Goal: Task Accomplishment & Management: Manage account settings

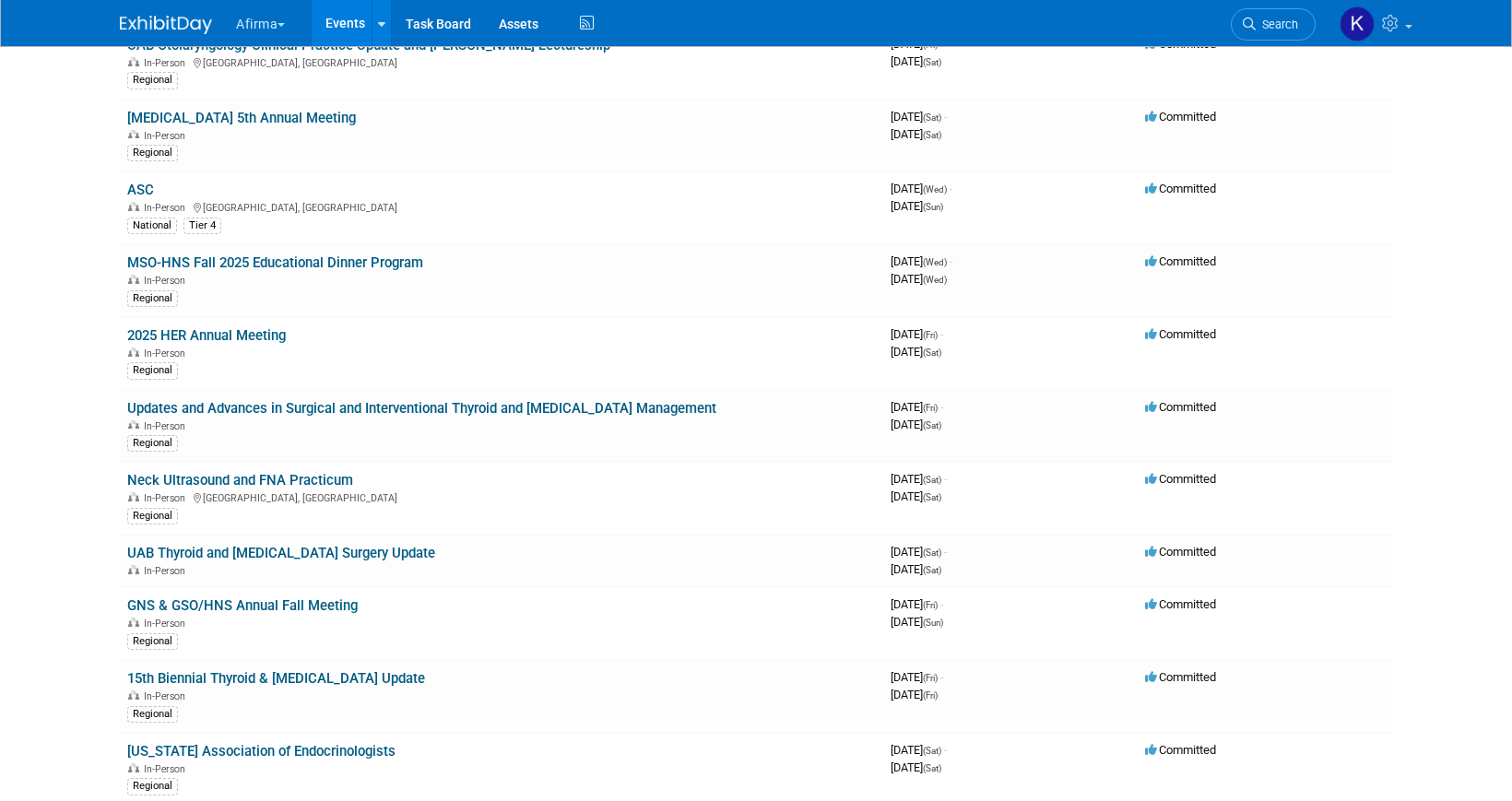
scroll to position [792, 0]
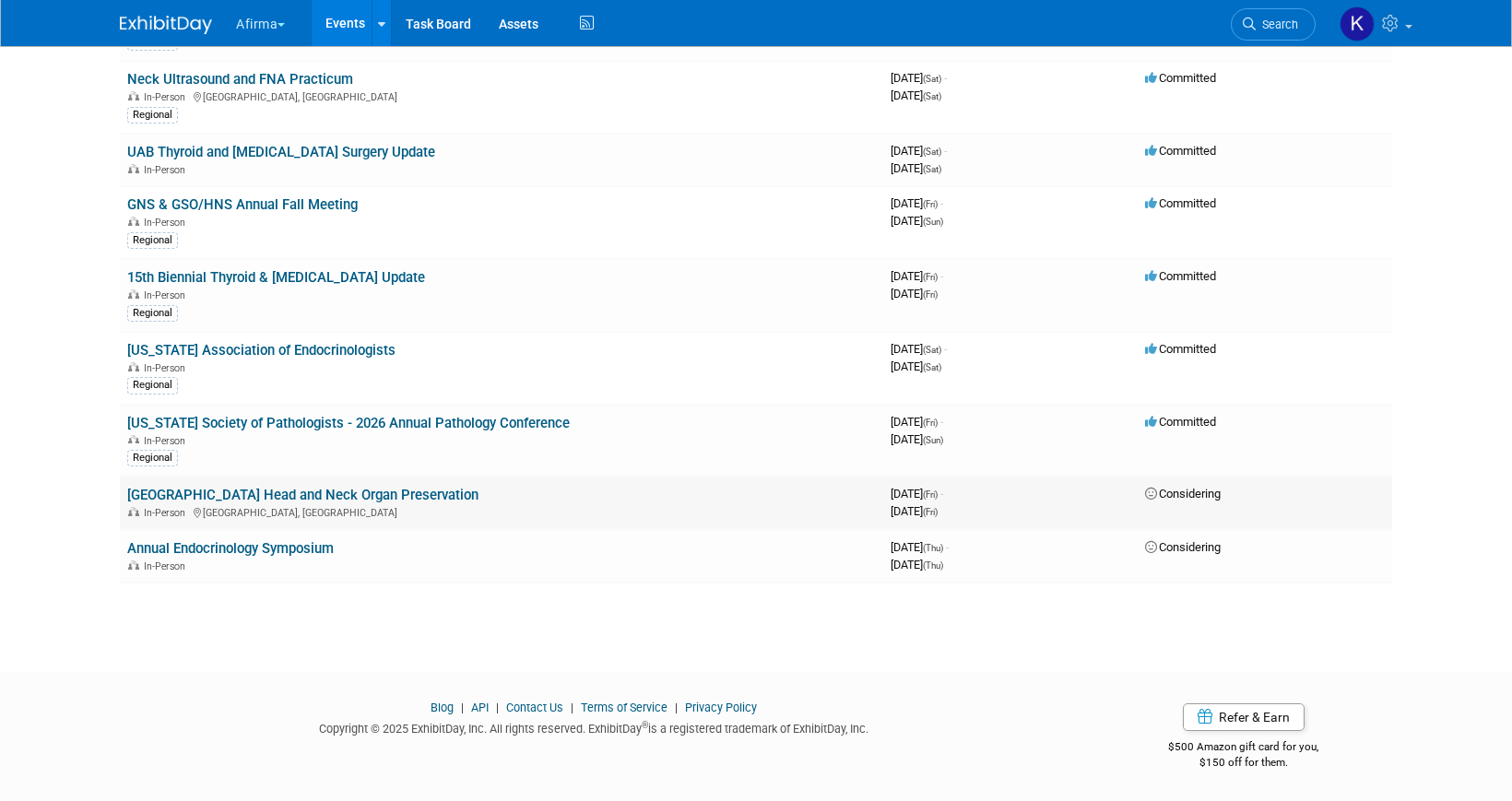
click at [216, 496] on link "[GEOGRAPHIC_DATA] Head and Neck Organ Preservation" at bounding box center [303, 495] width 351 height 17
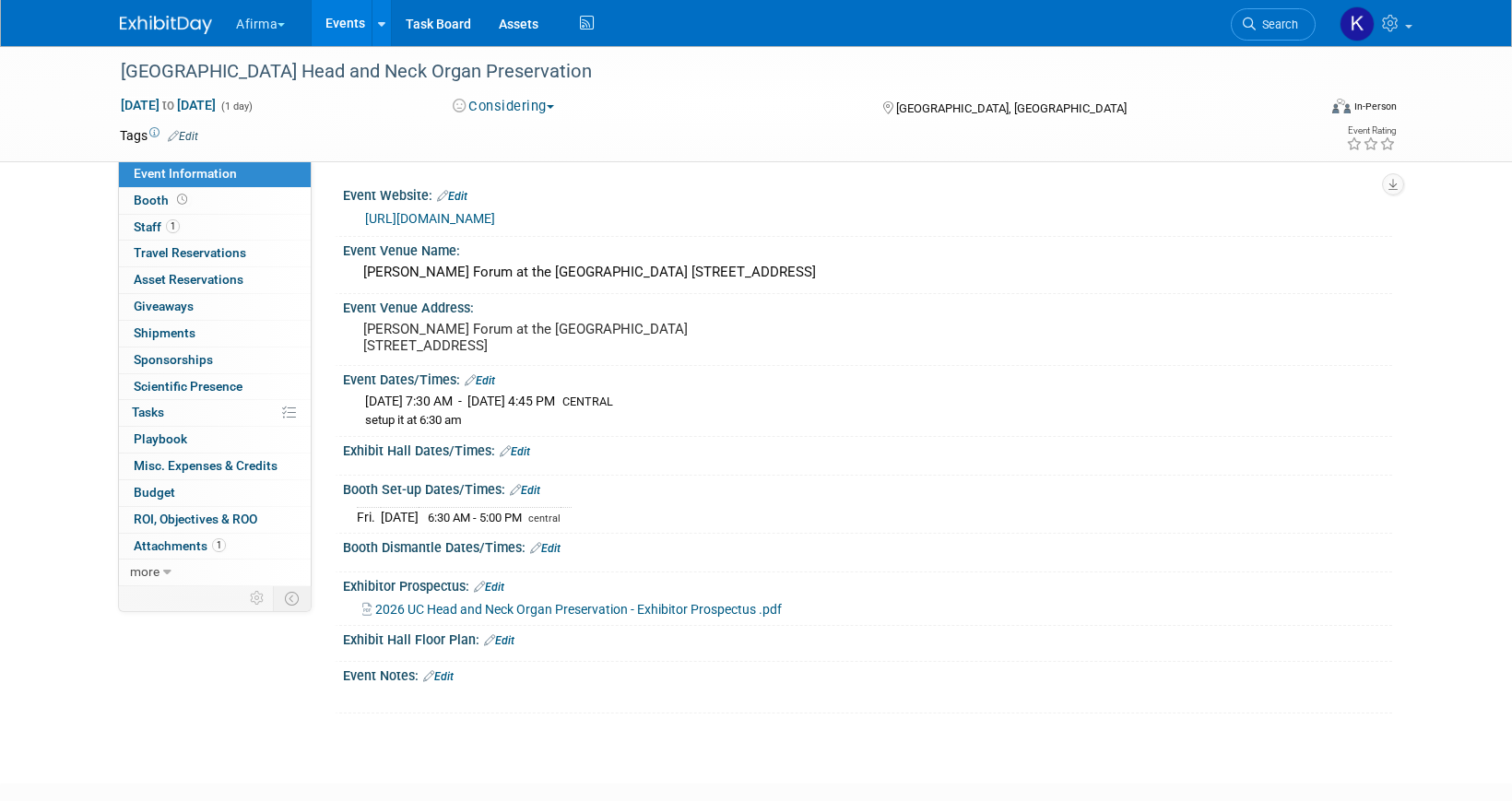
click at [198, 128] on span "Edit" at bounding box center [180, 136] width 36 height 15
click at [198, 130] on link "Edit" at bounding box center [183, 137] width 31 height 13
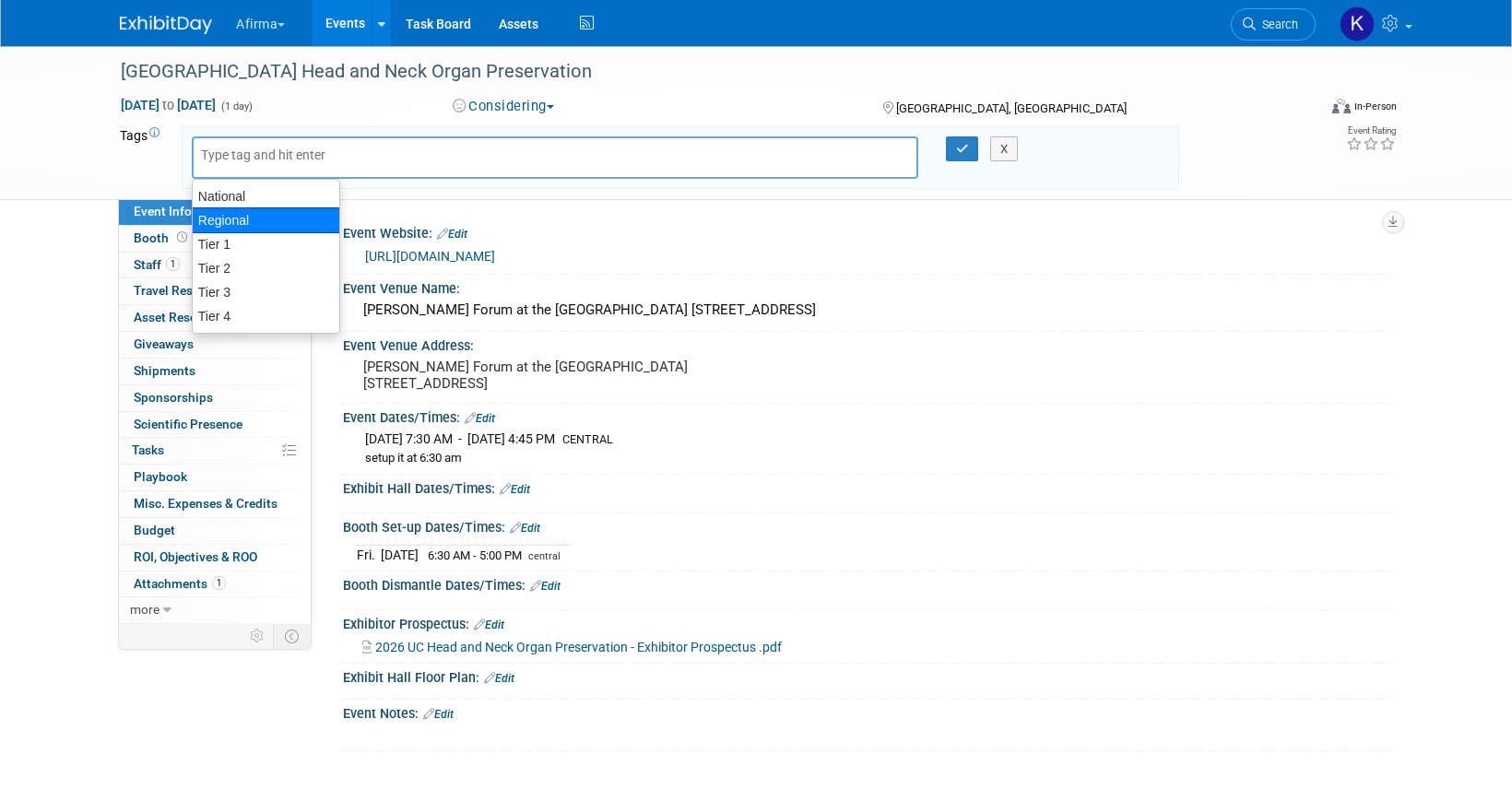
click at [230, 211] on div "Regional" at bounding box center [266, 220] width 149 height 26
type input "Regional"
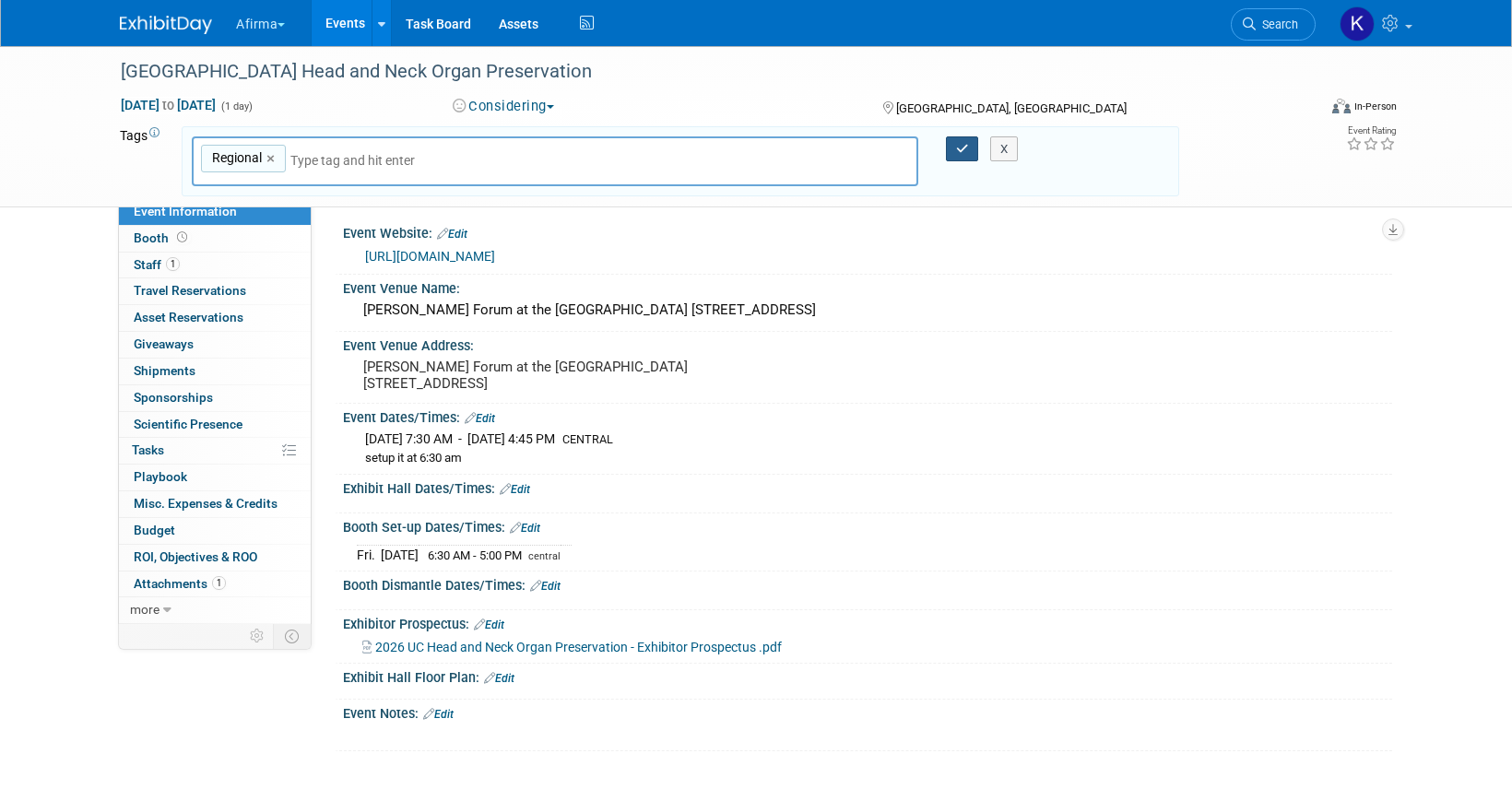
click at [966, 151] on icon "button" at bounding box center [963, 149] width 13 height 12
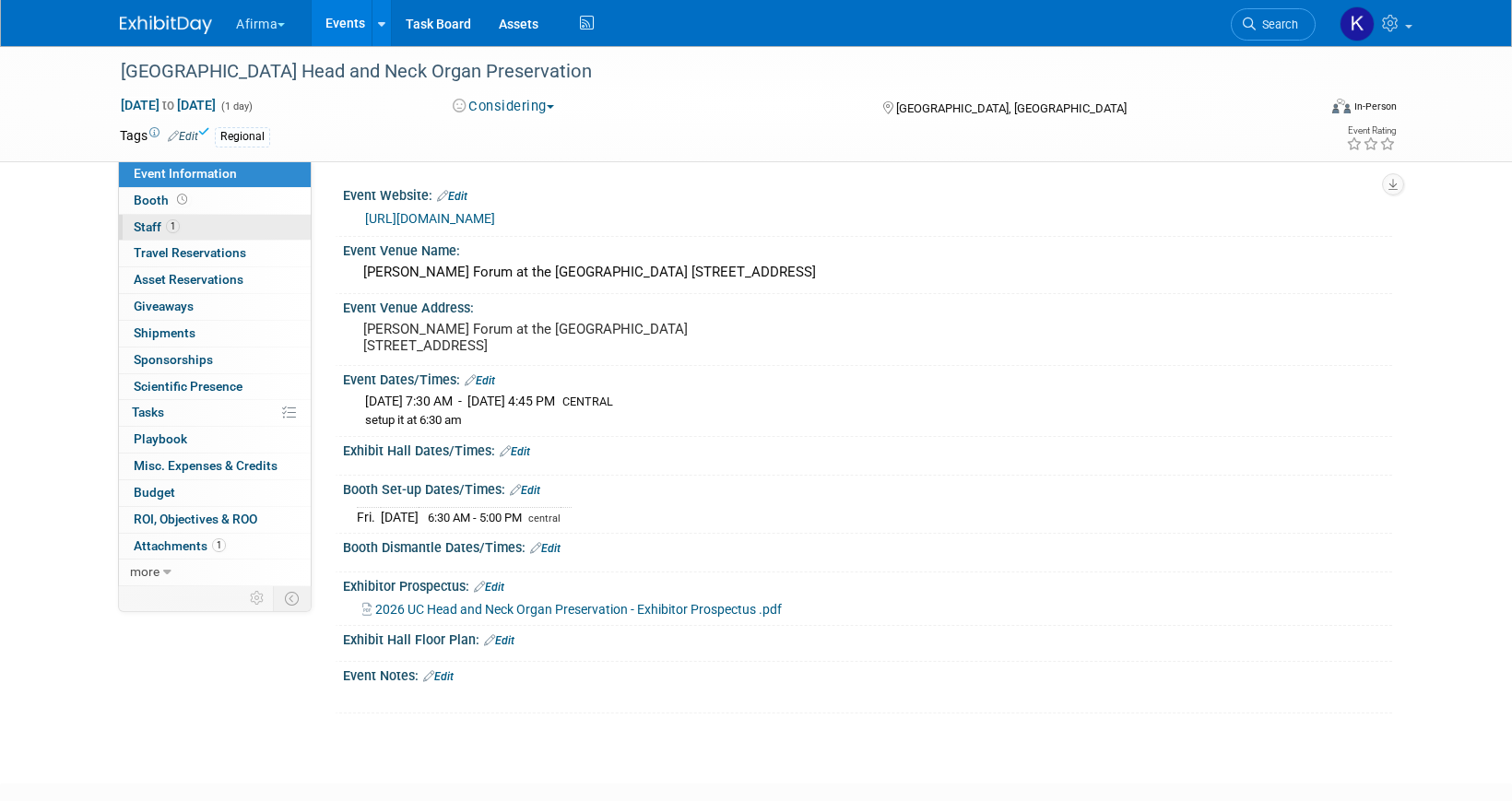
click at [210, 217] on link "1 Staff 1" at bounding box center [215, 228] width 191 height 26
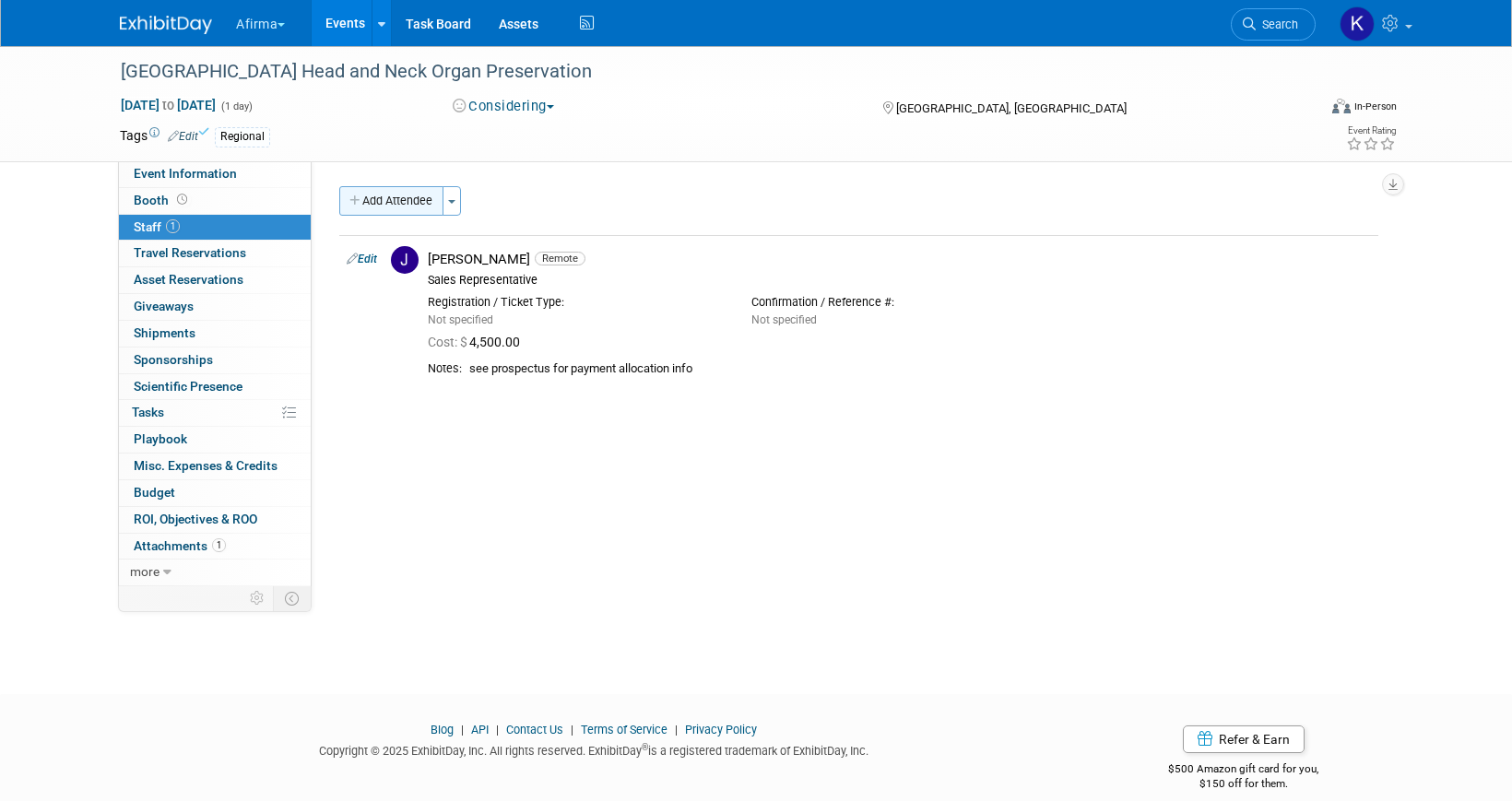
click at [397, 197] on button "Add Attendee" at bounding box center [391, 201] width 104 height 30
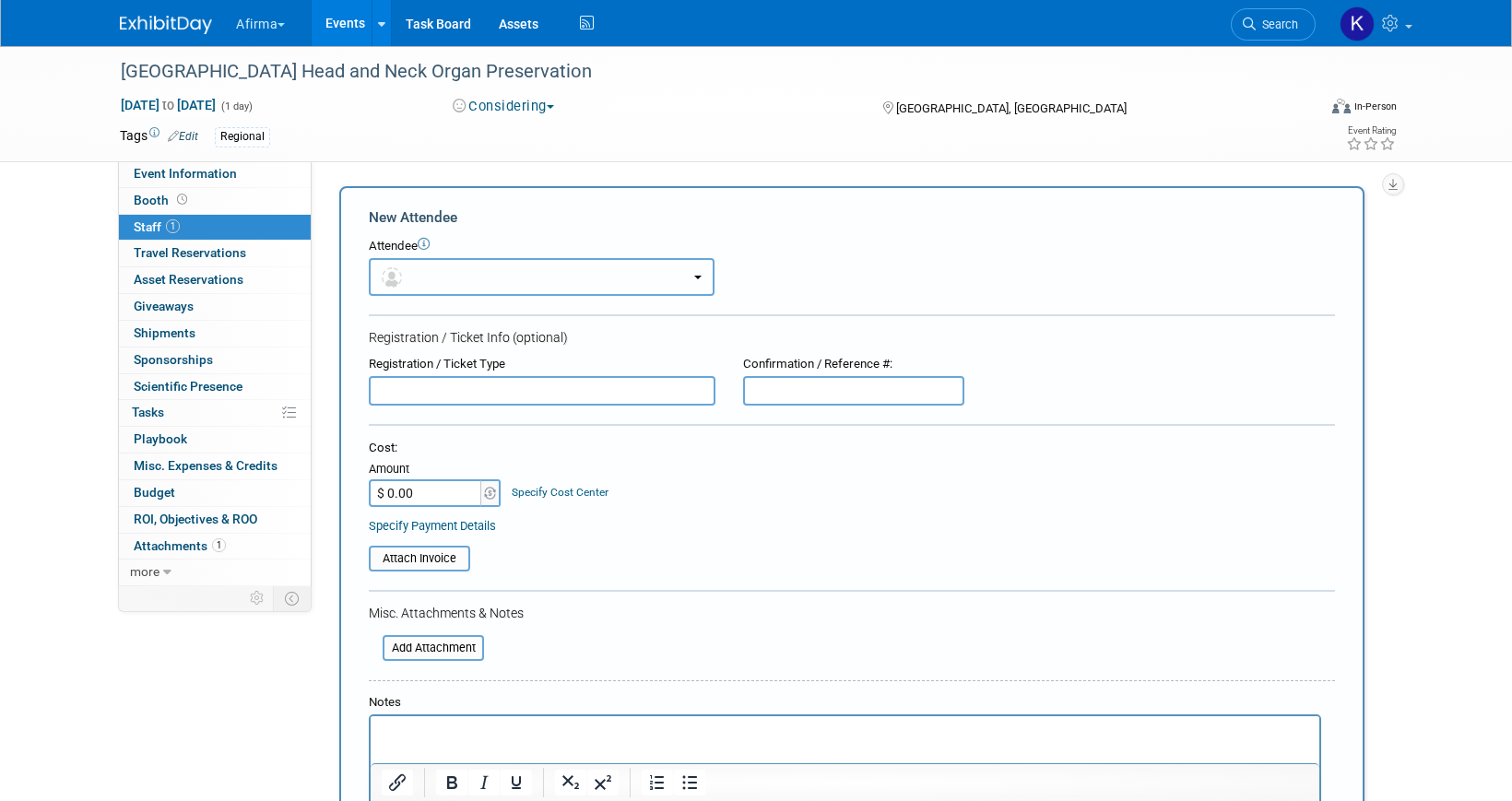
click at [500, 276] on button "button" at bounding box center [542, 277] width 346 height 38
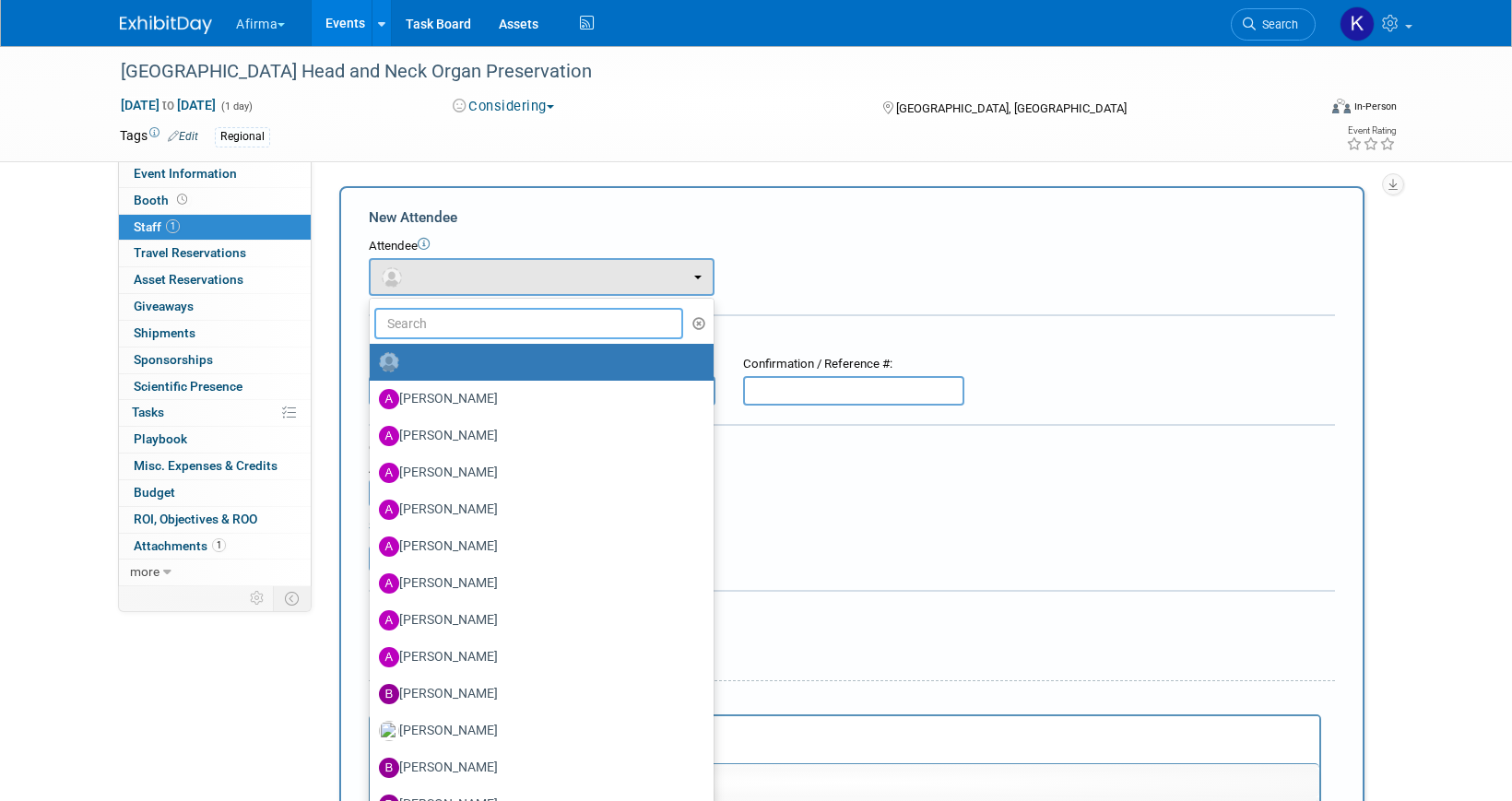
click at [489, 331] on input "text" at bounding box center [529, 323] width 309 height 32
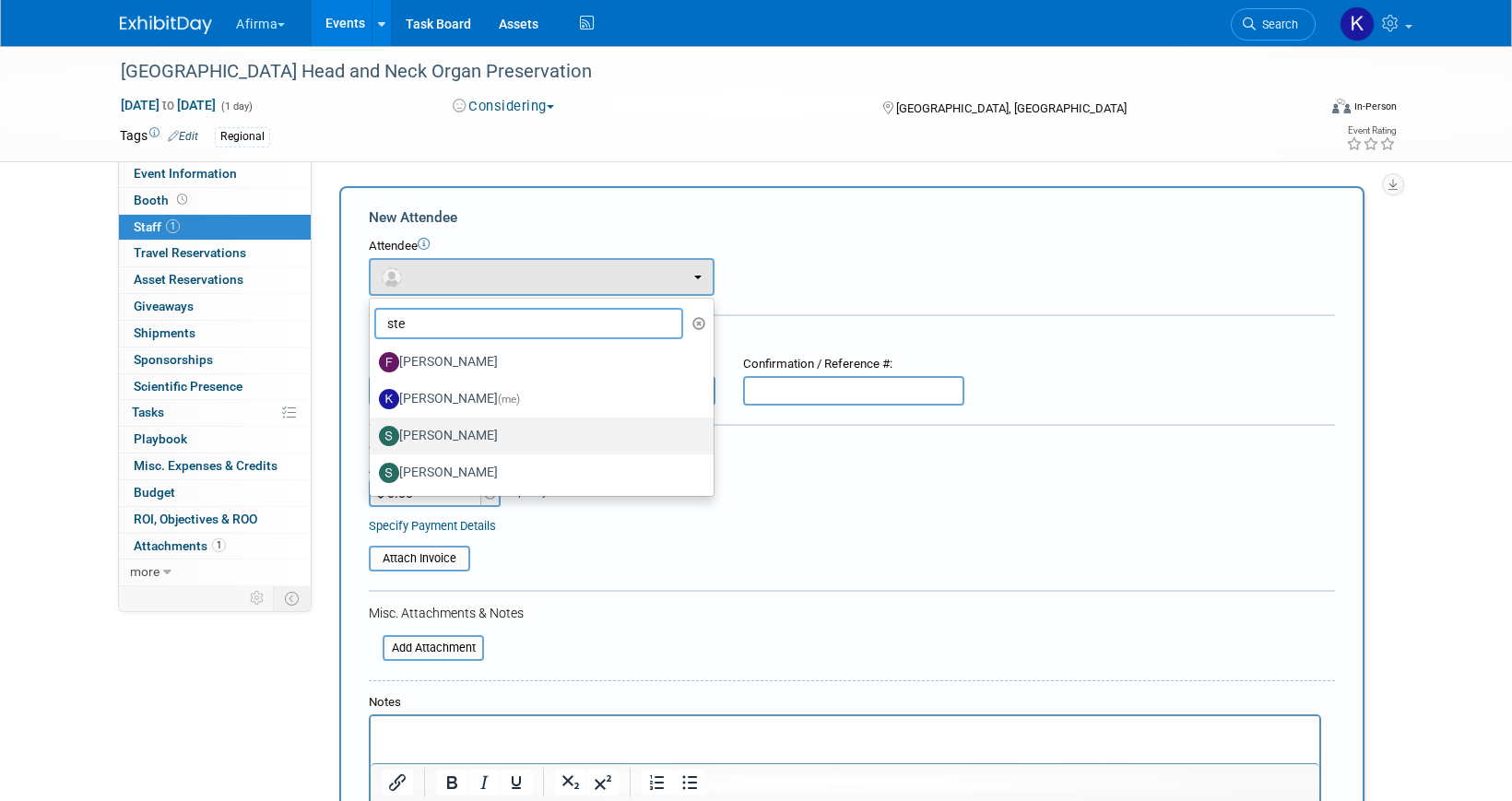
type input "ste"
click at [490, 430] on label "Stephanie Kornak" at bounding box center [537, 436] width 316 height 30
click at [373, 430] on input "Stephanie Kornak" at bounding box center [366, 433] width 12 height 12
select select "55a3bcf7-ed84-46af-b0ec-90728758881d"
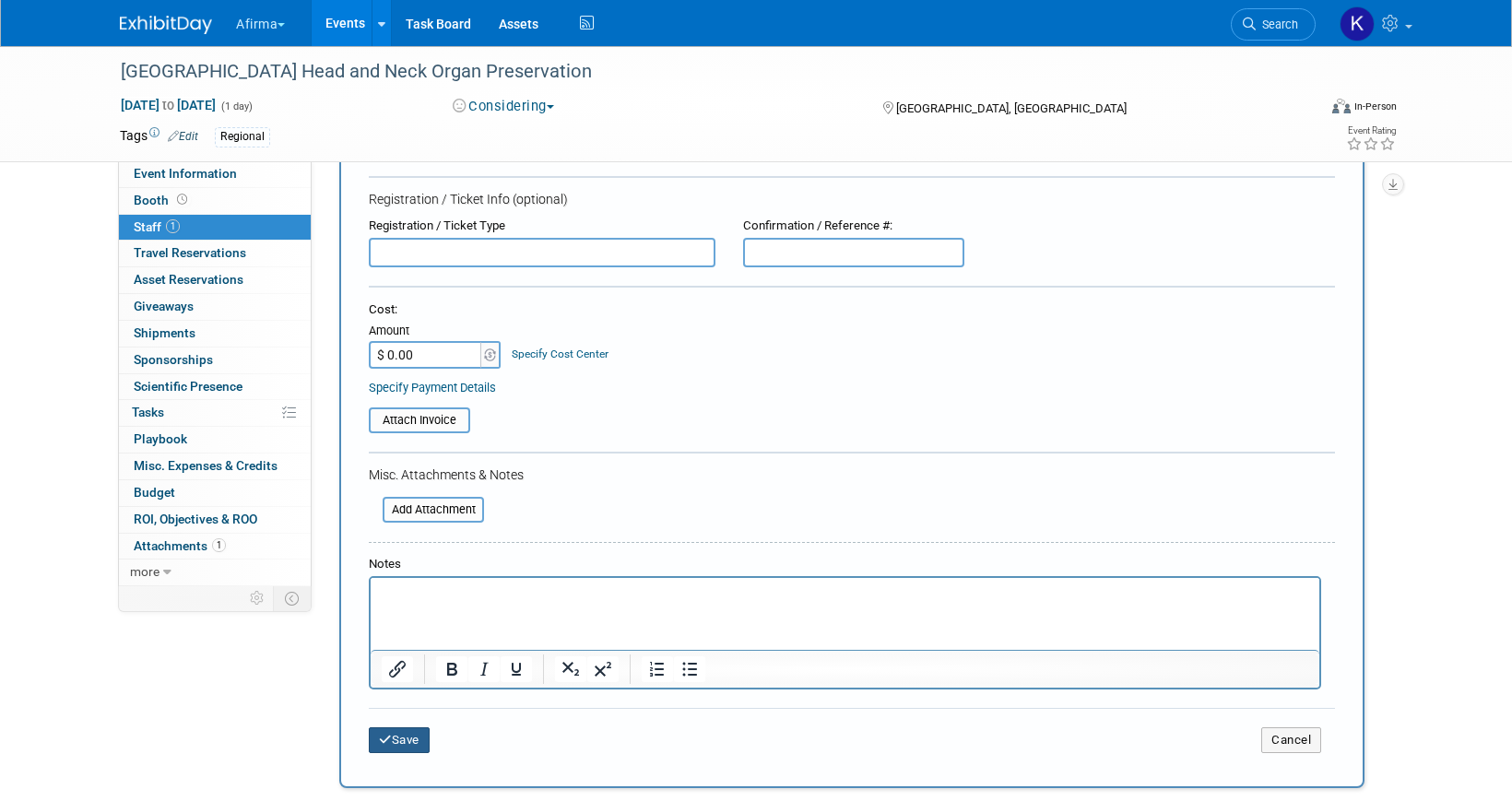
click at [399, 746] on button "Save" at bounding box center [399, 741] width 60 height 26
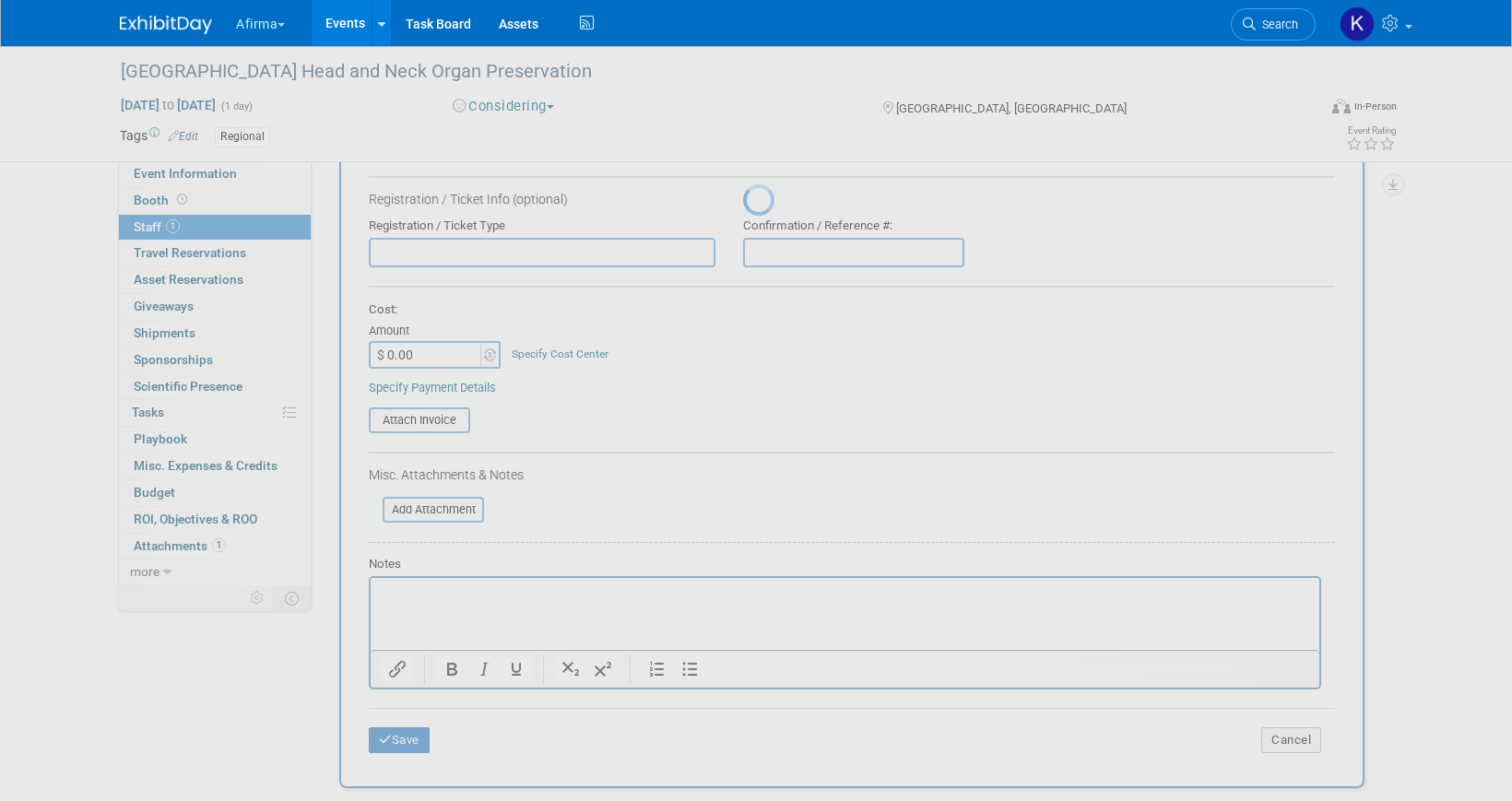
scroll to position [22, 0]
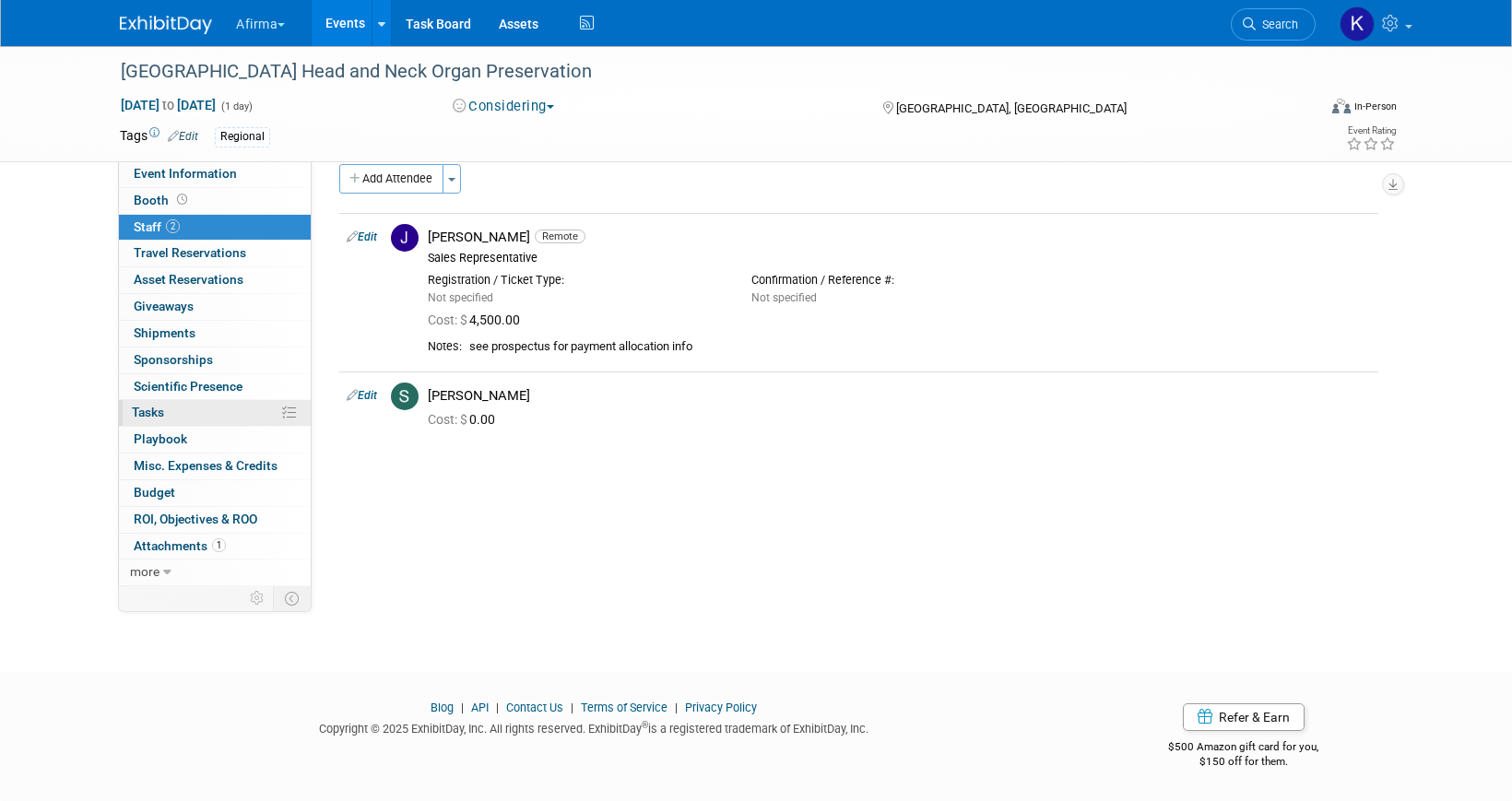
click at [186, 415] on link "0% Tasks 0%" at bounding box center [215, 414] width 191 height 26
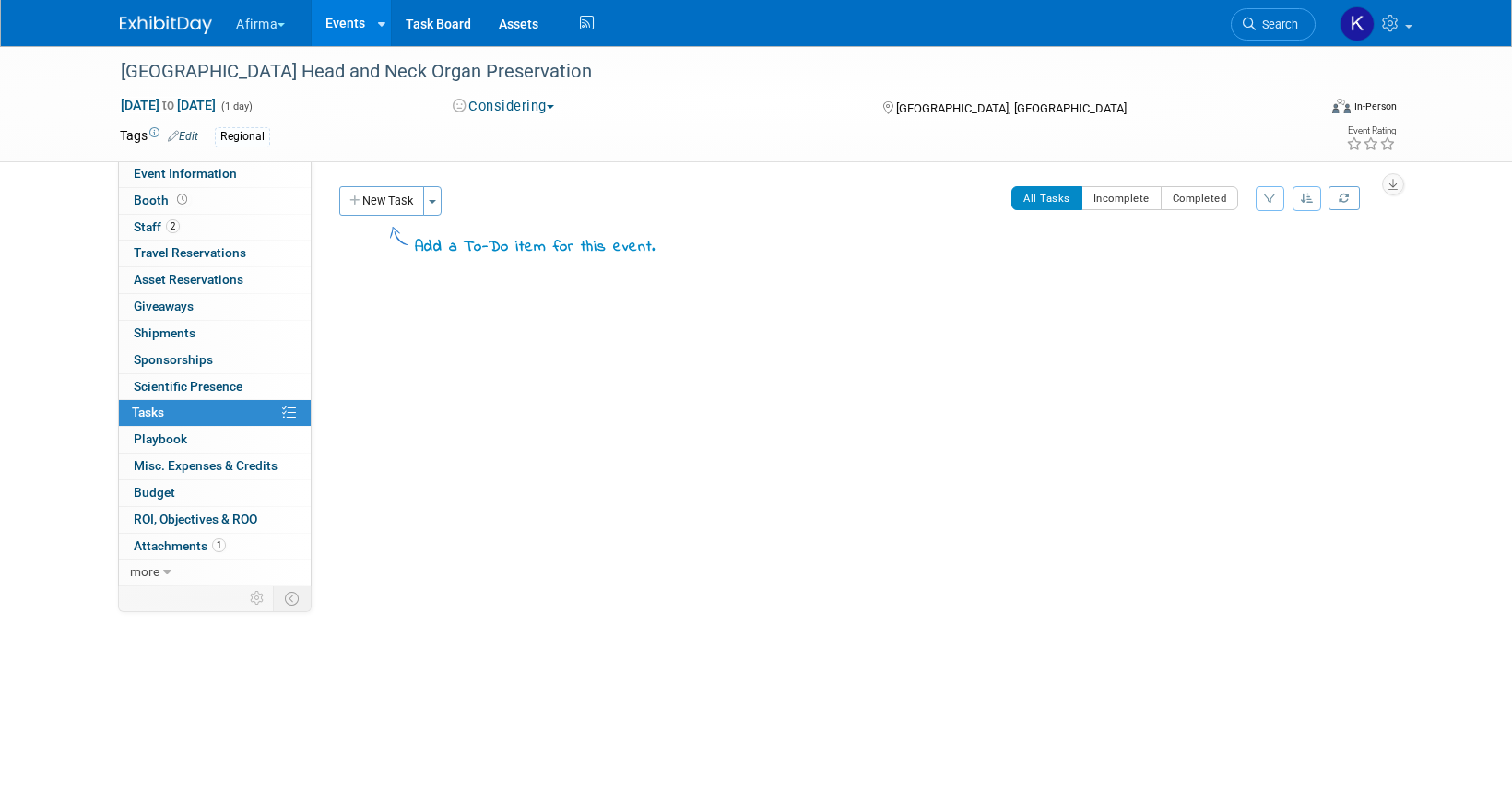
click at [402, 181] on div "Event Website: Edit https://cme.uchicago.edu/OPSHNC26 Event Venue Name: David R…" at bounding box center [851, 374] width 1081 height 425
click at [395, 199] on button "New Task" at bounding box center [381, 201] width 85 height 30
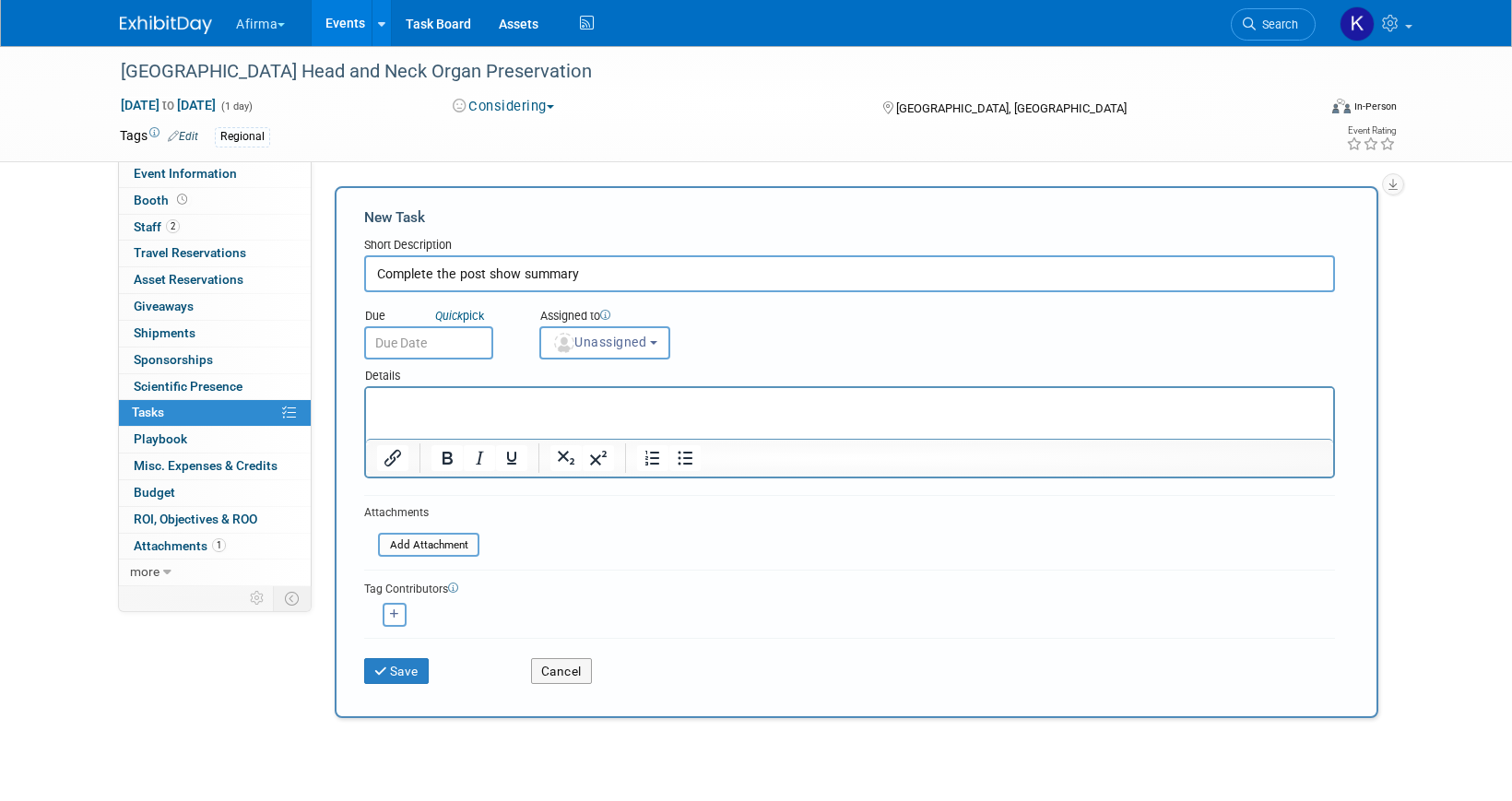
type input "Complete the post show summary"
click at [404, 362] on div "Details" at bounding box center [849, 373] width 971 height 27
click at [404, 354] on input "text" at bounding box center [428, 343] width 129 height 33
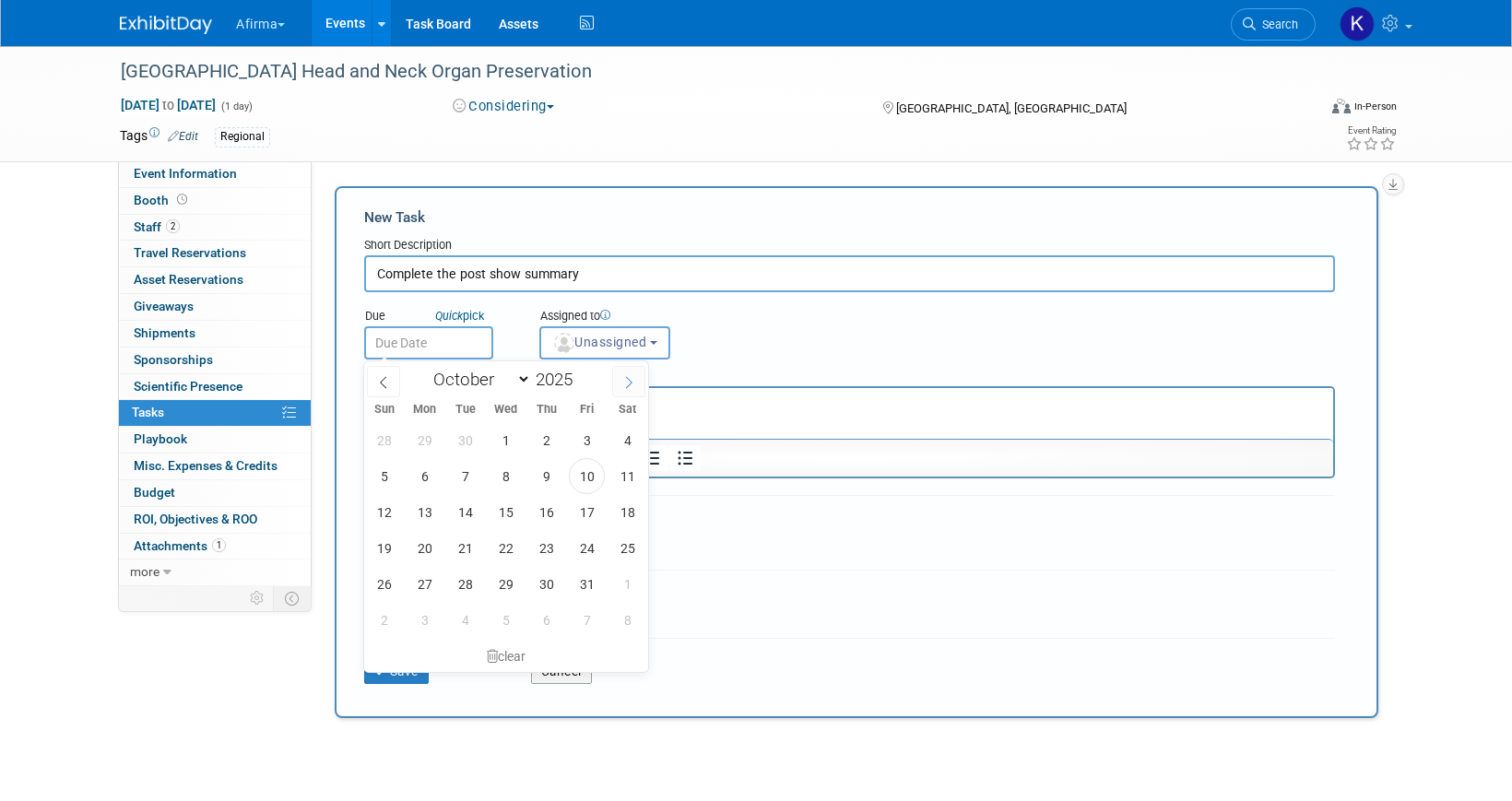
click at [634, 383] on icon at bounding box center [629, 383] width 13 height 13
select select "11"
click at [634, 383] on icon at bounding box center [629, 383] width 13 height 13
type input "2026"
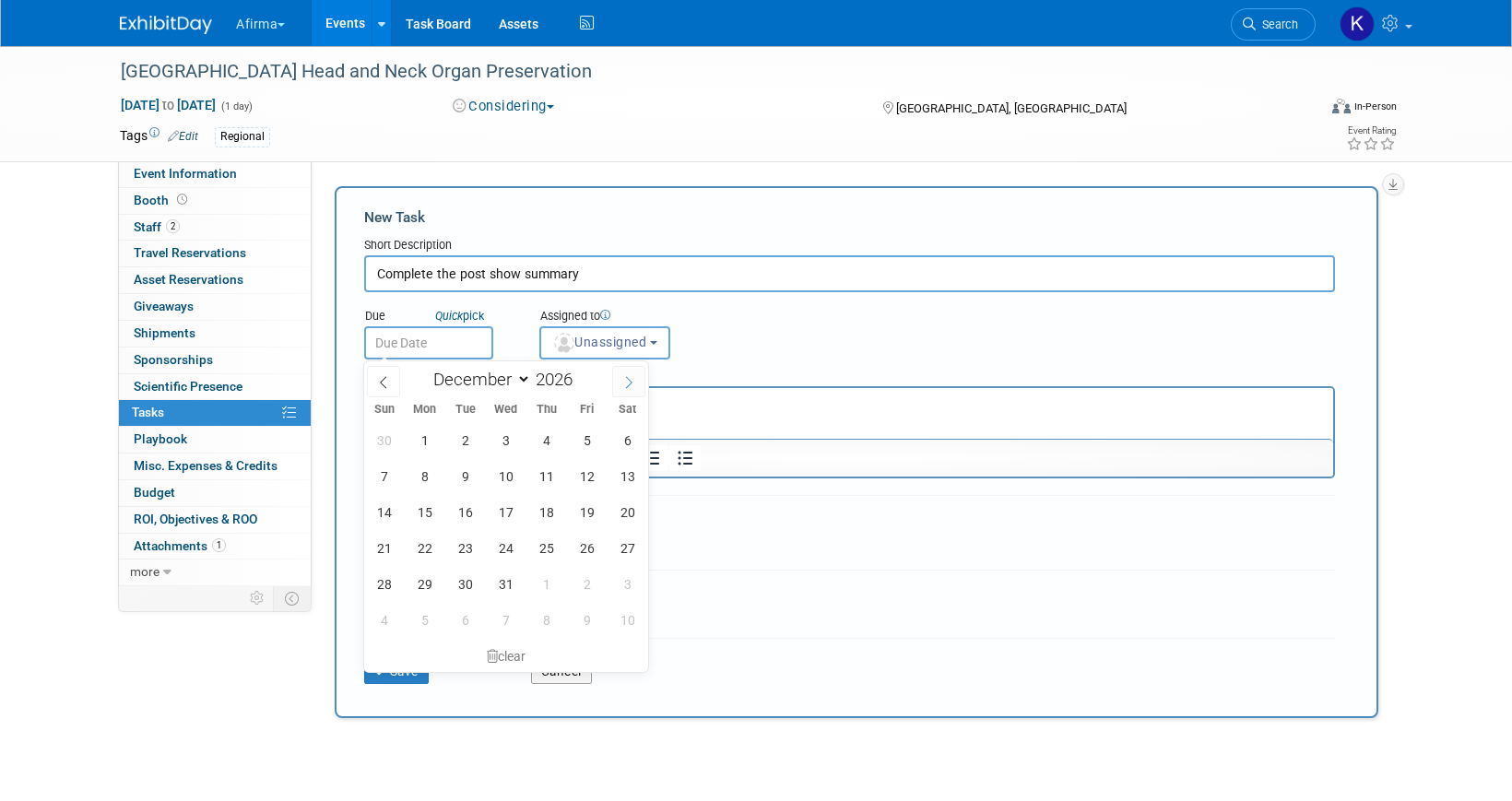
click at [634, 383] on icon at bounding box center [629, 383] width 13 height 13
select select "2"
click at [580, 472] on span "13" at bounding box center [586, 476] width 36 height 36
type input "Mar 13, 2026"
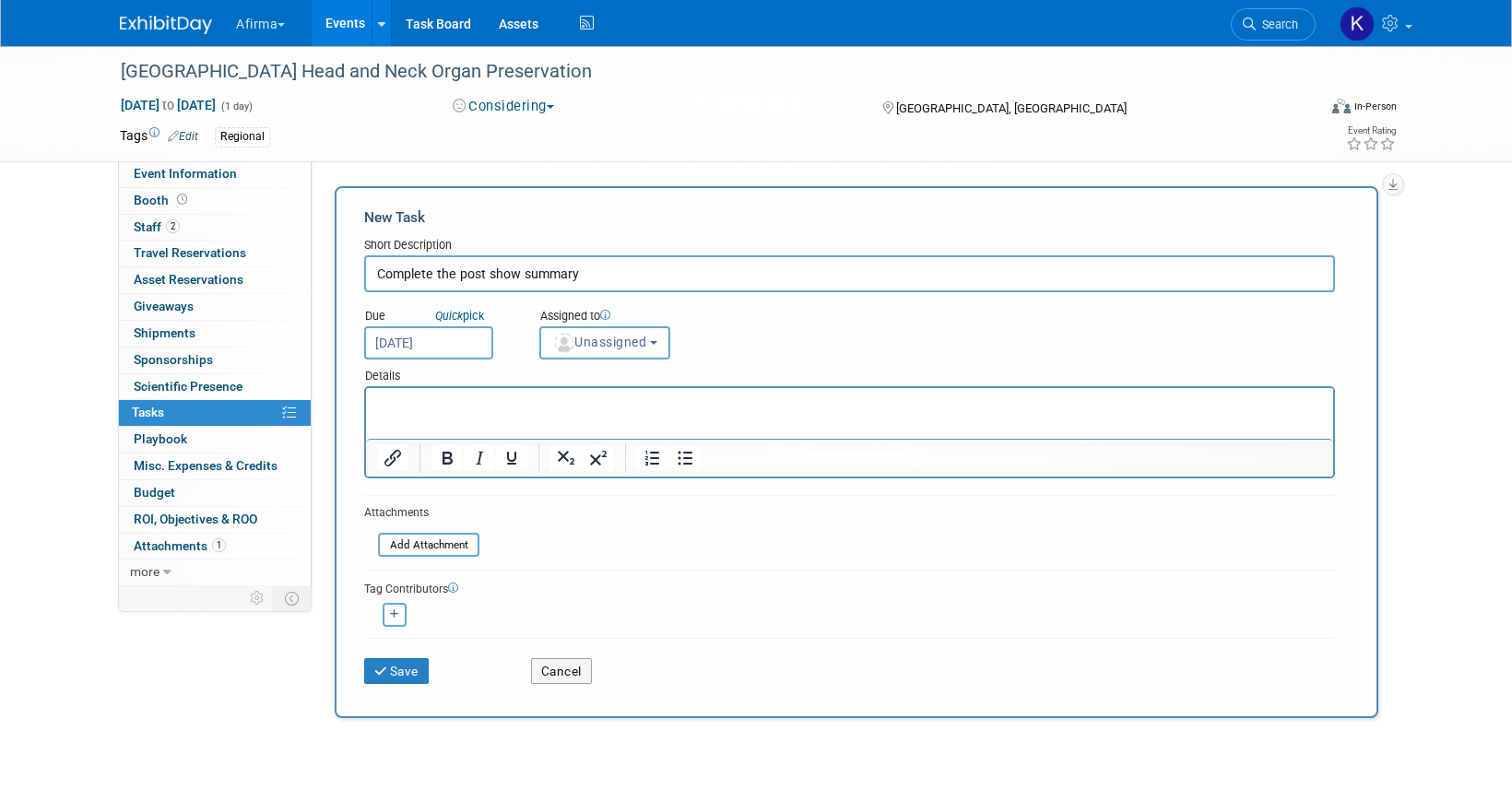
click at [556, 414] on html at bounding box center [849, 401] width 967 height 26
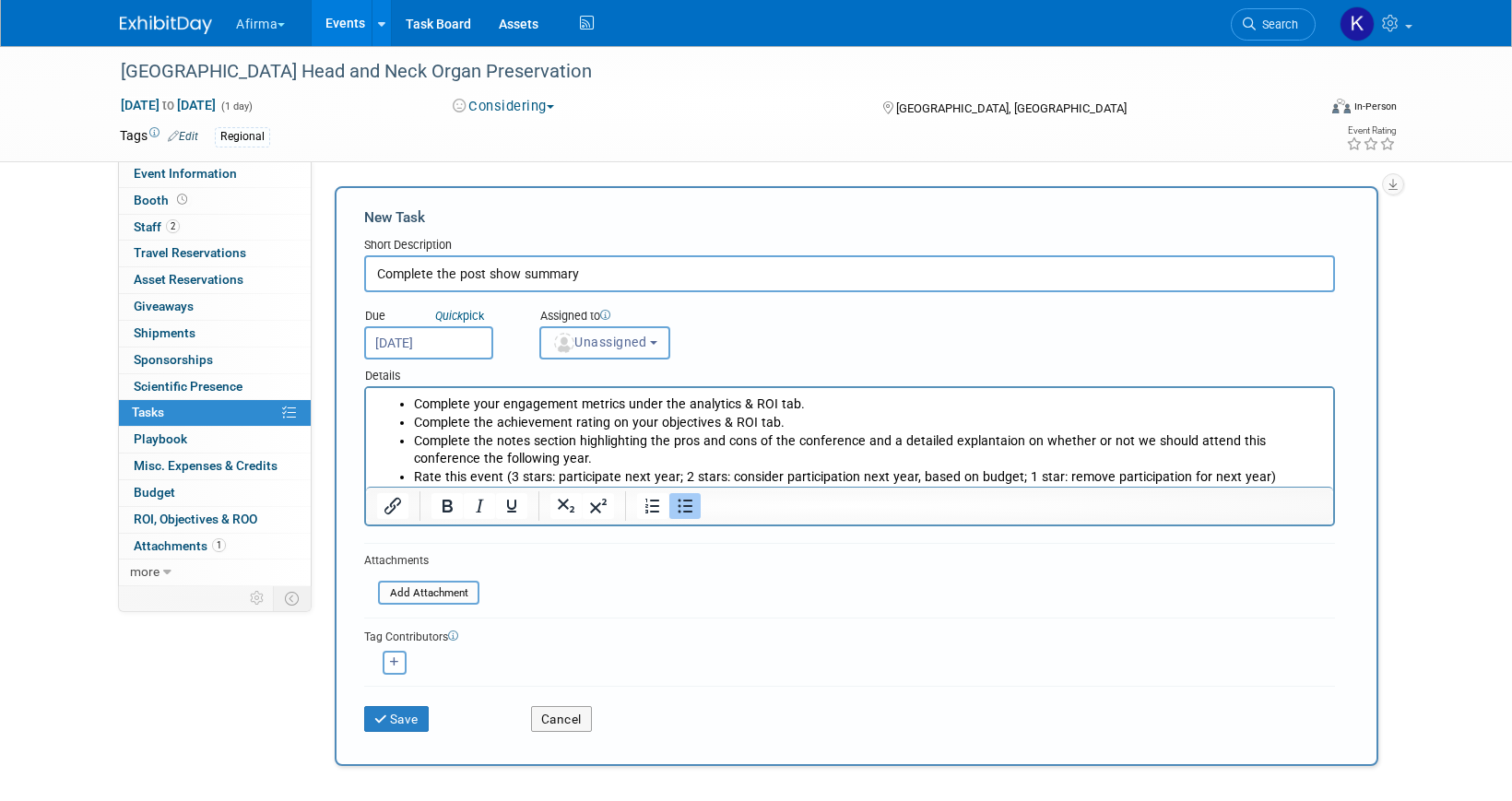
click at [599, 353] on button "Unassigned" at bounding box center [604, 343] width 131 height 33
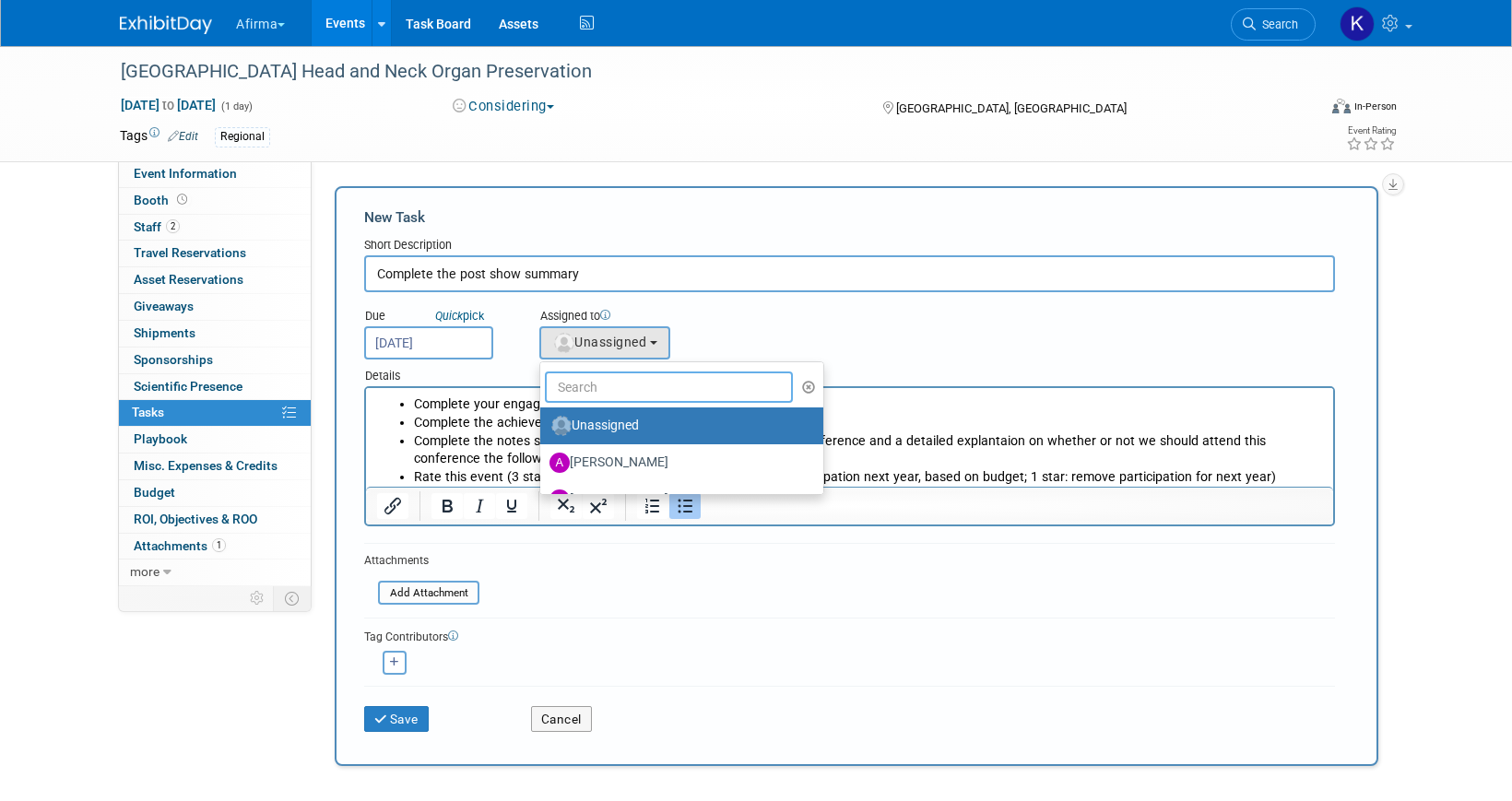
click at [599, 398] on input "text" at bounding box center [668, 387] width 248 height 32
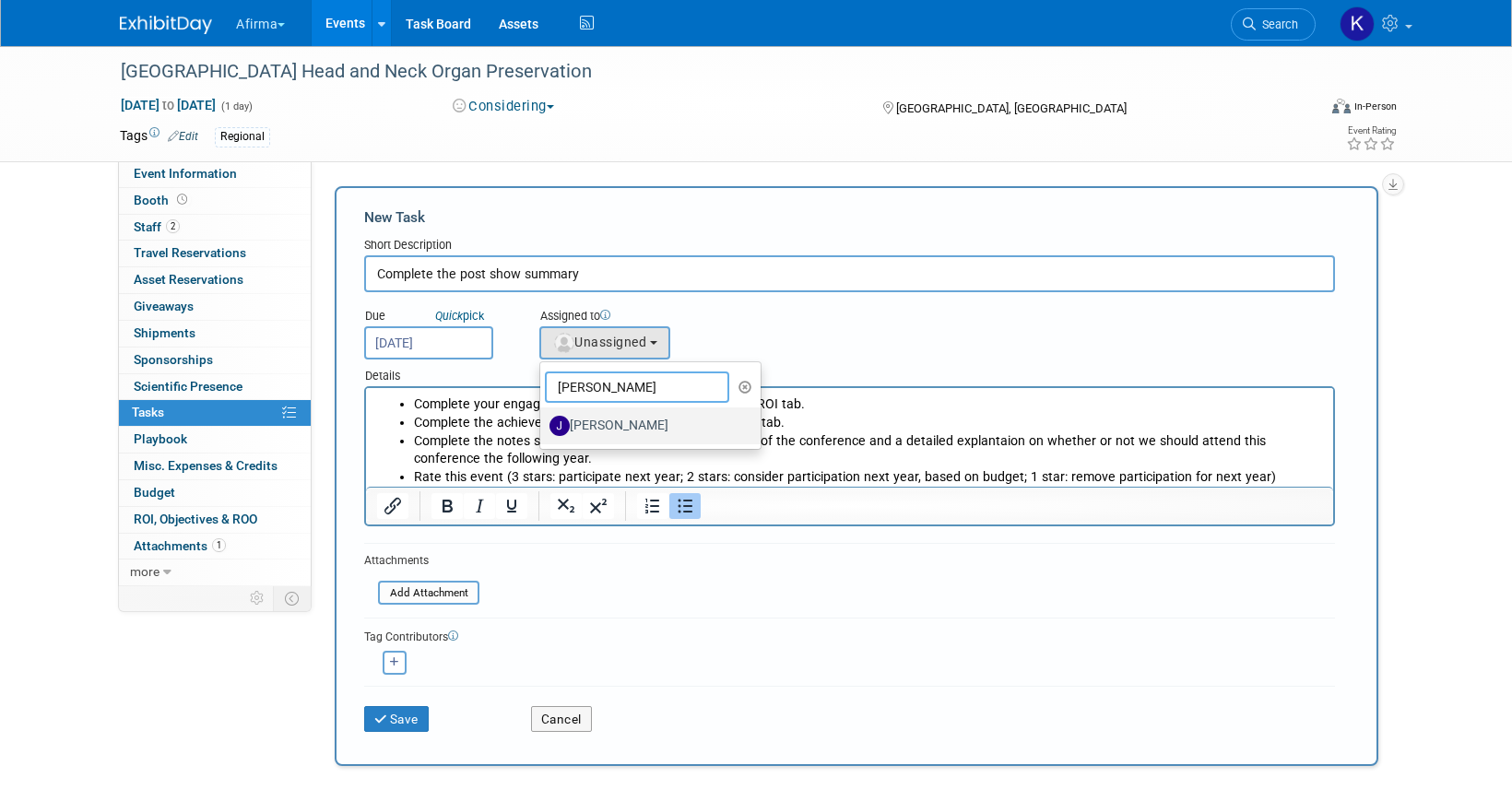
type input "jason"
click at [629, 429] on label "Jason Savage" at bounding box center [645, 426] width 192 height 30
click at [543, 429] on input "Jason Savage" at bounding box center [536, 423] width 12 height 12
select select "aa1b9895-a768-4012-a67e-ea968c833e19"
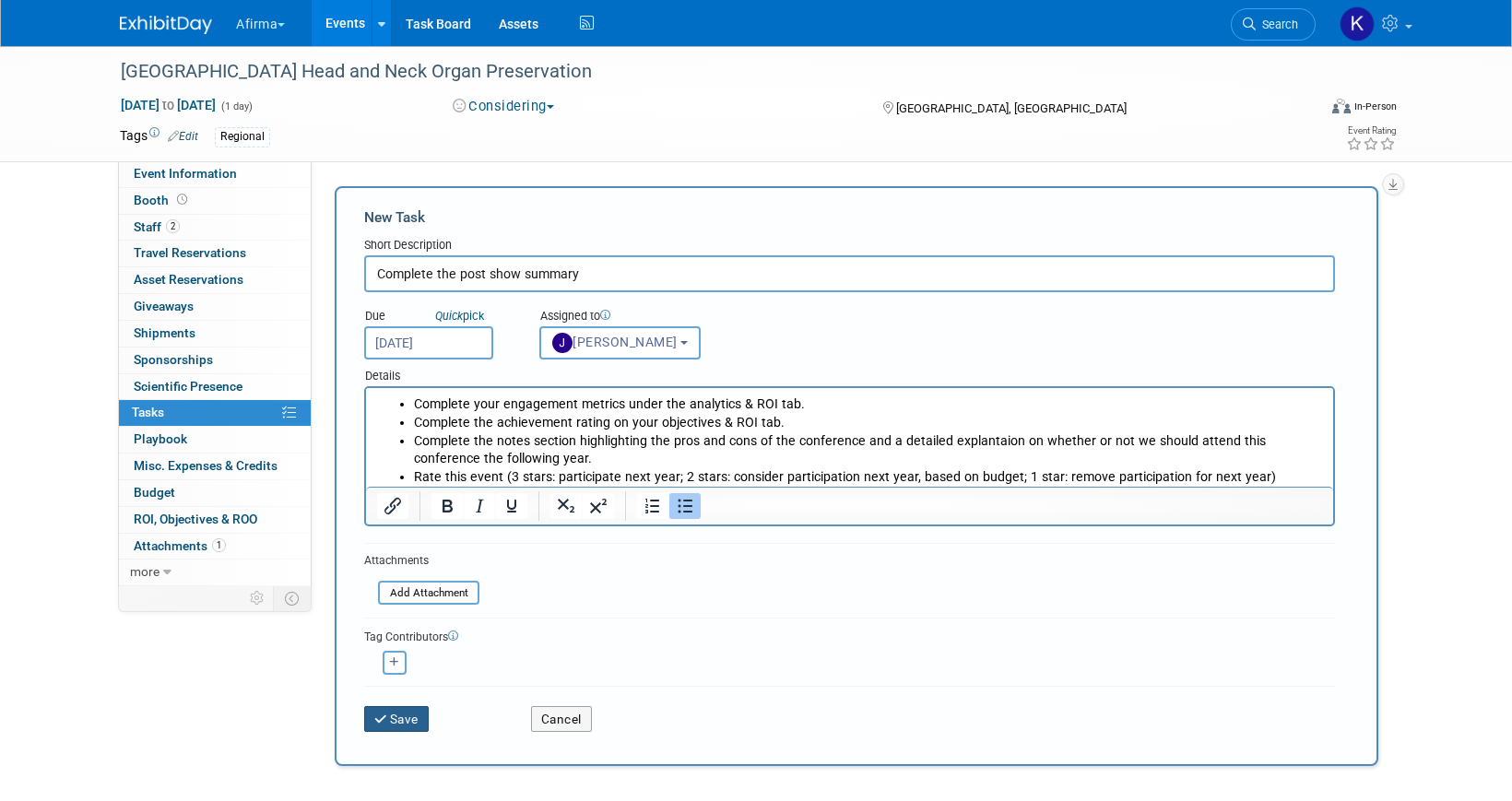
click at [390, 715] on button "Save" at bounding box center [396, 719] width 64 height 26
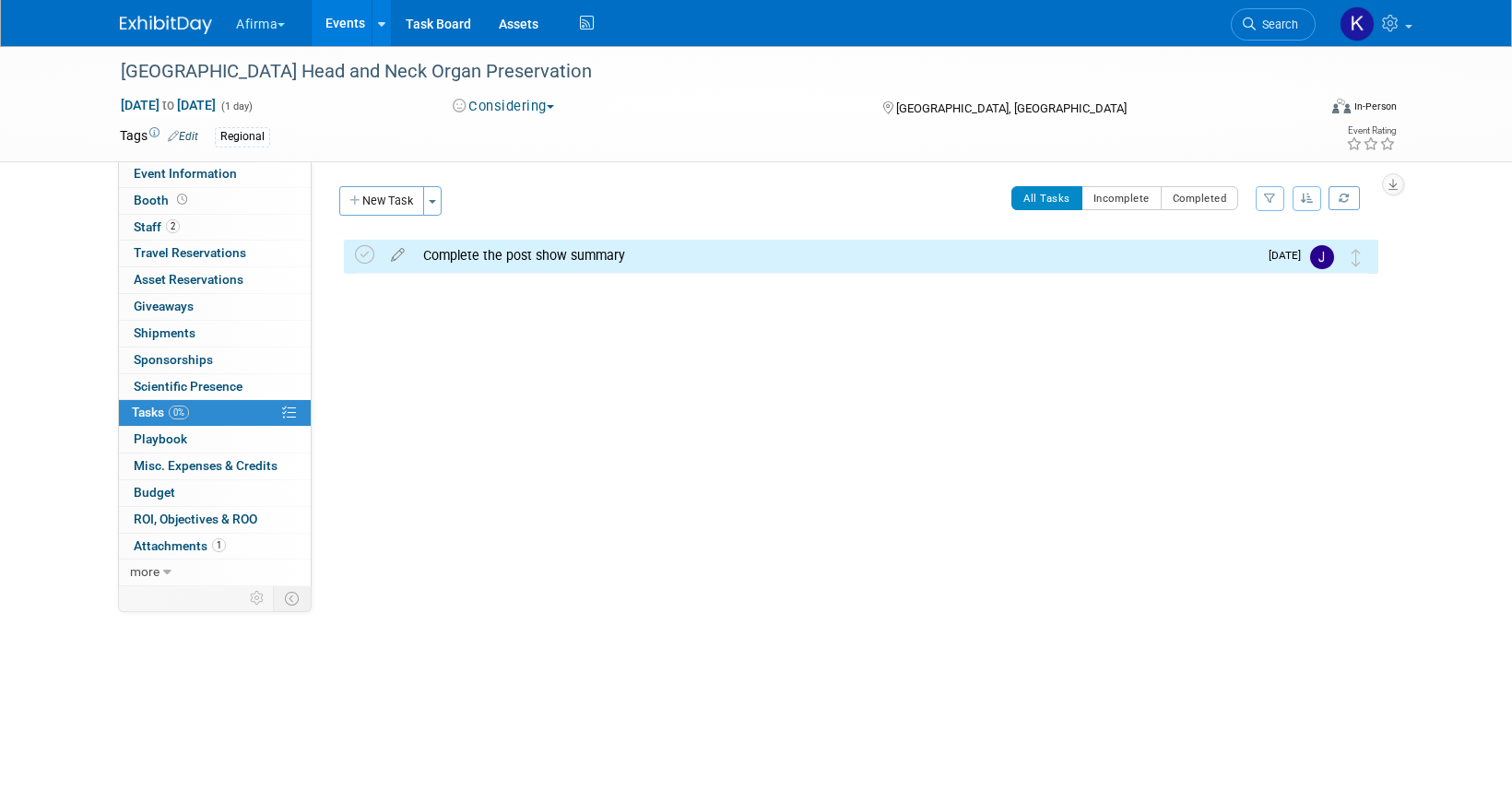
click at [492, 104] on button "Considering" at bounding box center [504, 106] width 115 height 20
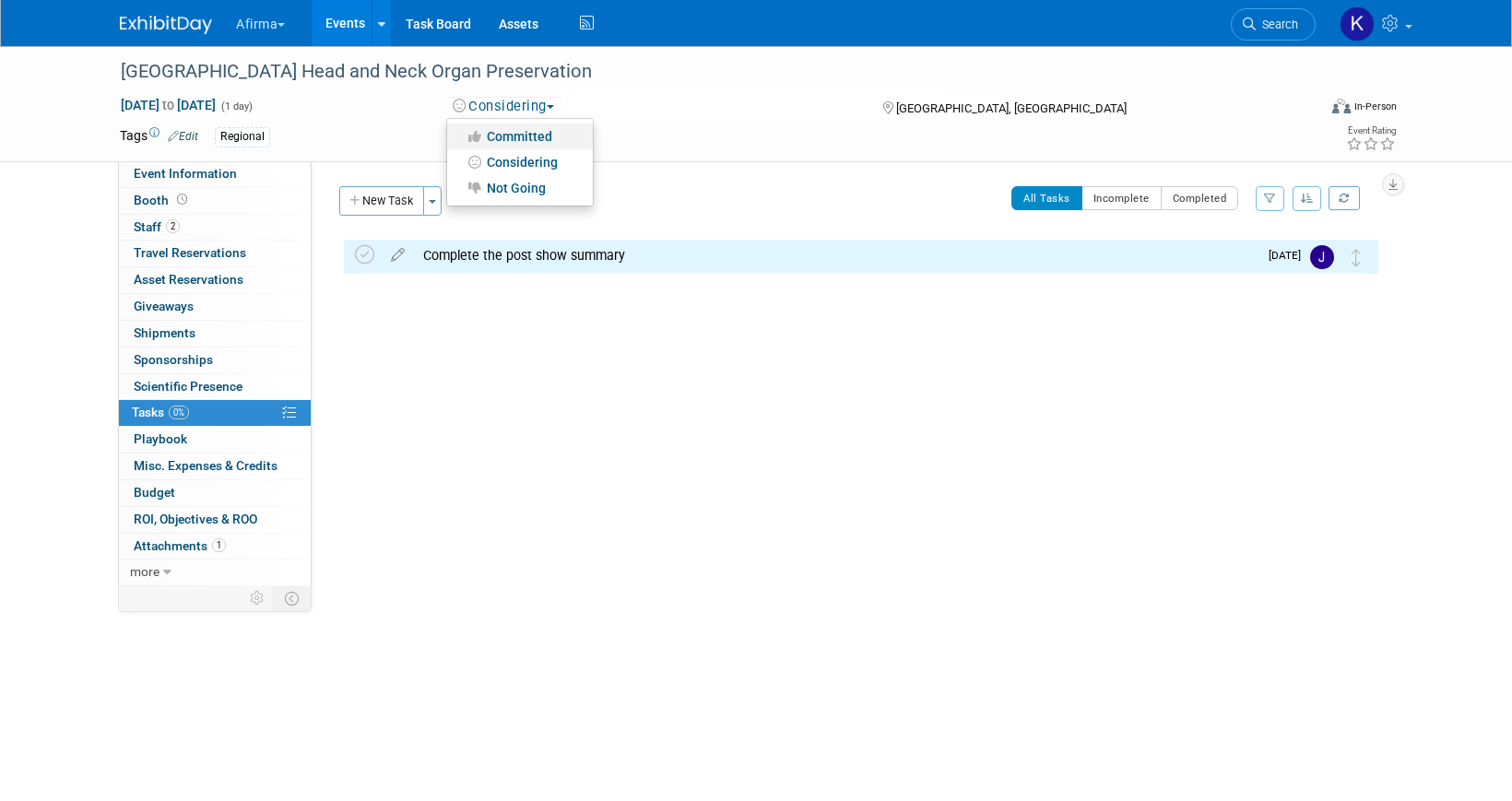
click at [492, 128] on link "Committed" at bounding box center [519, 137] width 146 height 26
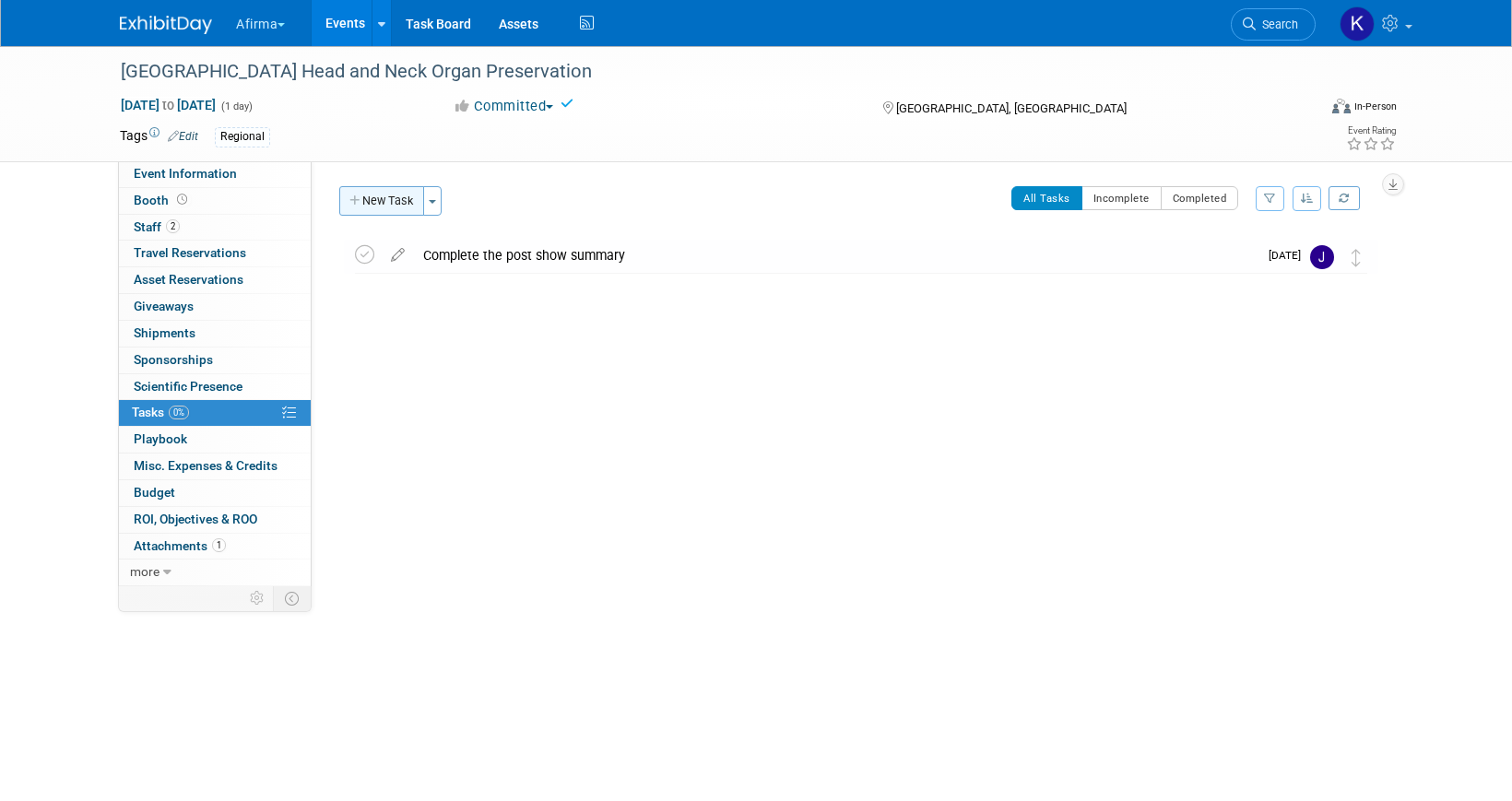
click at [365, 208] on button "New Task" at bounding box center [381, 201] width 85 height 30
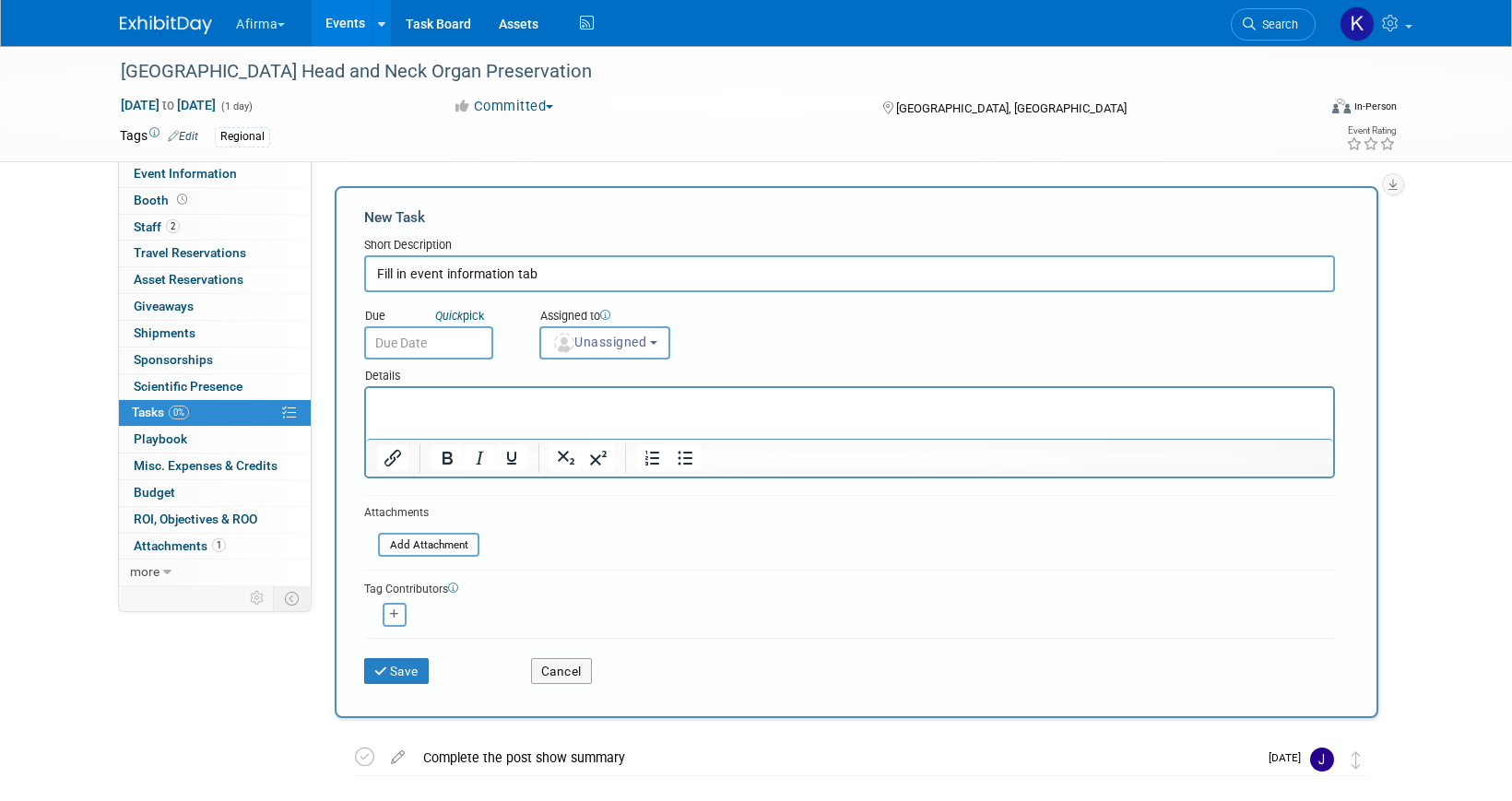
type input "Fill in event information tab"
click at [405, 336] on input "text" at bounding box center [428, 343] width 129 height 33
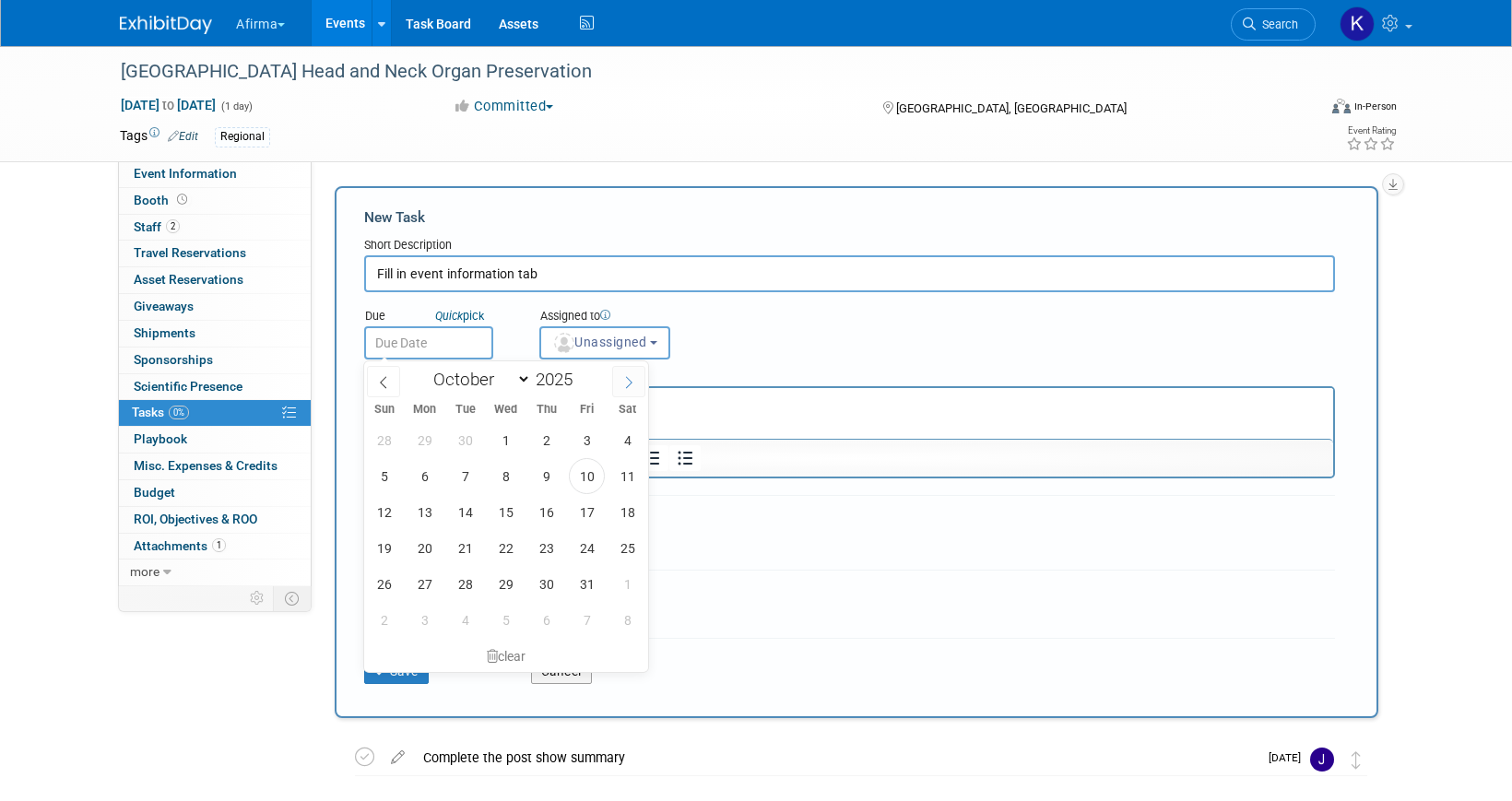
click at [623, 376] on icon at bounding box center [629, 383] width 13 height 13
select select "11"
click at [623, 376] on icon at bounding box center [629, 383] width 13 height 13
type input "2026"
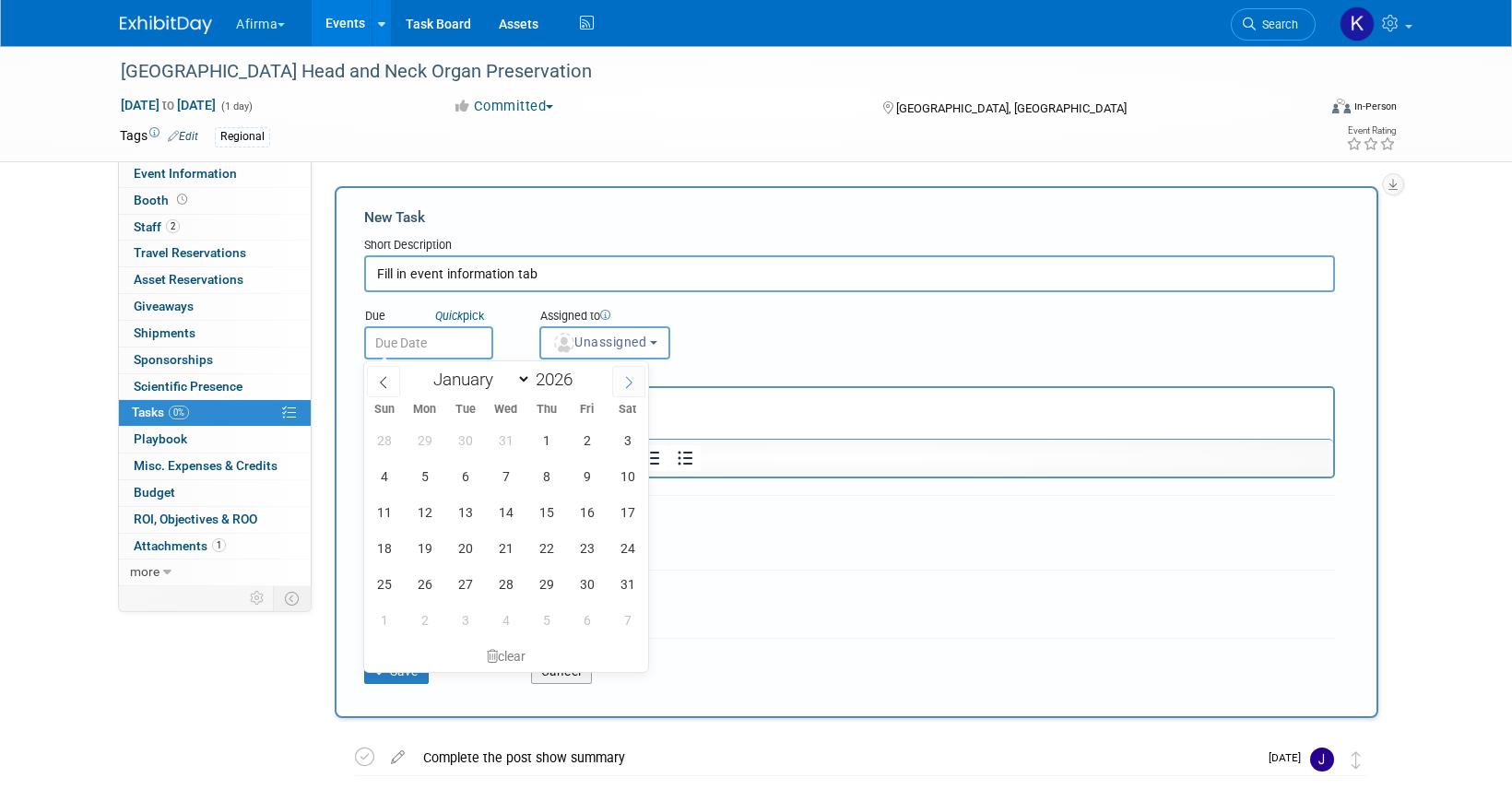
click at [623, 376] on icon at bounding box center [629, 383] width 13 height 13
select select "2"
click at [493, 442] on span "4" at bounding box center [506, 440] width 36 height 36
type input "Mar 4, 2026"
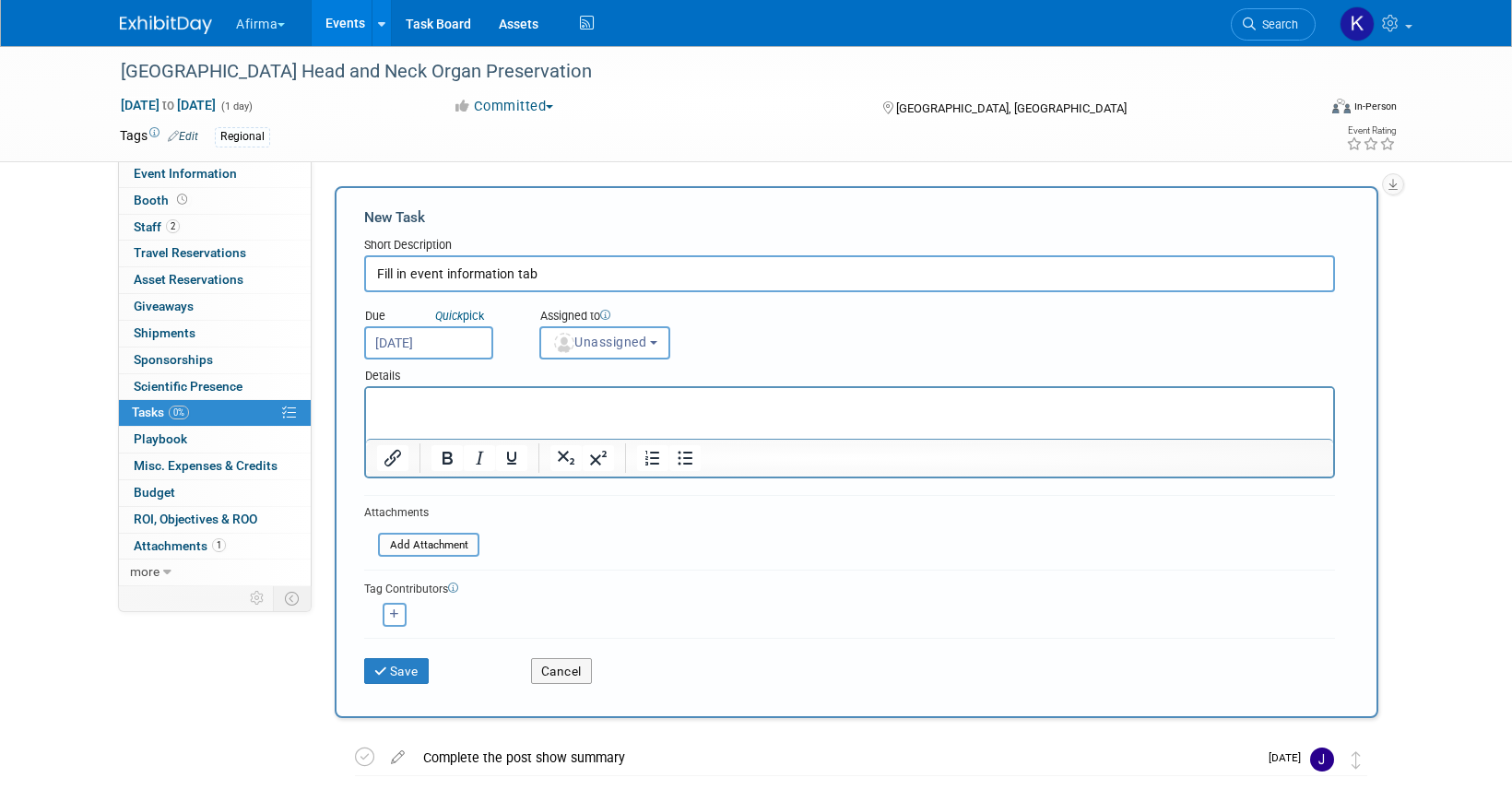
click at [473, 414] on html at bounding box center [849, 401] width 967 height 26
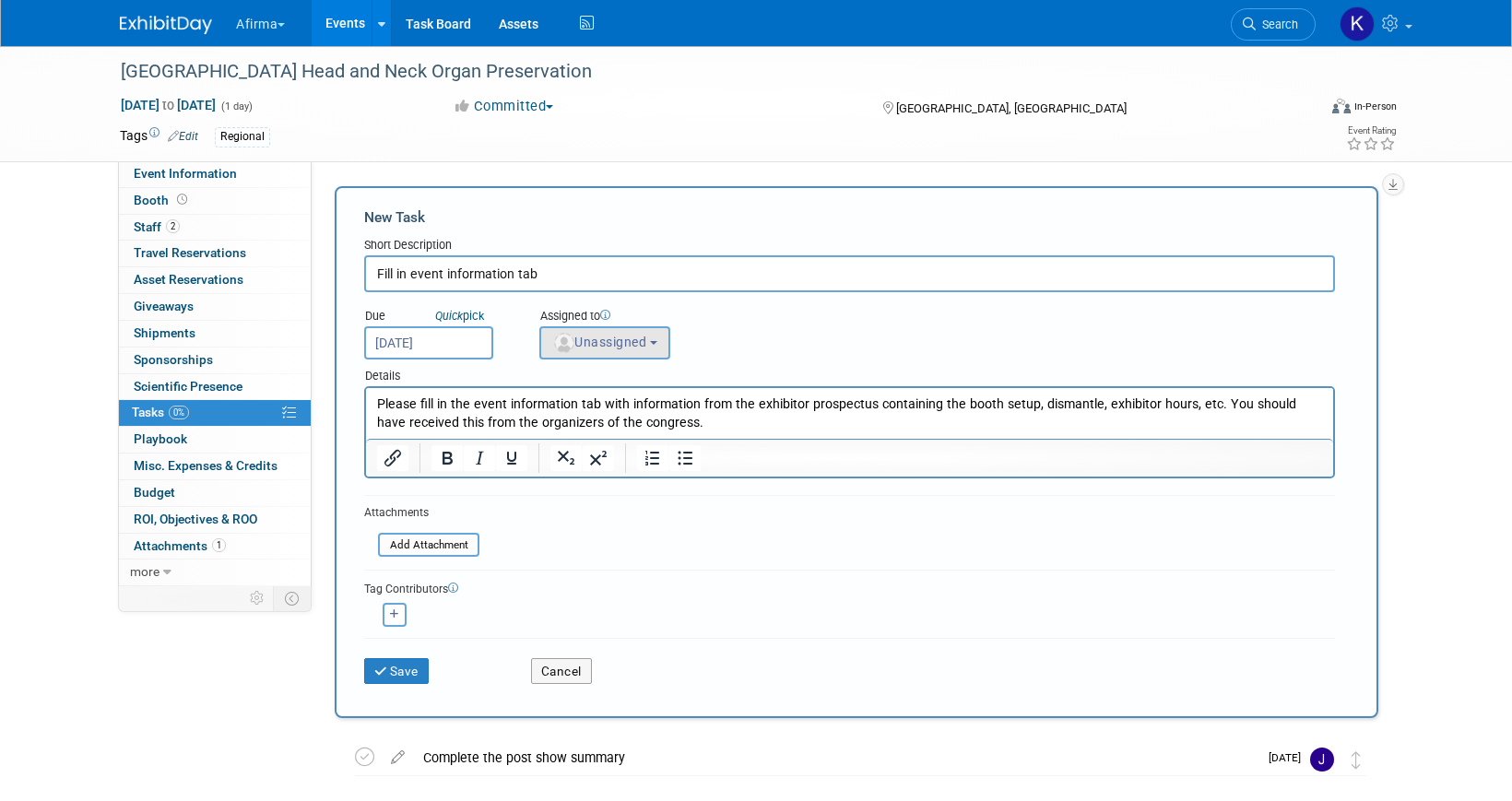
click at [625, 341] on span "Unassigned" at bounding box center [598, 342] width 94 height 15
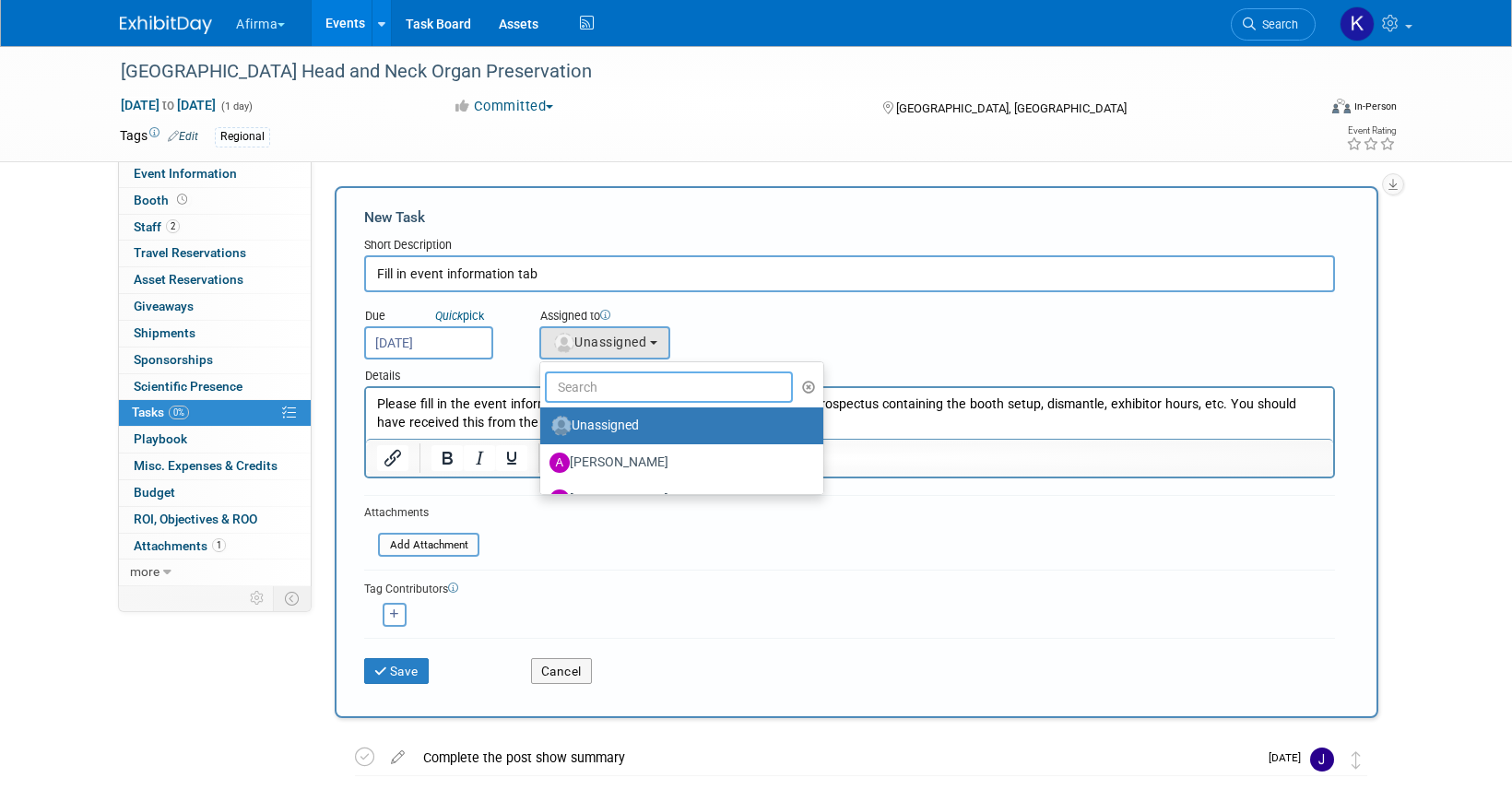
click at [621, 382] on input "text" at bounding box center [668, 387] width 248 height 32
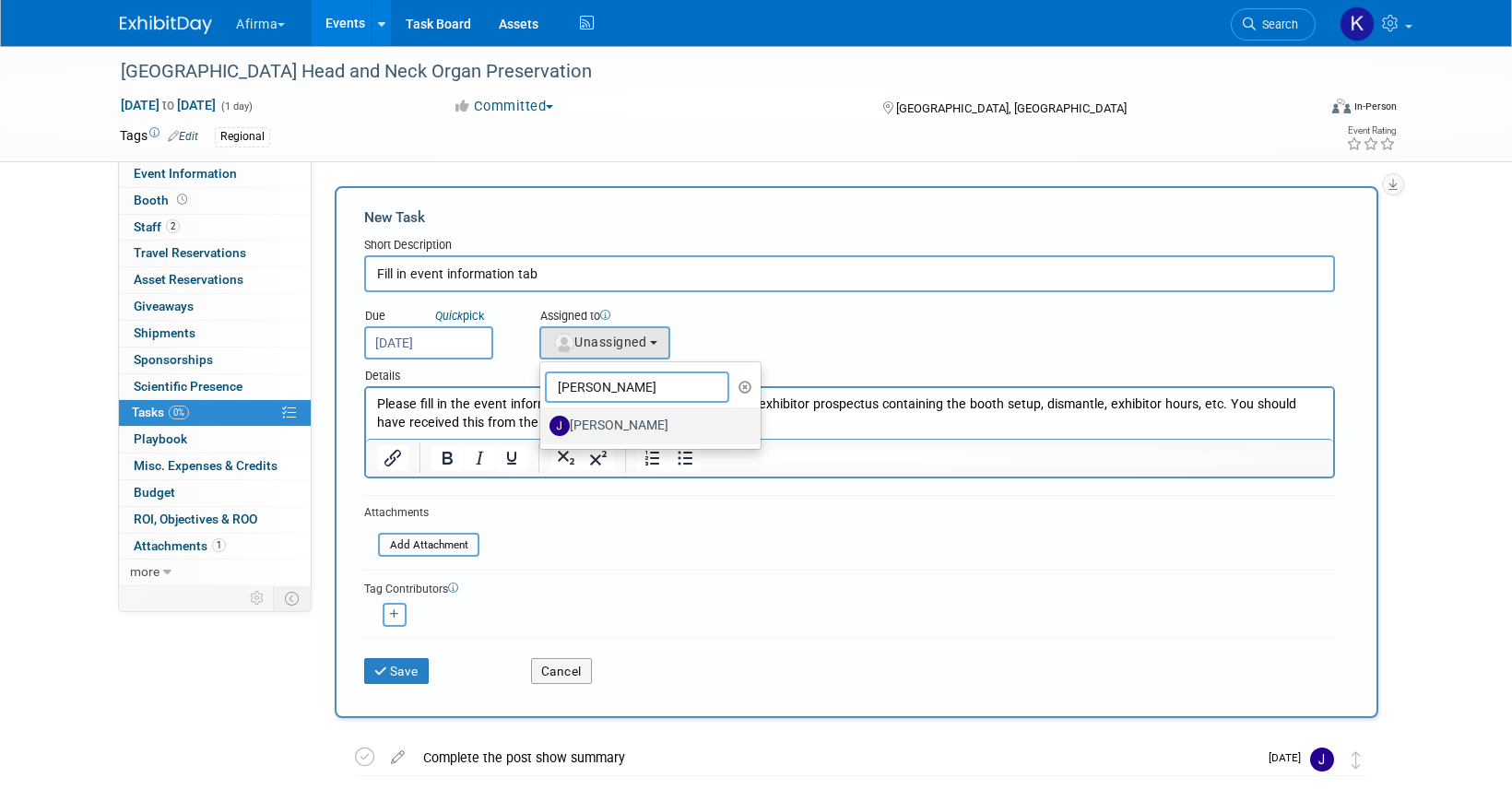
type input "jason"
click at [645, 437] on label "Jason Savage" at bounding box center [645, 426] width 192 height 30
click at [543, 429] on input "Jason Savage" at bounding box center [536, 423] width 12 height 12
select select "aa1b9895-a768-4012-a67e-ea968c833e19"
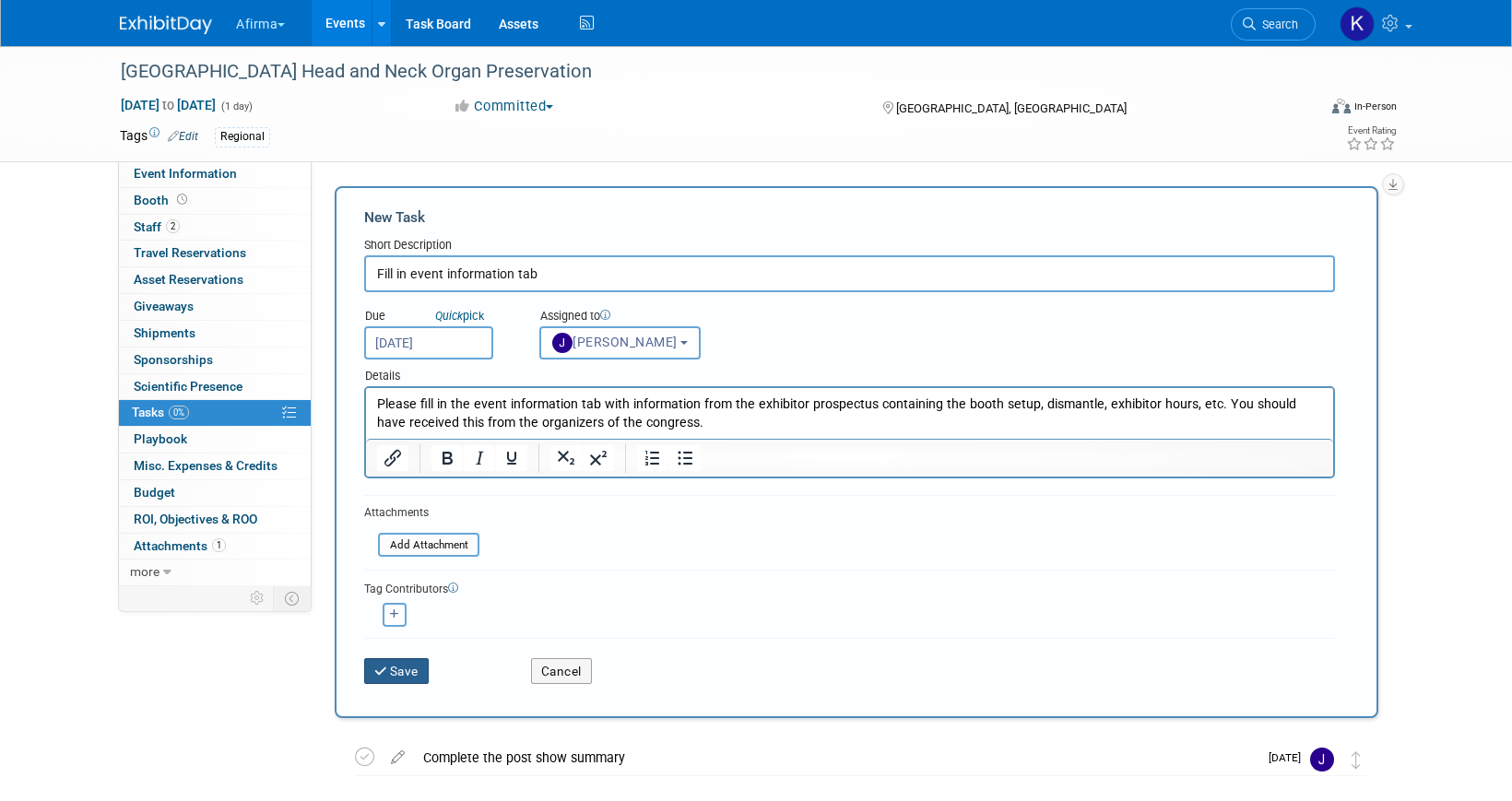
click at [395, 663] on button "Save" at bounding box center [396, 671] width 64 height 26
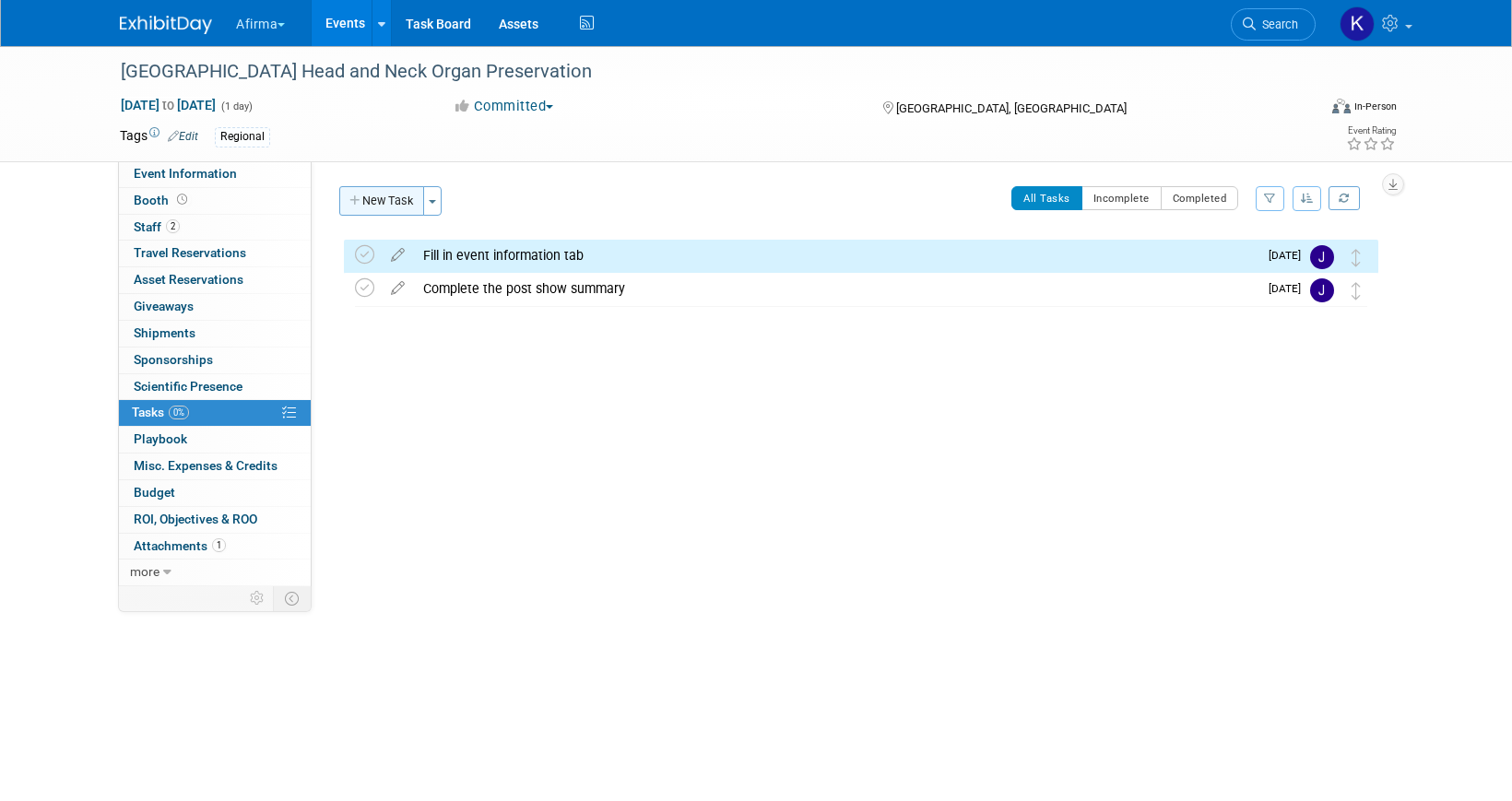
click at [370, 195] on button "New Task" at bounding box center [381, 201] width 85 height 30
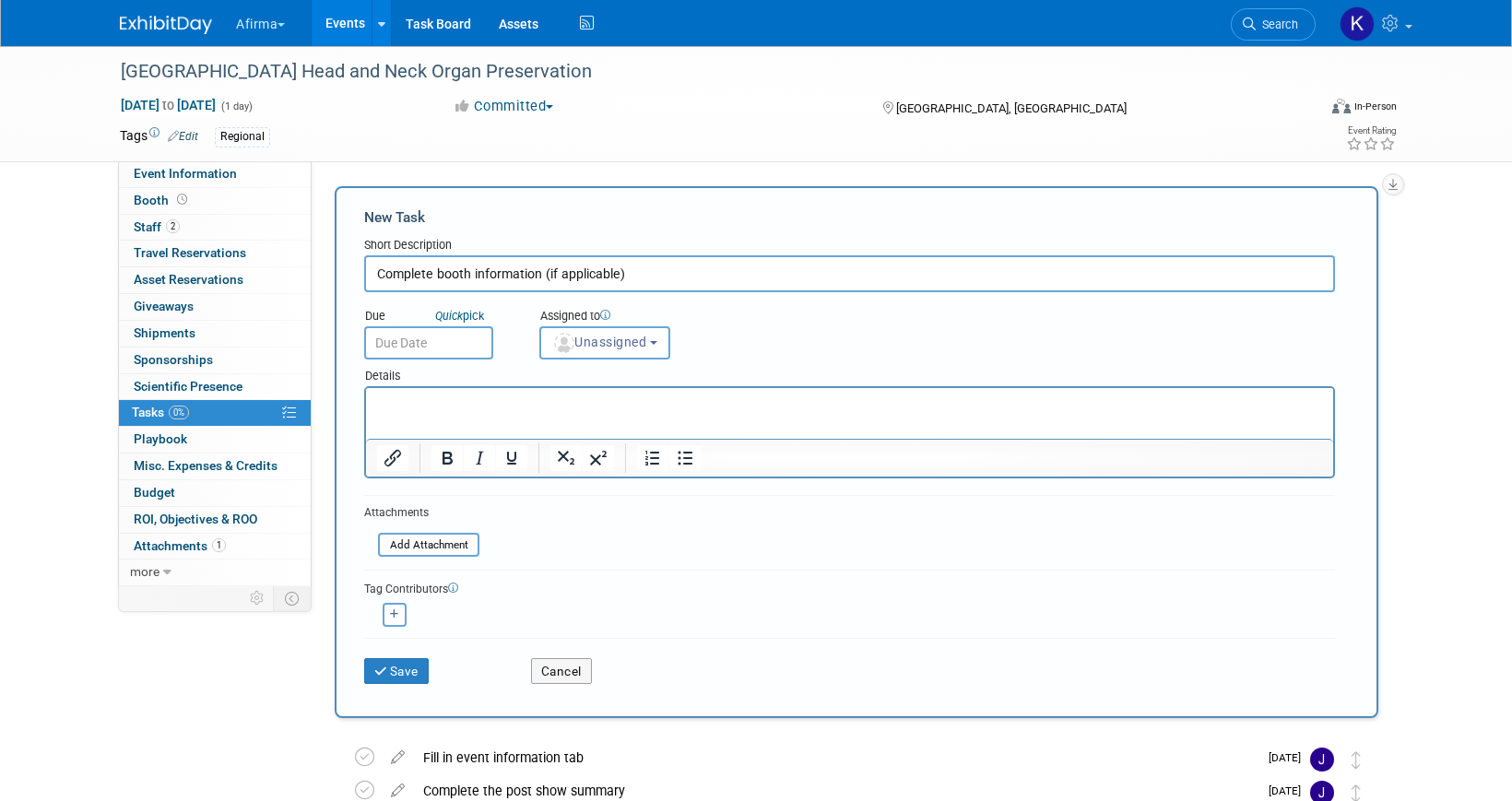
type input "Complete booth information (if applicable)"
click at [415, 335] on input "text" at bounding box center [428, 343] width 129 height 33
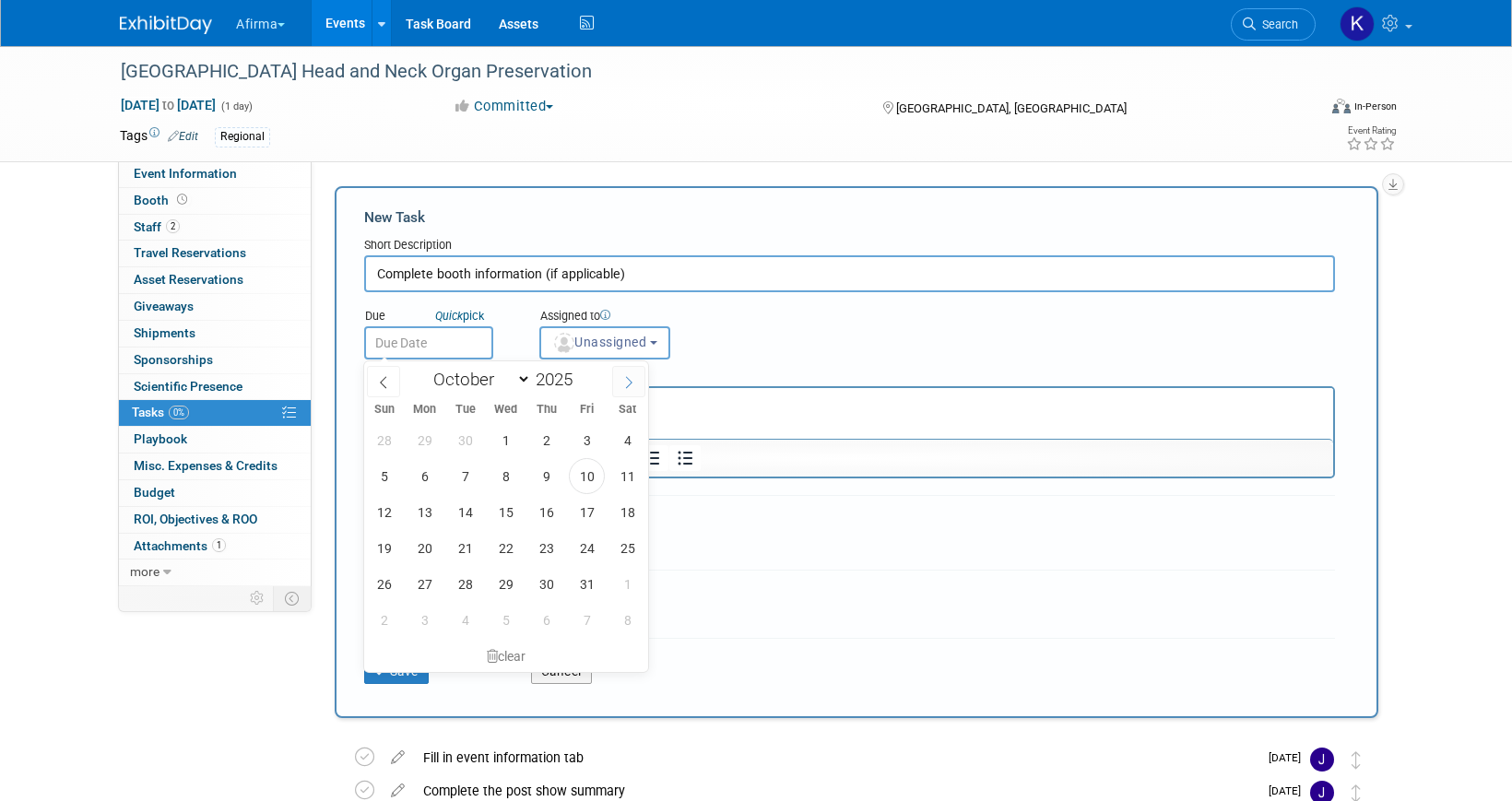
click at [631, 379] on icon at bounding box center [629, 383] width 13 height 13
select select "11"
click at [631, 379] on icon at bounding box center [629, 383] width 13 height 13
type input "2026"
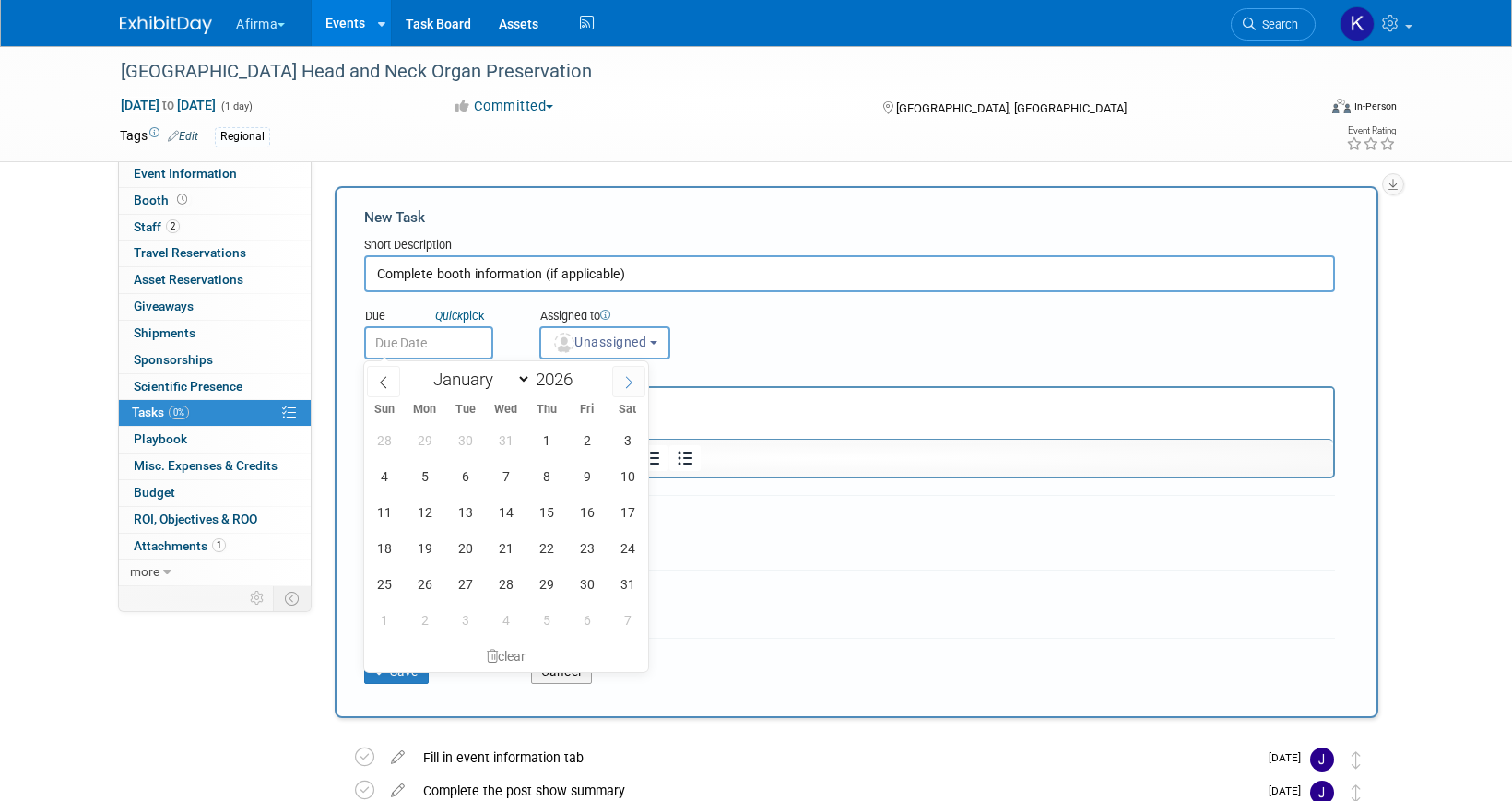
click at [631, 379] on icon at bounding box center [629, 383] width 13 height 13
select select "2"
click at [502, 434] on span "4" at bounding box center [506, 440] width 36 height 36
type input "Mar 4, 2026"
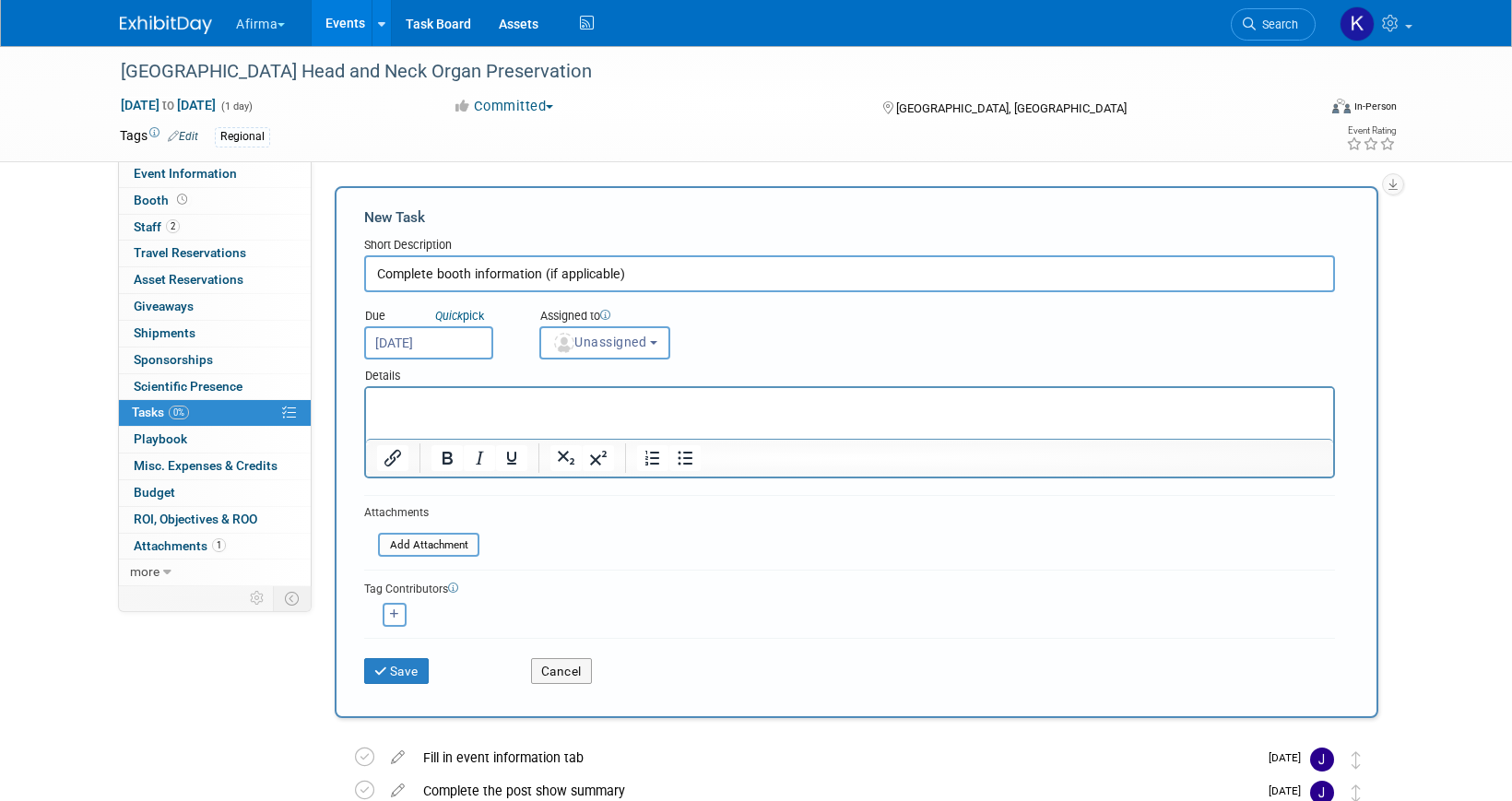
click at [493, 406] on p "Rich Text Area. Press ALT-0 for help." at bounding box center [850, 405] width 946 height 19
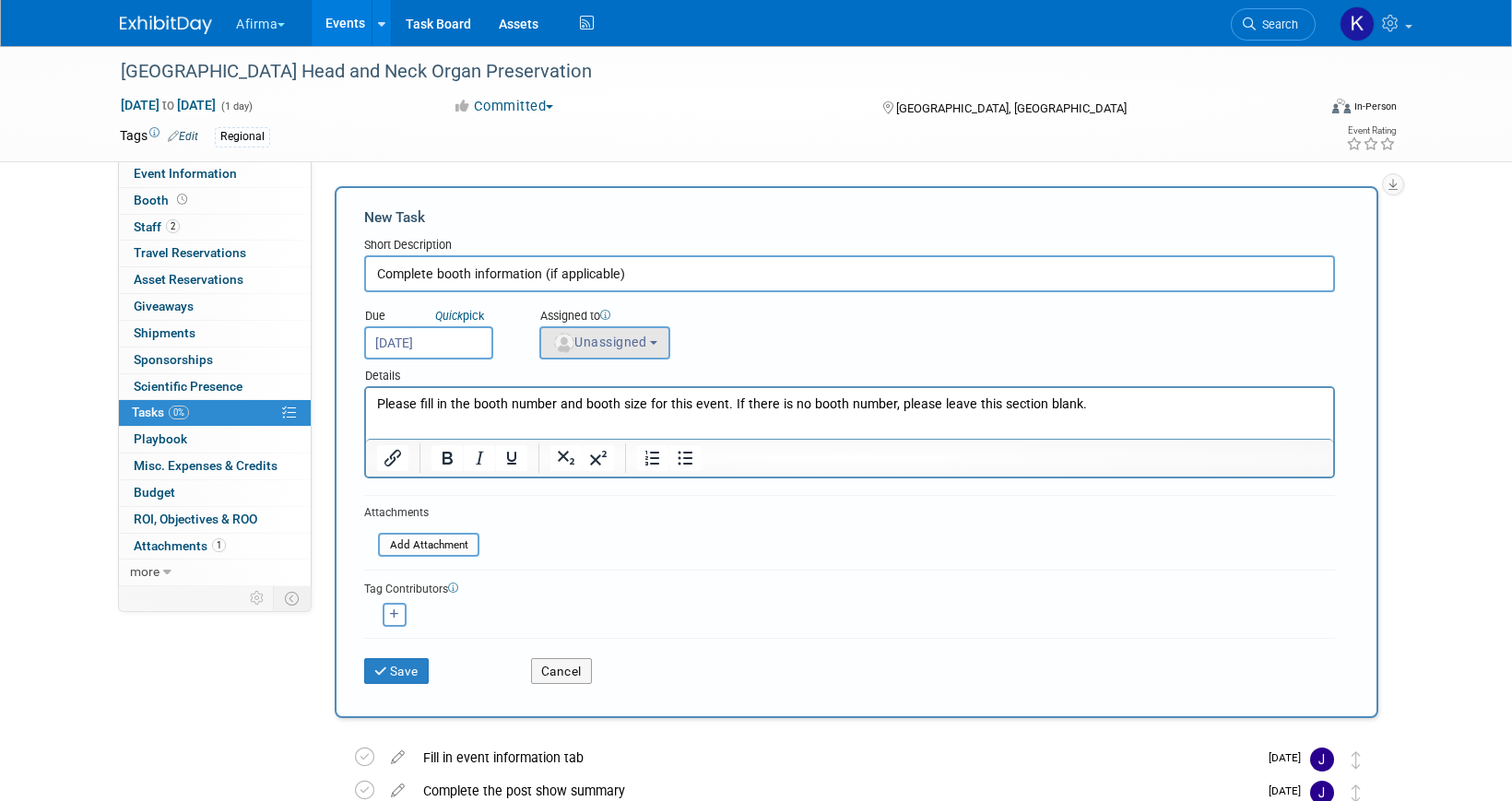
click at [607, 344] on span "Unassigned" at bounding box center [598, 342] width 94 height 15
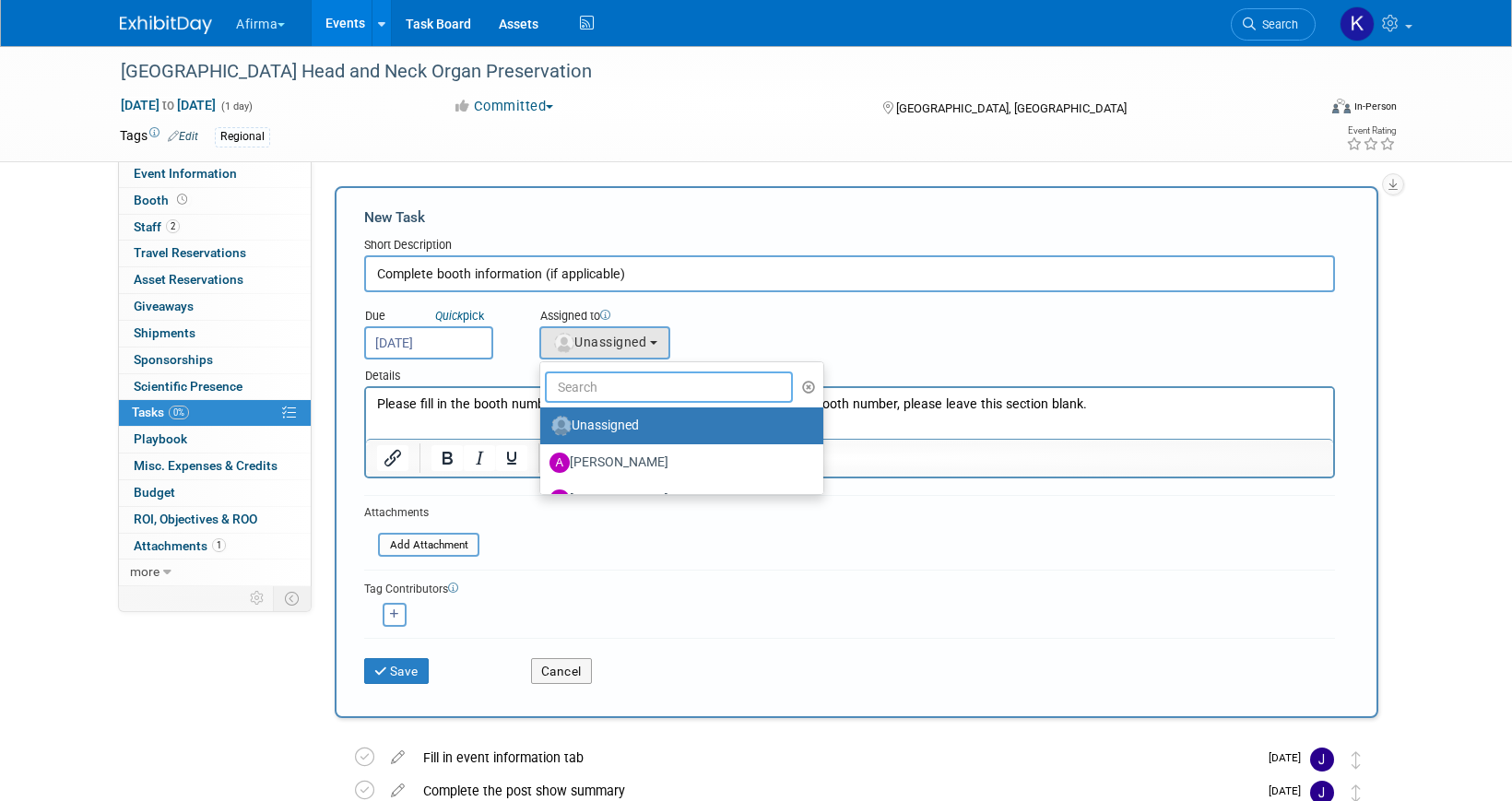
click at [606, 379] on input "text" at bounding box center [668, 387] width 248 height 32
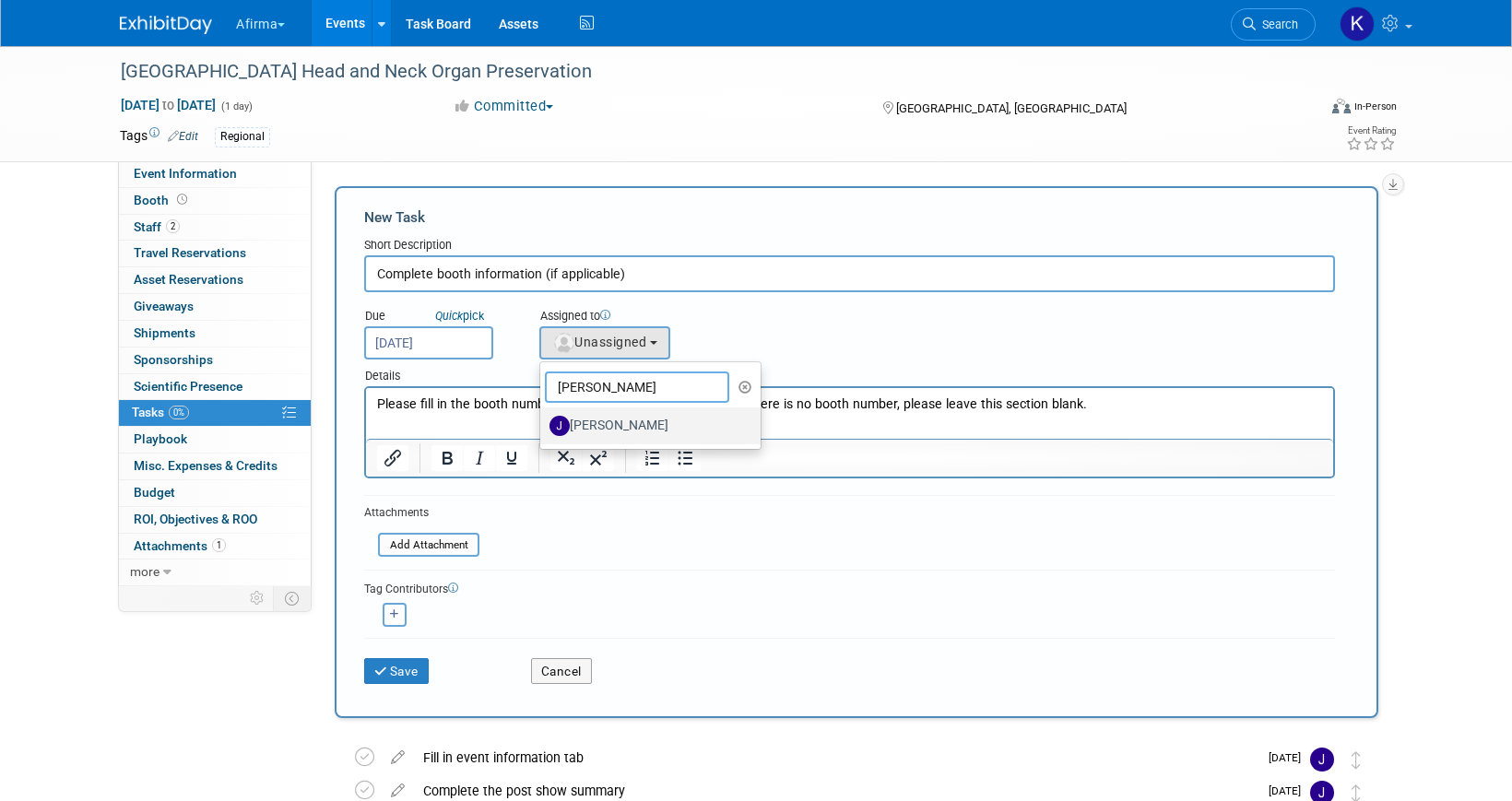
type input "jas"
click at [650, 433] on label "Jason Savage" at bounding box center [645, 426] width 192 height 30
click at [543, 429] on input "Jason Savage" at bounding box center [536, 423] width 12 height 12
select select "aa1b9895-a768-4012-a67e-ea968c833e19"
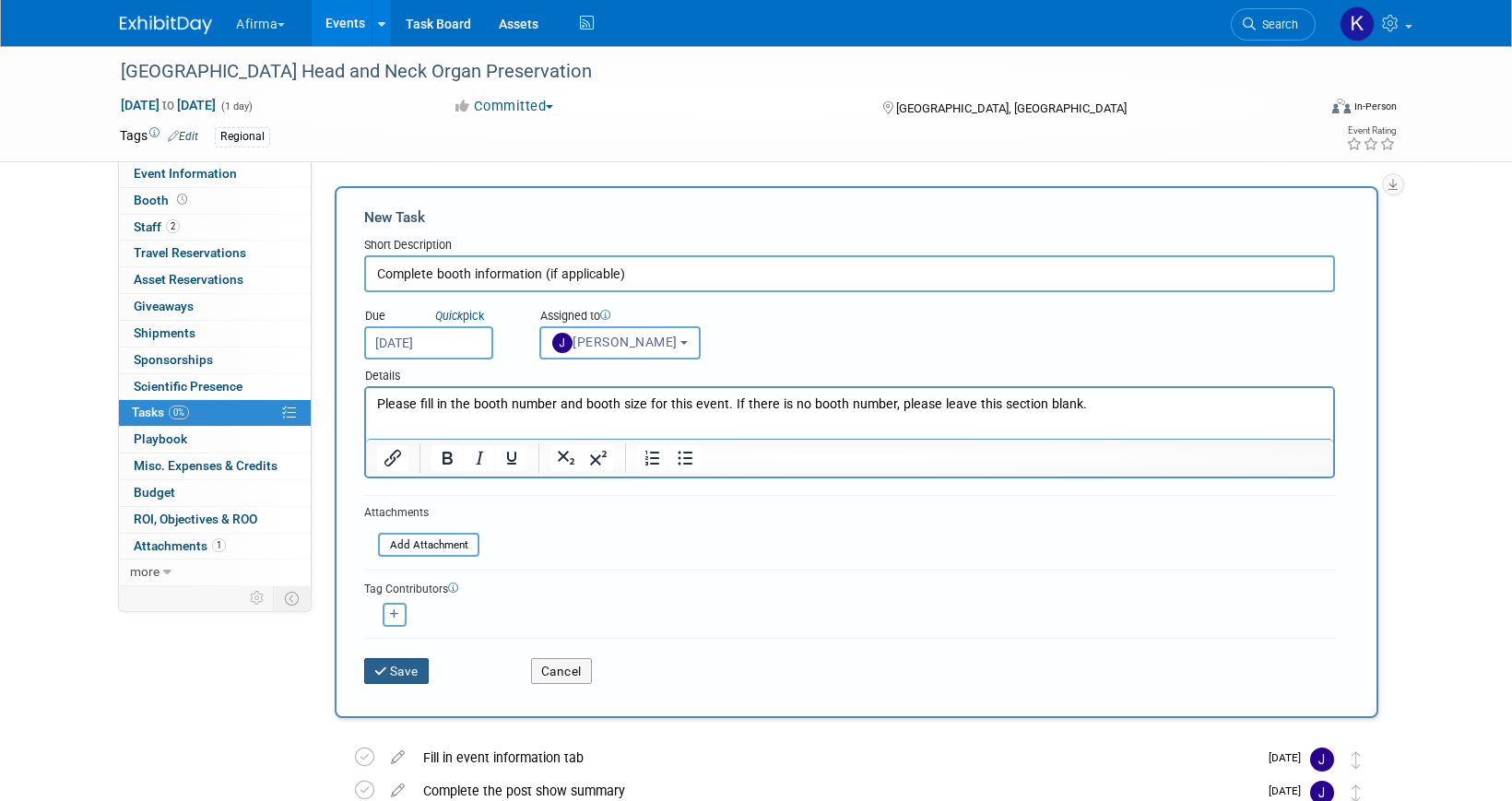
click at [382, 670] on icon "submit" at bounding box center [382, 672] width 16 height 13
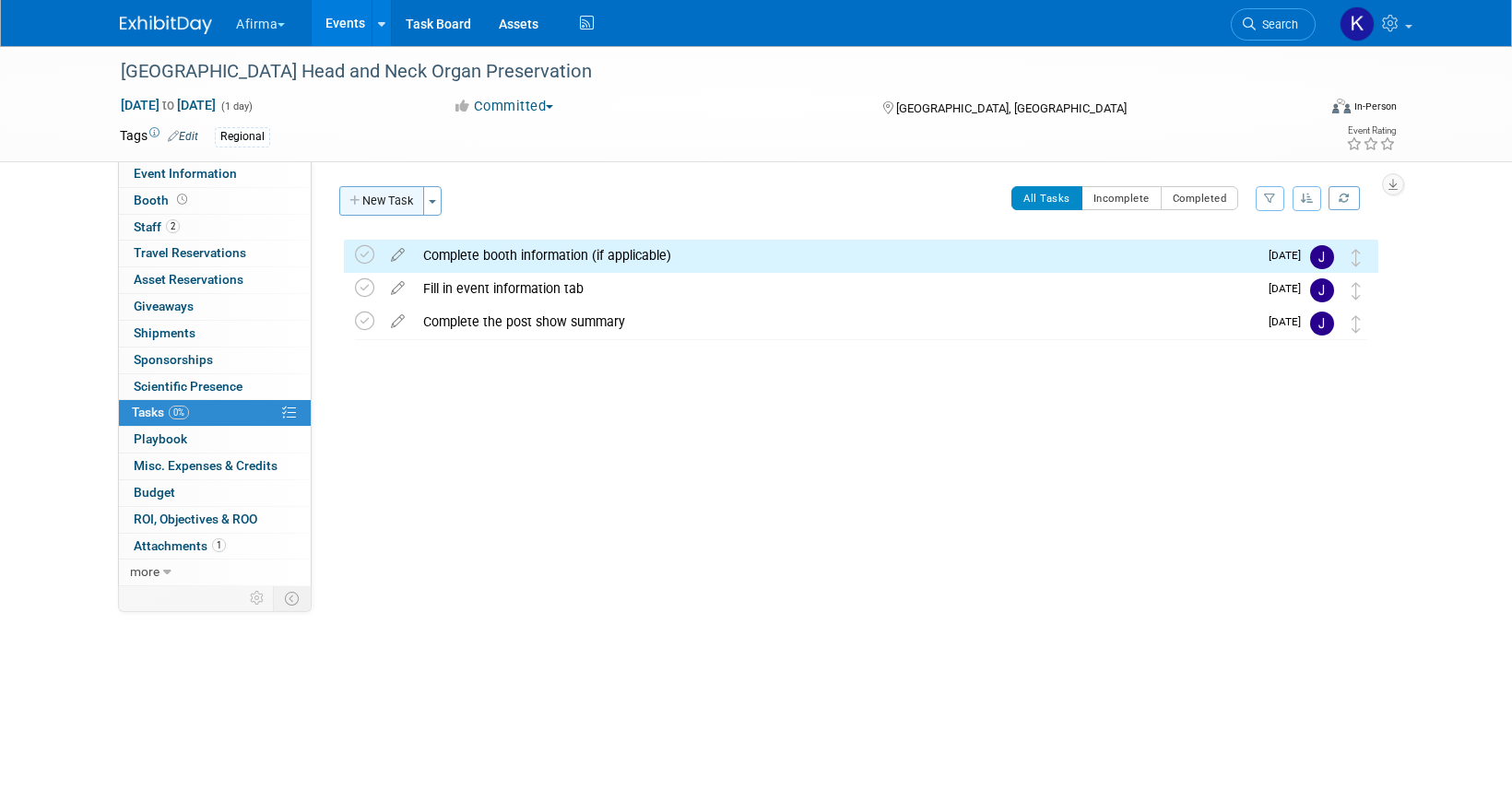
click at [403, 200] on button "New Task" at bounding box center [381, 201] width 85 height 30
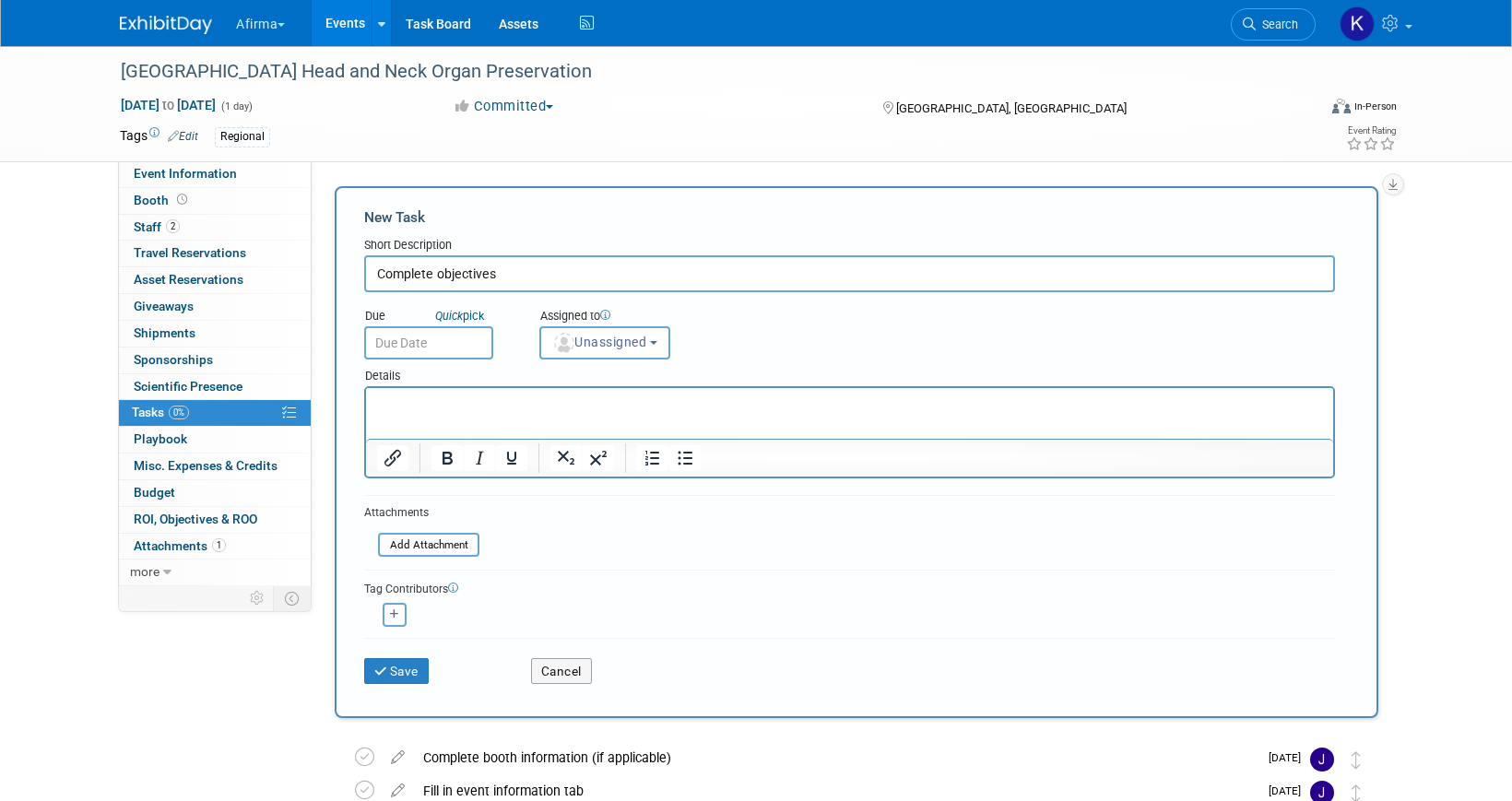
type input "Complete objectives"
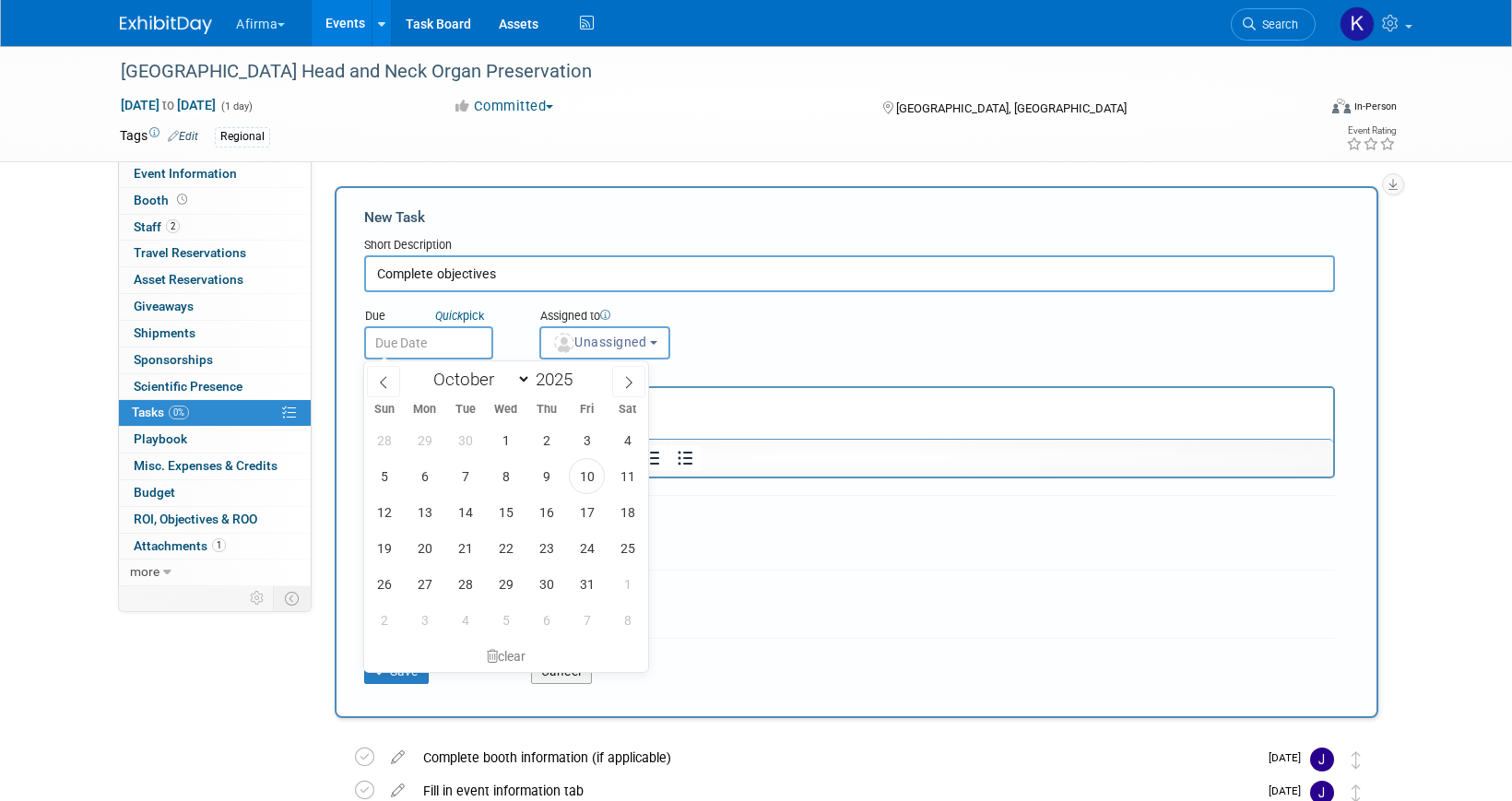
click at [408, 340] on input "text" at bounding box center [428, 343] width 129 height 33
click at [627, 377] on icon at bounding box center [629, 383] width 13 height 13
select select "11"
click at [627, 377] on icon at bounding box center [629, 383] width 13 height 13
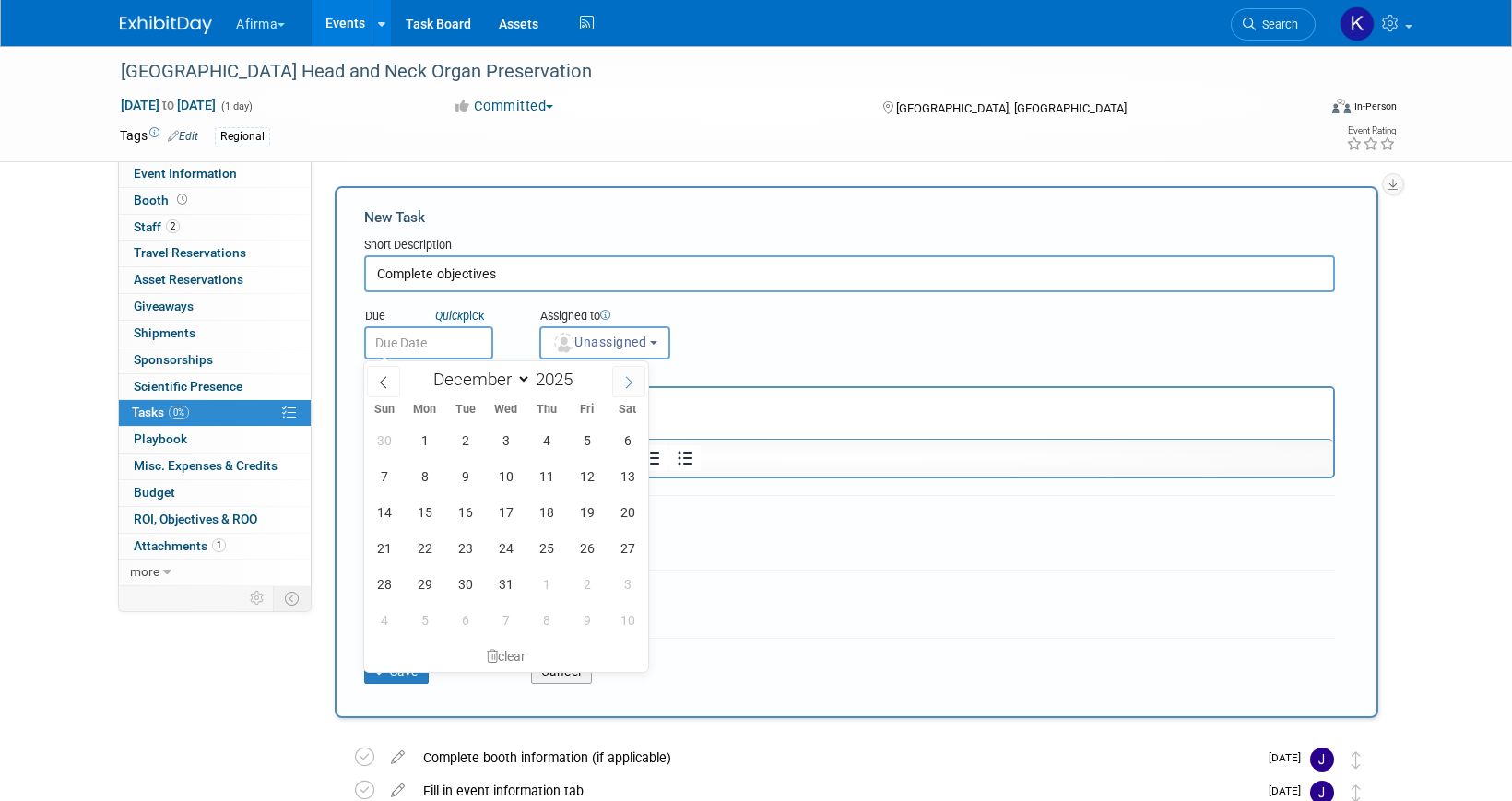
type input "2026"
click at [627, 377] on icon at bounding box center [629, 383] width 13 height 13
select select "2"
click at [510, 437] on span "4" at bounding box center [506, 440] width 36 height 36
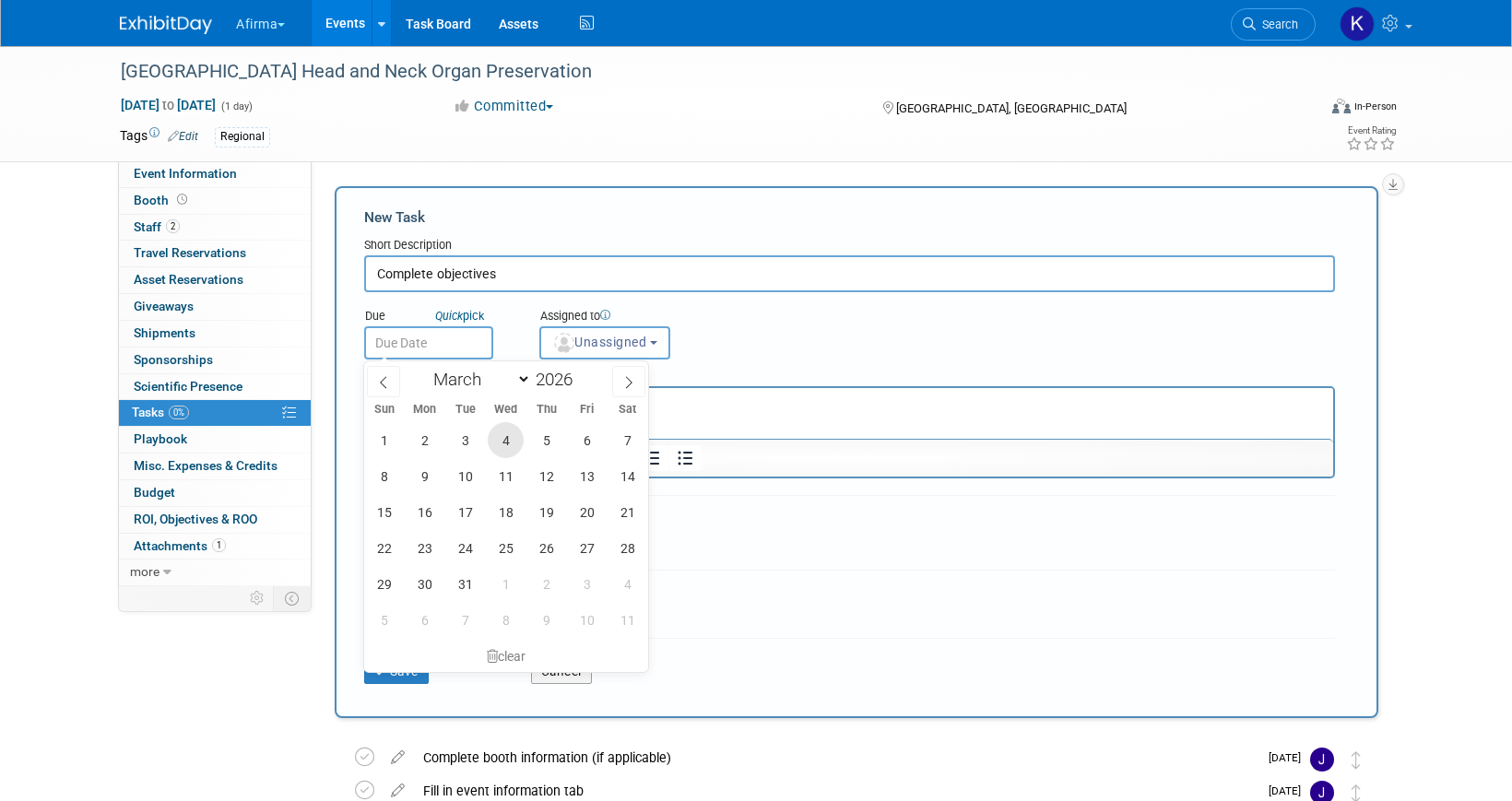
type input "Mar 4, 2026"
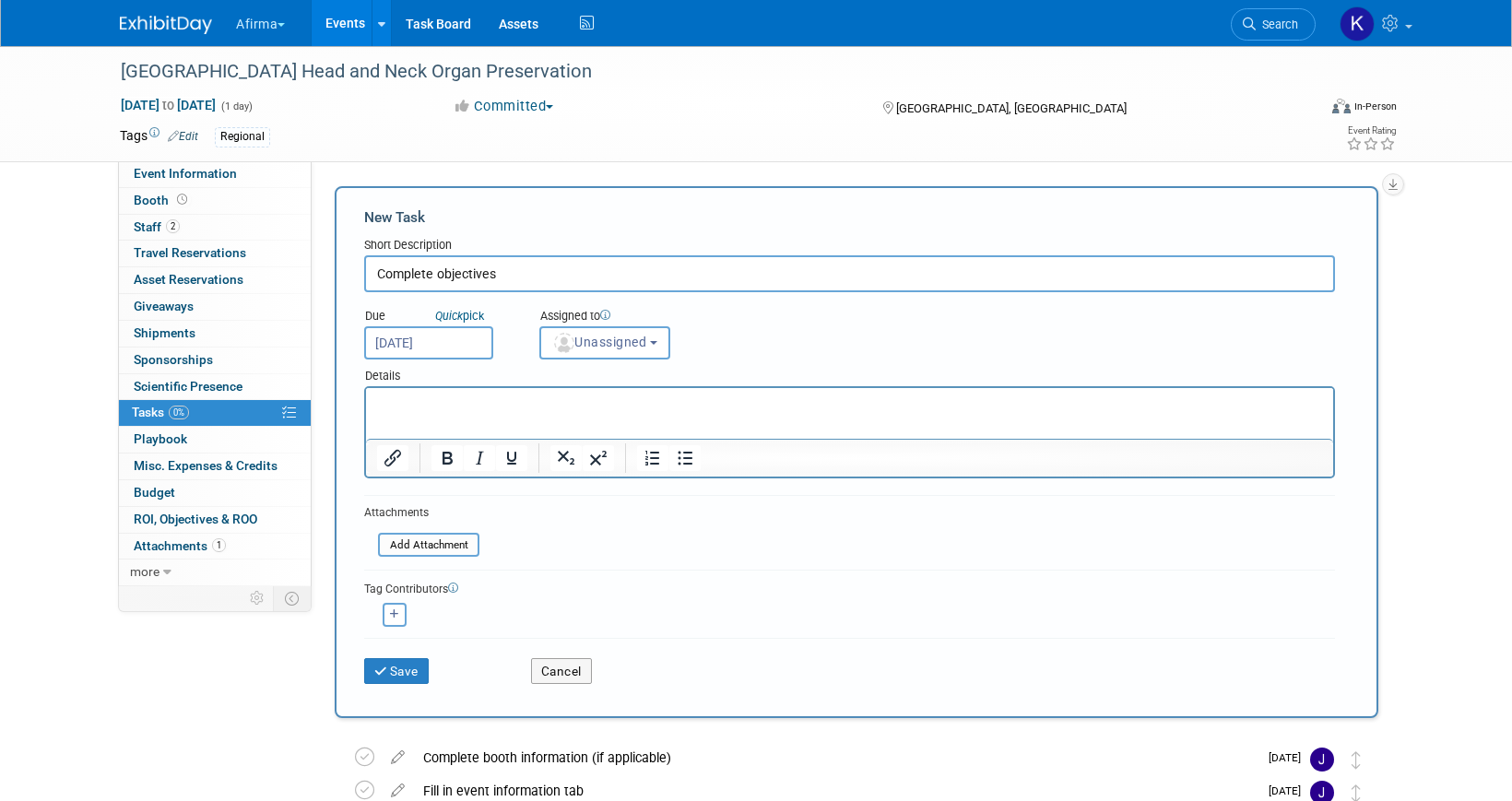
click at [510, 408] on p "Rich Text Area. Press ALT-0 for help." at bounding box center [850, 405] width 946 height 19
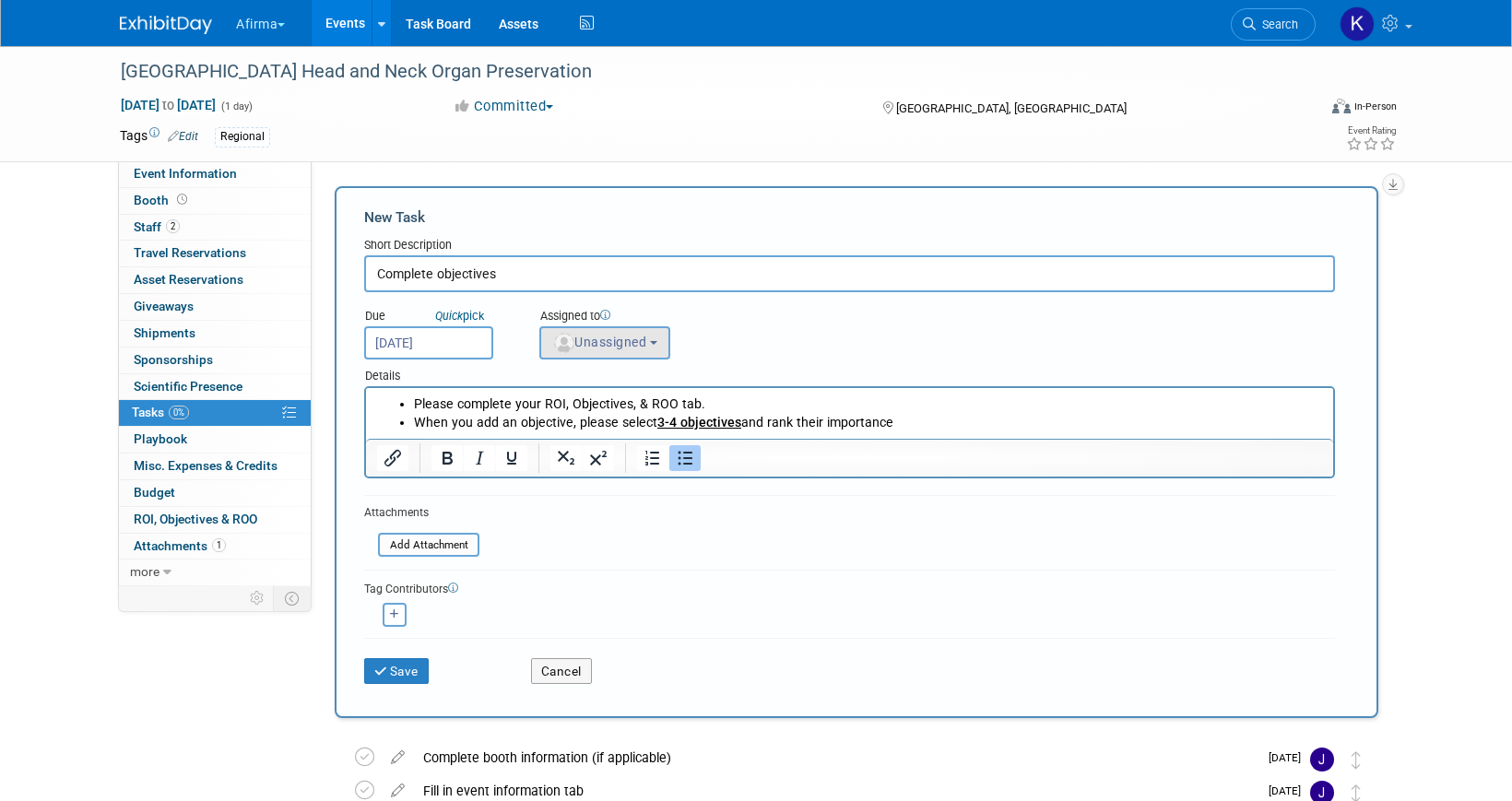
click at [612, 353] on button "Unassigned" at bounding box center [604, 343] width 131 height 33
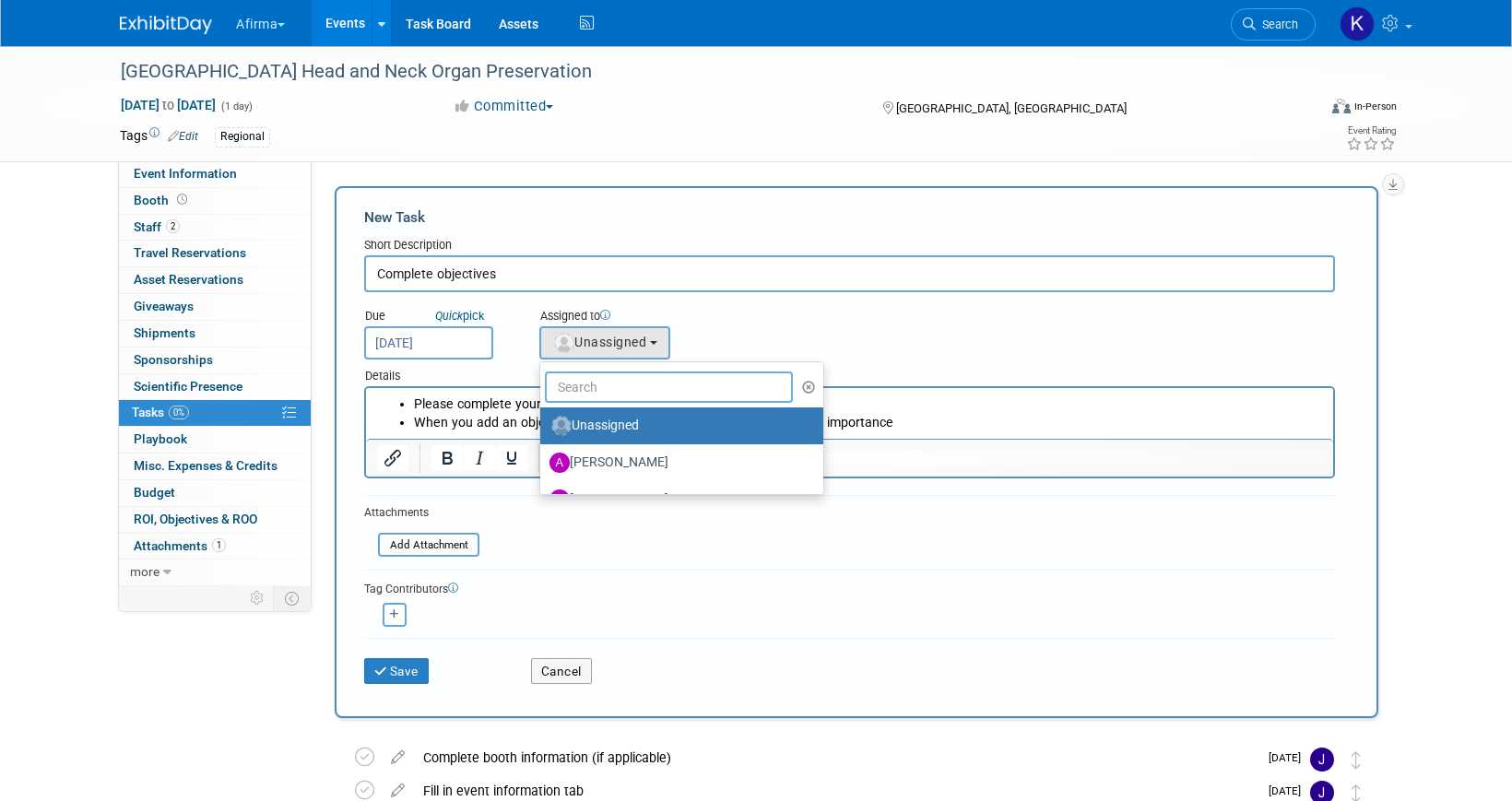
click at [612, 388] on input "text" at bounding box center [668, 387] width 248 height 32
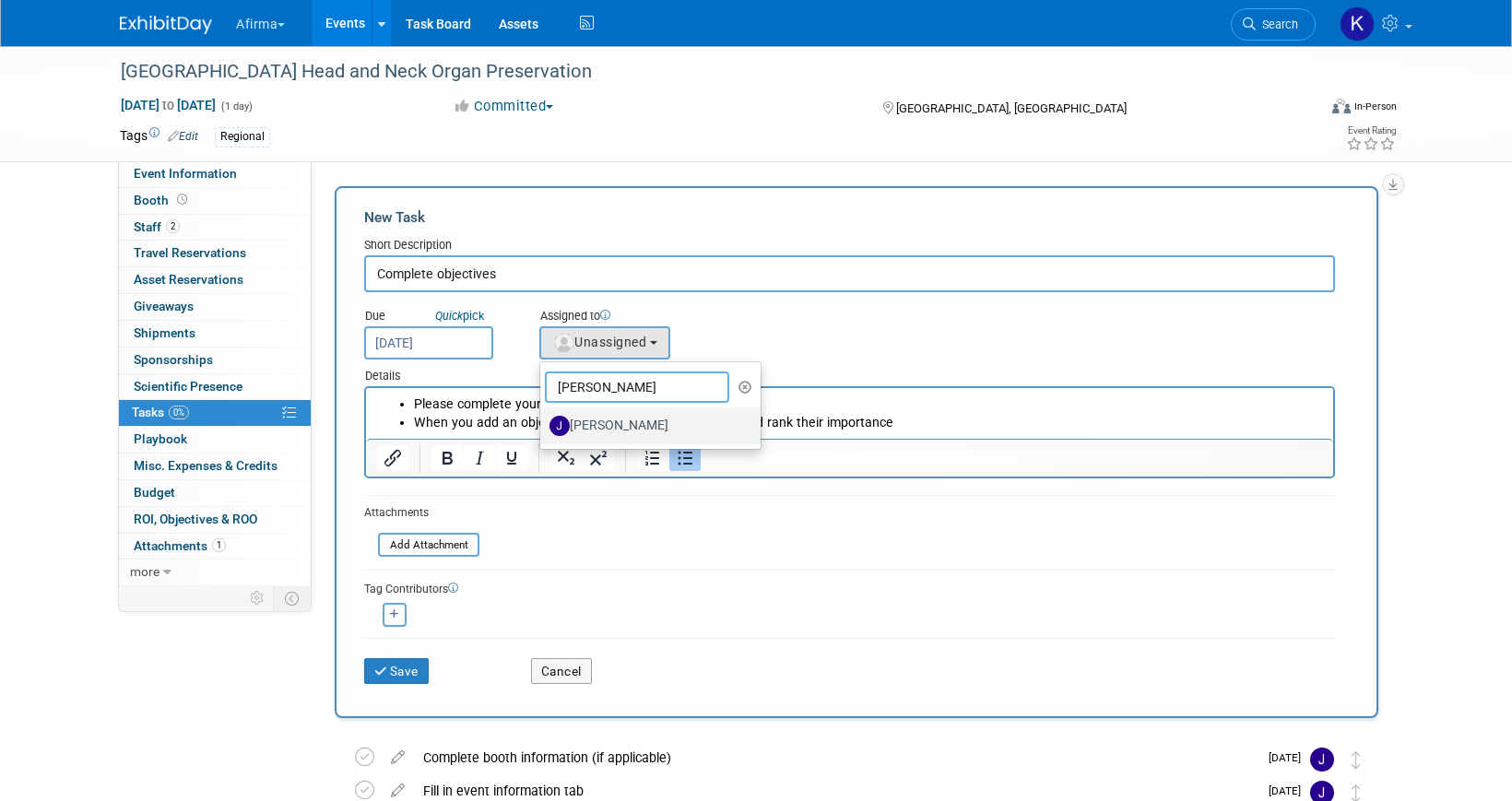
type input "jas"
click at [625, 429] on label "Jason Savage" at bounding box center [645, 426] width 192 height 30
click at [543, 429] on input "Jason Savage" at bounding box center [536, 423] width 12 height 12
select select "aa1b9895-a768-4012-a67e-ea968c833e19"
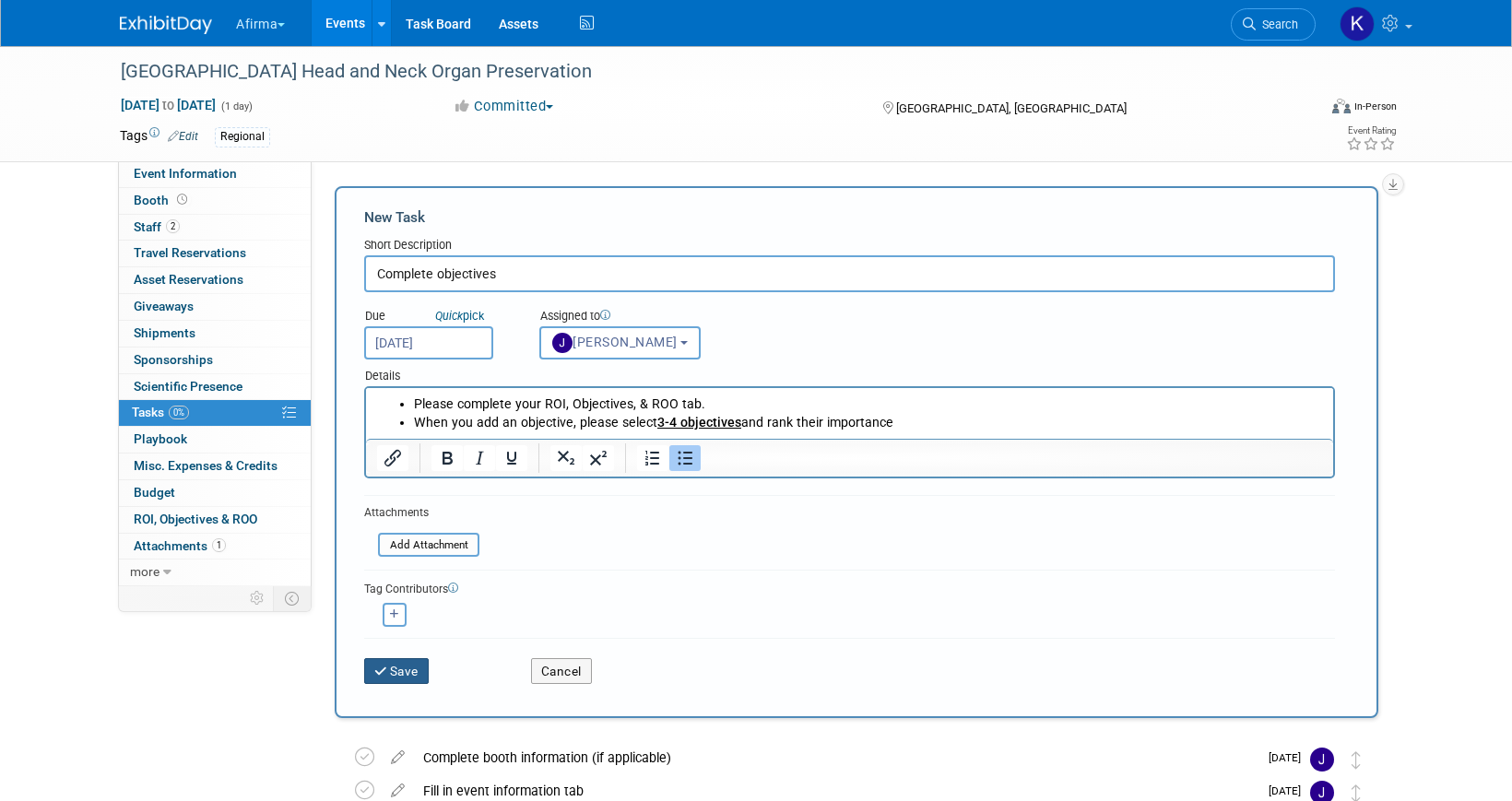
click at [401, 680] on button "Save" at bounding box center [396, 671] width 64 height 26
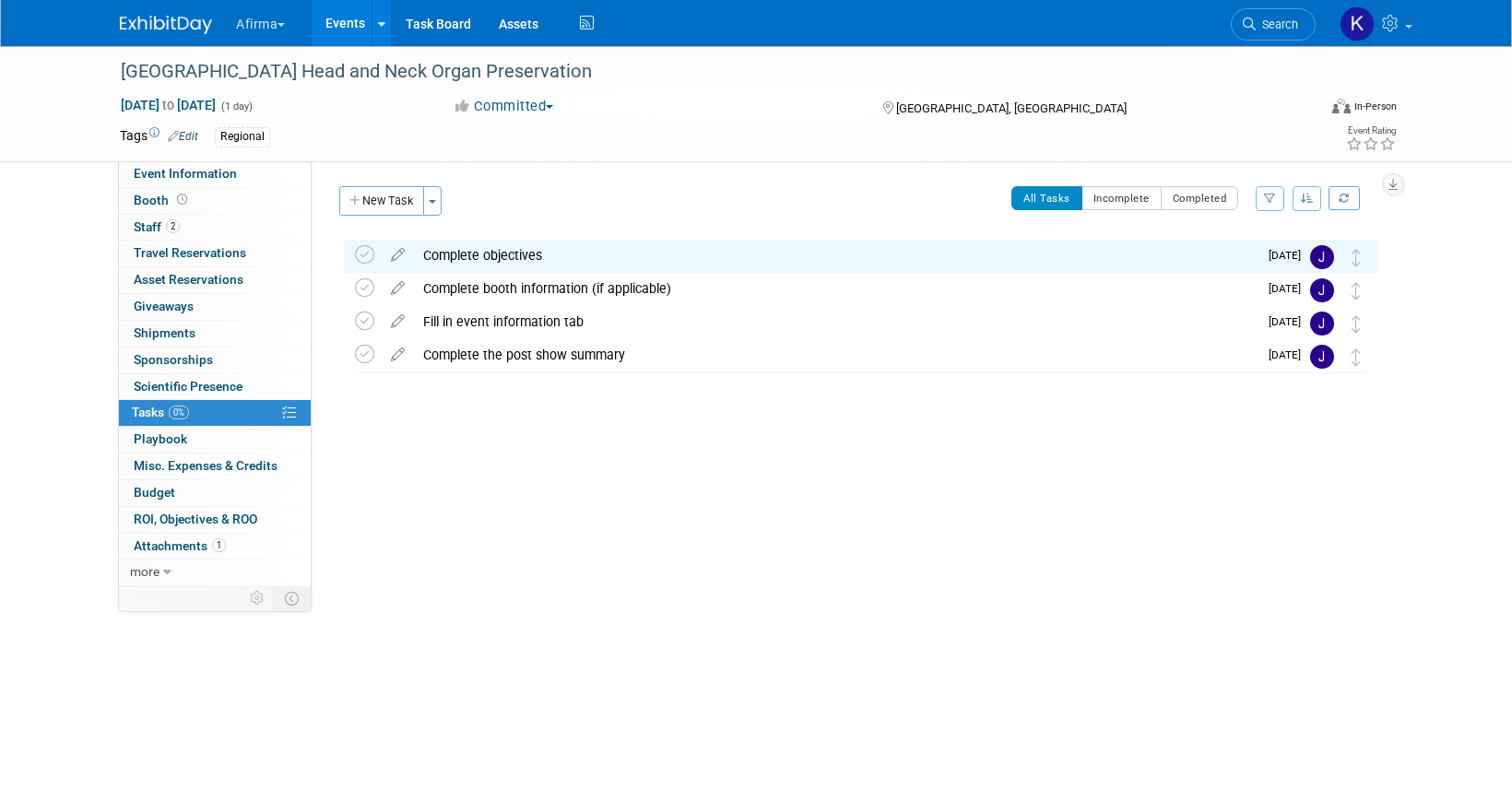
click at [348, 46] on link "Events" at bounding box center [345, 23] width 67 height 46
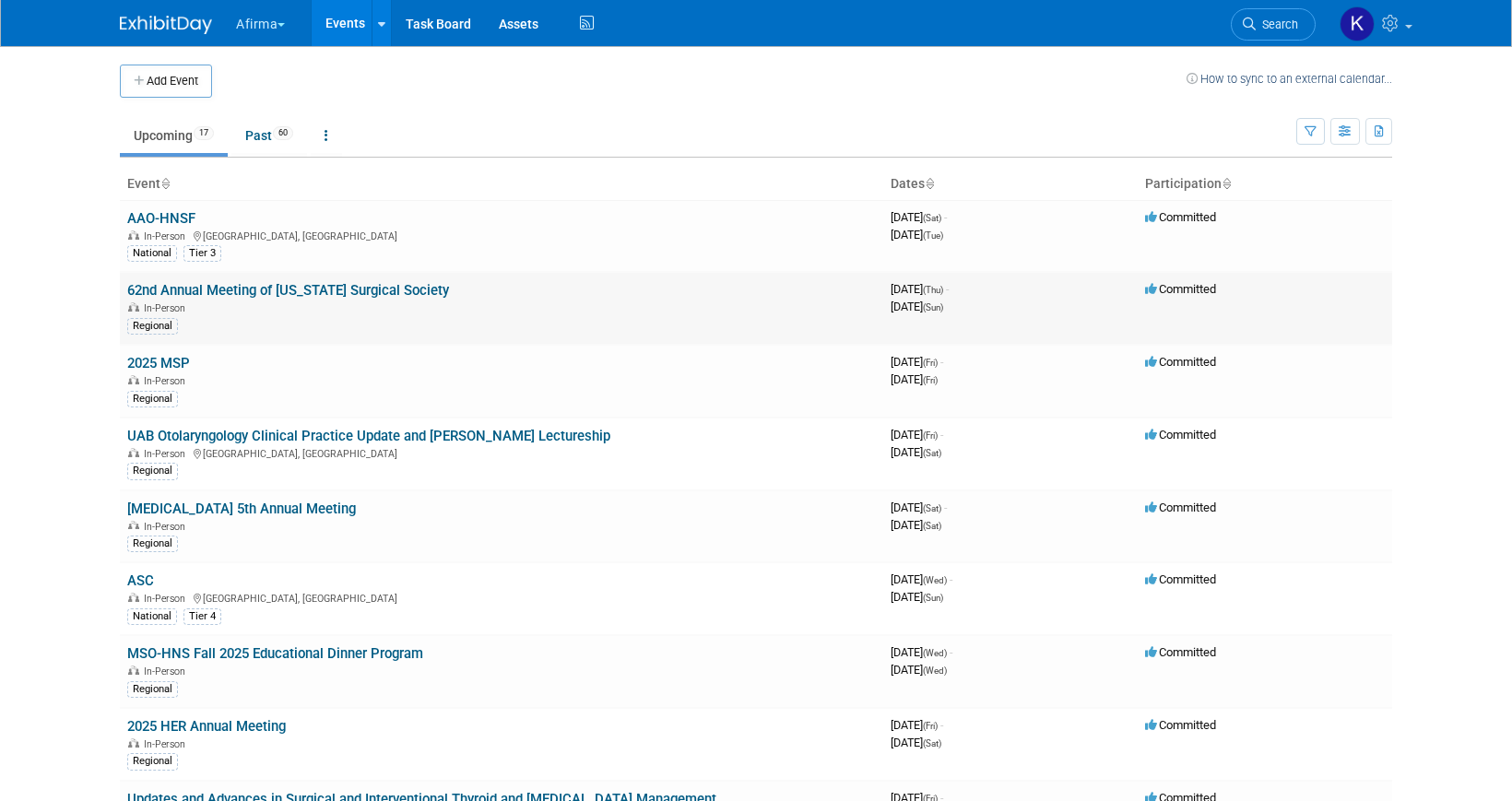
click at [168, 291] on link "62nd Annual Meeting of [US_STATE] Surgical Society" at bounding box center [288, 291] width 322 height 17
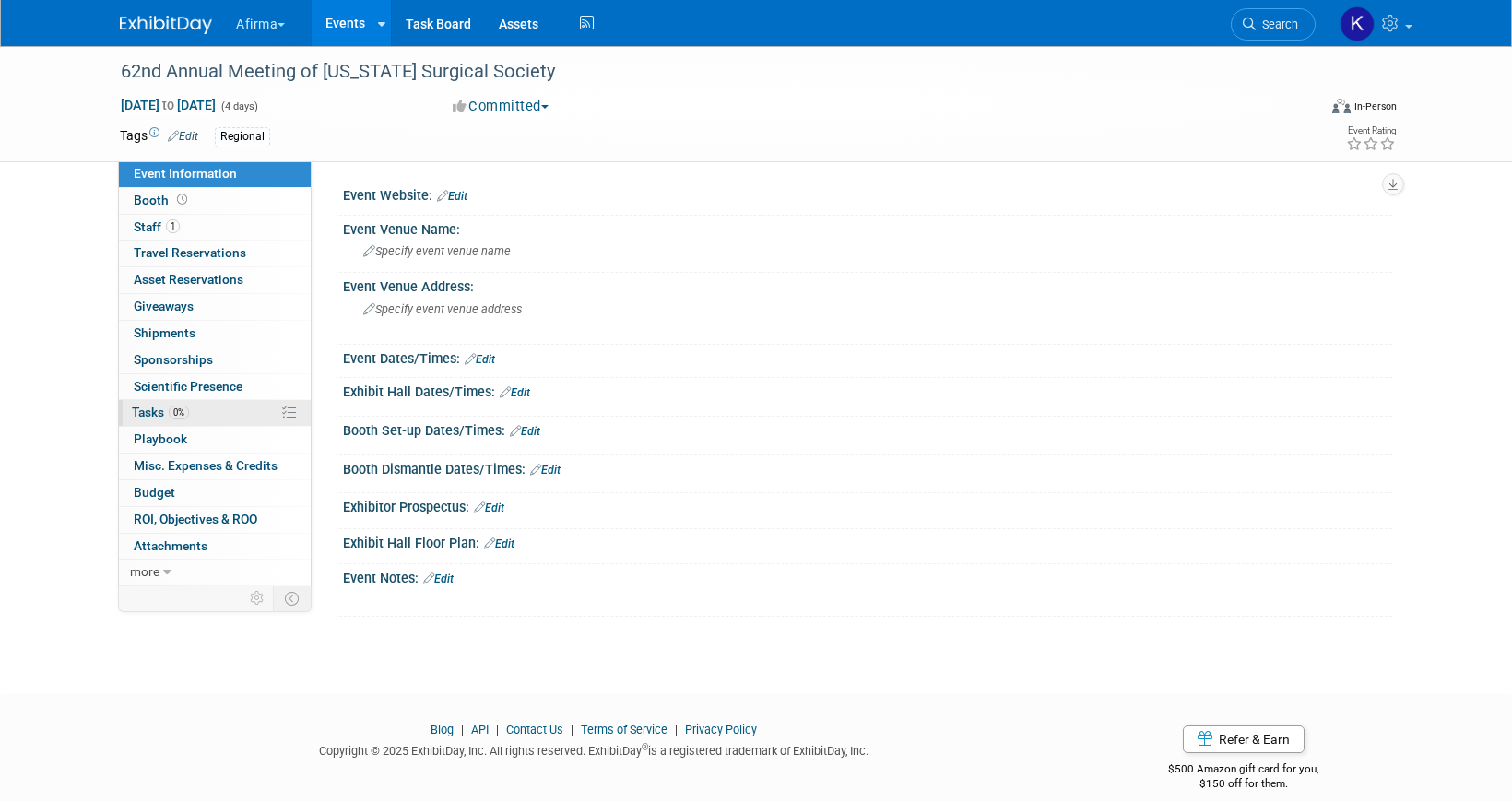
click at [192, 414] on link "0% Tasks 0%" at bounding box center [215, 414] width 191 height 26
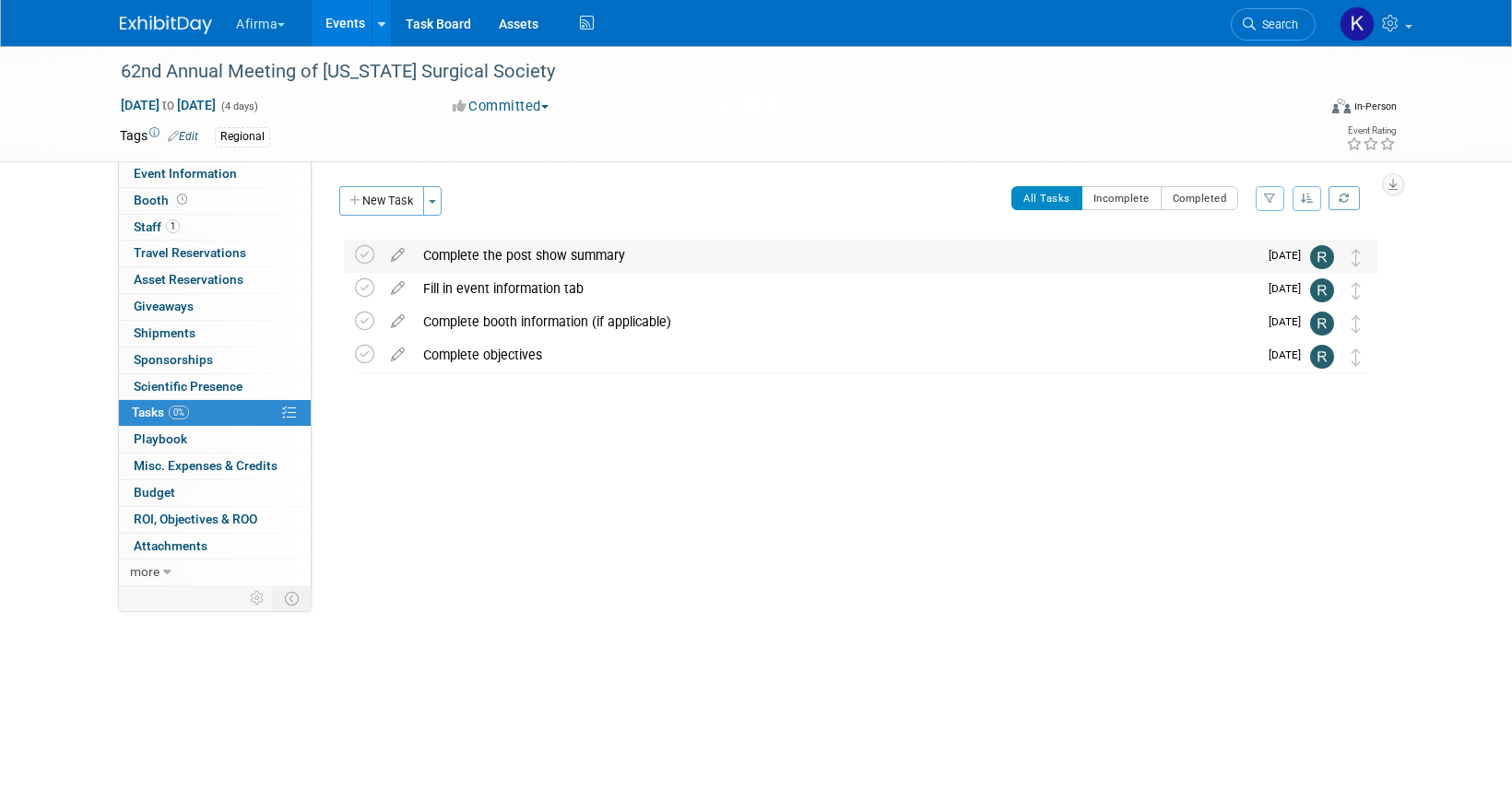
click at [466, 247] on div "Complete the post show summary" at bounding box center [835, 256] width 844 height 32
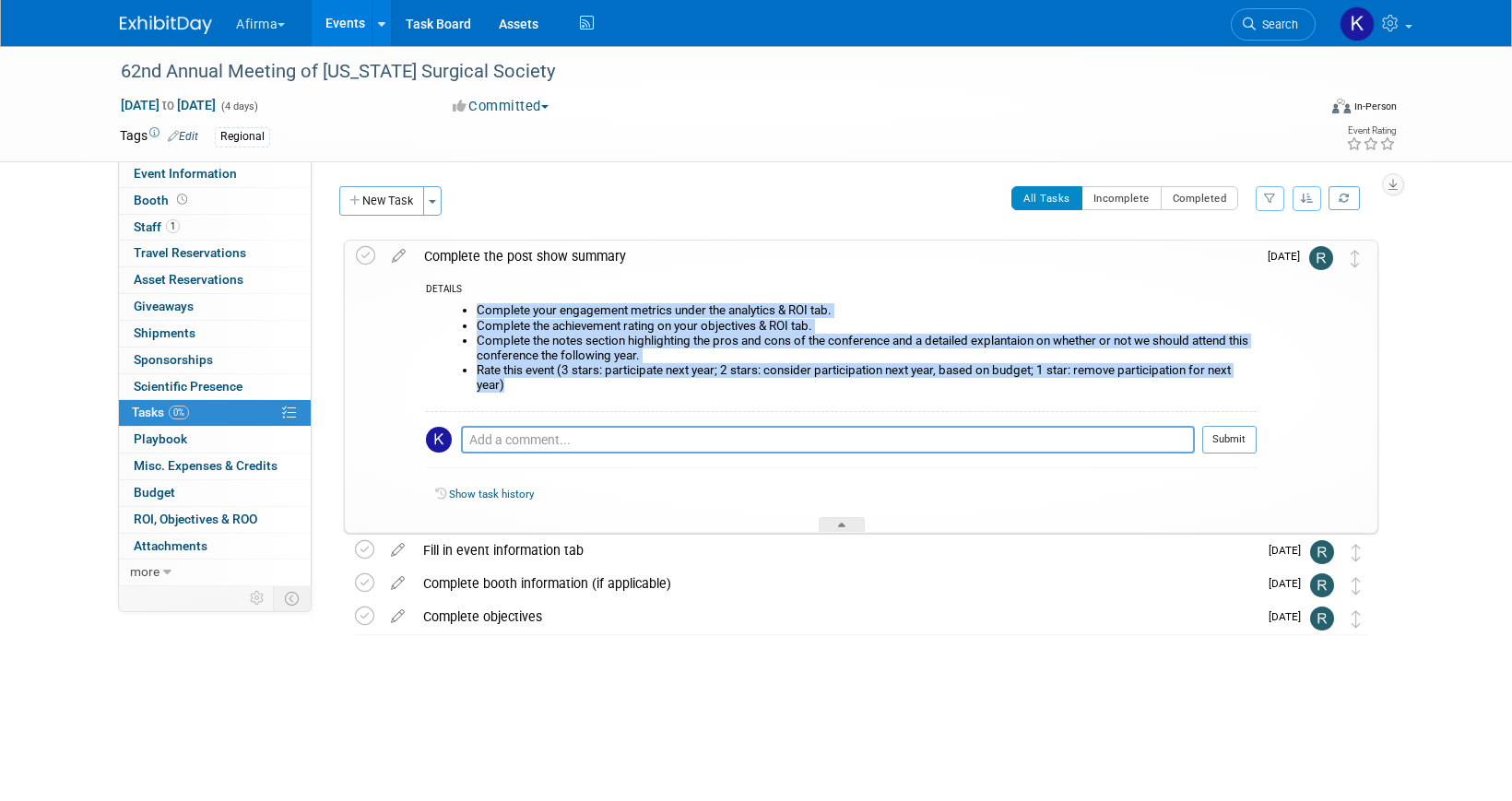
drag, startPoint x: 502, startPoint y: 394, endPoint x: 459, endPoint y: 292, distance: 110.7
click at [459, 292] on div "DETAILS Complete your engagement metrics under the analytics & ROI tab. Complet…" at bounding box center [835, 402] width 842 height 260
copy div "Complete your engagement metrics under the analytics & ROI tab. Complete the ac…"
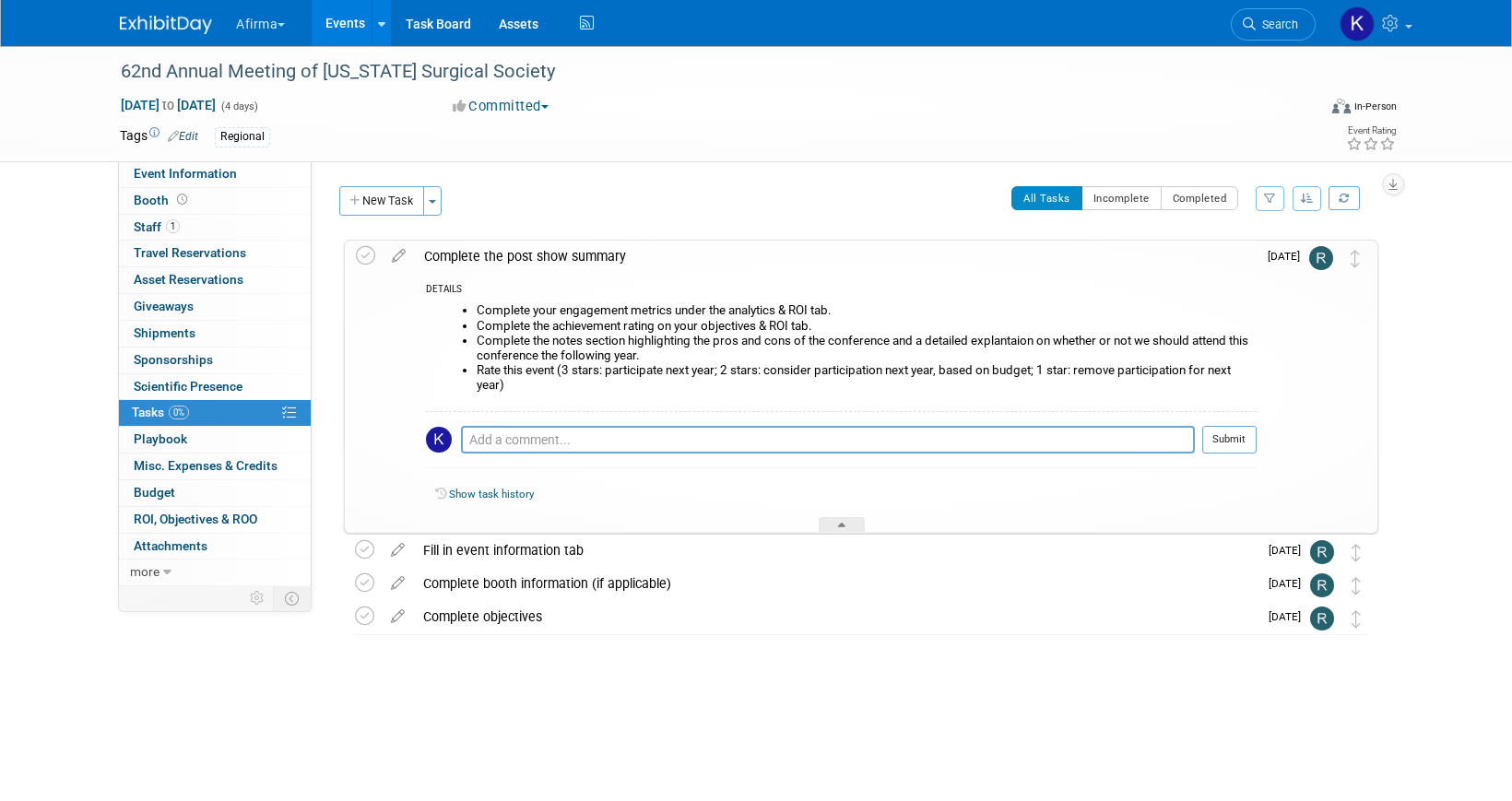
click at [505, 260] on div "Complete the post show summary" at bounding box center [835, 256] width 842 height 32
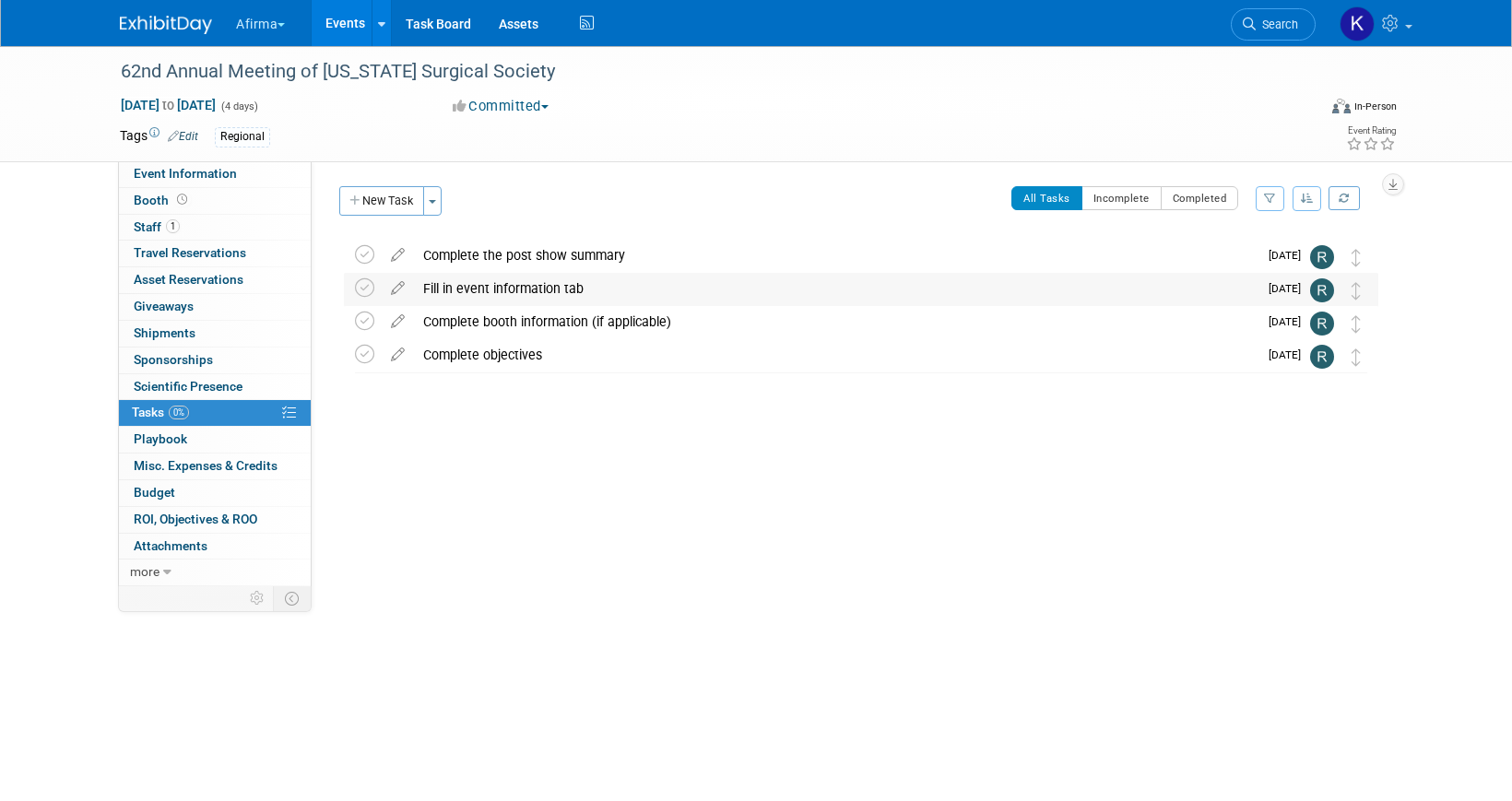
click at [500, 294] on div "Fill in event information tab" at bounding box center [835, 289] width 844 height 32
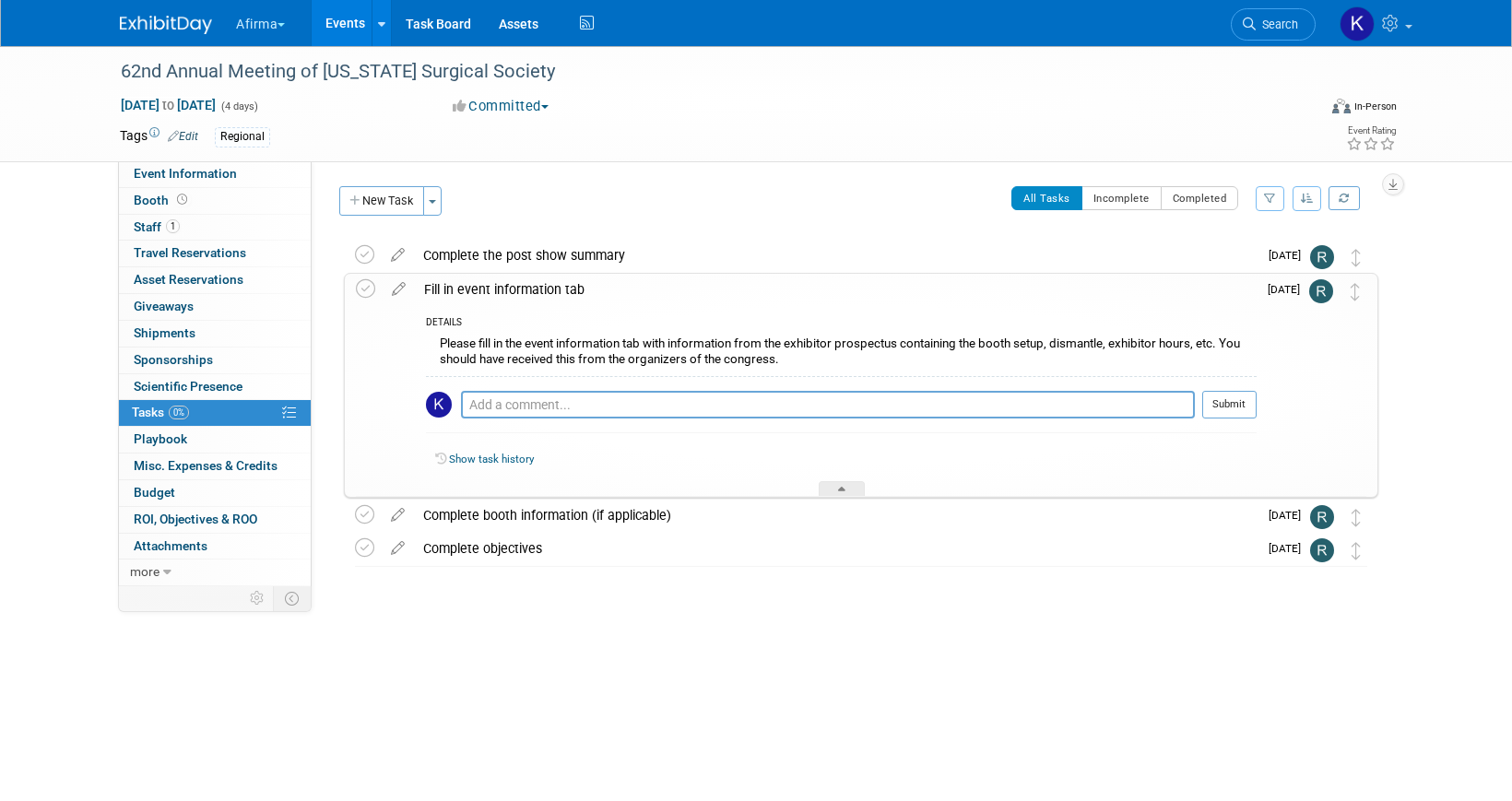
click at [499, 357] on div "Please fill in the event information tab with information from the exhibitor pr…" at bounding box center [841, 353] width 831 height 44
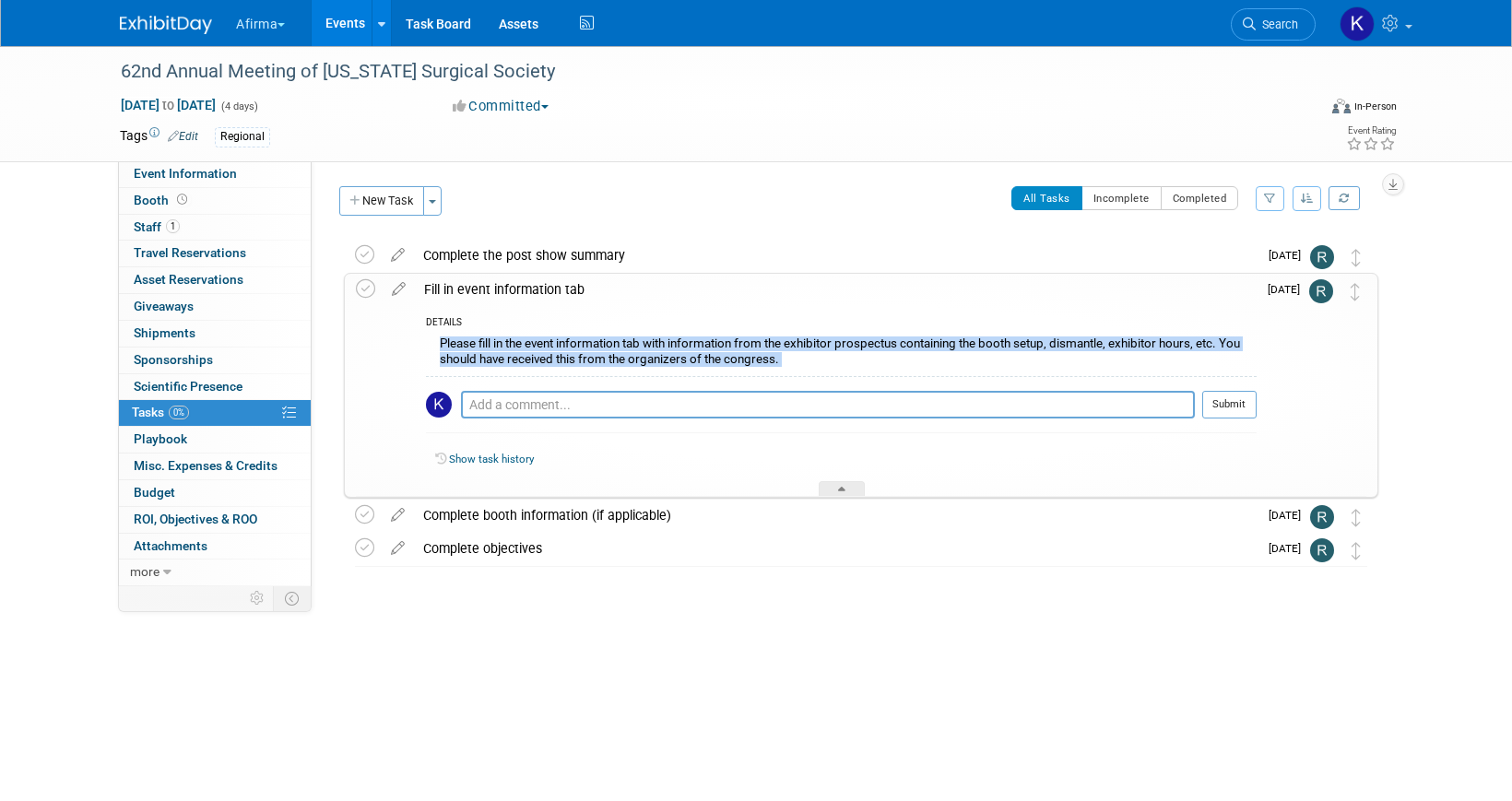
click at [499, 357] on div "Please fill in the event information tab with information from the exhibitor pr…" at bounding box center [841, 353] width 831 height 44
copy div "Please fill in the event information tab with information from the exhibitor pr…"
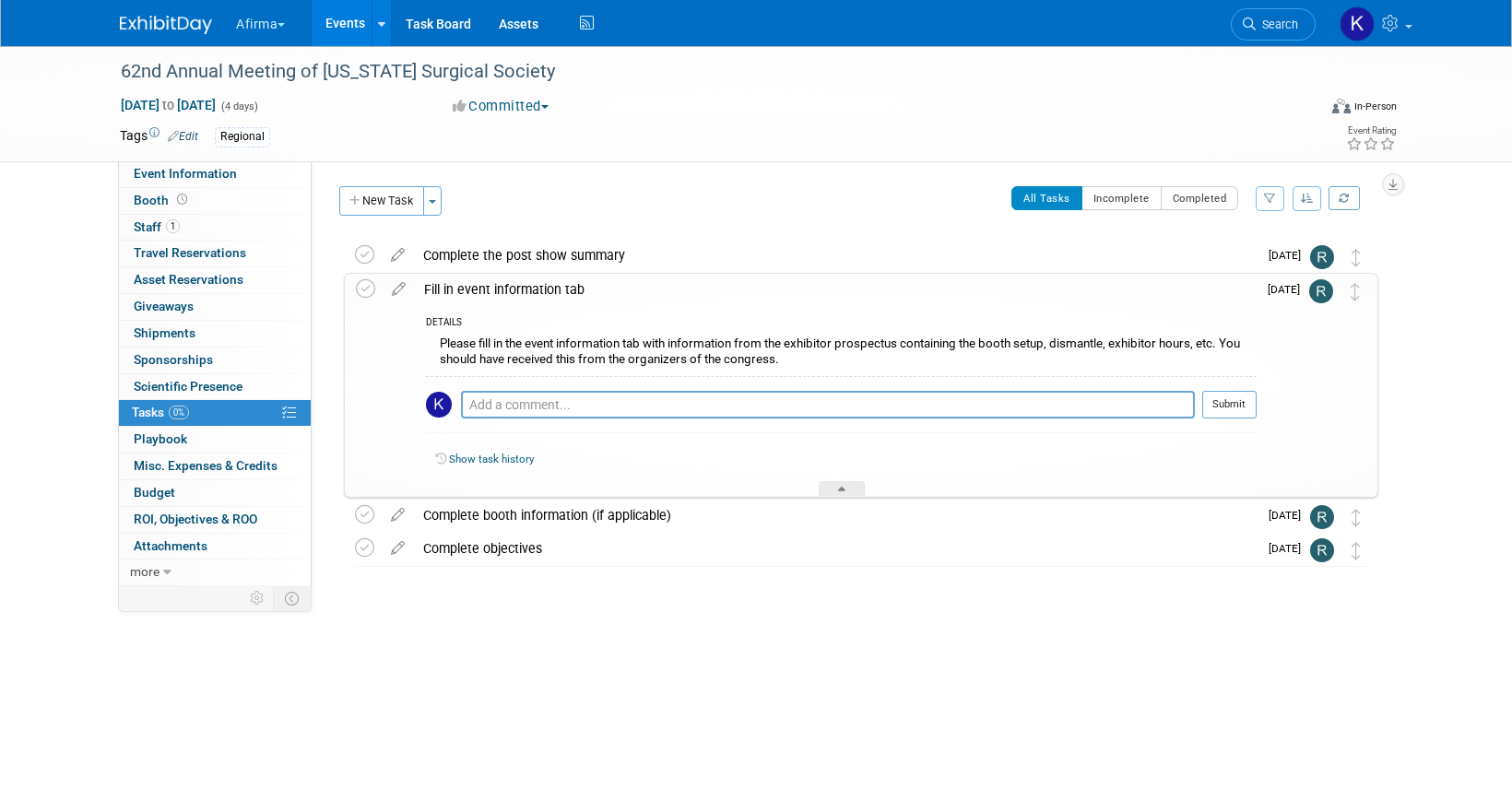
click at [454, 292] on div "Fill in event information tab" at bounding box center [835, 290] width 842 height 32
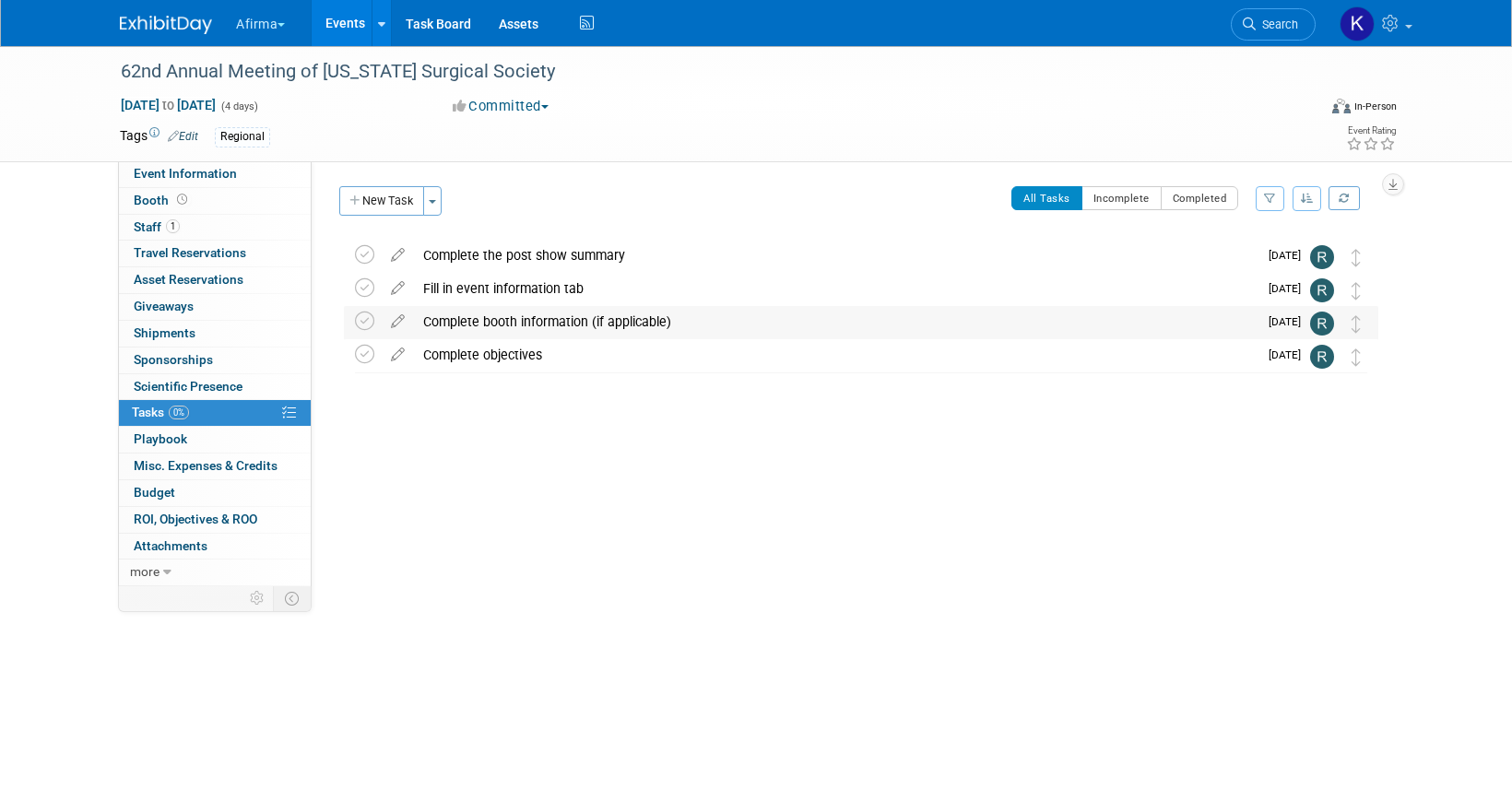
click at [462, 317] on div "Complete booth information (if applicable)" at bounding box center [835, 322] width 844 height 32
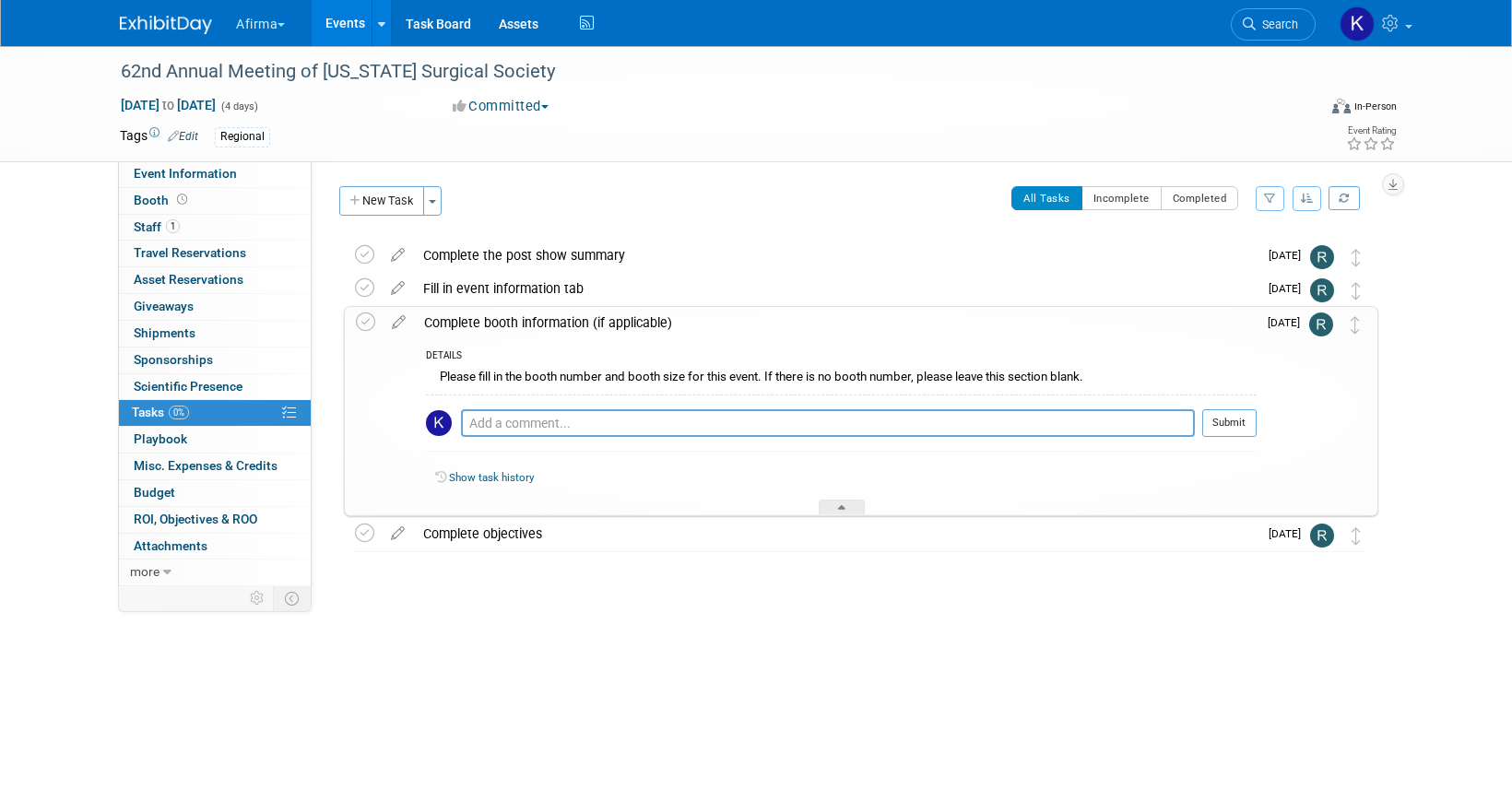
click at [493, 378] on div "Please fill in the booth number and booth size for this event. If there is no b…" at bounding box center [841, 379] width 831 height 29
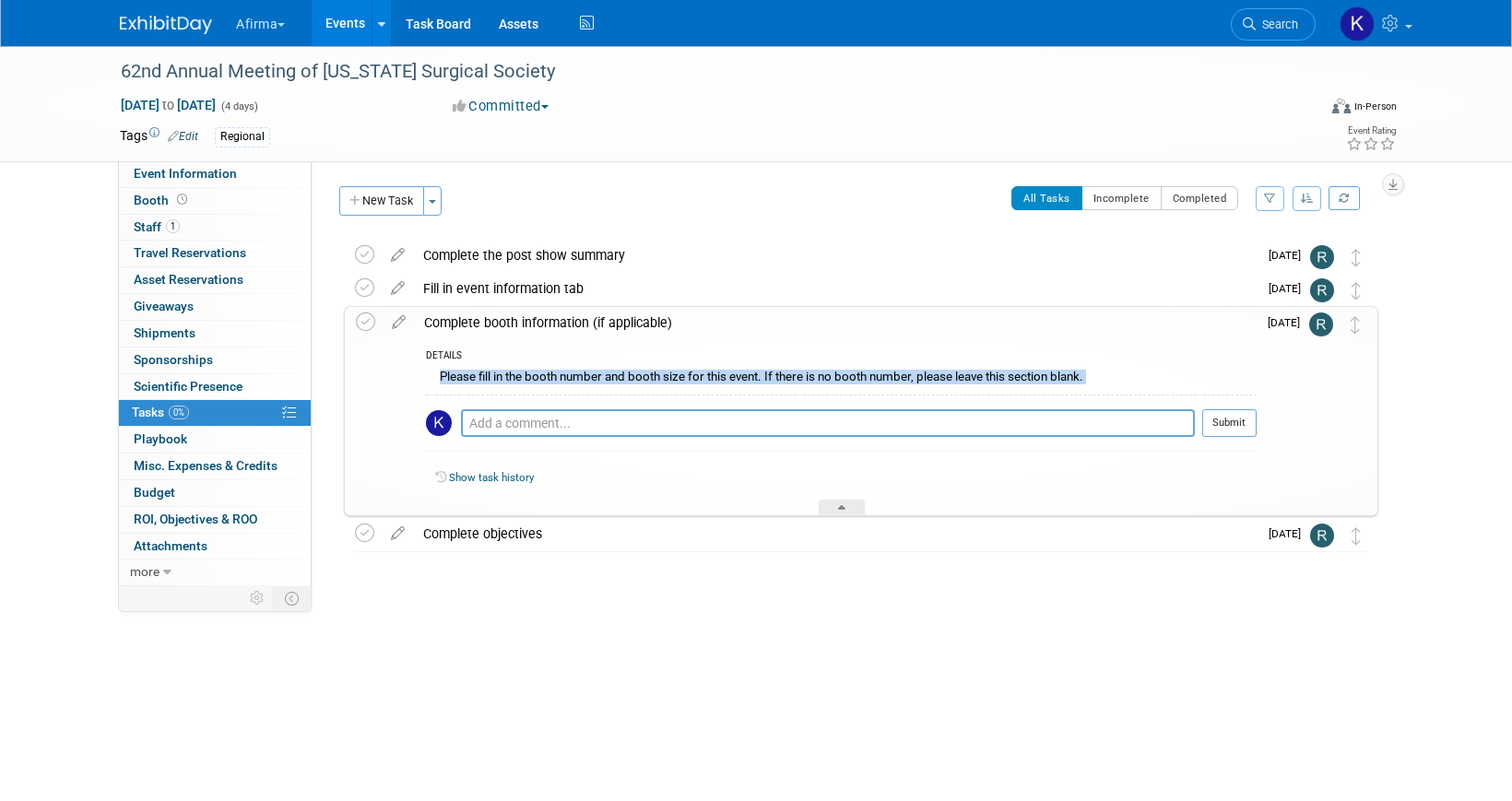
click at [493, 378] on div "Please fill in the booth number and booth size for this event. If there is no b…" at bounding box center [841, 379] width 831 height 29
copy div "Please fill in the booth number and booth size for this event. If there is no b…"
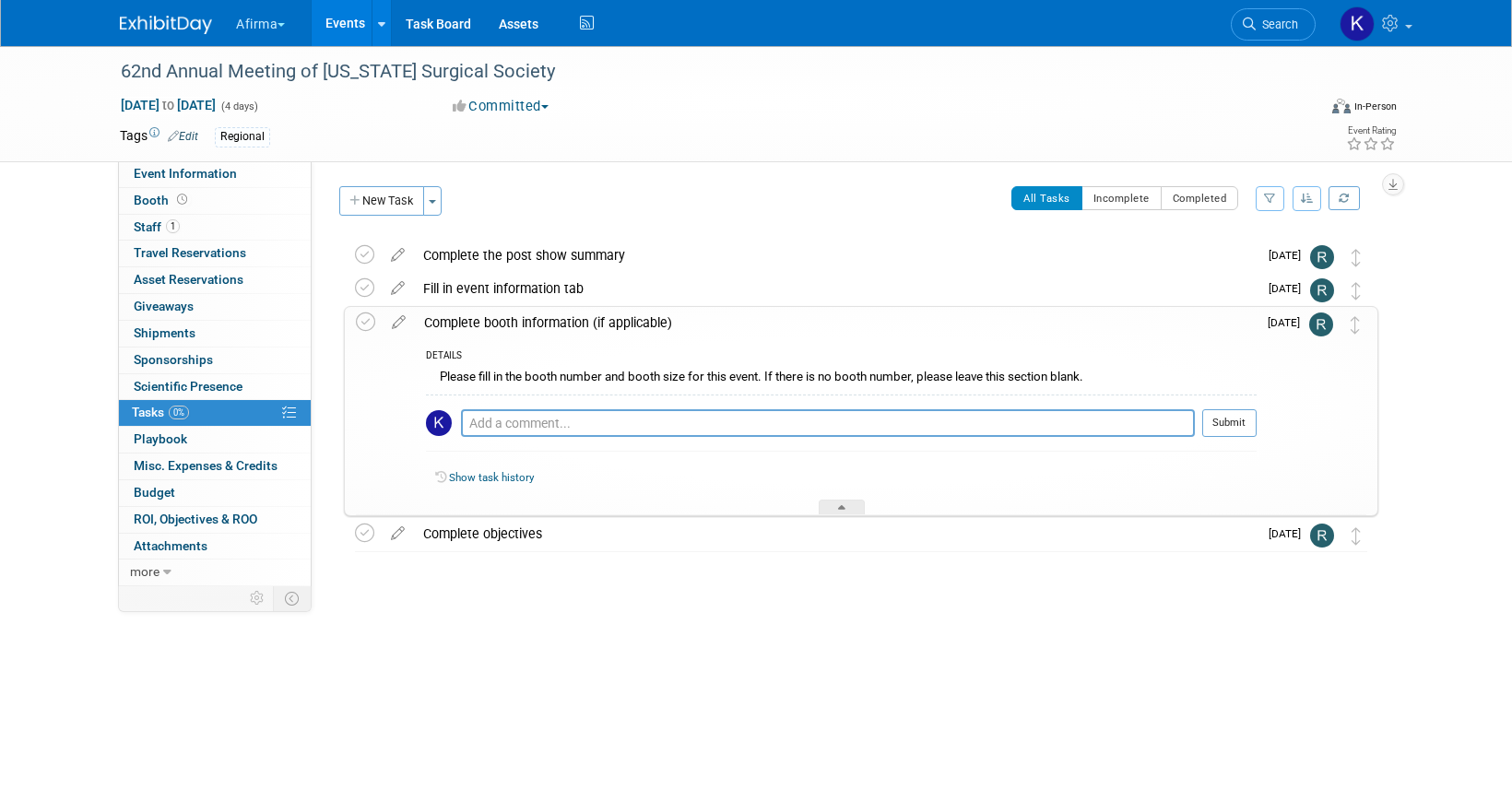
click at [472, 318] on div "Complete booth information (if applicable)" at bounding box center [835, 322] width 842 height 32
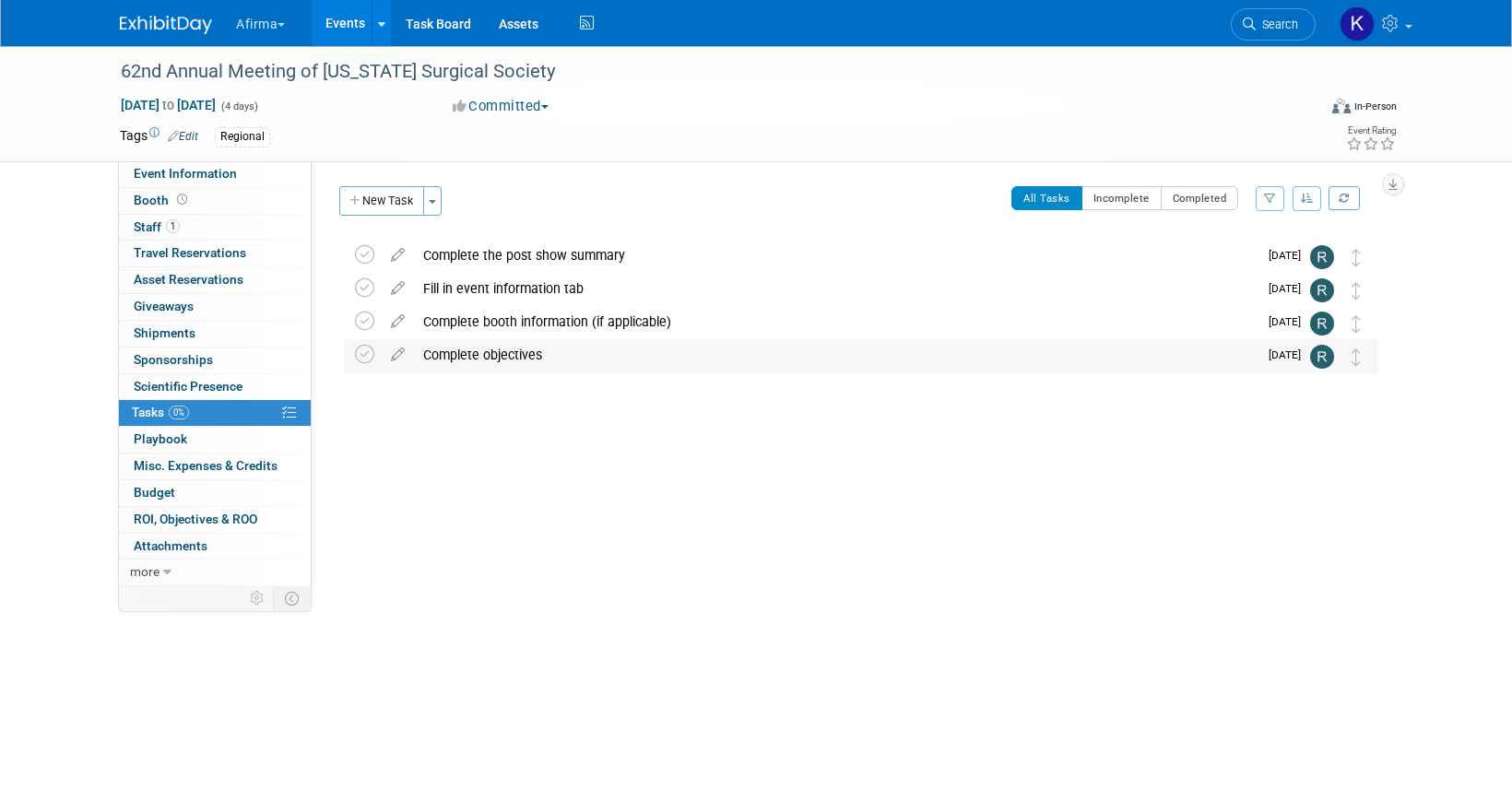
click at [471, 352] on div "Complete objectives" at bounding box center [835, 355] width 844 height 32
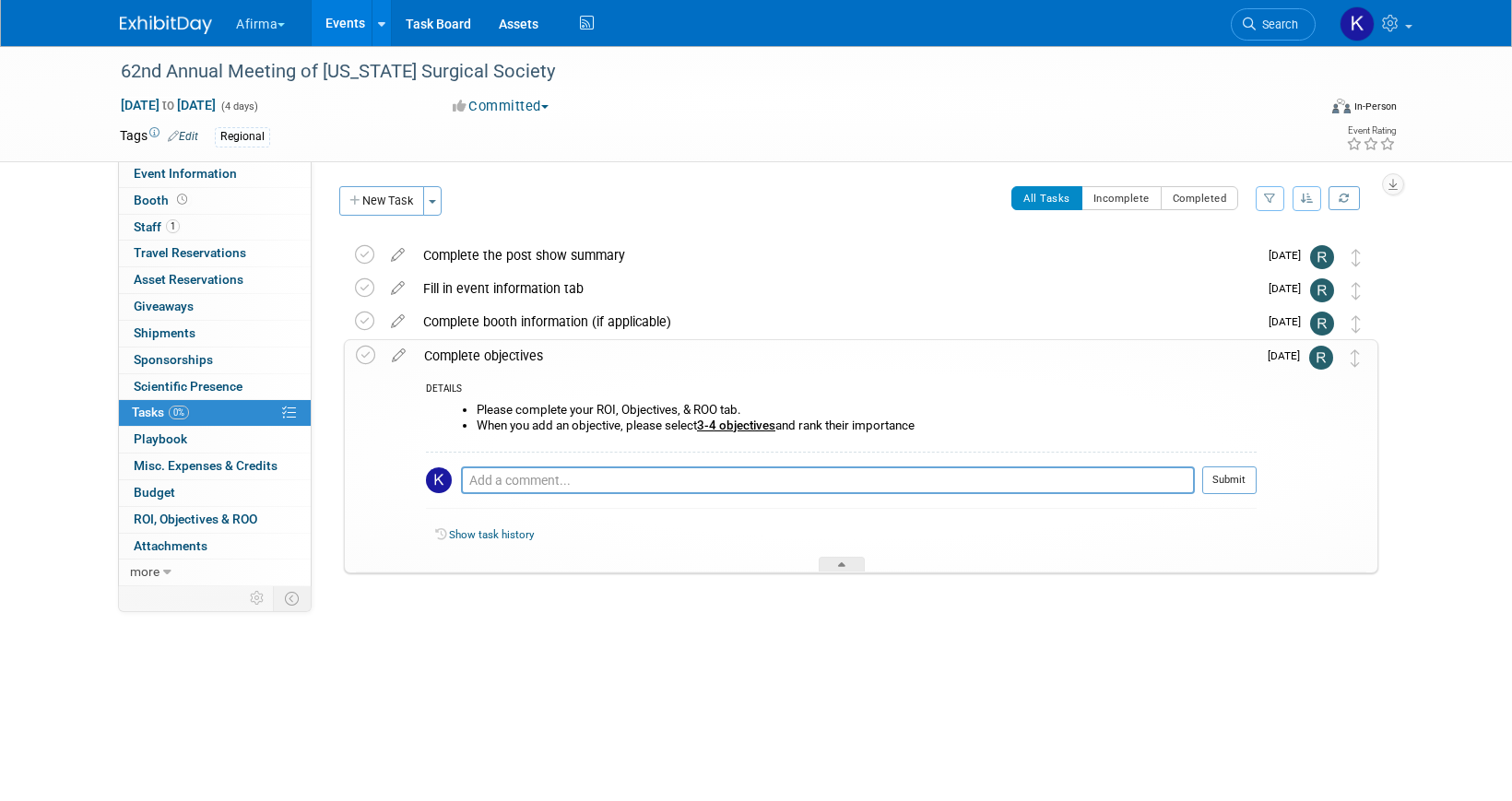
drag, startPoint x: 937, startPoint y: 423, endPoint x: 429, endPoint y: 413, distance: 508.1
click at [429, 413] on div "Please complete your ROI, Objectives, & ROO tab. When you add an objective, ple…" at bounding box center [841, 425] width 831 height 53
copy ul "Please complete your ROI, Objectives, & ROO tab. When you add an objective, ple…"
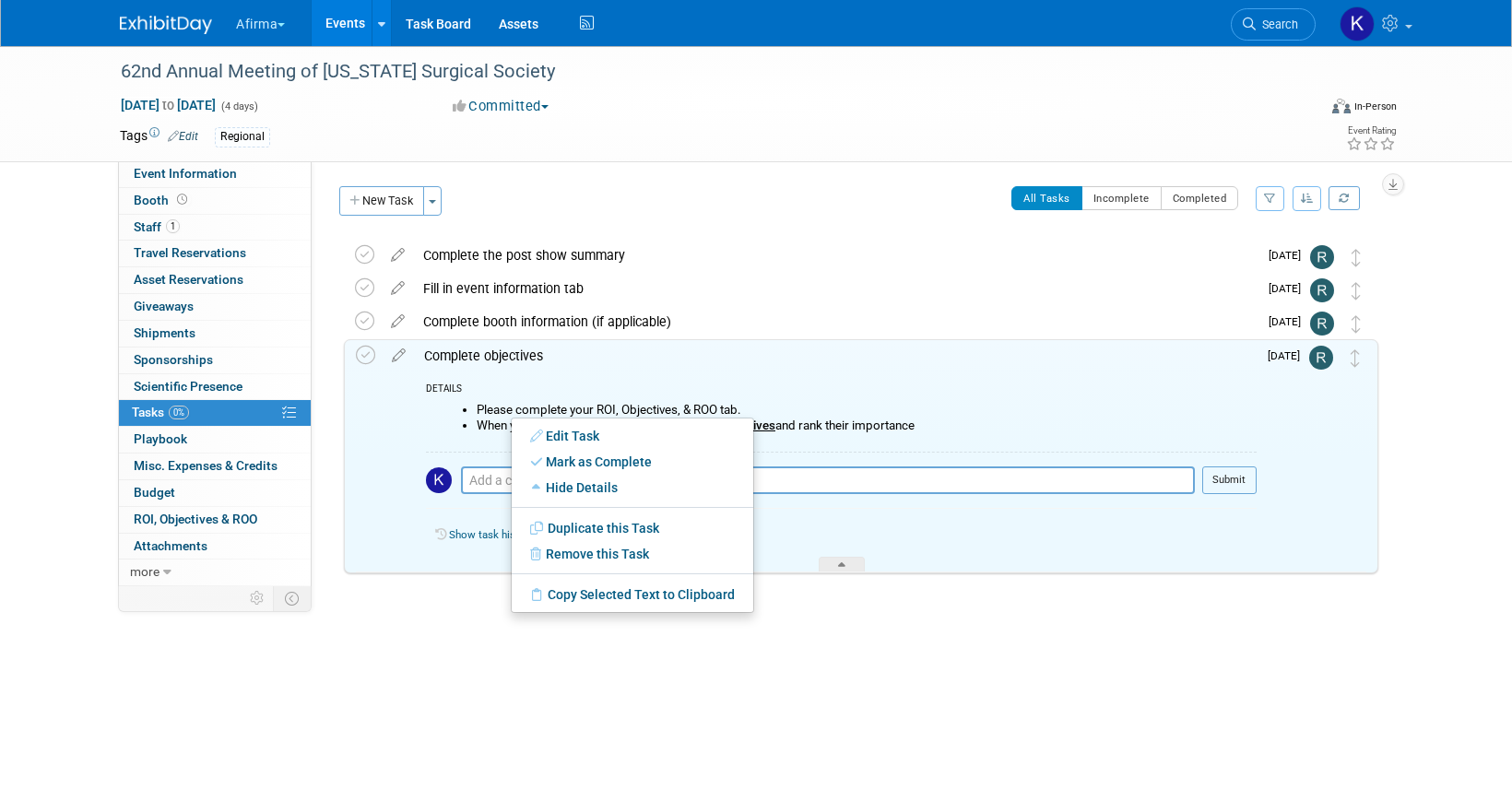
click at [522, 381] on div "DETAILS Please complete your ROI, Objectives, & ROO tab. When you add an object…" at bounding box center [835, 472] width 842 height 201
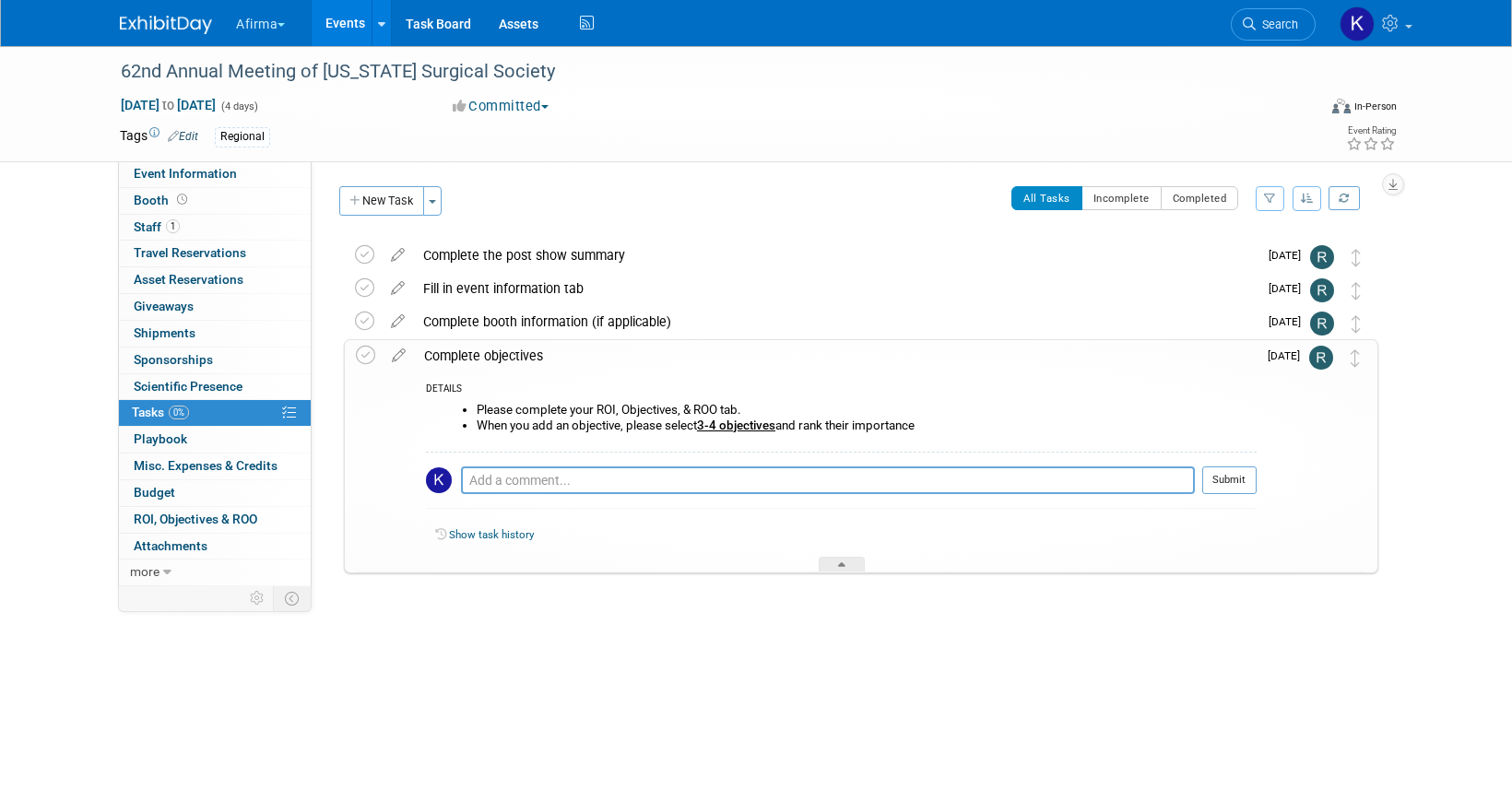
click at [537, 405] on li "Please complete your ROI, Objectives, & ROO tab." at bounding box center [866, 411] width 780 height 15
drag, startPoint x: 926, startPoint y: 428, endPoint x: 475, endPoint y: 404, distance: 451.6
click at [475, 404] on ul "Please complete your ROI, Objectives, & ROO tab. When you add an objective, ple…" at bounding box center [848, 418] width 817 height 30
copy ul "Please complete your ROI, Objectives, & ROO tab. When you add an objective, ple…"
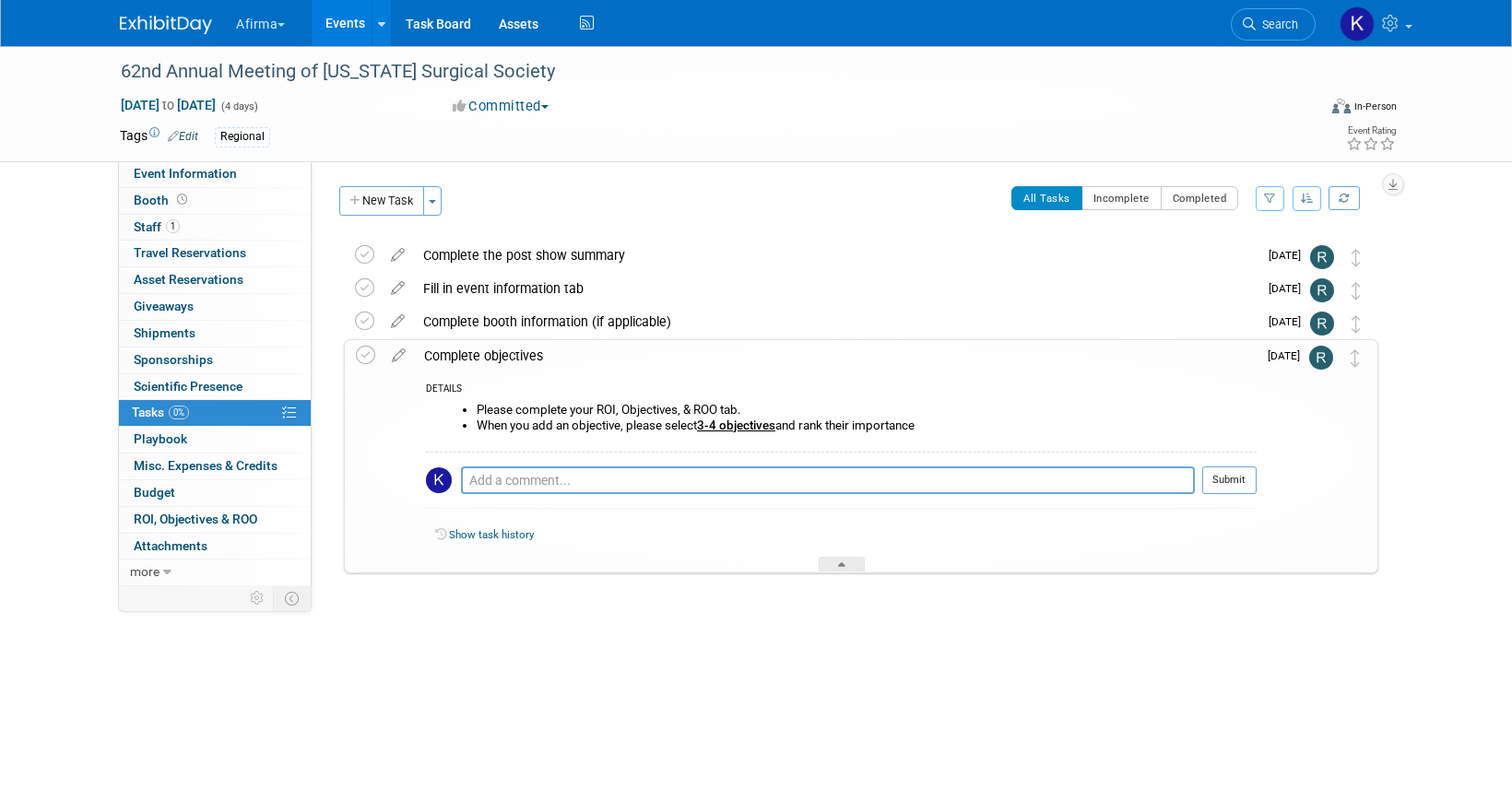
click at [537, 353] on div "Complete objectives" at bounding box center [835, 356] width 842 height 32
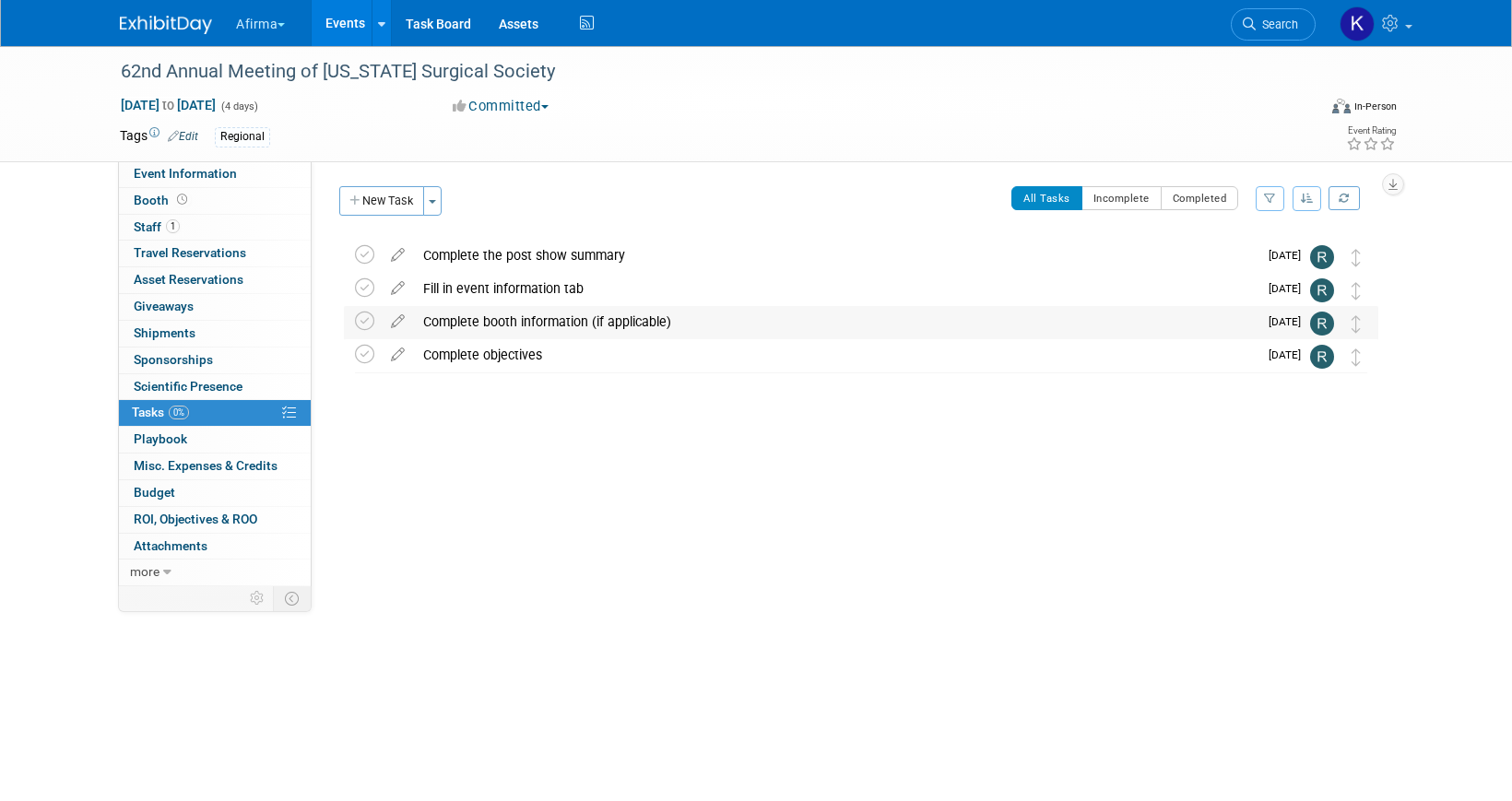
click at [542, 312] on div "Complete booth information (if applicable)" at bounding box center [835, 322] width 844 height 32
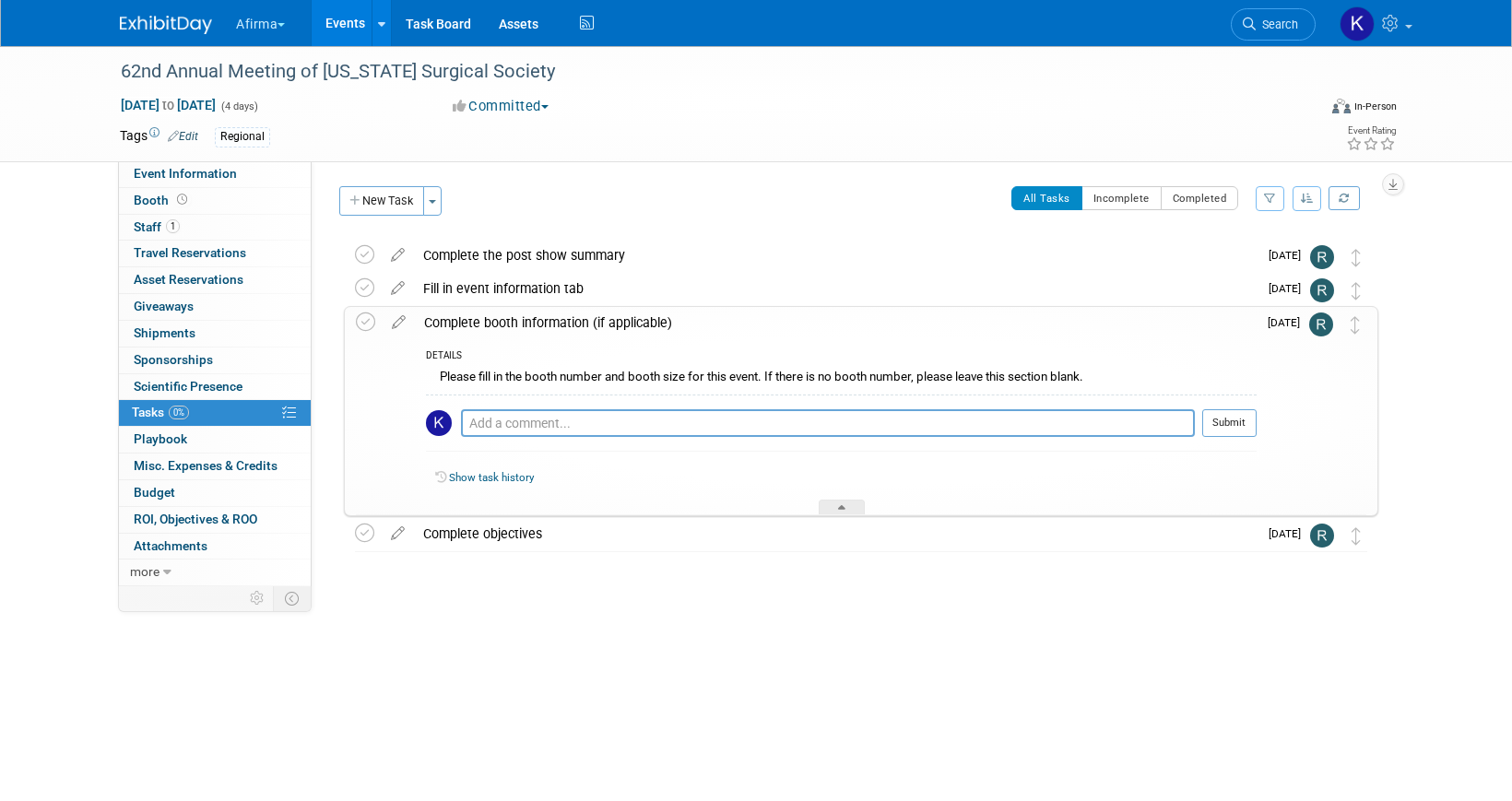
click at [546, 369] on div "Please fill in the booth number and booth size for this event. If there is no b…" at bounding box center [841, 379] width 831 height 29
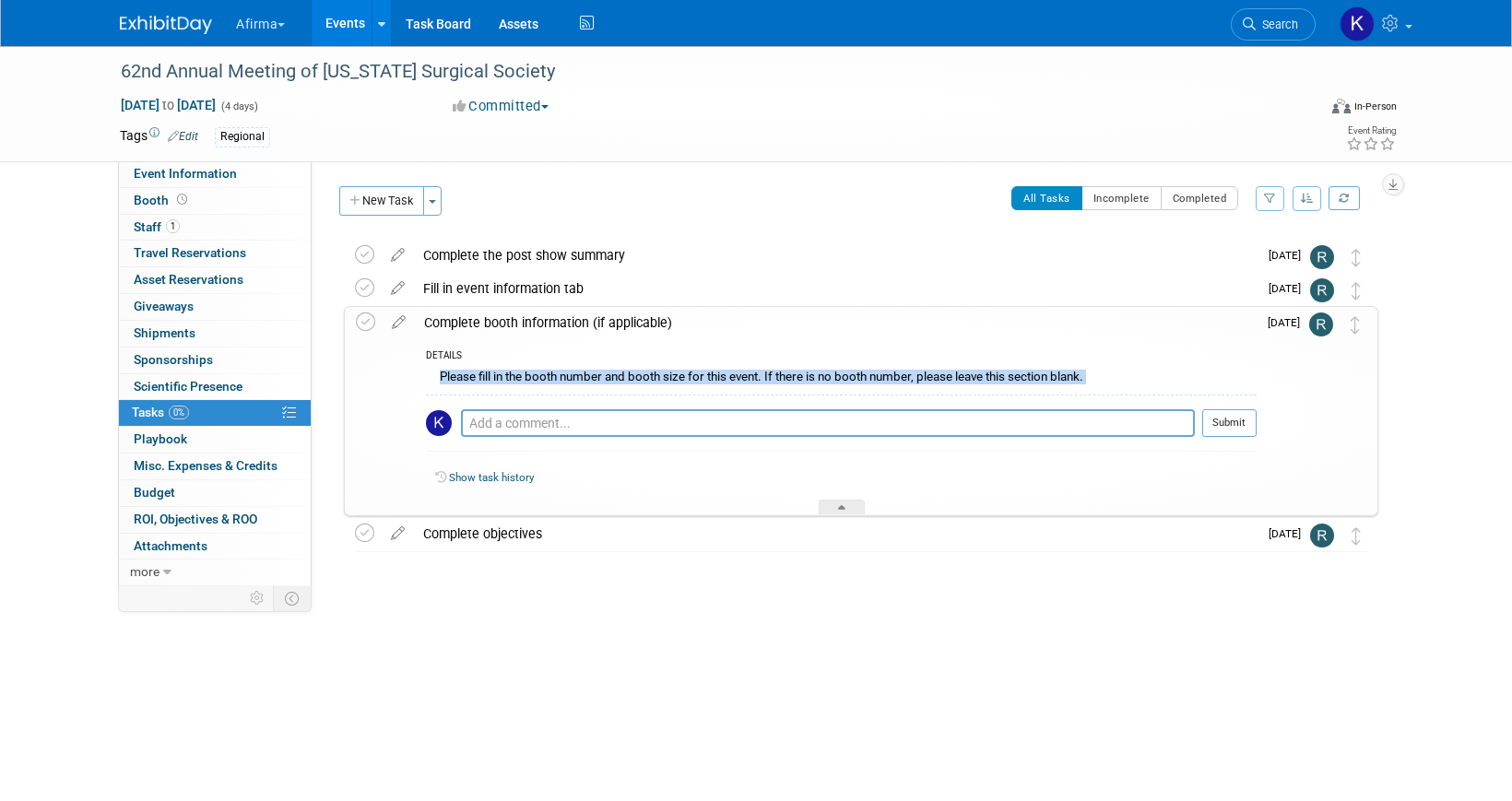
click at [546, 369] on div "Please fill in the booth number and booth size for this event. If there is no b…" at bounding box center [841, 379] width 831 height 29
copy div "Please fill in the booth number and booth size for this event. If there is no b…"
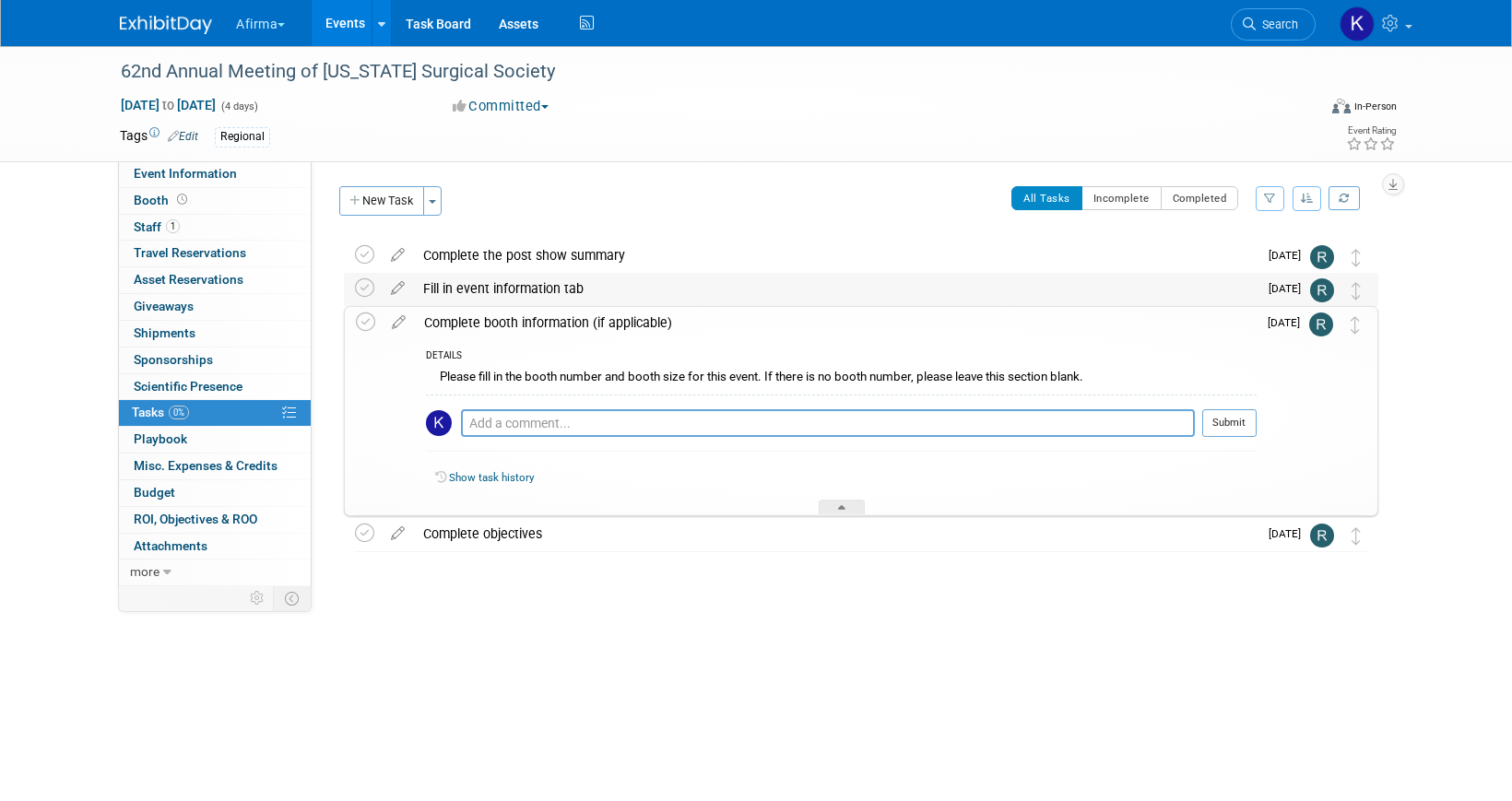
click at [510, 282] on div "Fill in event information tab" at bounding box center [835, 289] width 844 height 32
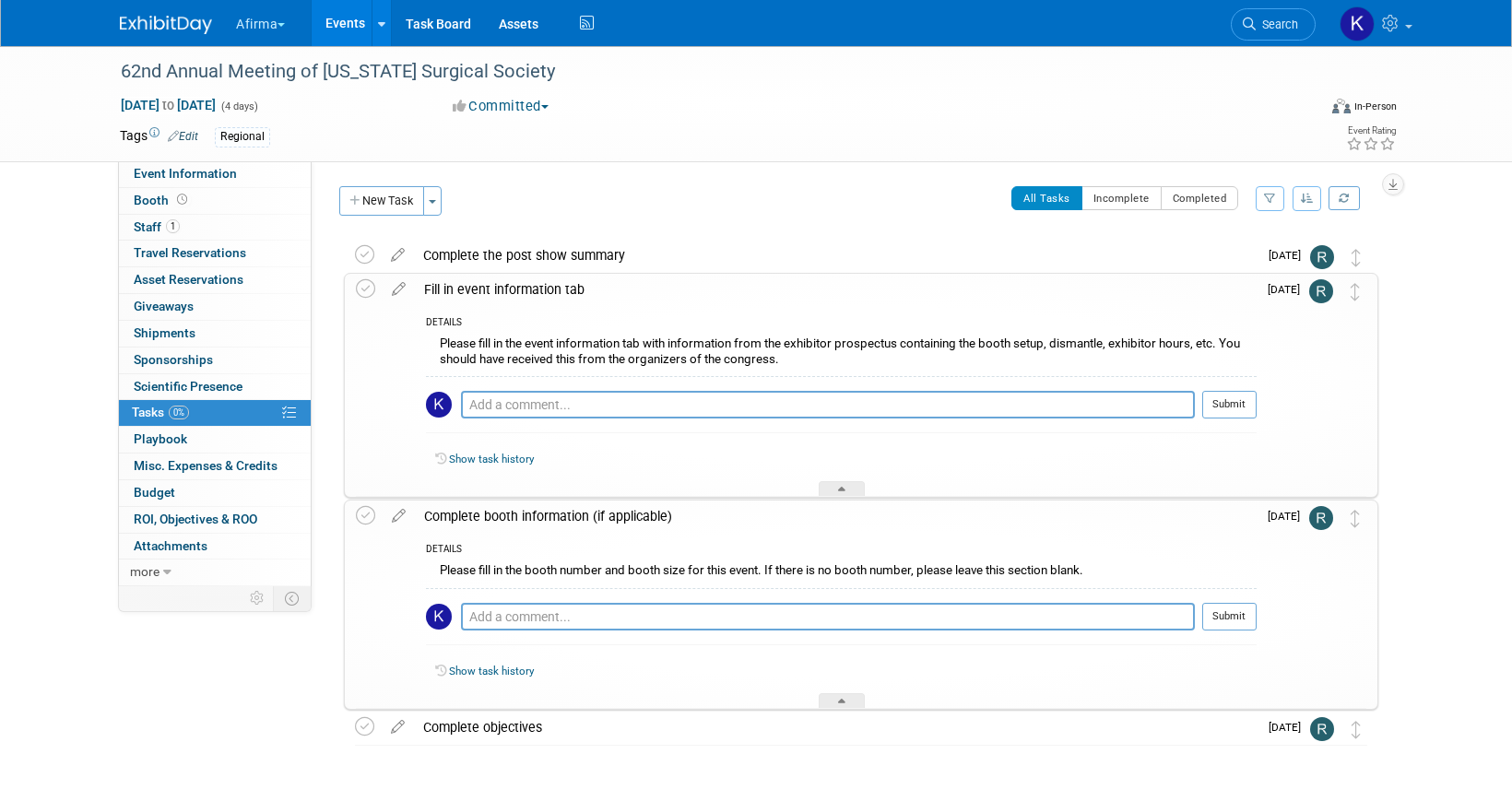
click at [508, 347] on div "Please fill in the event information tab with information from the exhibitor pr…" at bounding box center [841, 353] width 831 height 44
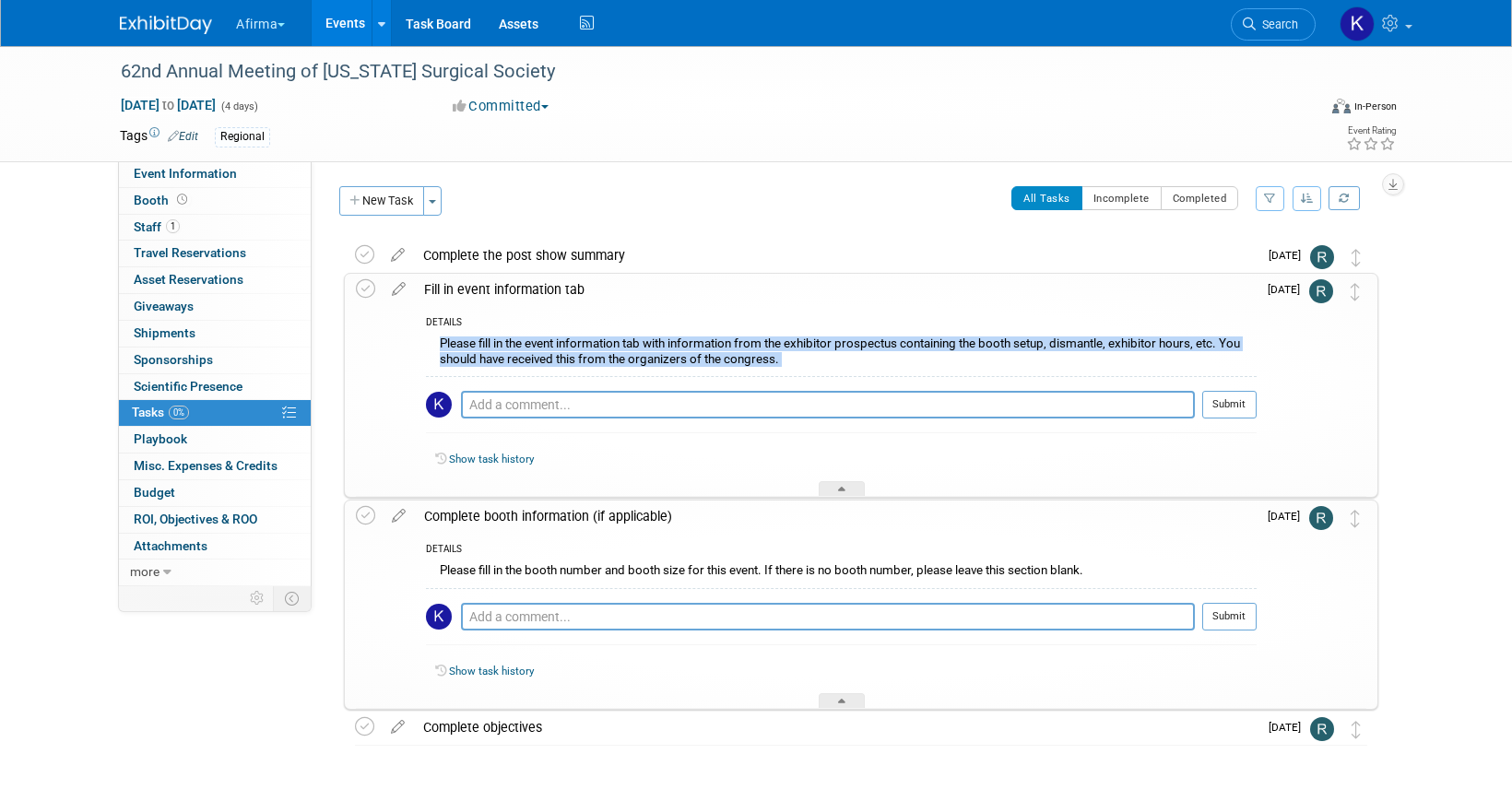
click at [508, 347] on div "Please fill in the event information tab with information from the exhibitor pr…" at bounding box center [841, 353] width 831 height 44
copy div "Please fill in the event information tab with information from the exhibitor pr…"
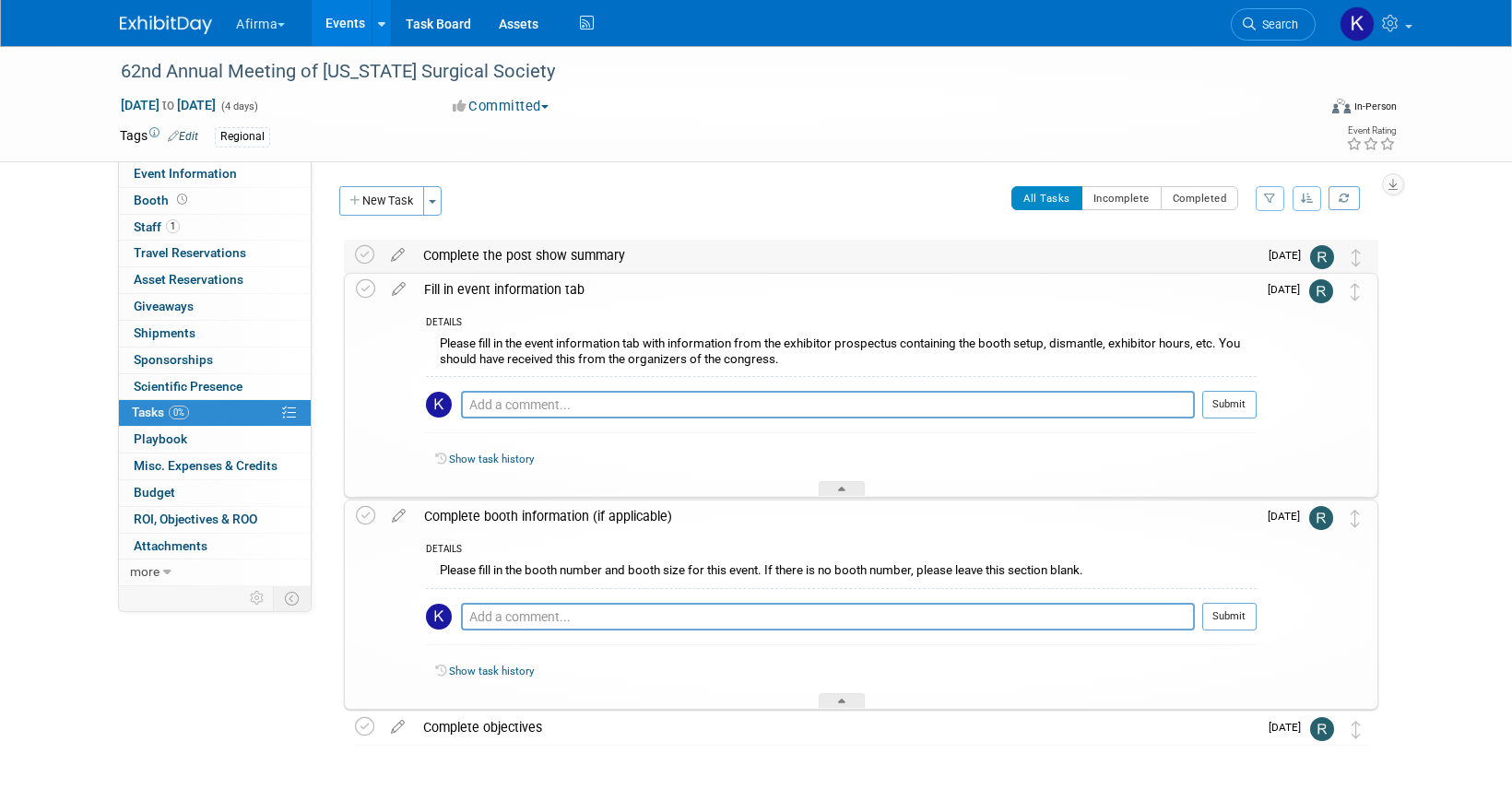
click at [582, 258] on div "Complete the post show summary" at bounding box center [835, 256] width 844 height 32
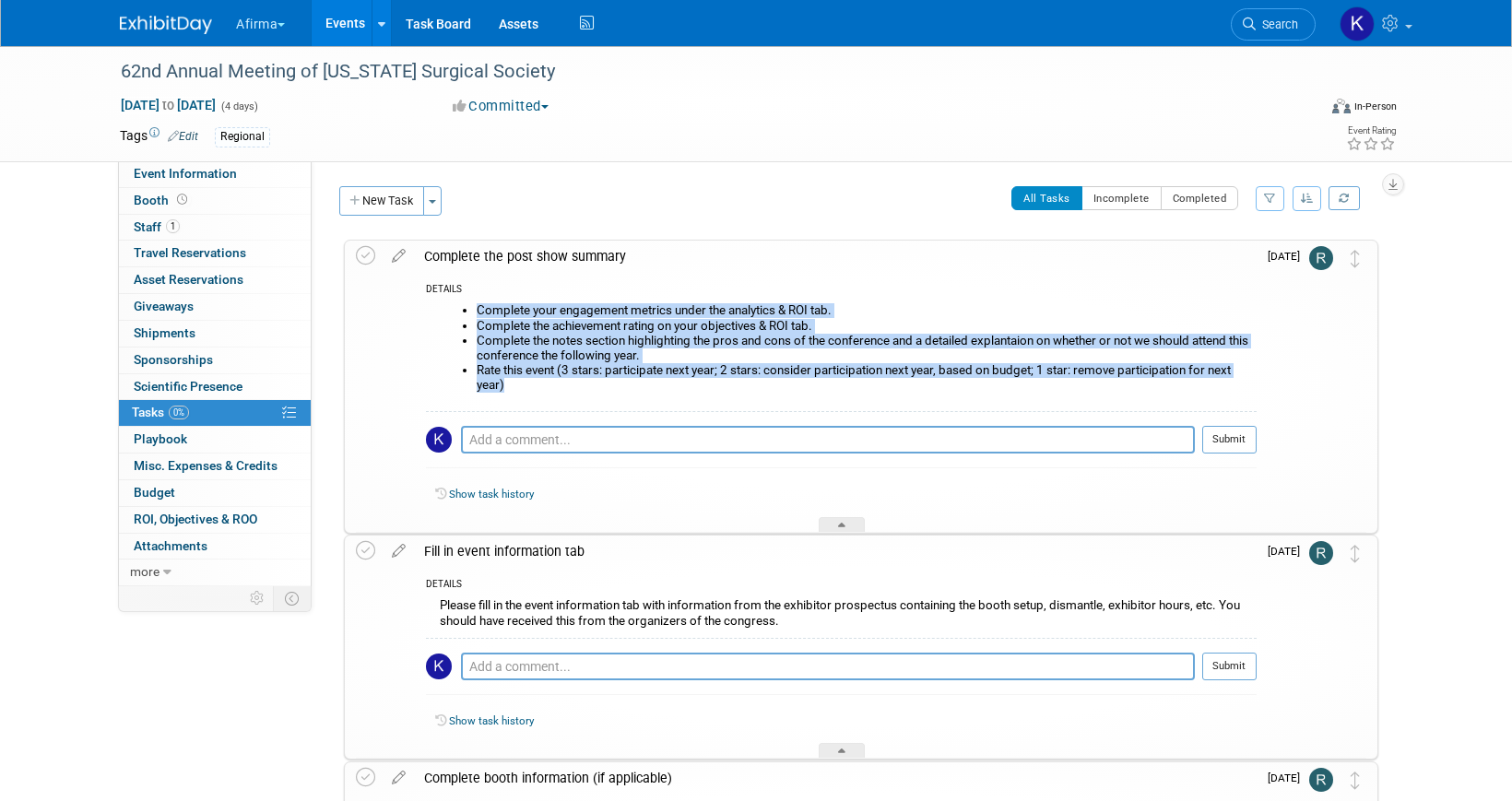
drag, startPoint x: 523, startPoint y: 395, endPoint x: 469, endPoint y: 302, distance: 107.5
click at [469, 302] on div "Complete your engagement metrics under the analytics & ROI tab. Complete the ac…" at bounding box center [841, 354] width 831 height 112
copy ul "Complete your engagement metrics under the analytics & ROI tab. Complete the ac…"
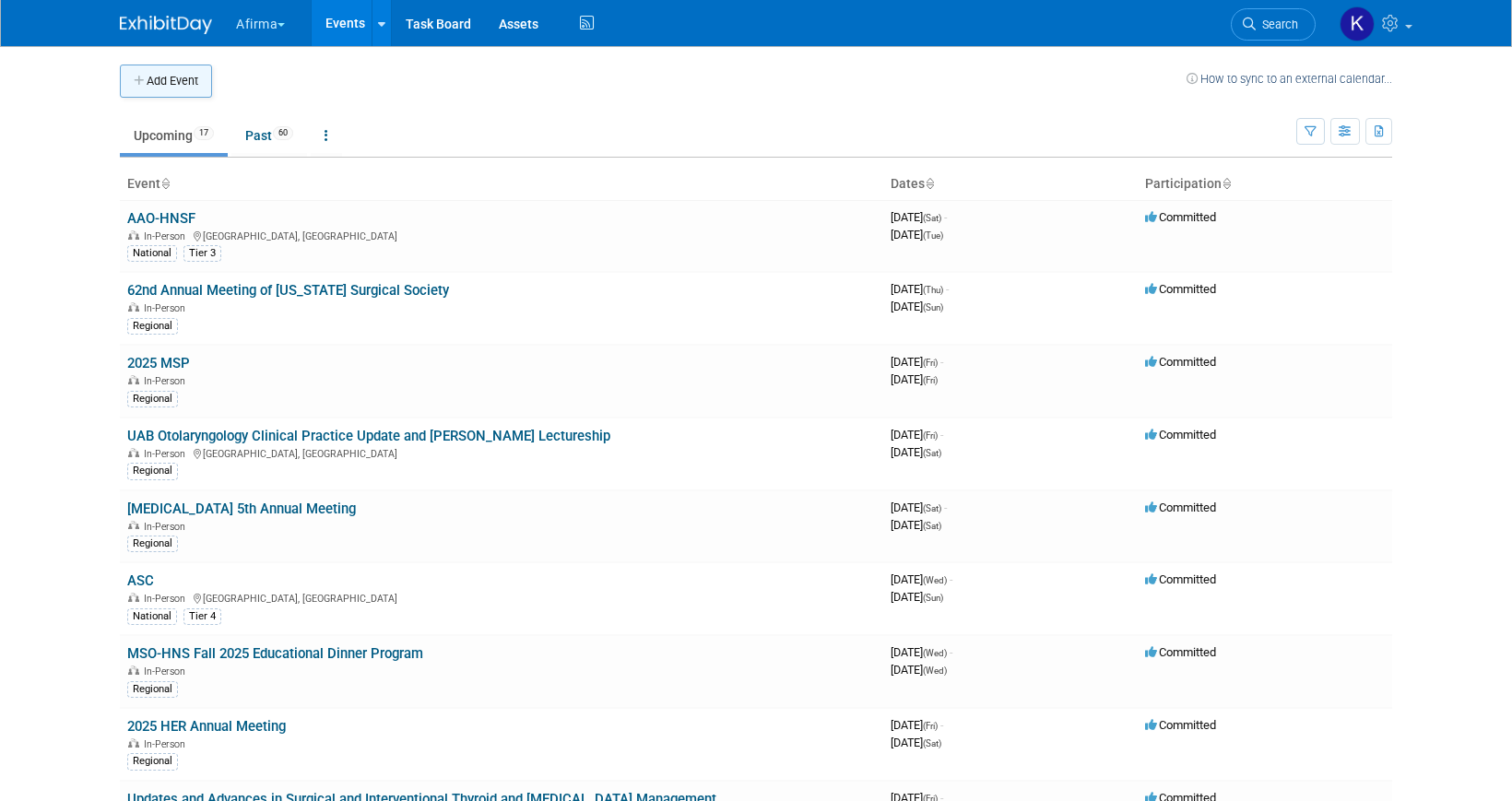
click at [193, 80] on button "Add Event" at bounding box center [165, 81] width 92 height 33
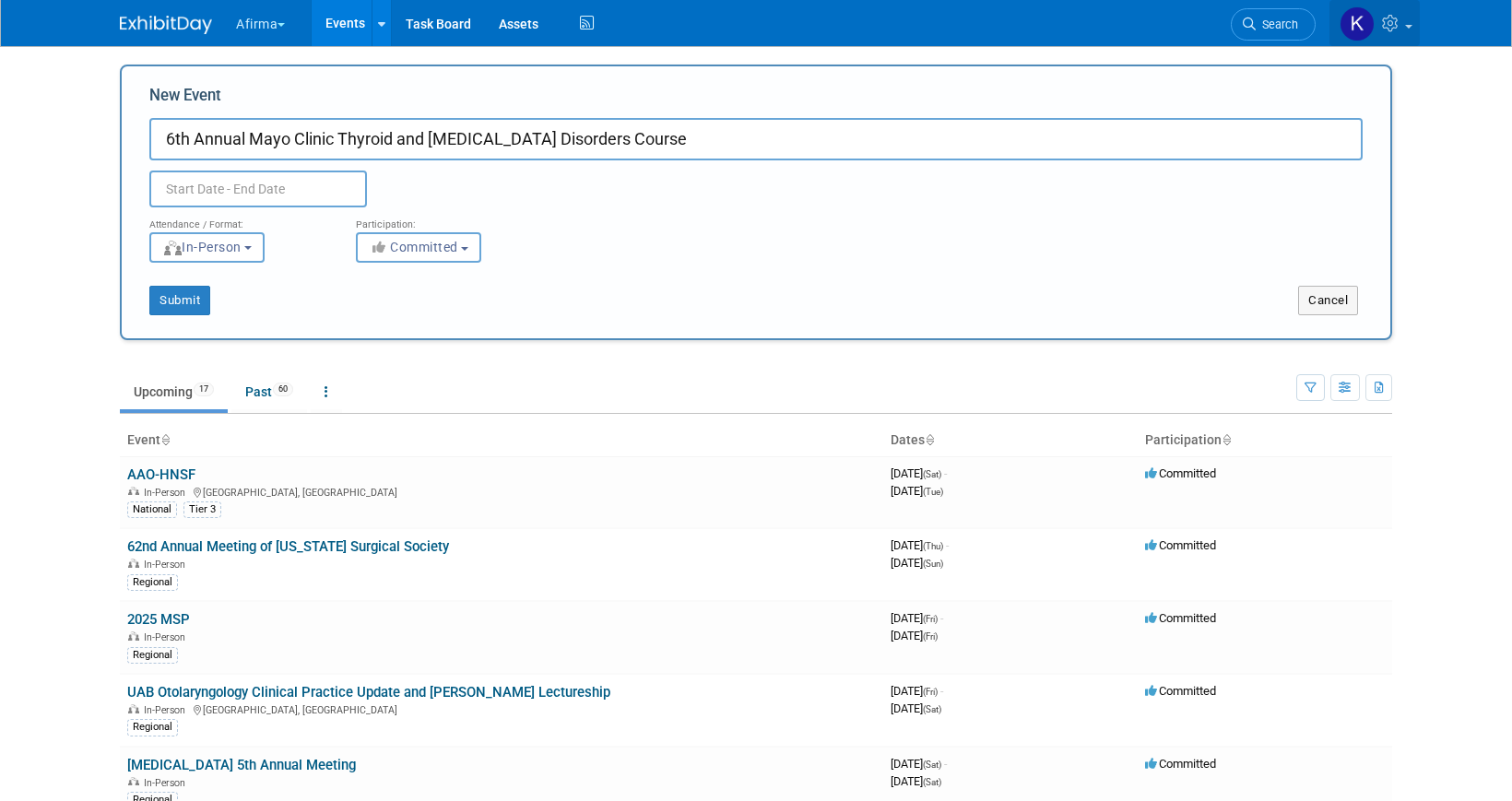
type input "6th Annual Mayo Clinic Thyroid and [MEDICAL_DATA] Disorders Course"
click at [264, 198] on input "text" at bounding box center [258, 190] width 217 height 37
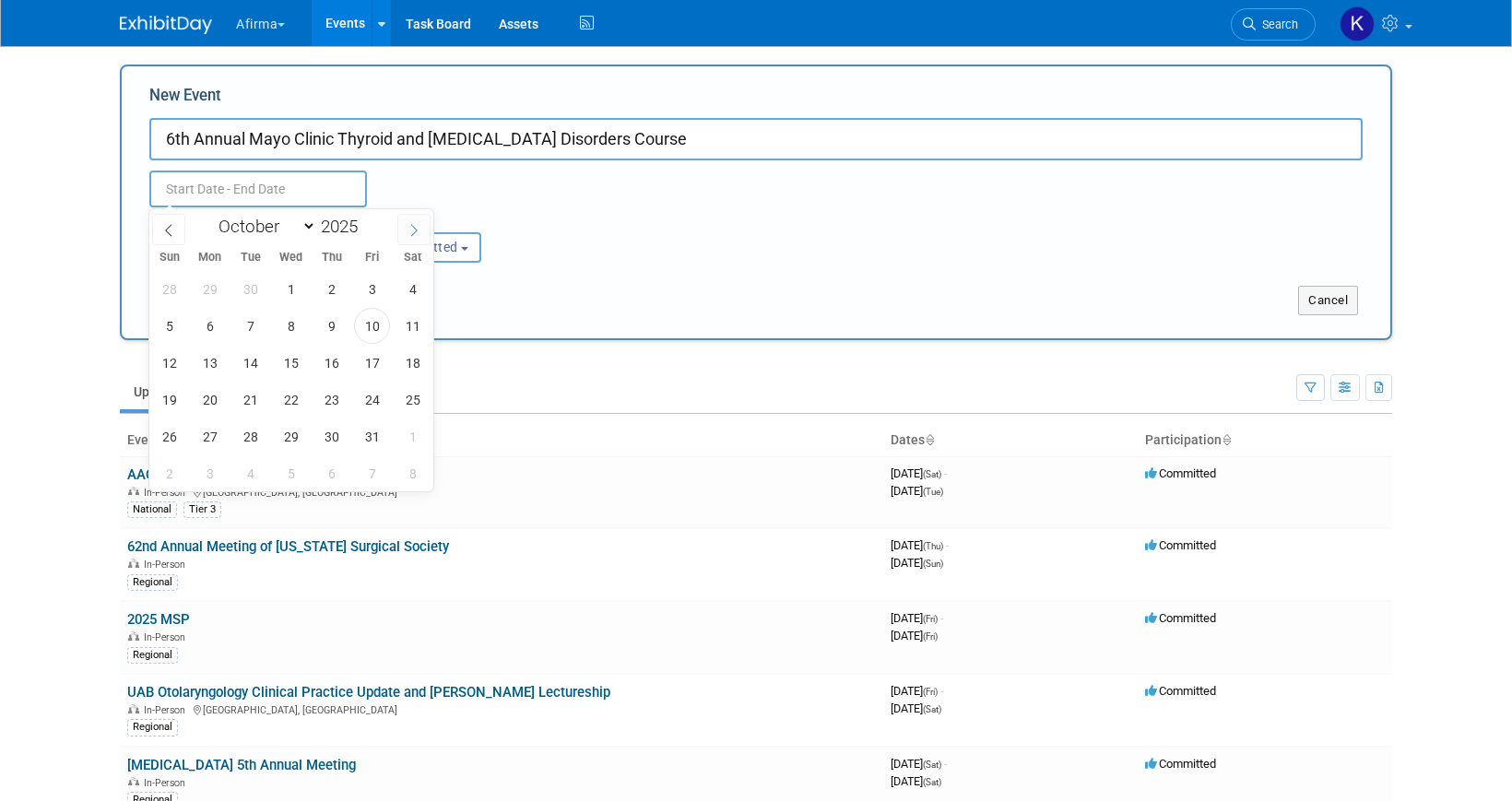
click at [404, 235] on span at bounding box center [414, 230] width 33 height 32
select select "10"
click at [348, 328] on span "6" at bounding box center [331, 325] width 36 height 36
click at [414, 324] on span "8" at bounding box center [413, 325] width 36 height 36
type input "[DATE] to [DATE]"
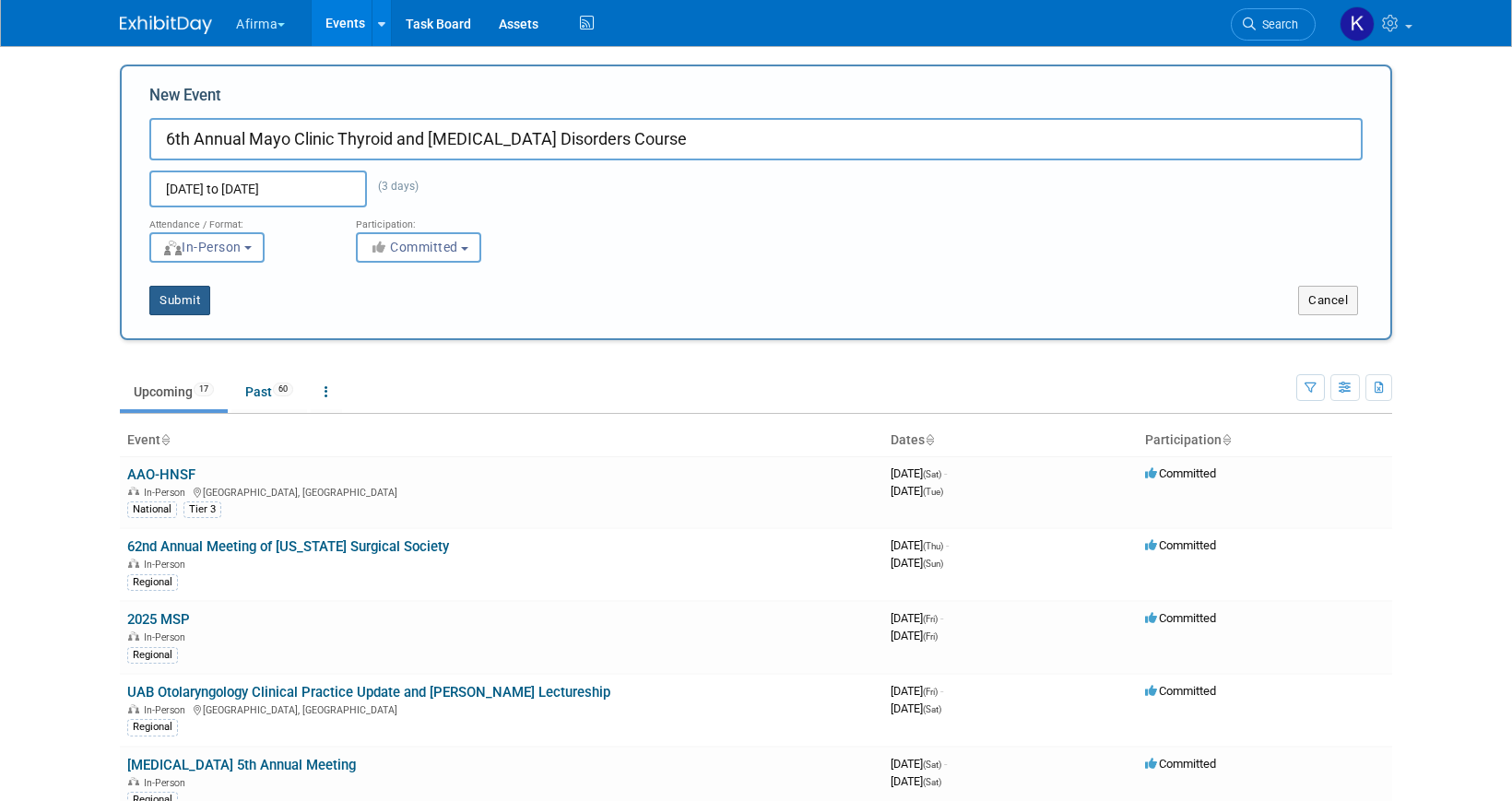
click at [192, 300] on button "Submit" at bounding box center [179, 301] width 60 height 30
type input "6th Annual Mayo Clinic Thyroid and [MEDICAL_DATA] Disorders Course"
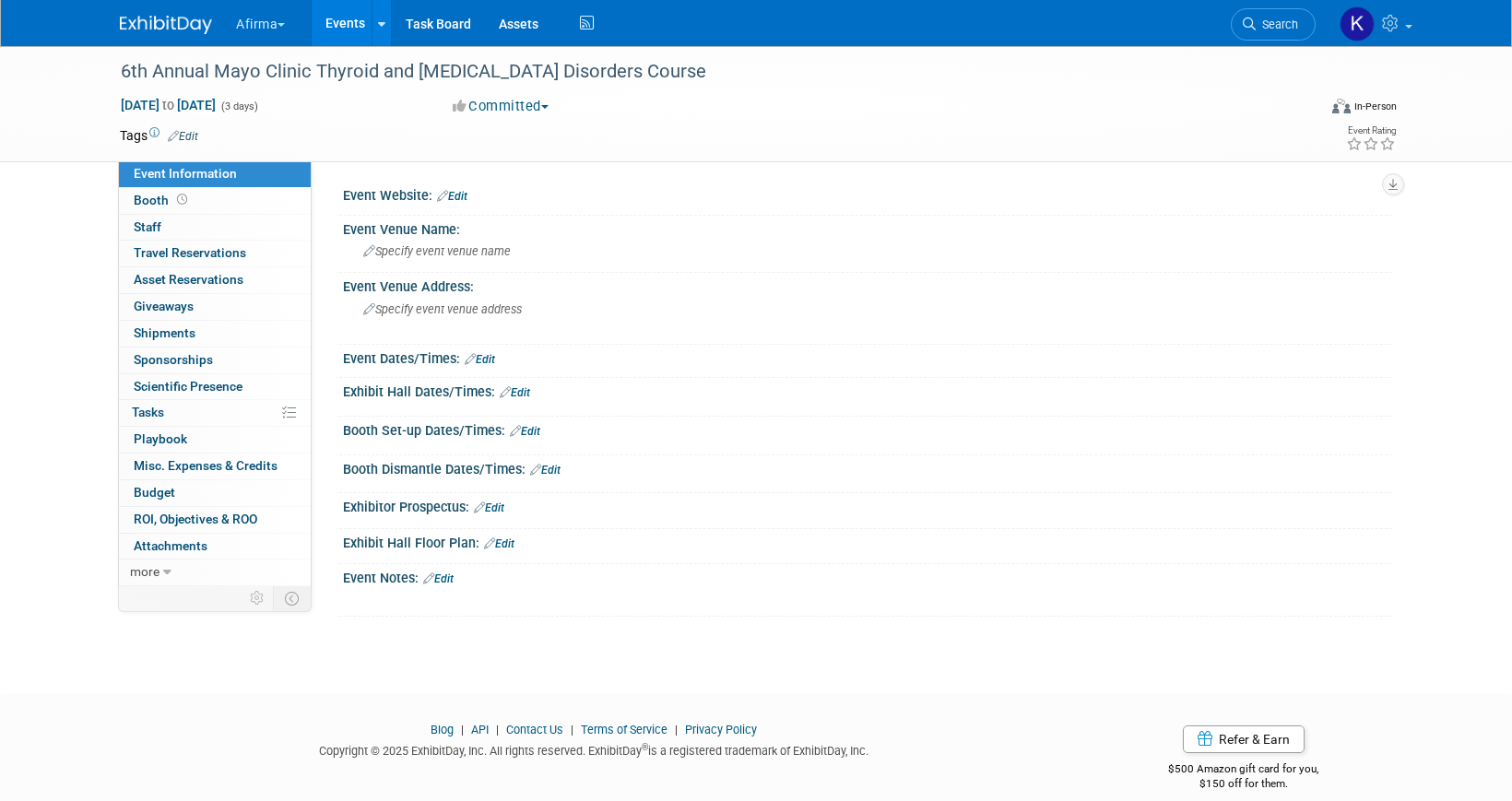
click at [192, 134] on link "Edit" at bounding box center [183, 137] width 31 height 13
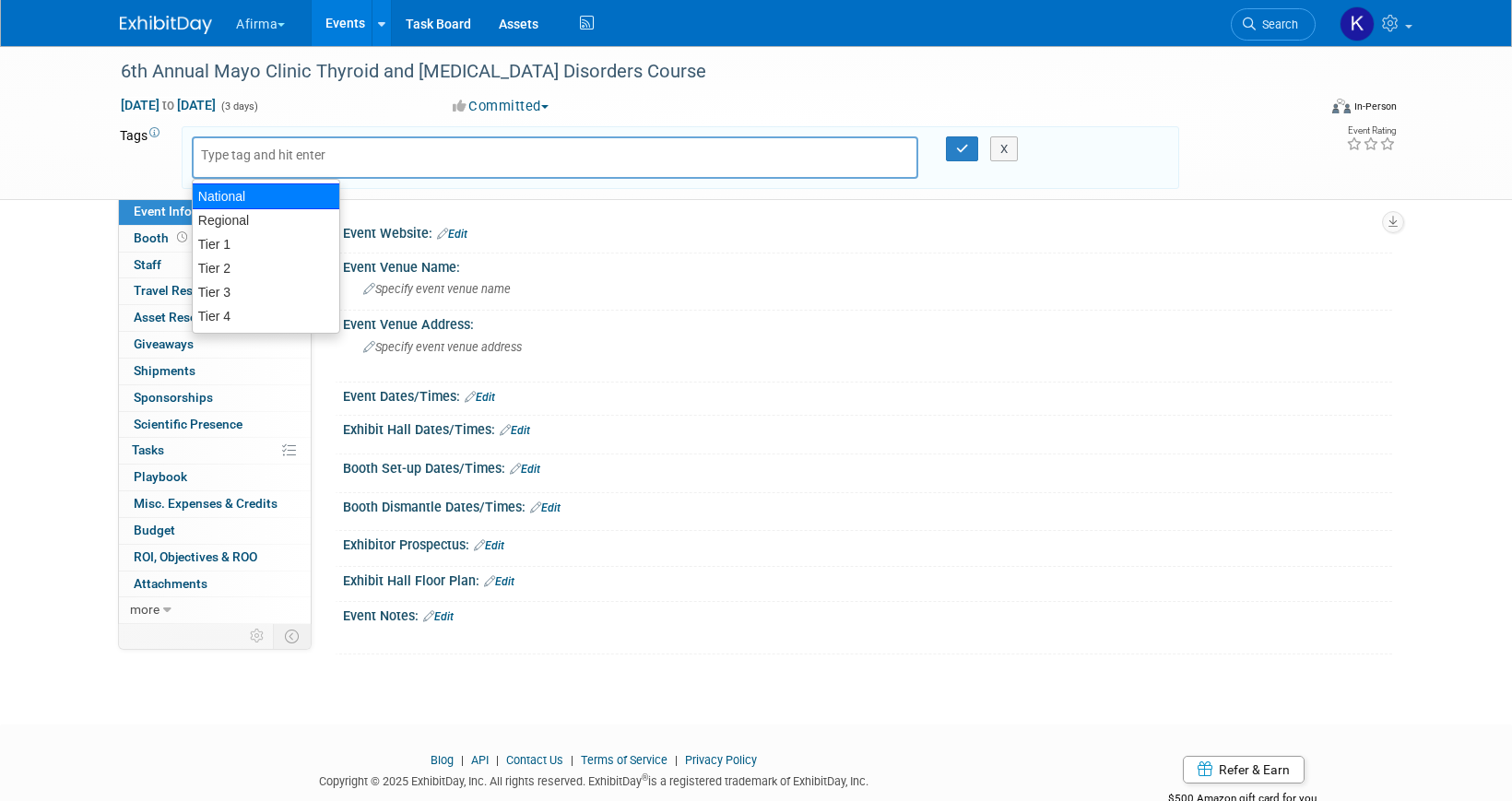
click at [246, 212] on div "Regional" at bounding box center [266, 220] width 147 height 24
type input "Regional"
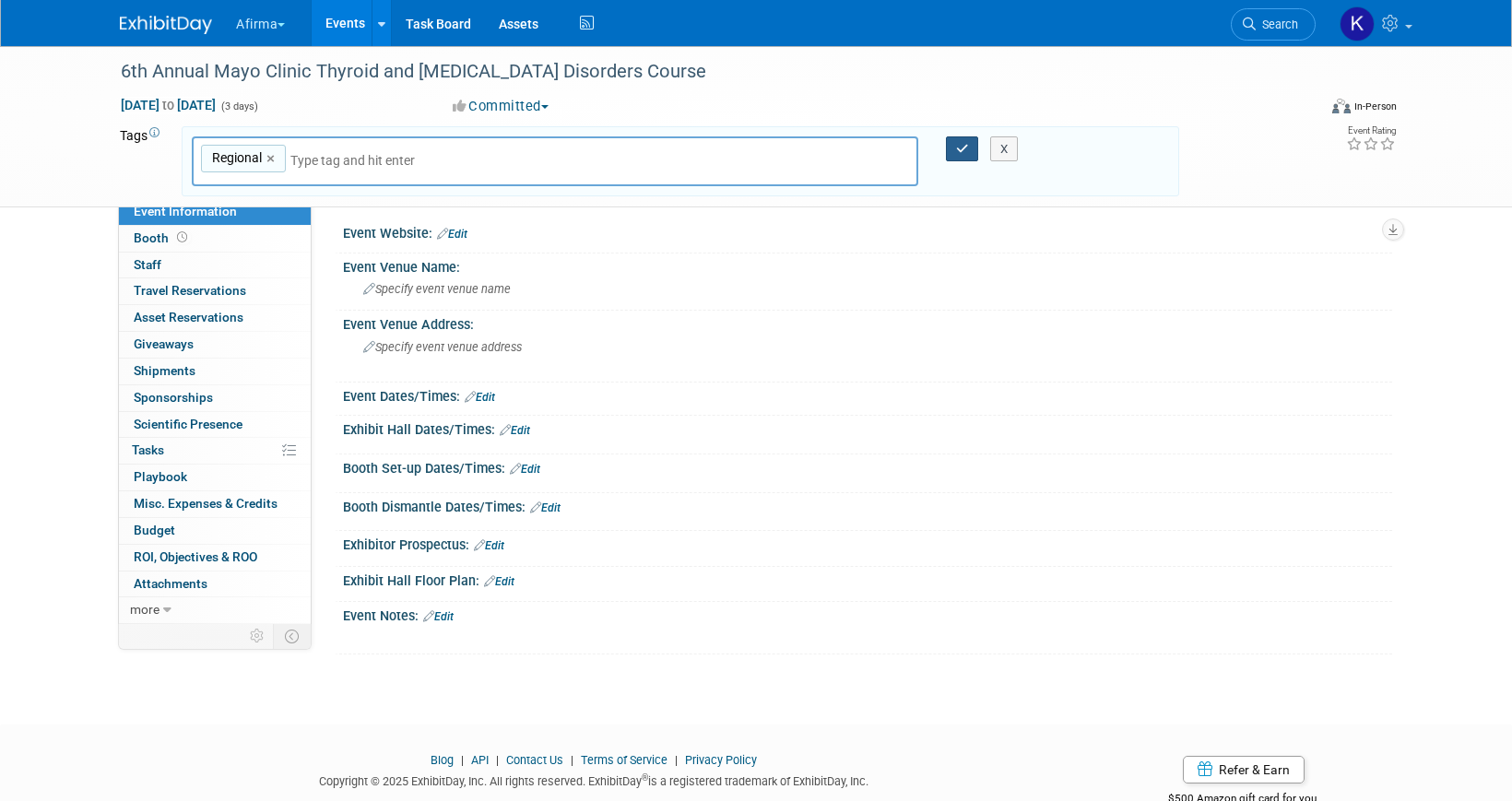
click at [962, 151] on icon "button" at bounding box center [963, 149] width 13 height 12
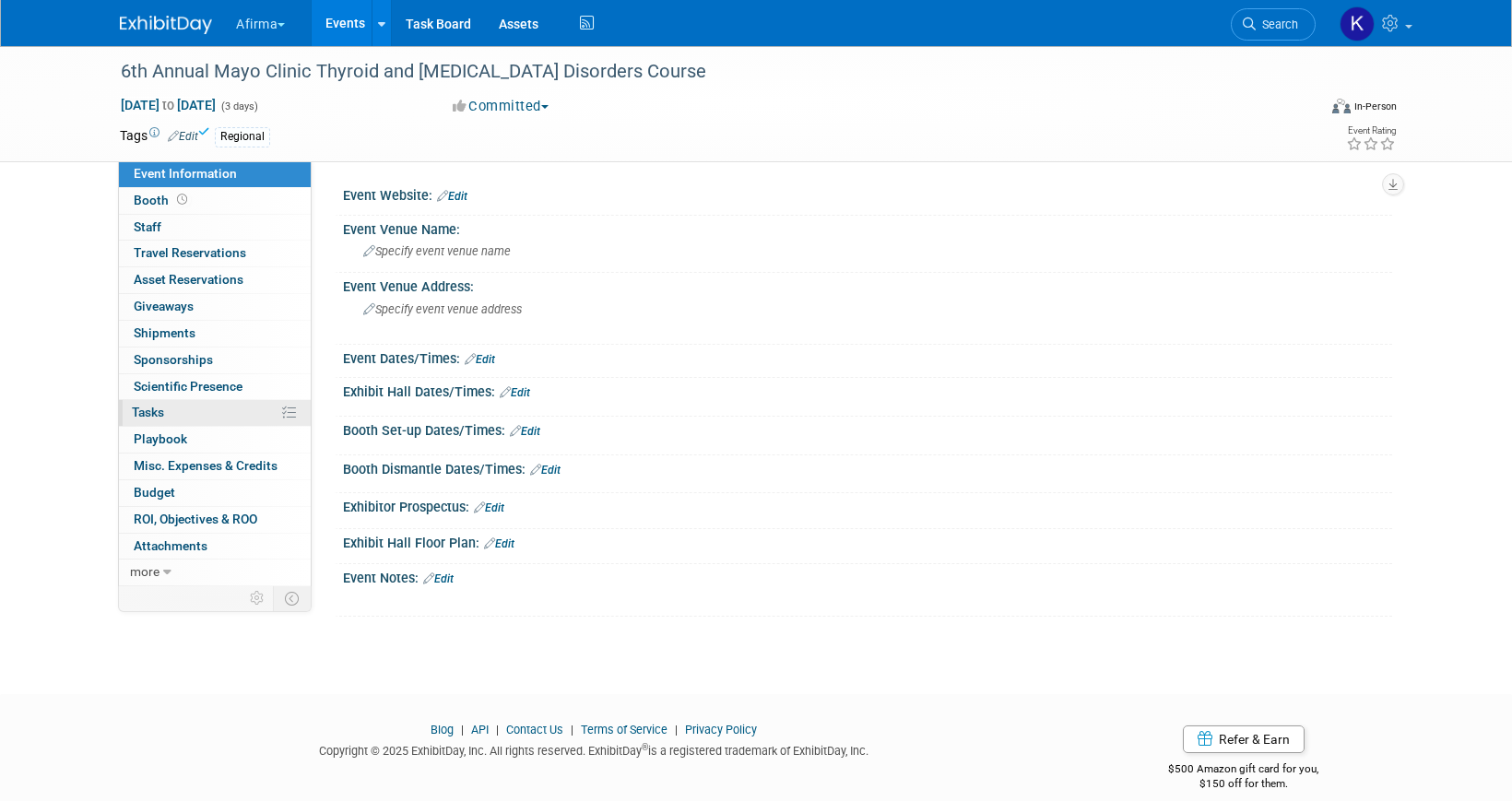
click at [204, 410] on link "0% Tasks 0%" at bounding box center [215, 414] width 191 height 26
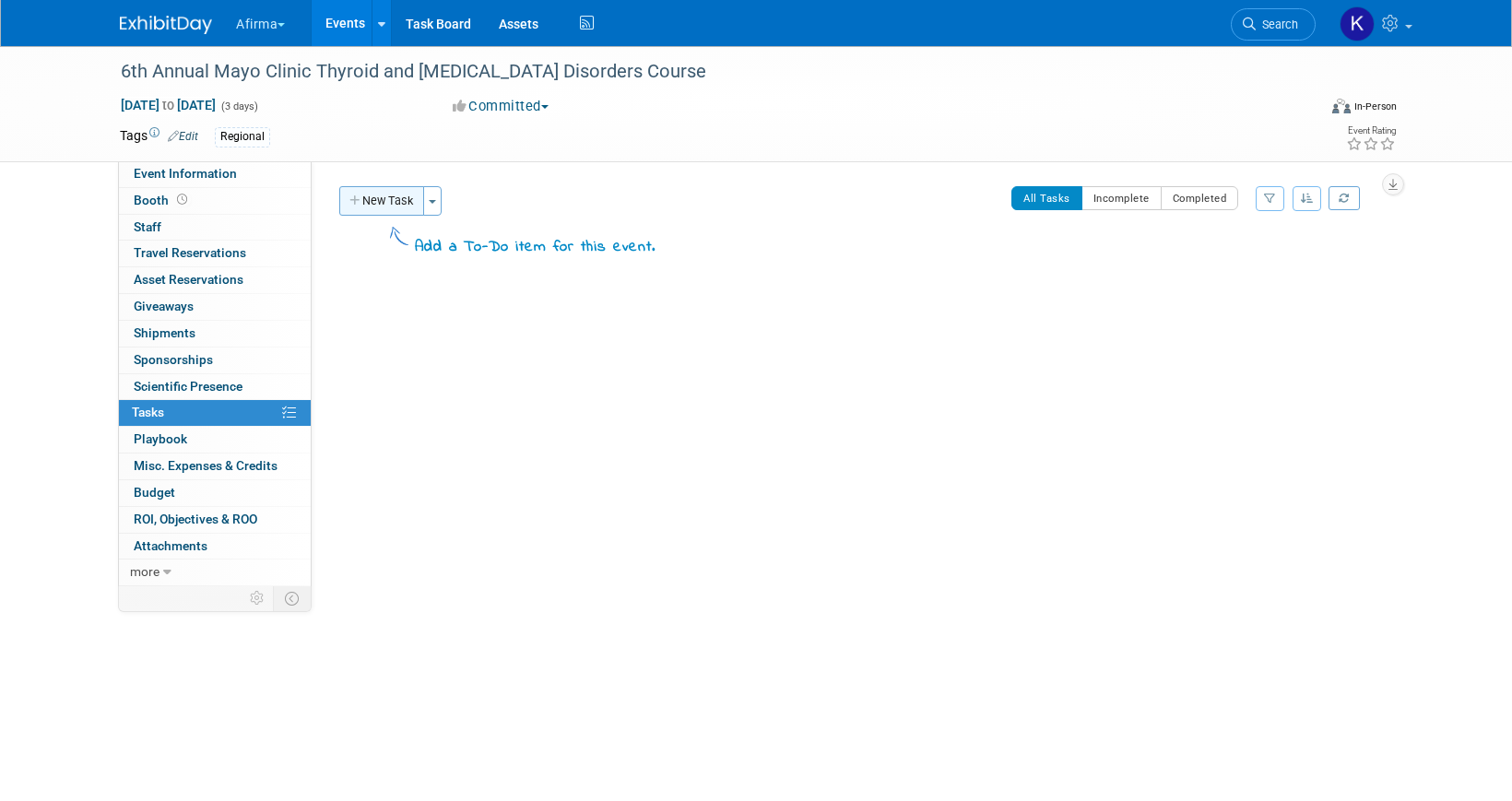
click at [376, 198] on button "New Task" at bounding box center [381, 201] width 85 height 30
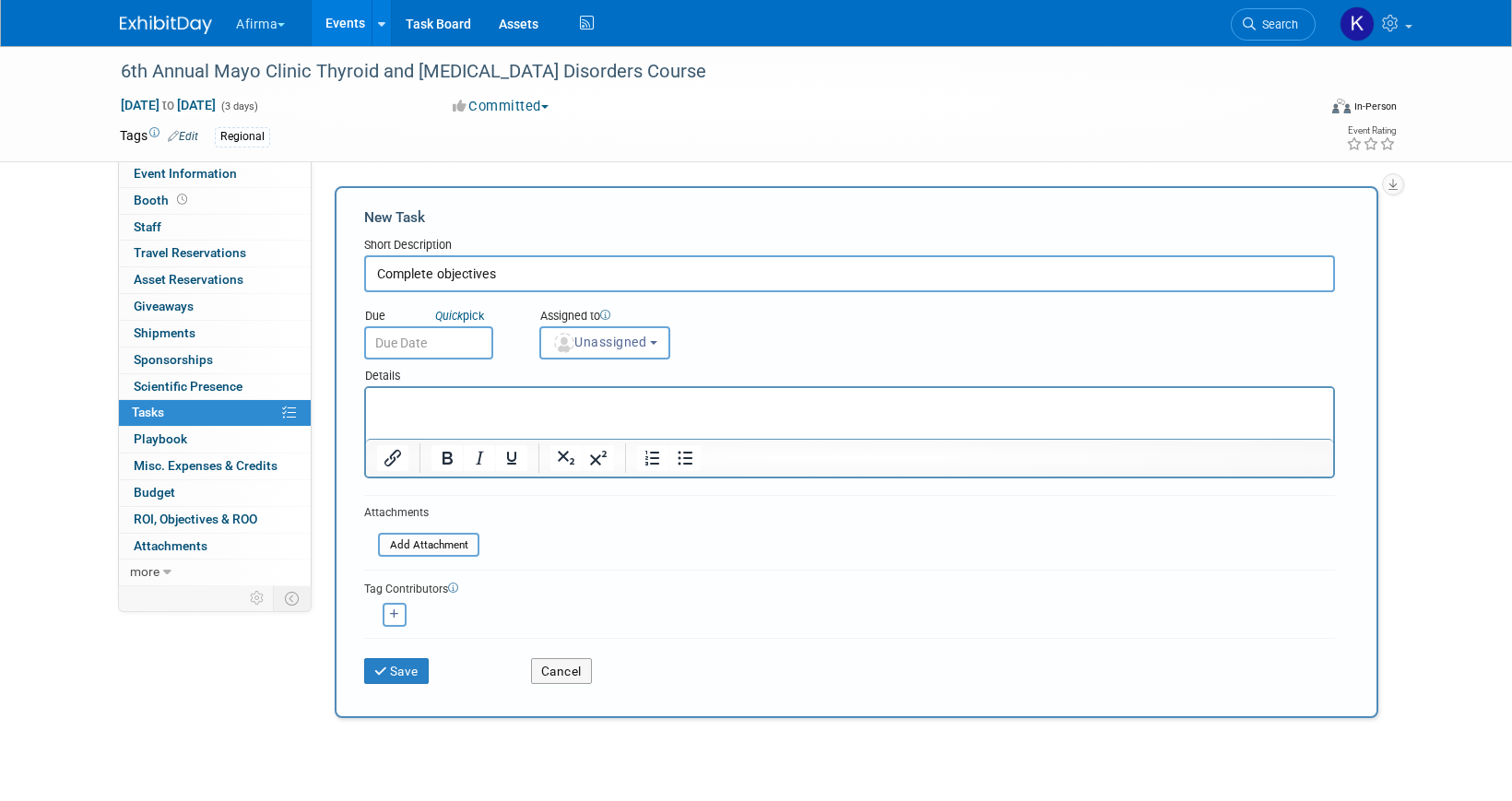
type input "Complete objectives"
click at [392, 353] on input "text" at bounding box center [428, 343] width 129 height 33
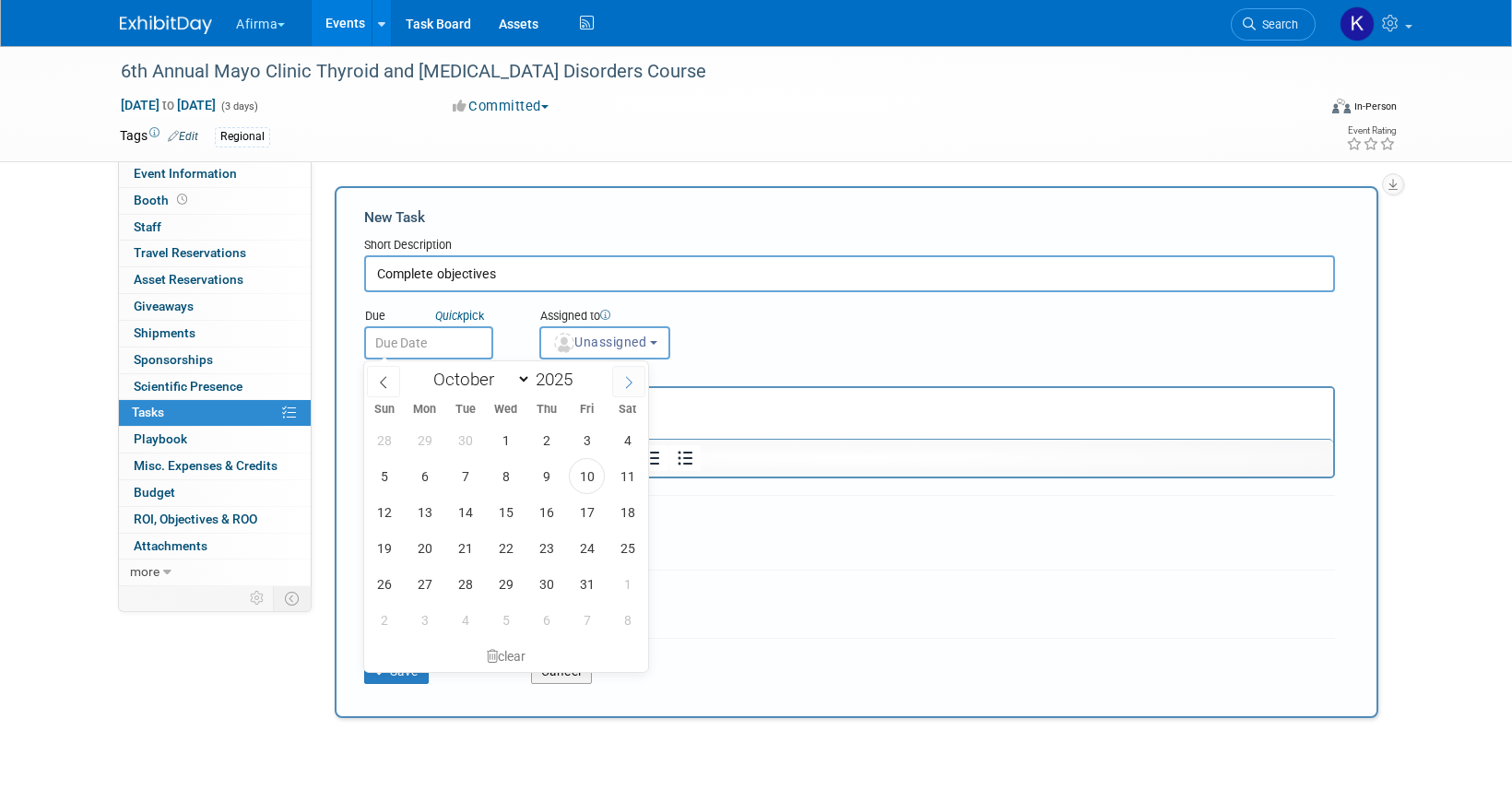
click at [625, 383] on icon at bounding box center [629, 383] width 13 height 13
select select "10"
click at [467, 472] on span "4" at bounding box center [465, 476] width 36 height 36
type input "Nov 4, 2025"
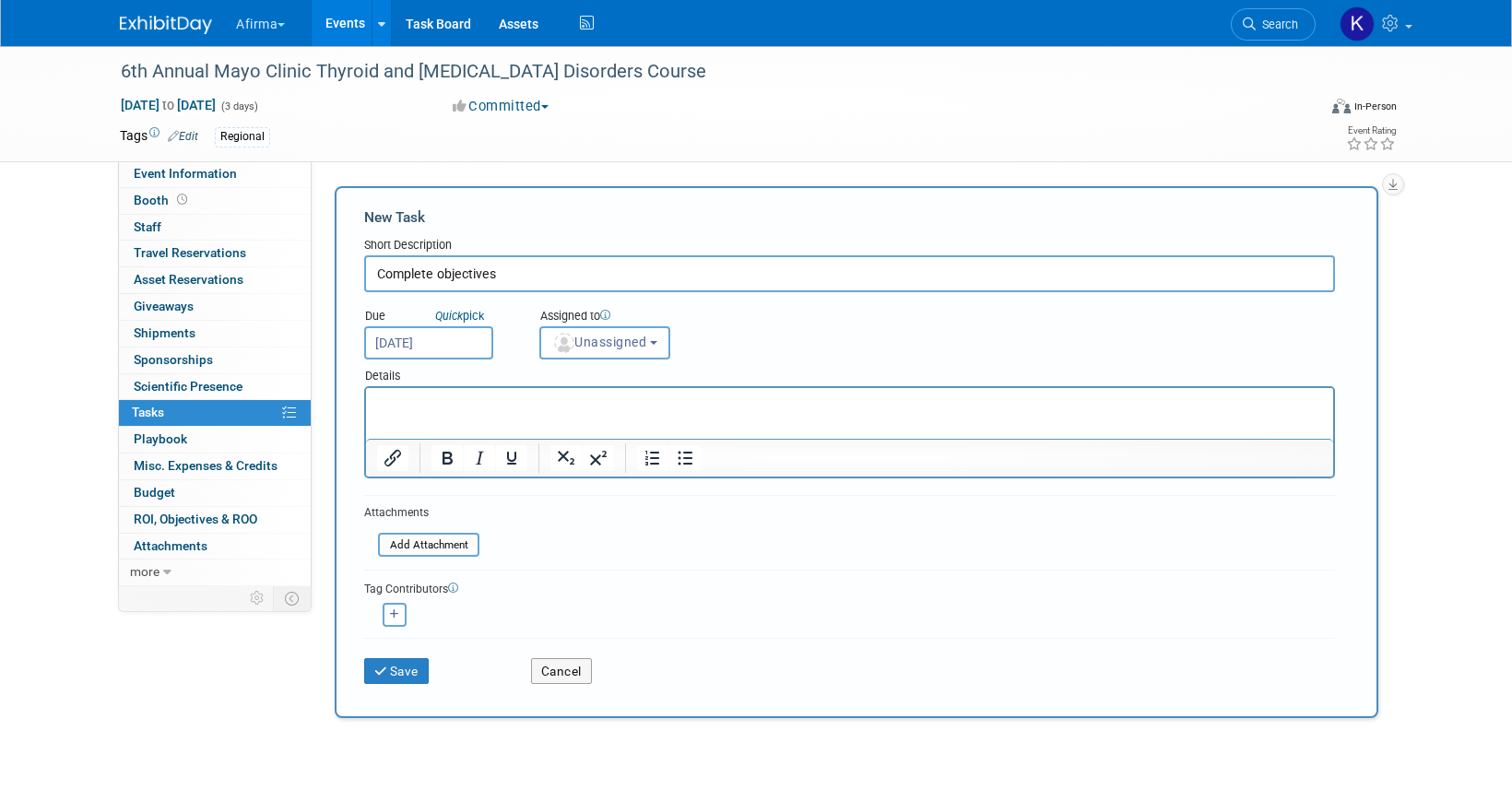
click at [467, 414] on html at bounding box center [849, 401] width 967 height 26
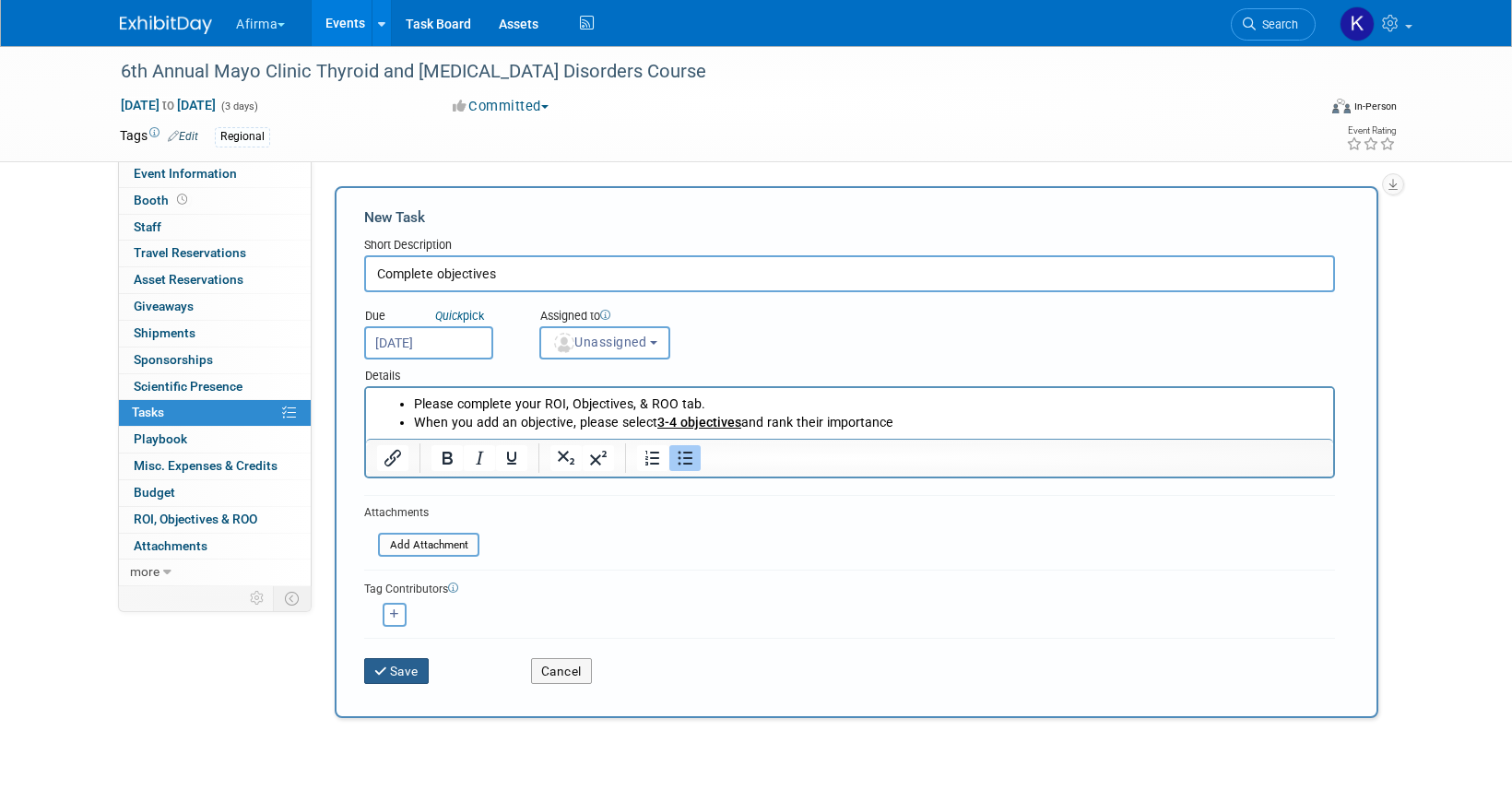
click at [370, 671] on button "Save" at bounding box center [396, 671] width 64 height 26
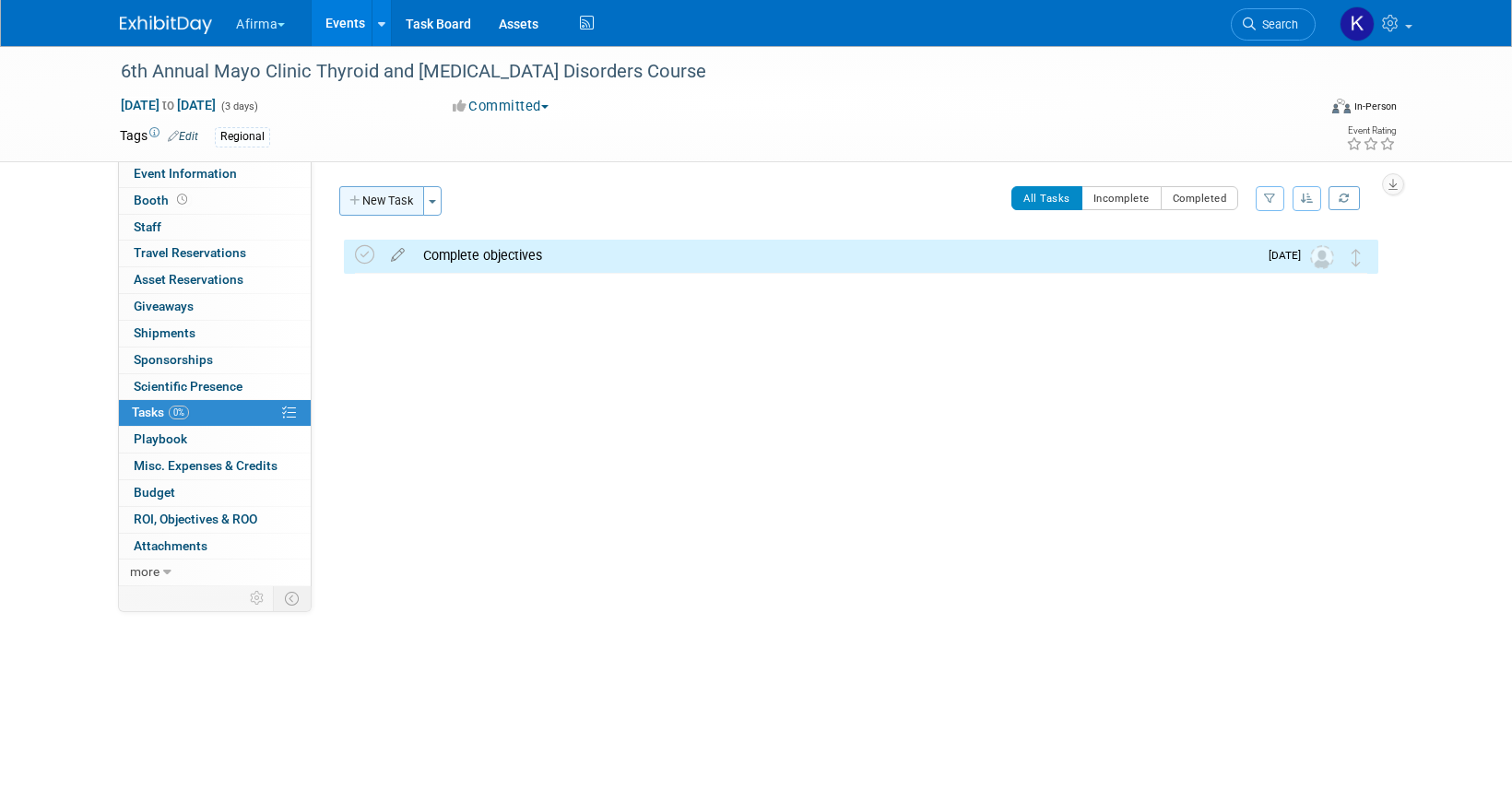
click at [382, 194] on button "New Task" at bounding box center [381, 201] width 85 height 30
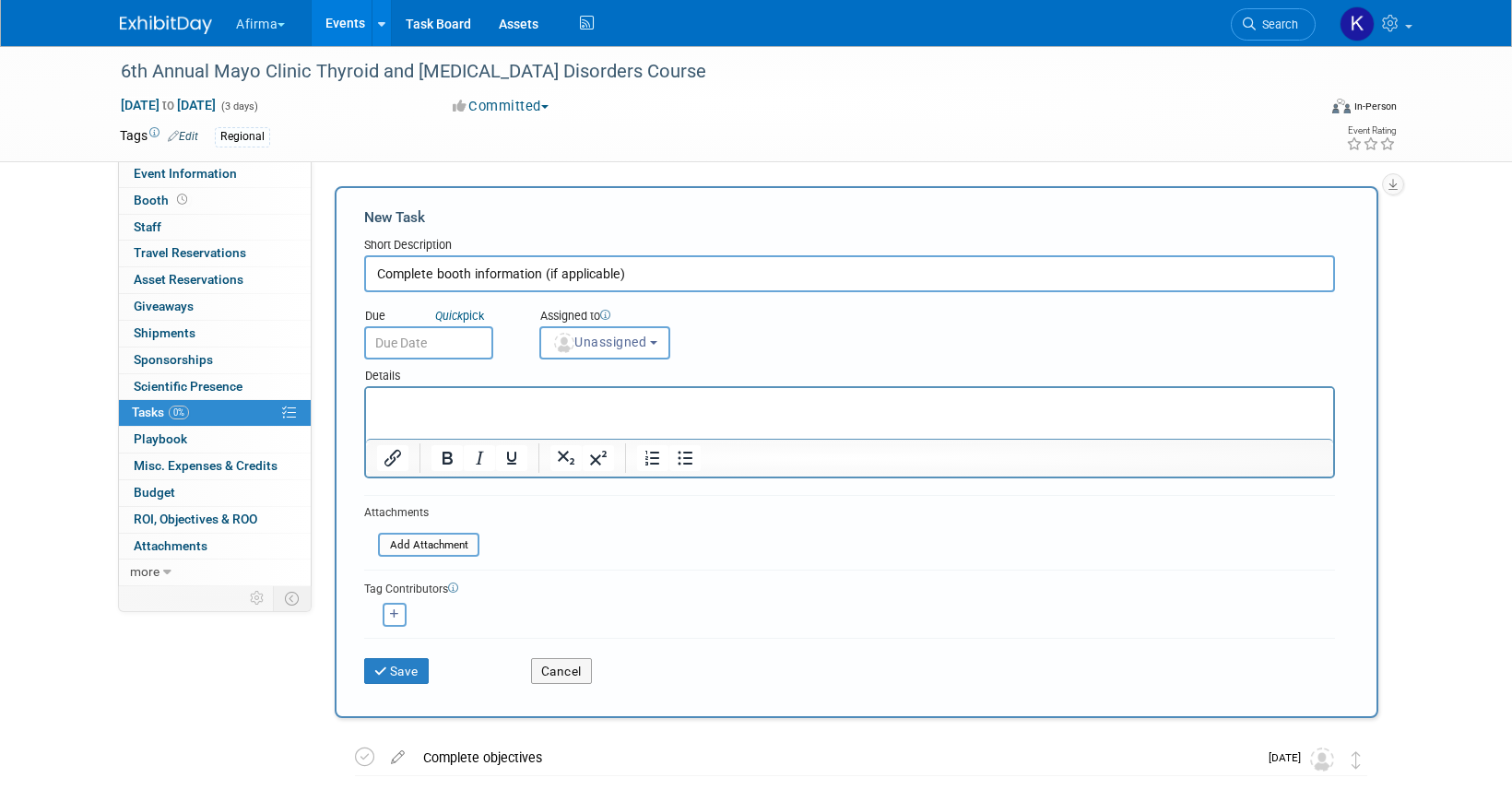
type input "Complete booth information (if applicable)"
click at [419, 333] on input "text" at bounding box center [428, 343] width 129 height 33
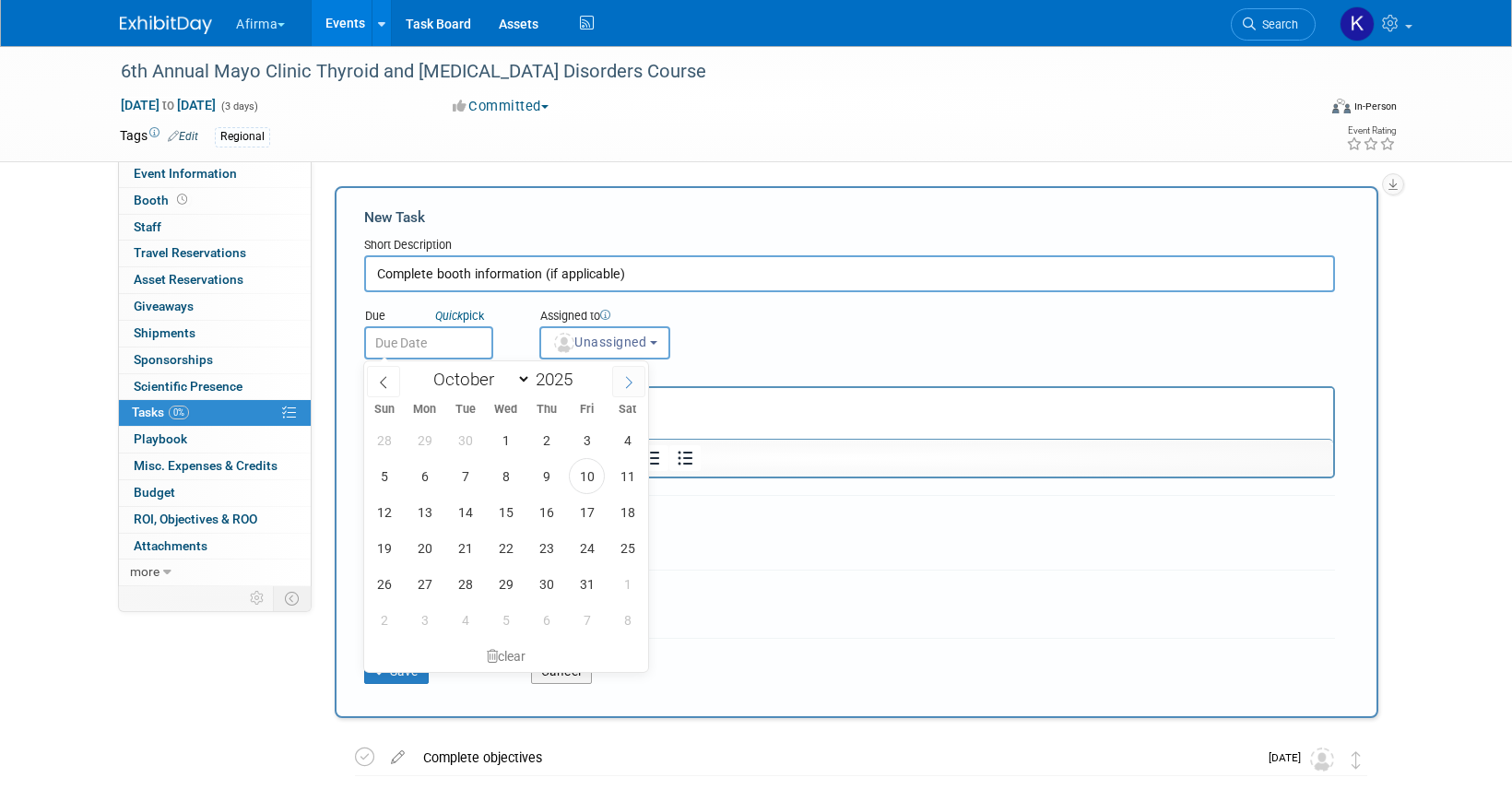
click at [629, 389] on span at bounding box center [629, 382] width 33 height 32
select select "10"
click at [468, 480] on span "4" at bounding box center [465, 476] width 36 height 36
type input "Nov 4, 2025"
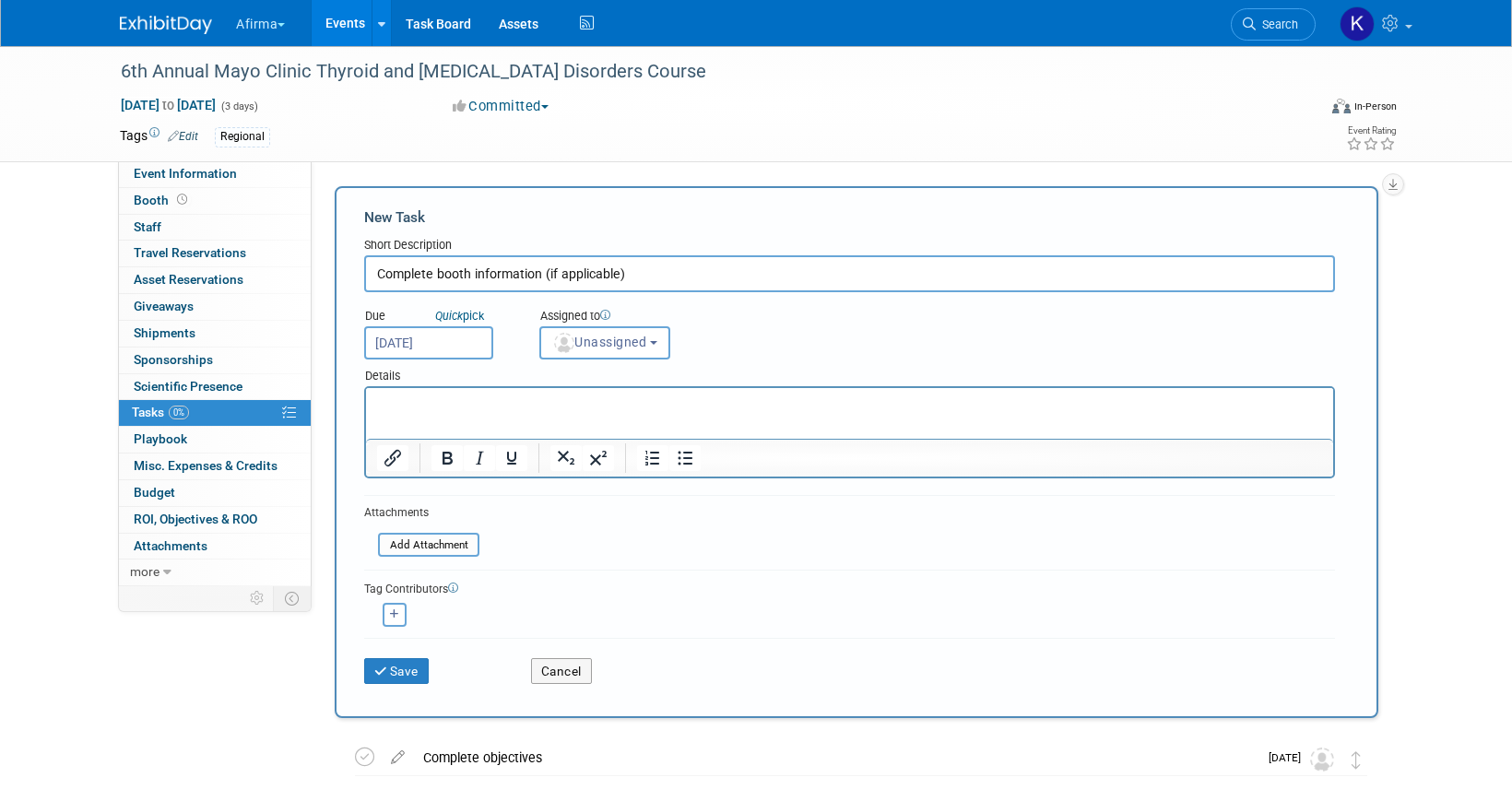
click at [461, 414] on html at bounding box center [849, 401] width 967 height 26
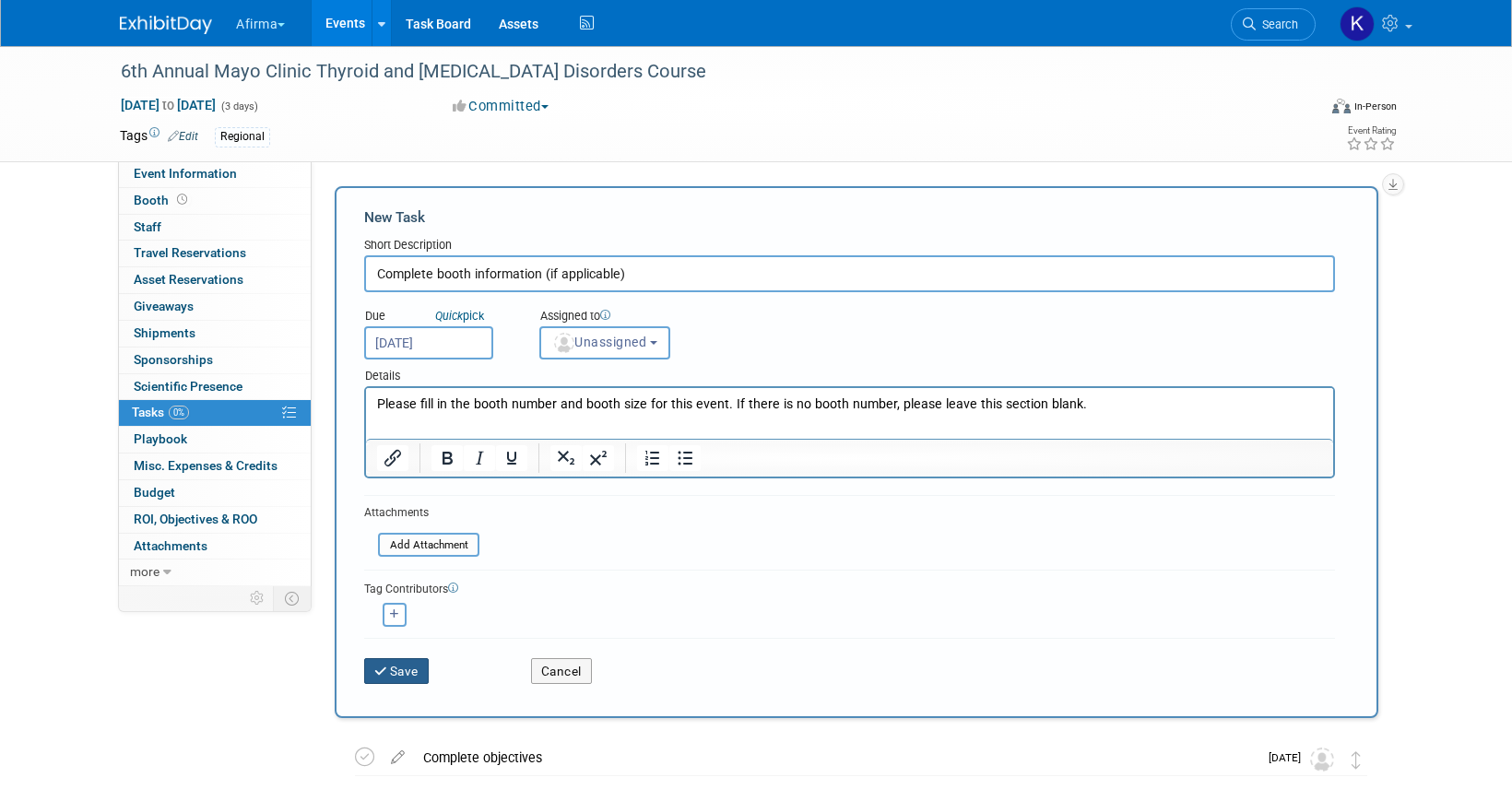
click at [411, 669] on button "Save" at bounding box center [396, 671] width 64 height 26
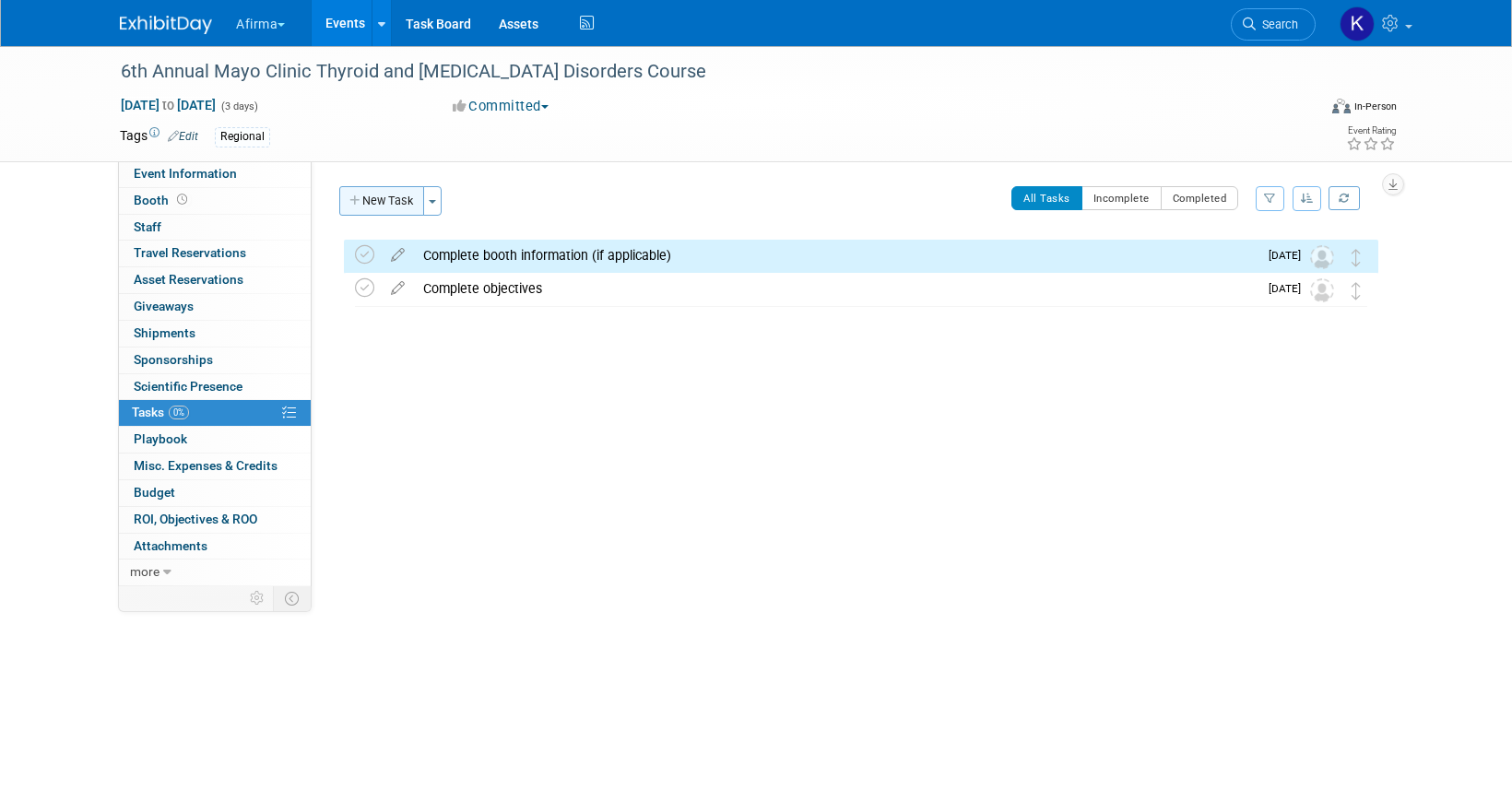
click at [367, 212] on button "New Task" at bounding box center [381, 201] width 85 height 30
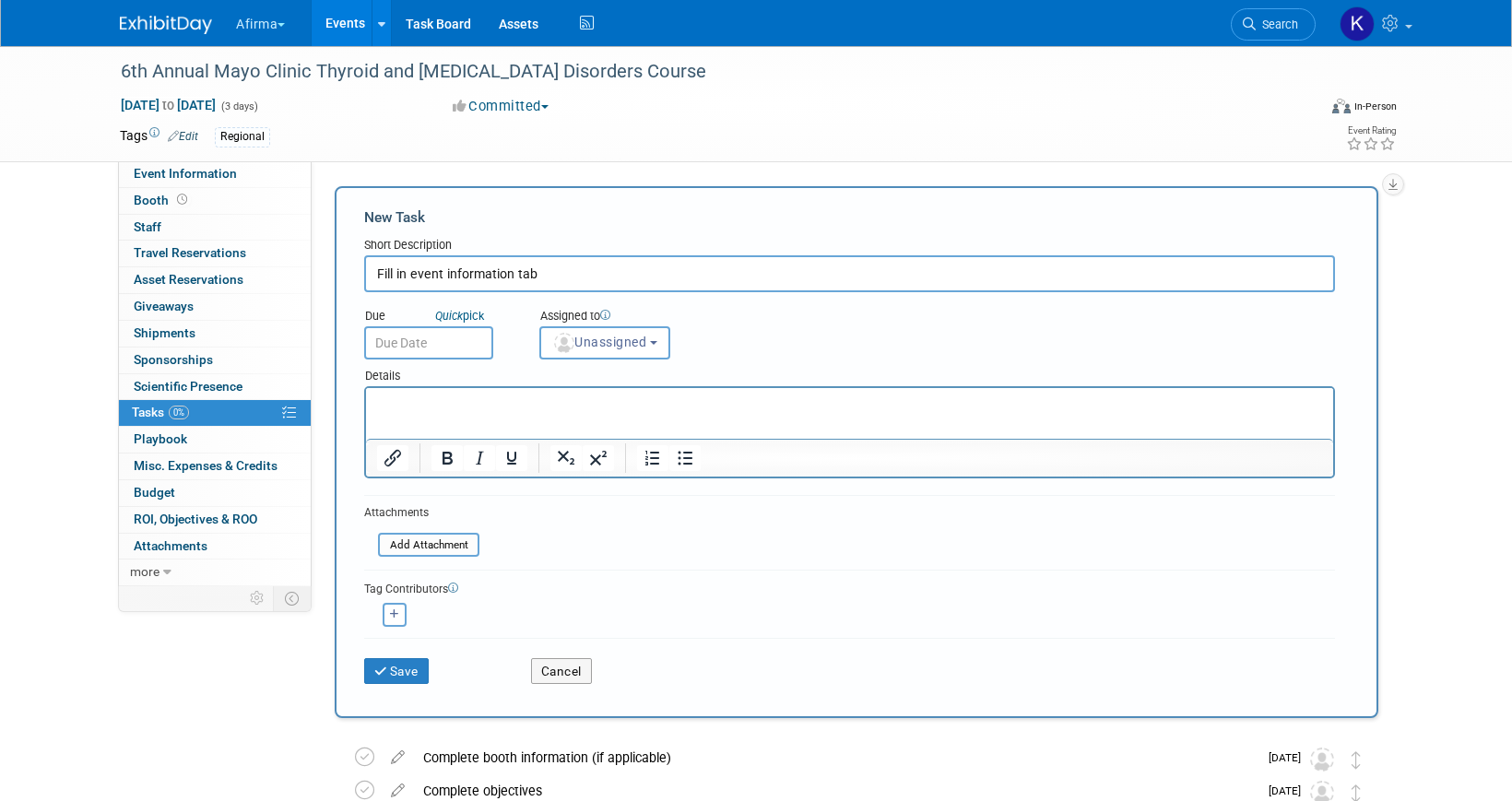
type input "Fill in event information tab"
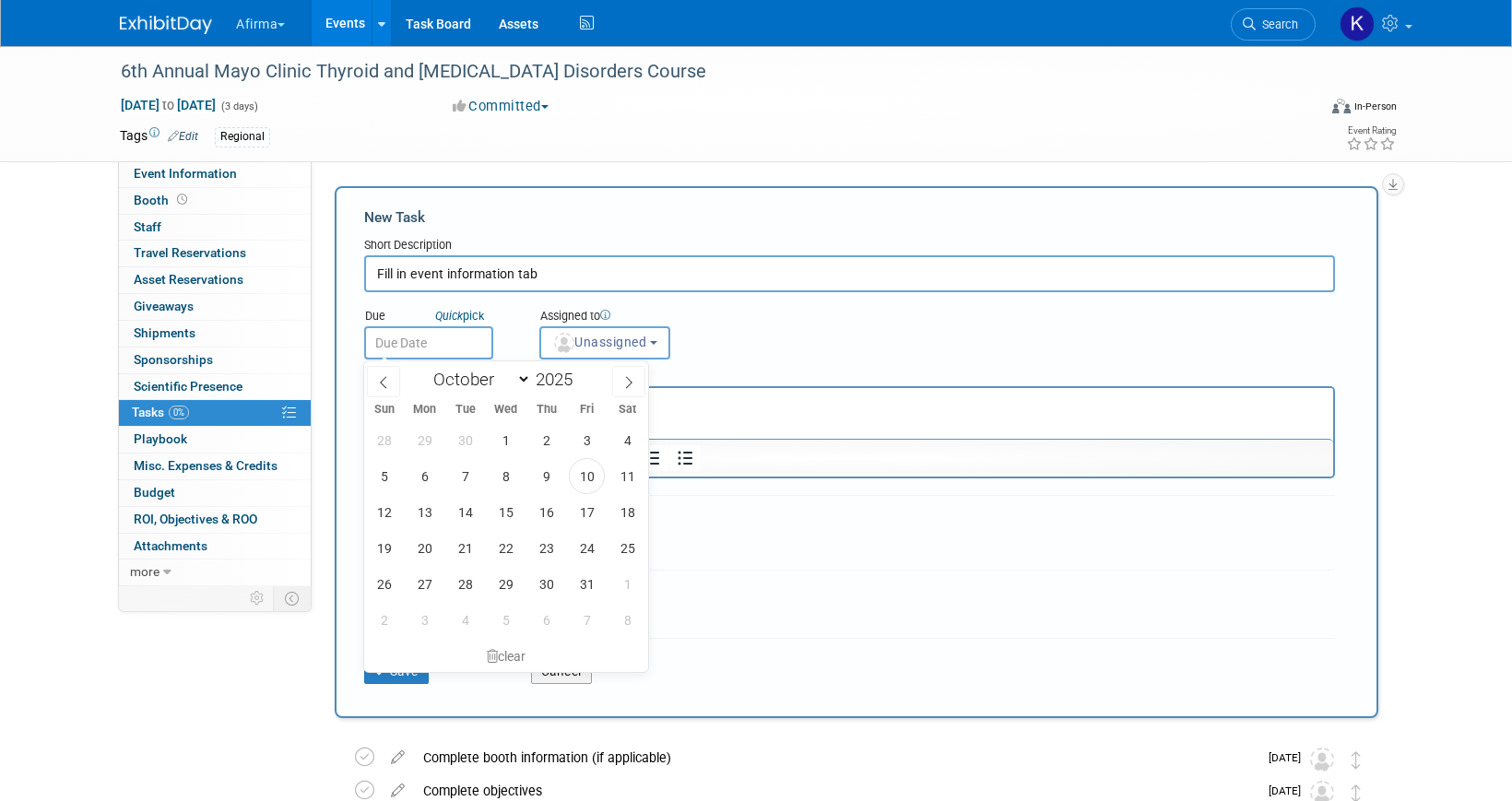
click at [388, 339] on input "text" at bounding box center [428, 343] width 129 height 33
click at [636, 391] on span at bounding box center [629, 382] width 33 height 32
select select "10"
click at [477, 477] on span "4" at bounding box center [465, 476] width 36 height 36
type input "Nov 4, 2025"
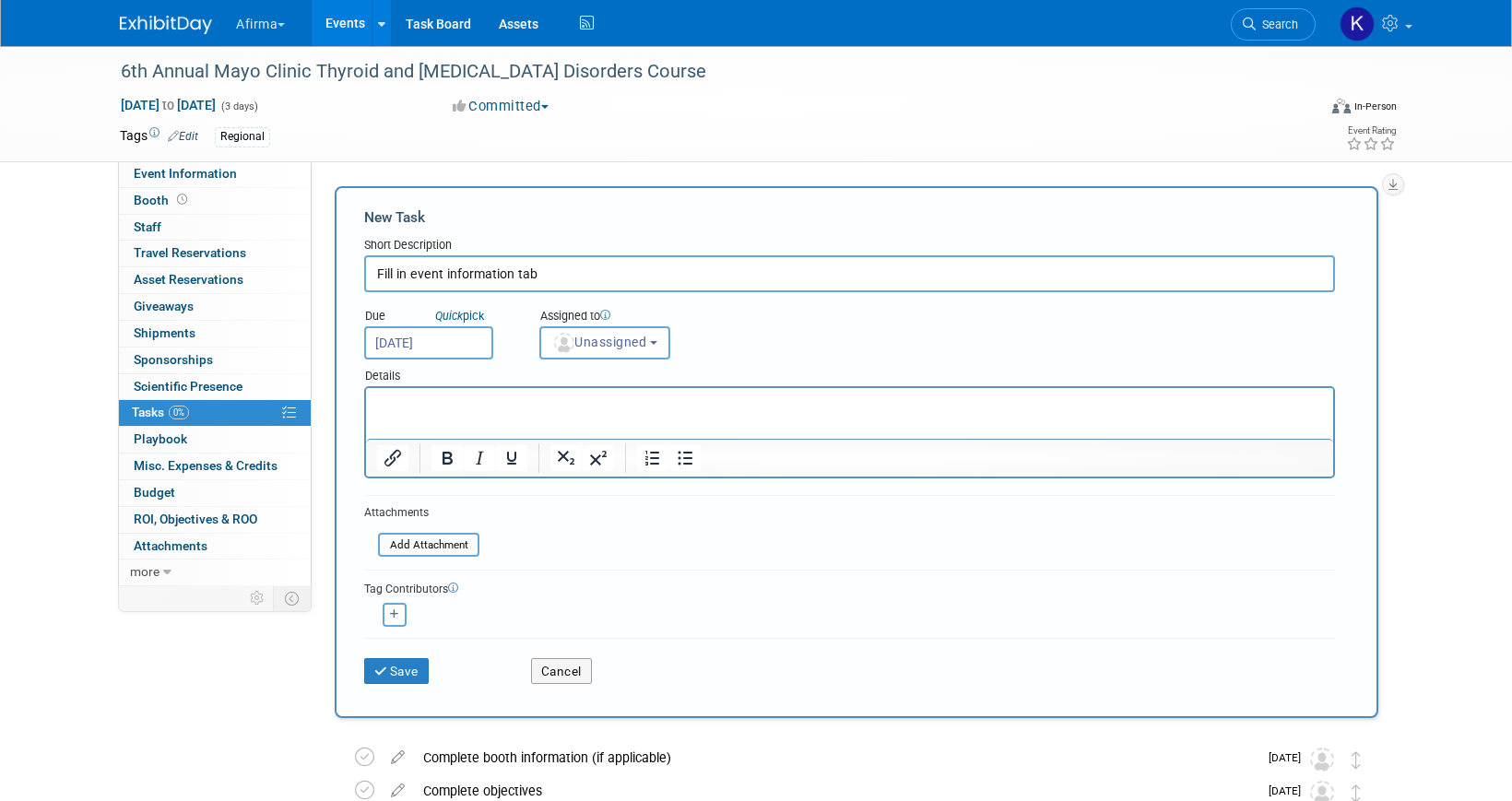
click at [479, 414] on html at bounding box center [849, 401] width 967 height 26
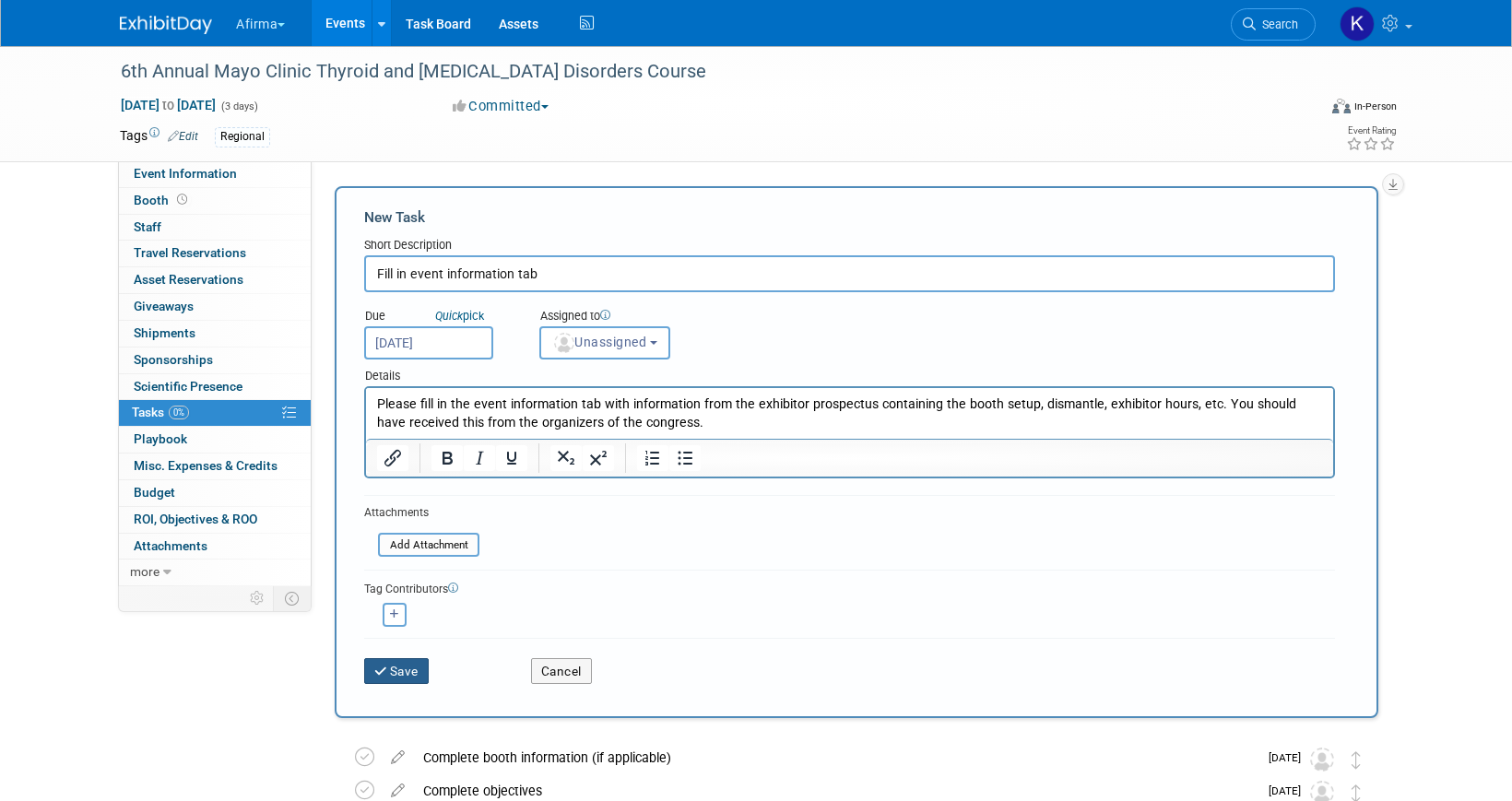
click at [408, 677] on button "Save" at bounding box center [396, 671] width 64 height 26
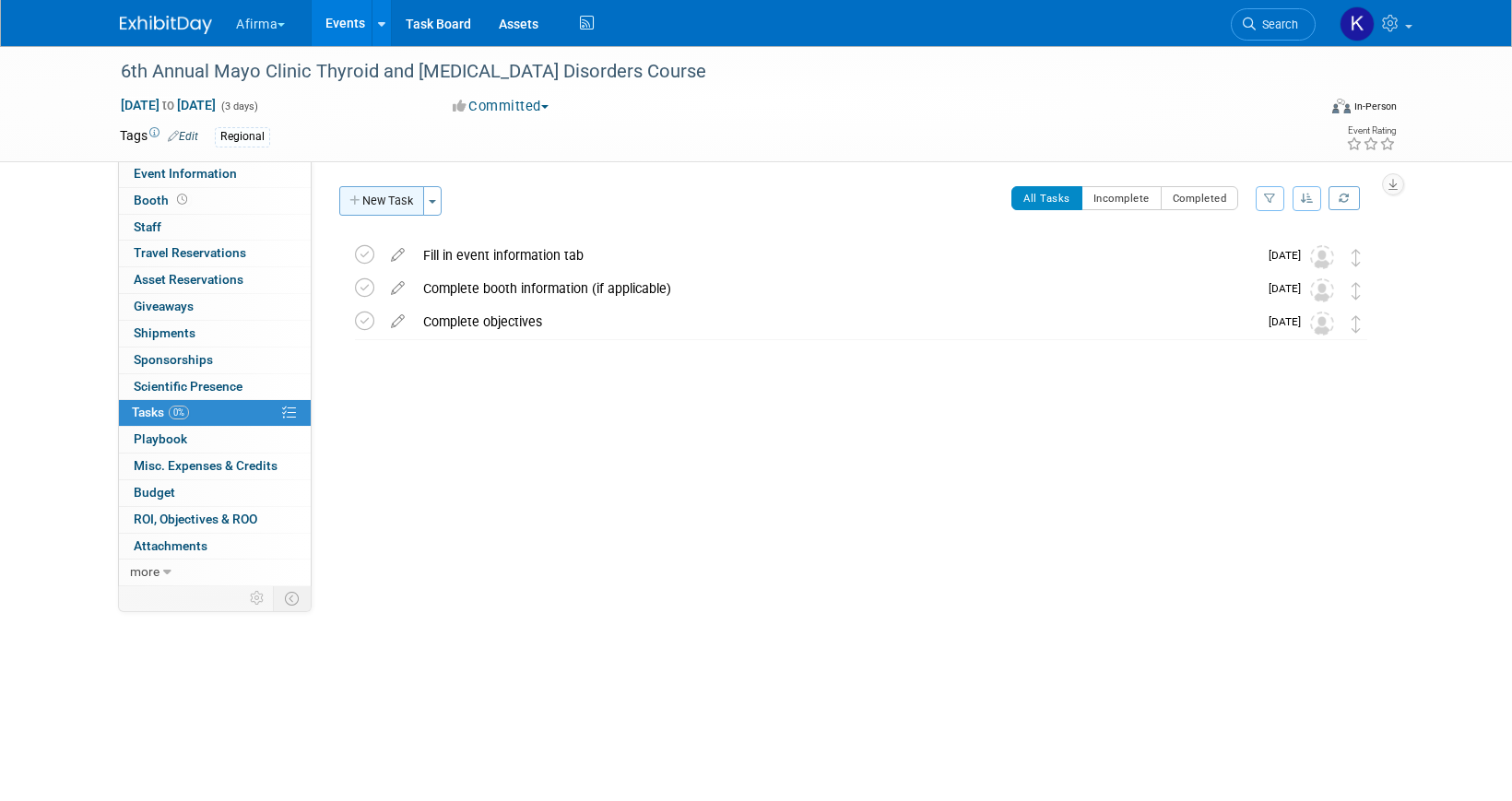
click at [385, 204] on button "New Task" at bounding box center [381, 201] width 85 height 30
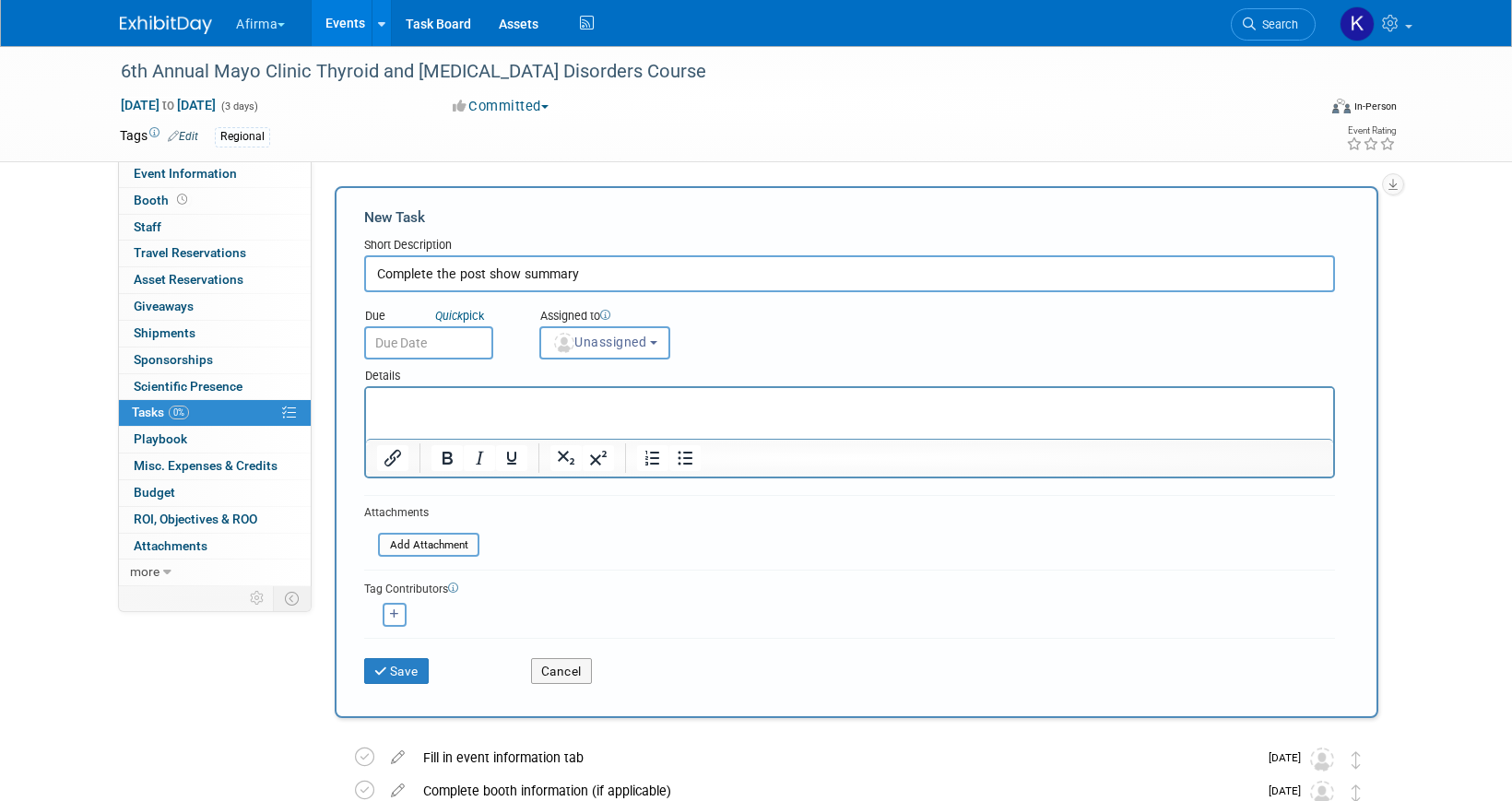
type input "Complete the post show summary"
click at [547, 409] on p "Rich Text Area. Press ALT-0 for help." at bounding box center [850, 405] width 946 height 19
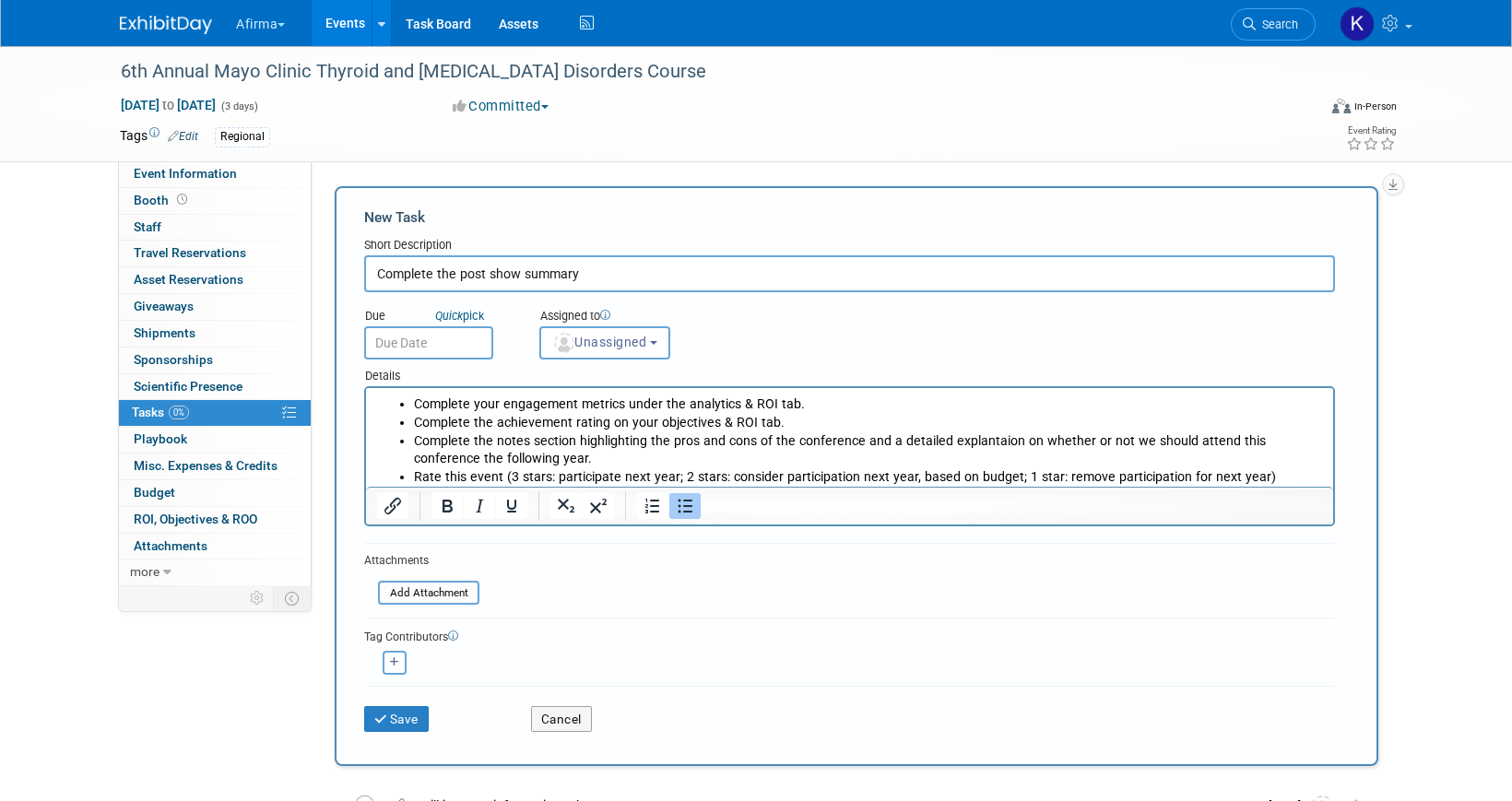
click at [408, 346] on input "text" at bounding box center [428, 343] width 129 height 33
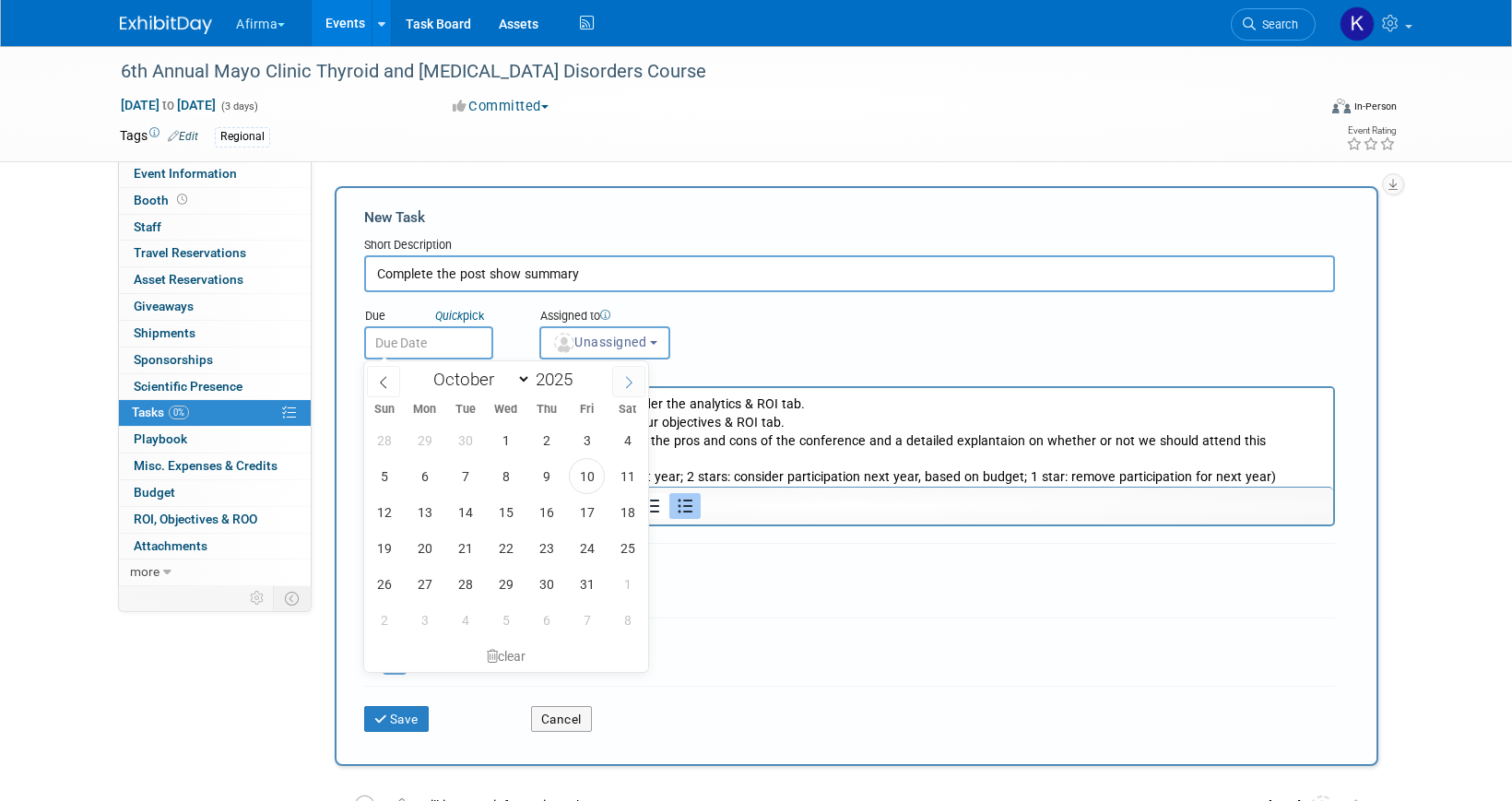
click at [631, 378] on icon at bounding box center [629, 383] width 13 height 13
select select "10"
click at [585, 499] on span "14" at bounding box center [586, 512] width 36 height 36
type input "Nov 14, 2025"
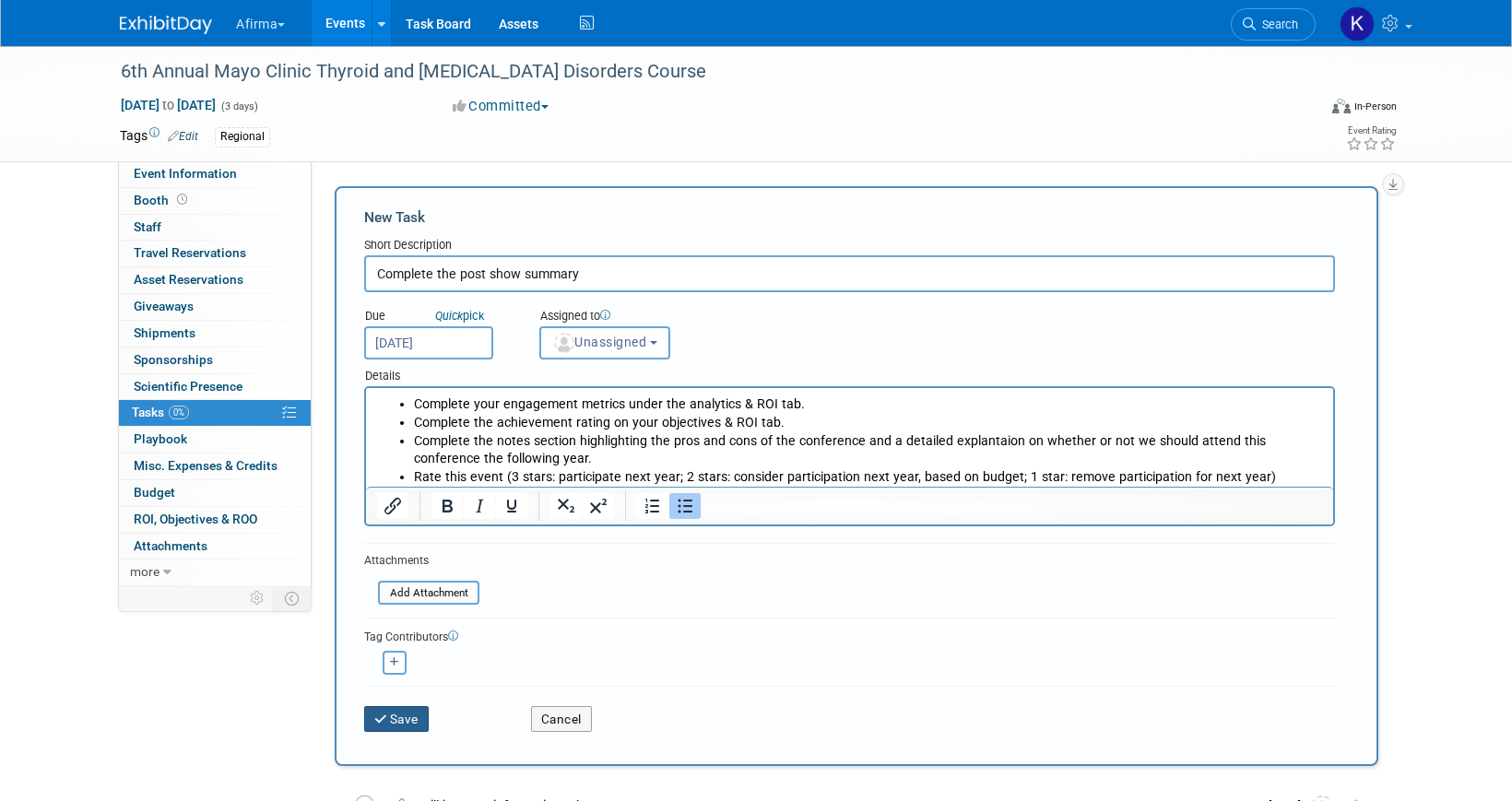
click at [405, 716] on button "Save" at bounding box center [396, 719] width 64 height 26
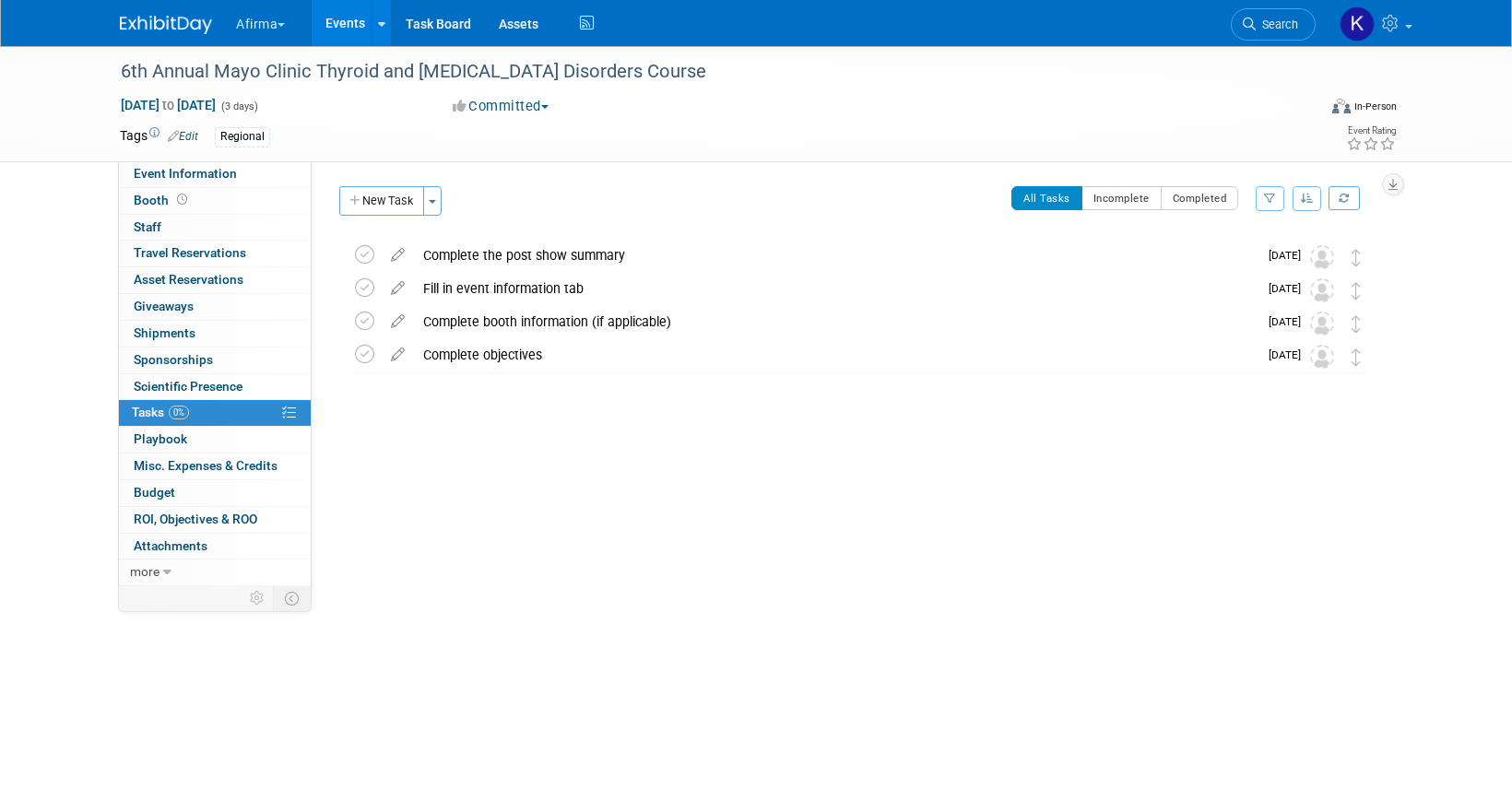
click at [321, 46] on div "Afirma Explore: My Workspaces 6 Go to Workspace: Afirma Corporate Events Deciph…" at bounding box center [756, 23] width 1512 height 47
click at [322, 37] on link "Events" at bounding box center [345, 23] width 67 height 46
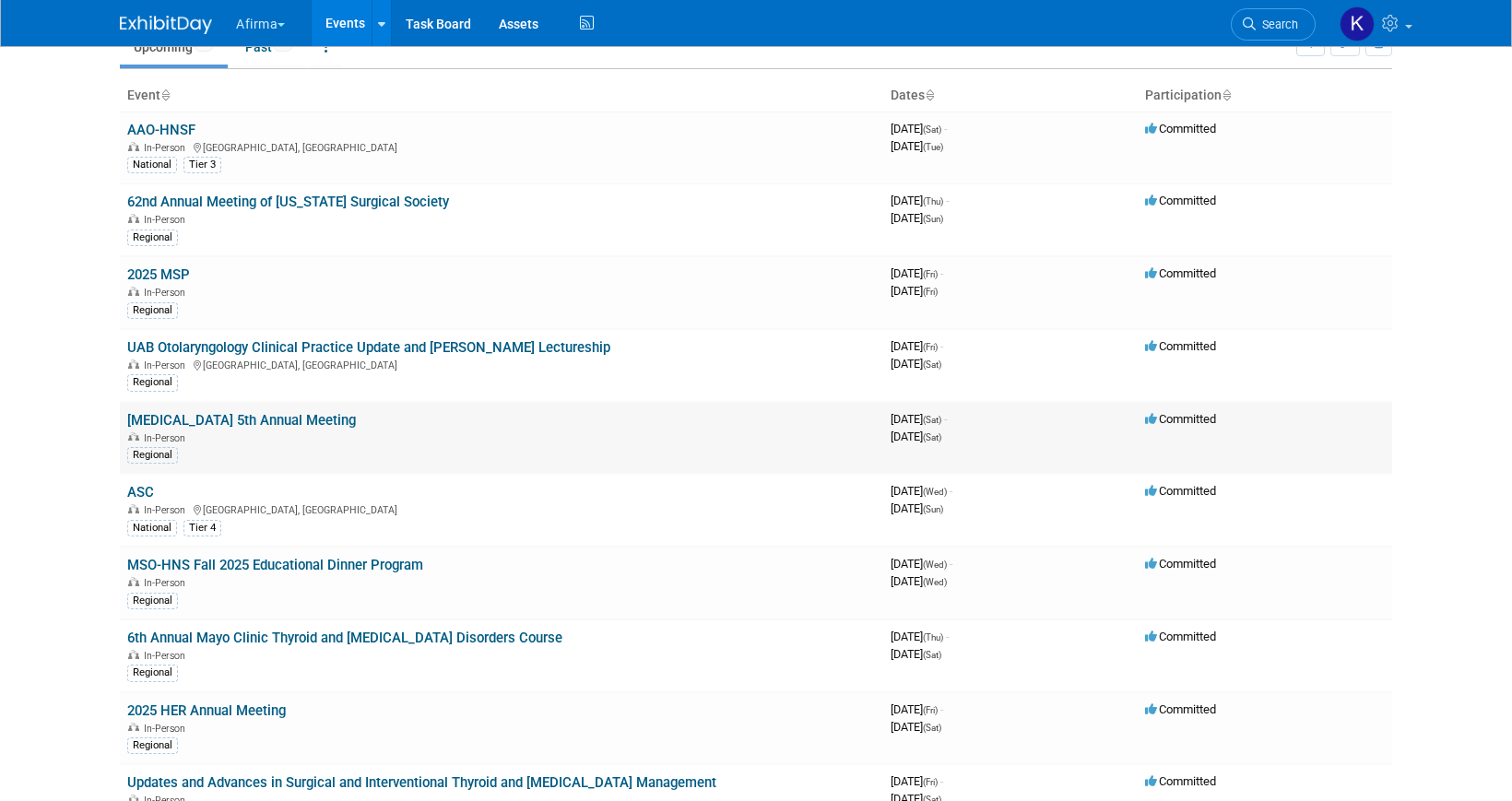
scroll to position [90, 0]
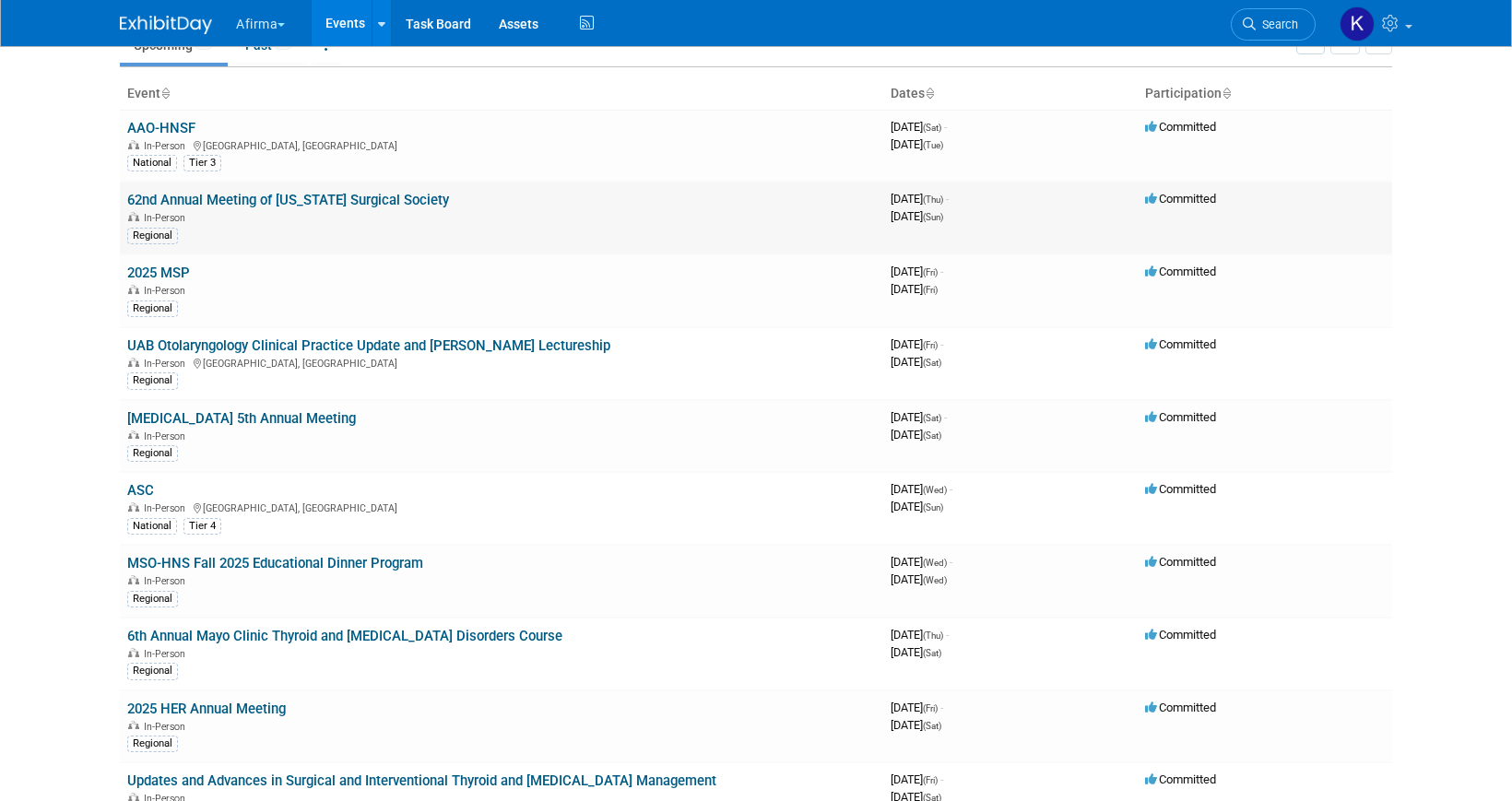
click at [258, 201] on link "62nd Annual Meeting of [US_STATE] Surgical Society" at bounding box center [288, 200] width 322 height 17
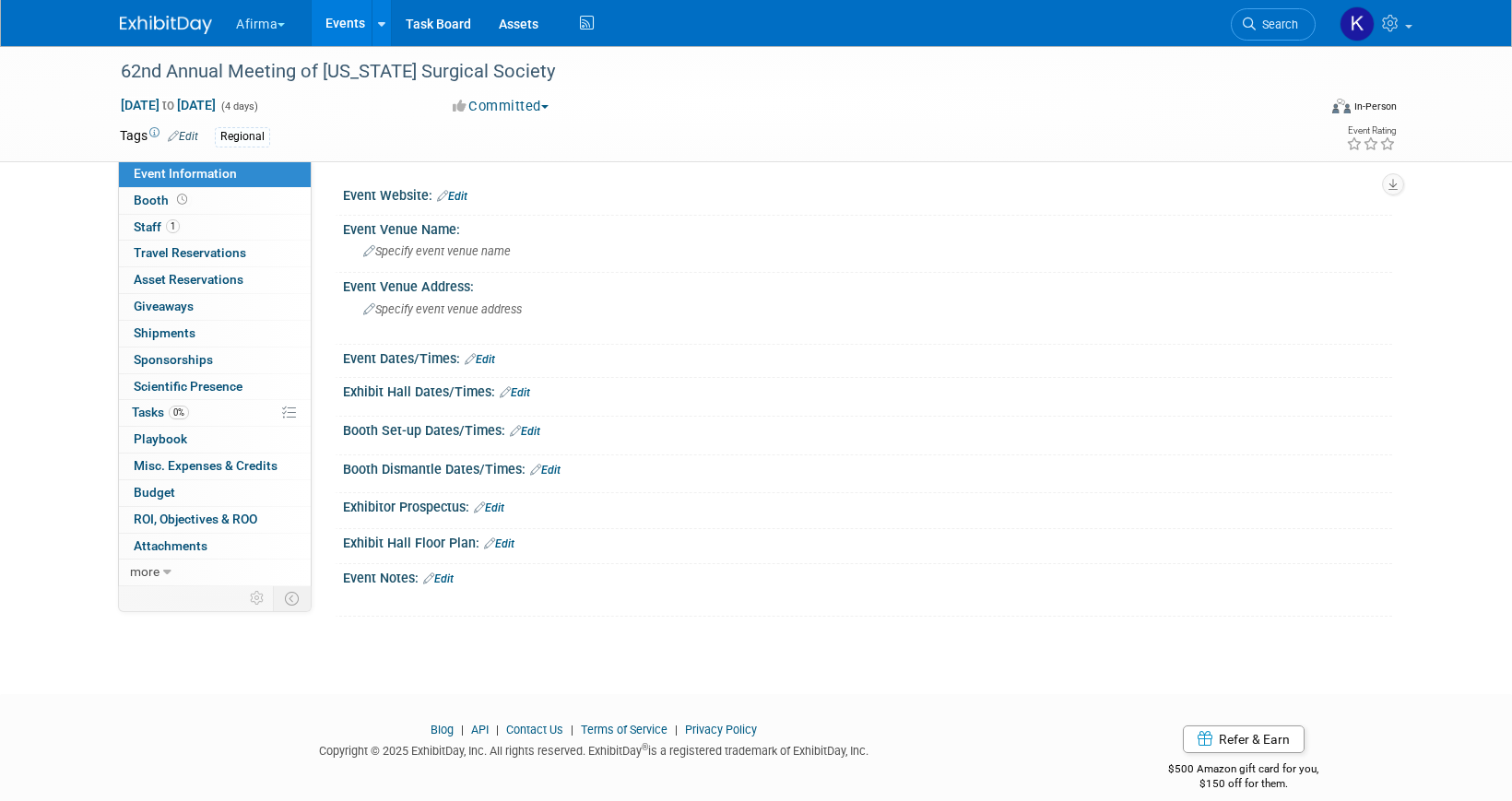
click at [356, 30] on link "Events" at bounding box center [345, 23] width 67 height 46
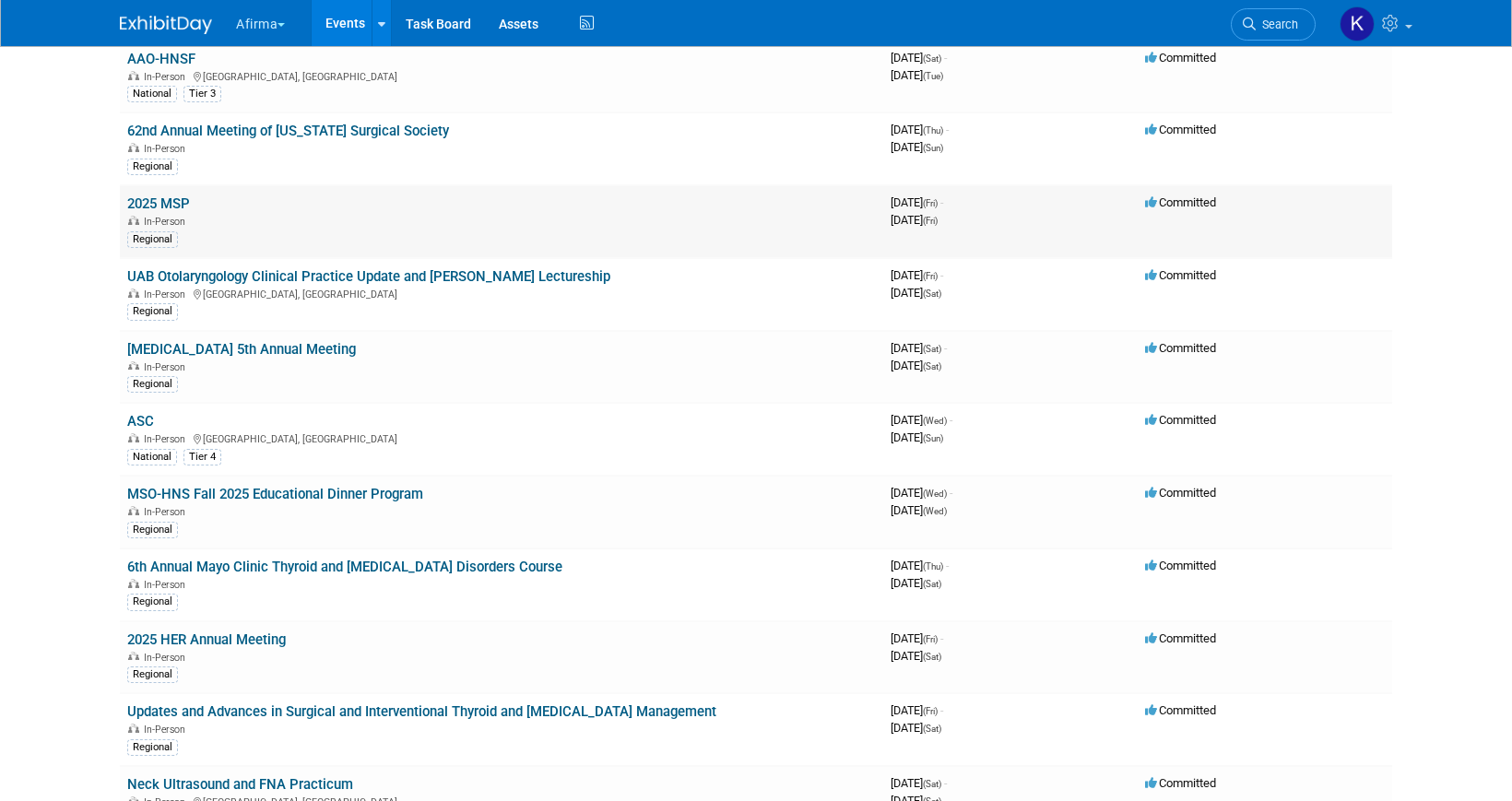
scroll to position [172, 0]
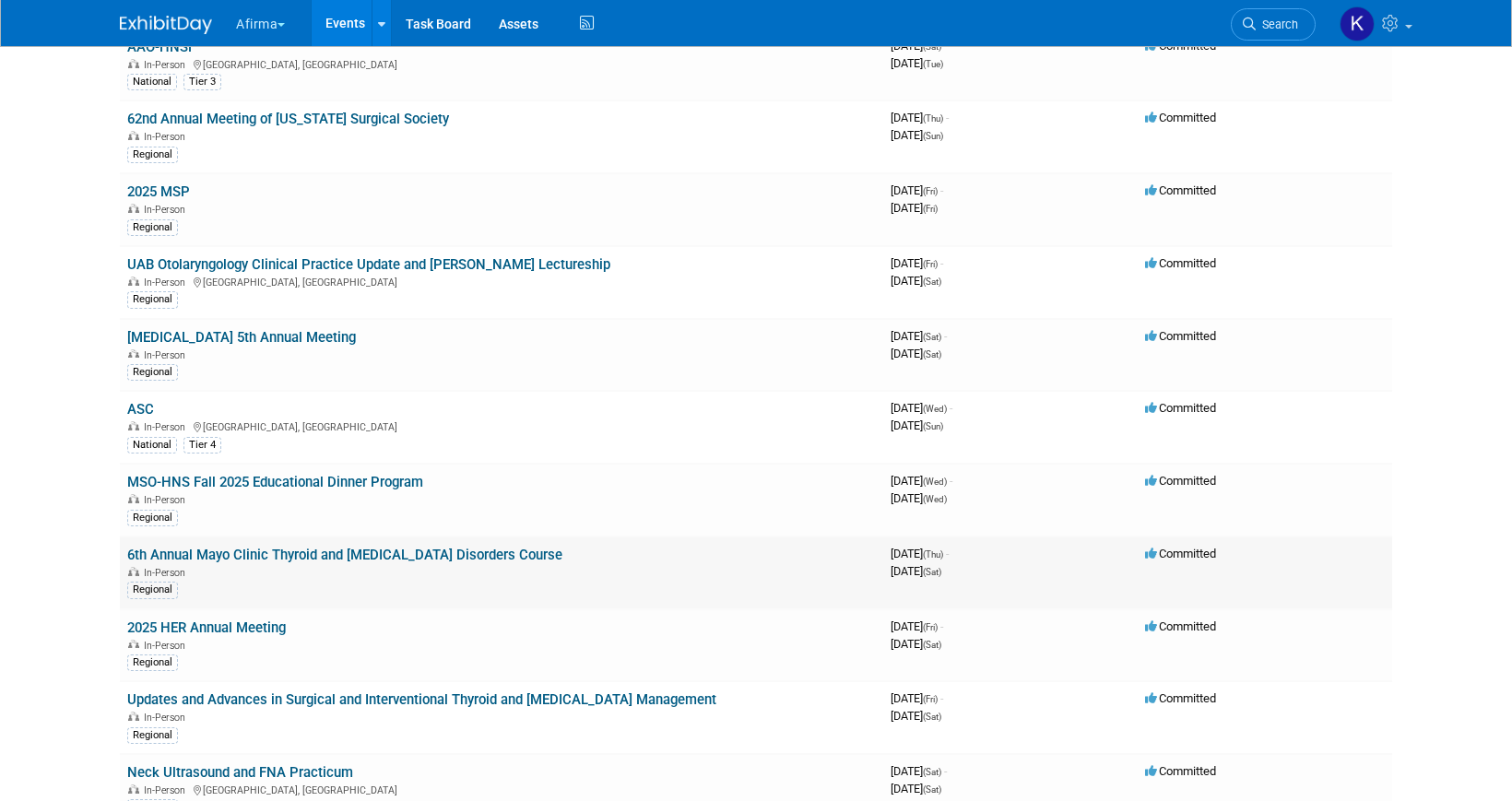
click at [246, 554] on link "6th Annual Mayo Clinic Thyroid and [MEDICAL_DATA] Disorders Course" at bounding box center [345, 555] width 435 height 17
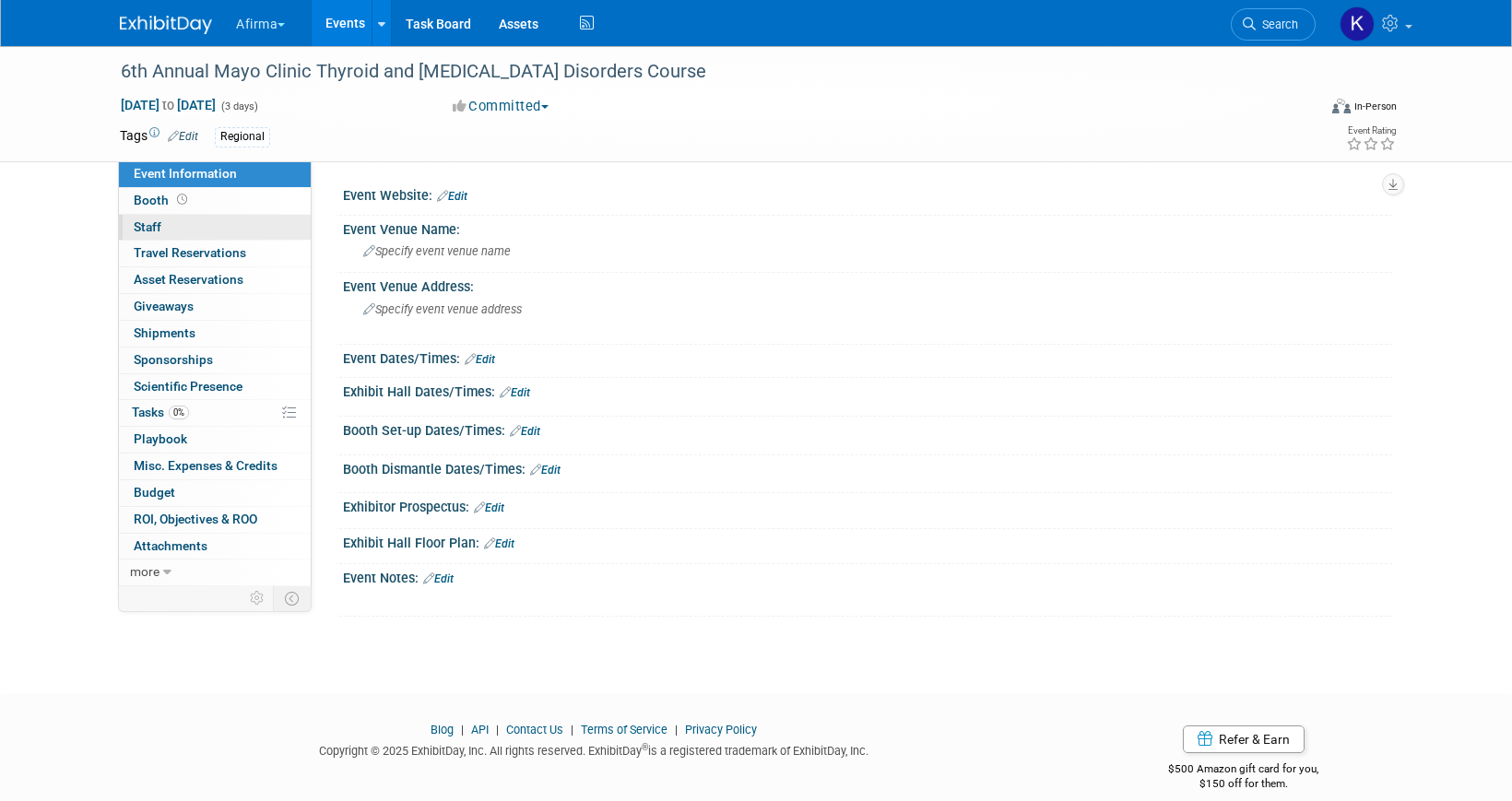
click at [213, 230] on link "0 Staff 0" at bounding box center [215, 228] width 191 height 26
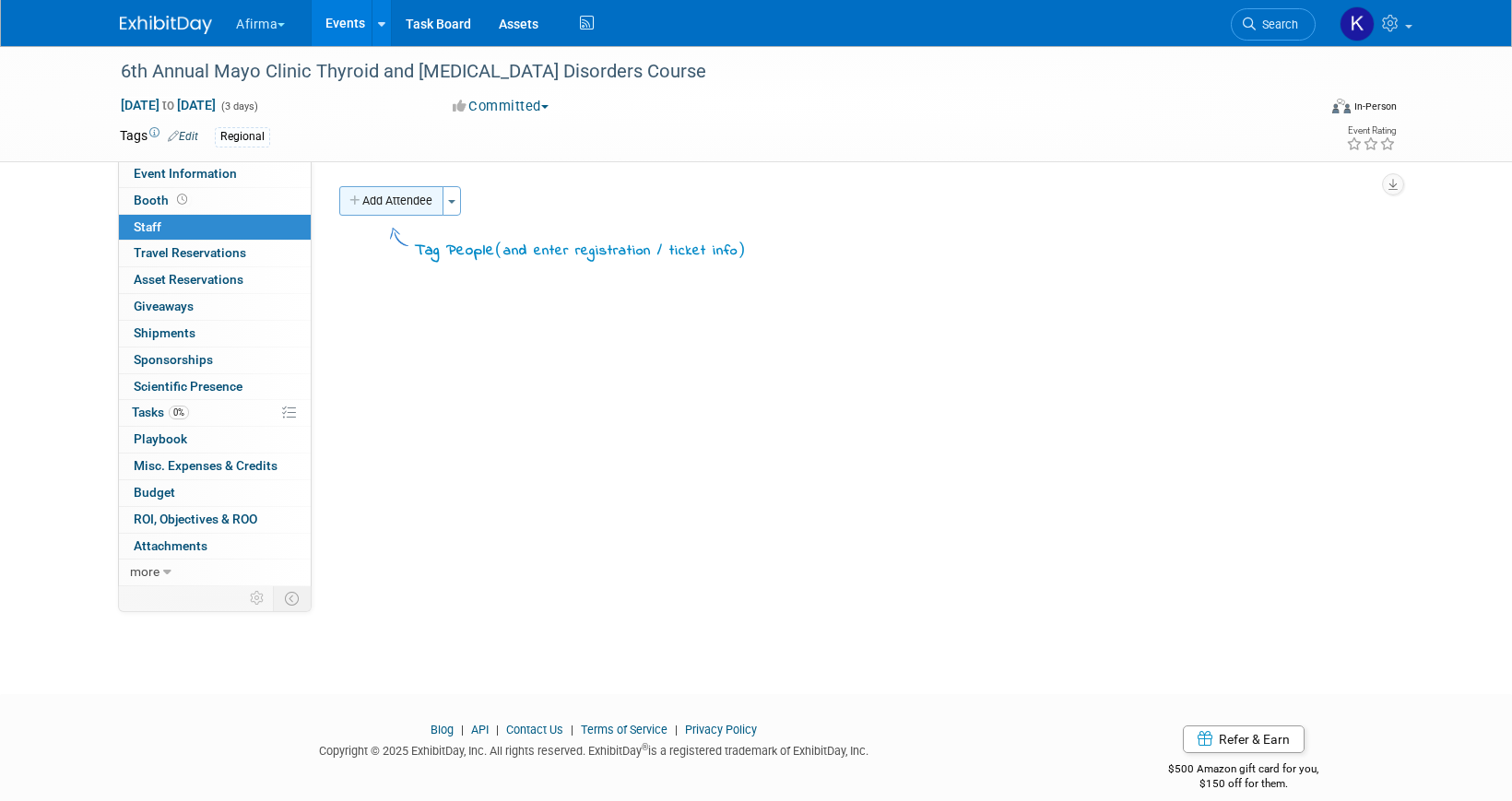
click at [398, 200] on button "Add Attendee" at bounding box center [391, 201] width 104 height 30
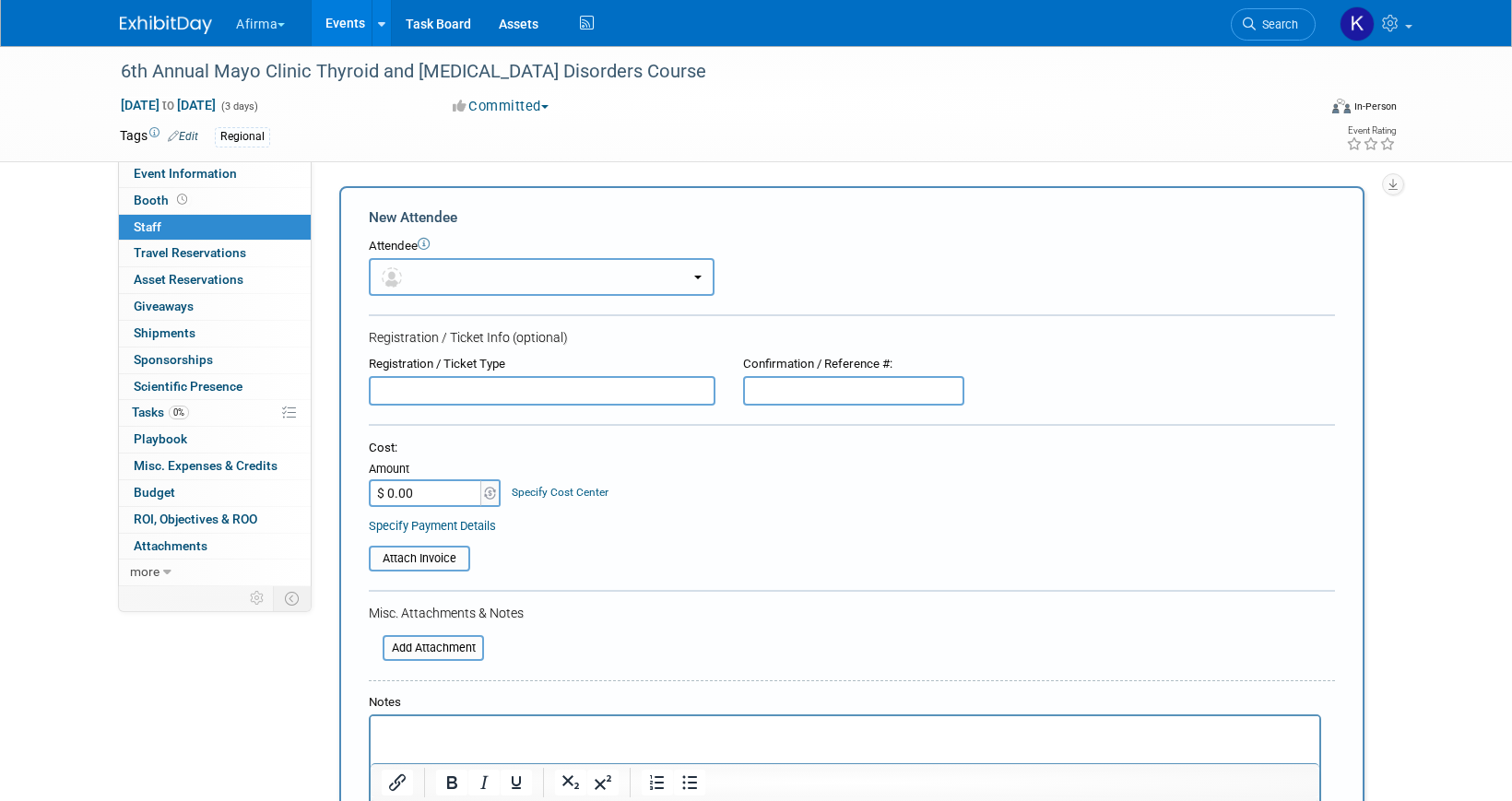
click at [415, 280] on button "button" at bounding box center [542, 277] width 346 height 38
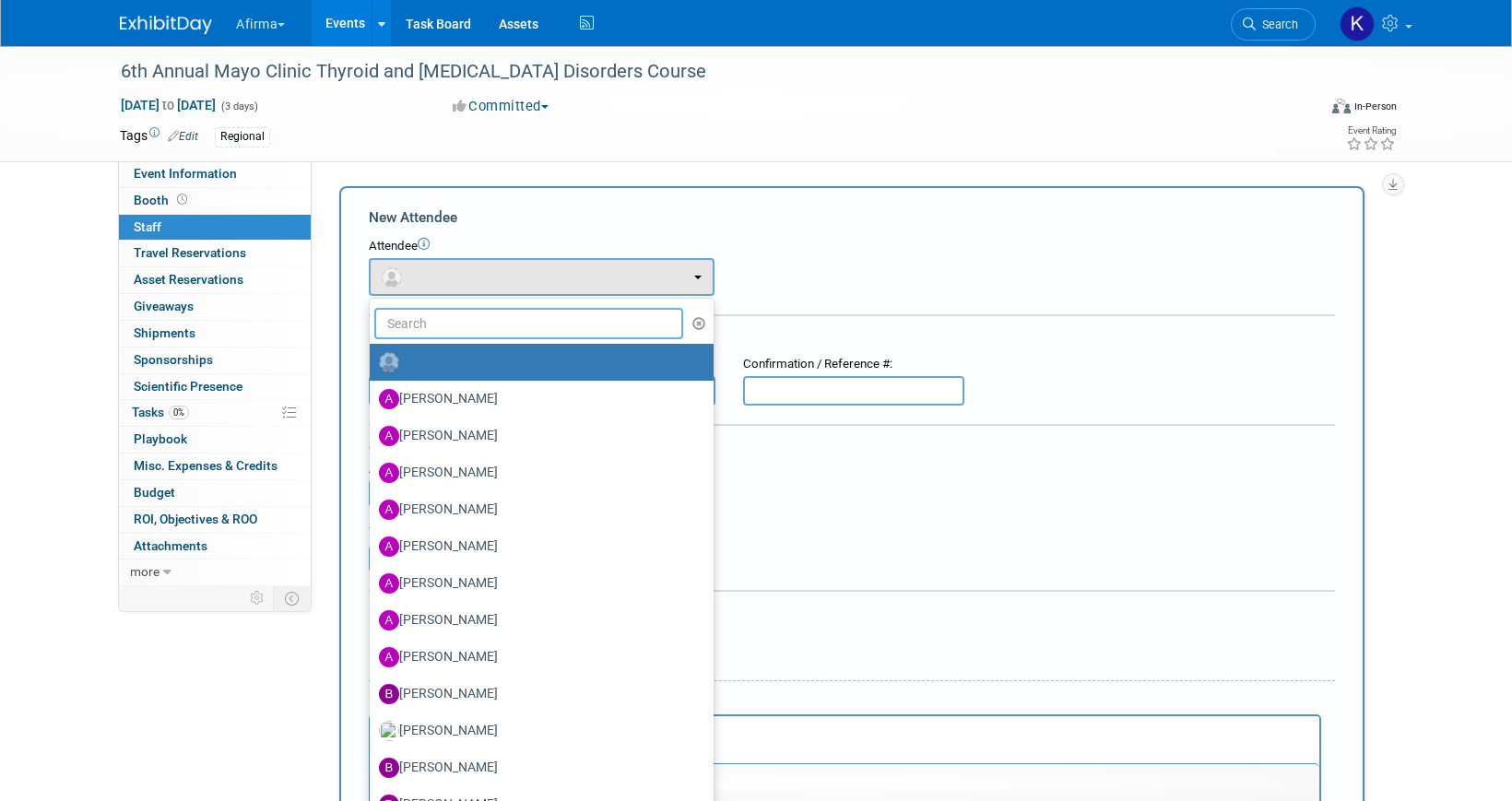
click at [423, 324] on input "text" at bounding box center [529, 323] width 309 height 32
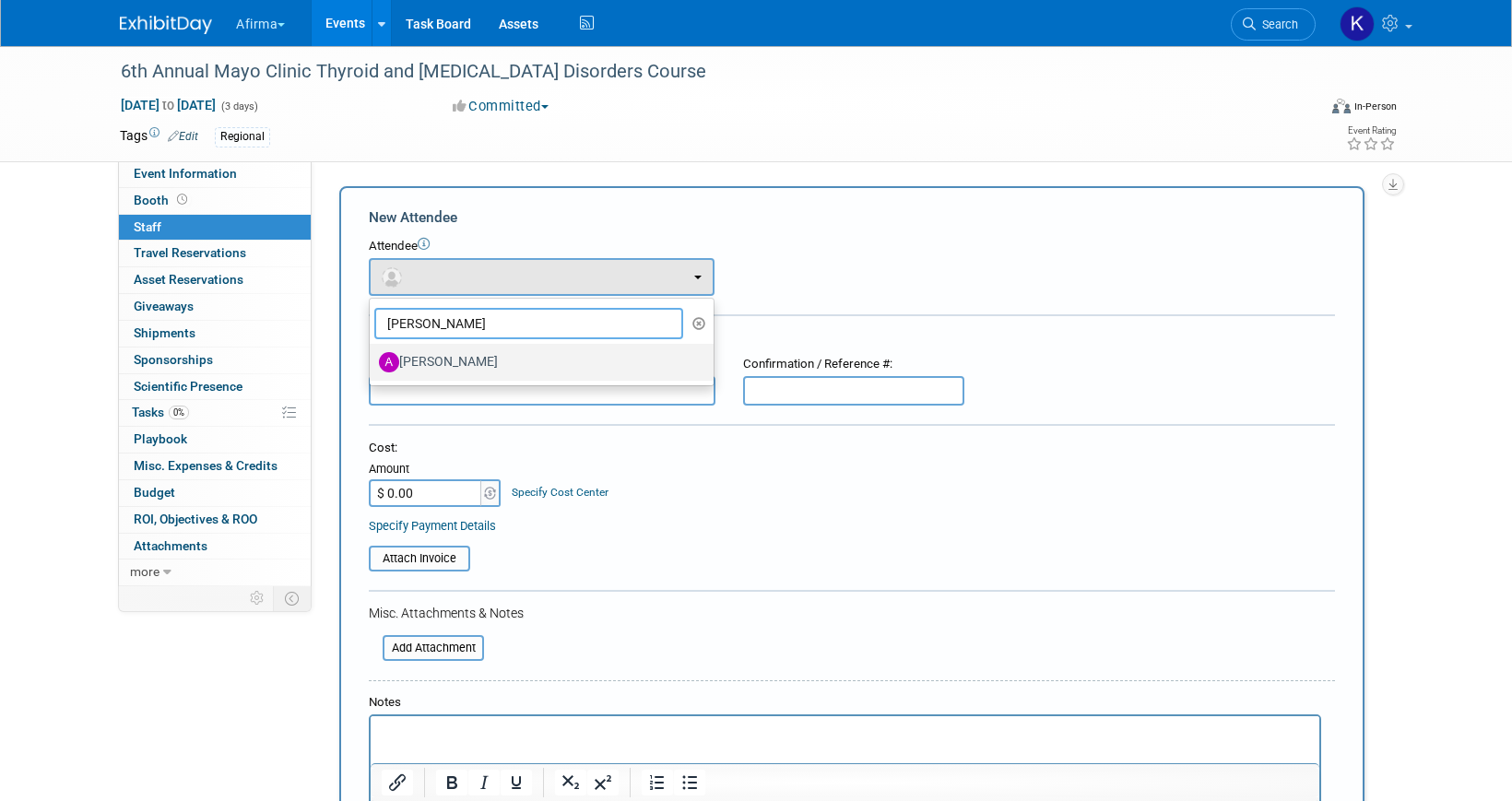
type input "adrien"
click at [432, 347] on link "Adrienne Brooks" at bounding box center [542, 362] width 344 height 37
click at [435, 363] on label "Adrienne Brooks" at bounding box center [537, 362] width 316 height 30
click at [373, 363] on input "Adrienne Brooks" at bounding box center [366, 360] width 12 height 12
select select "03bcb087-4c01-478d-9d2c-0bfac99510ac"
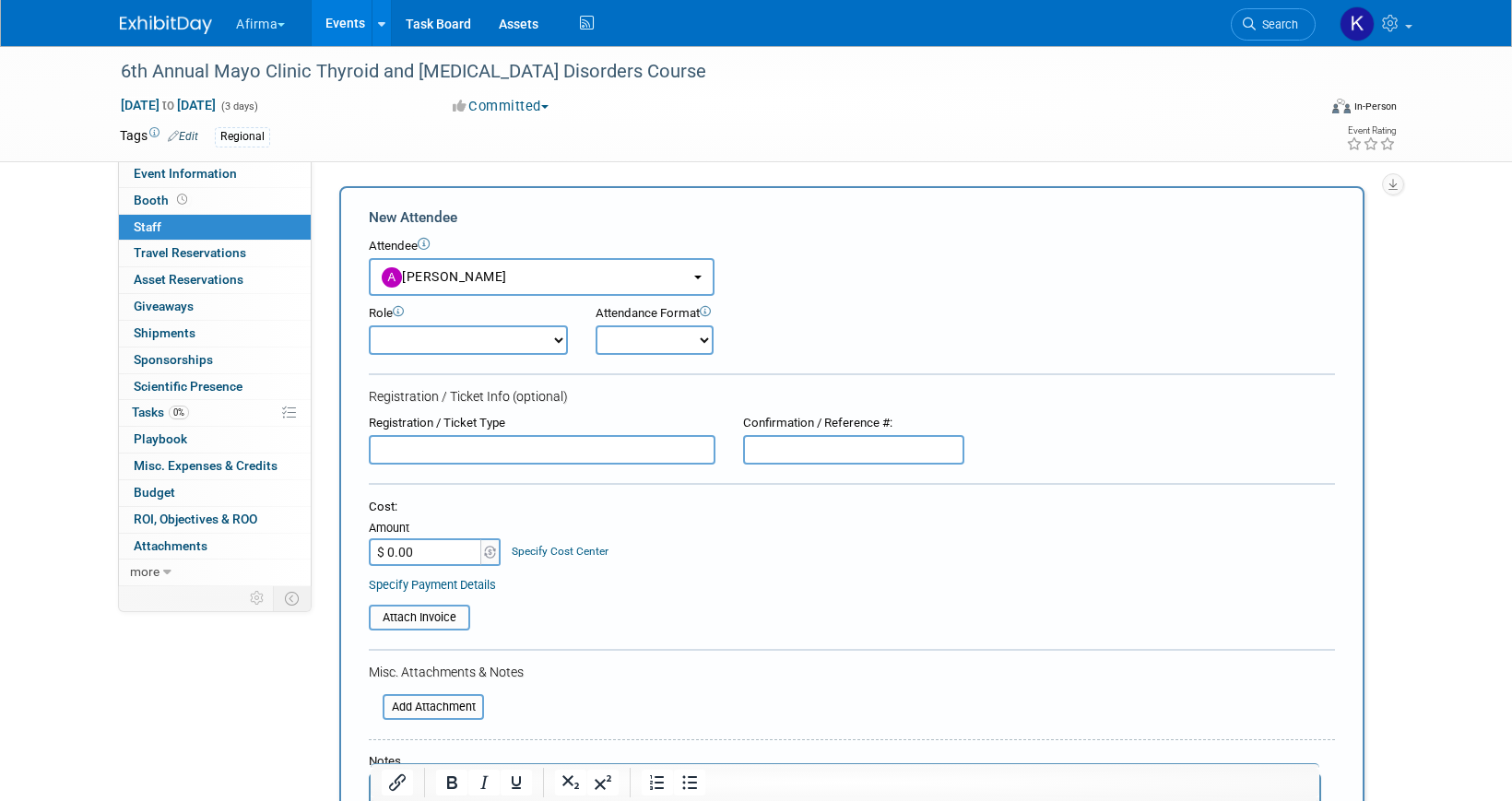
click at [641, 353] on select "Onsite Remote" at bounding box center [654, 340] width 118 height 30
select select "1"
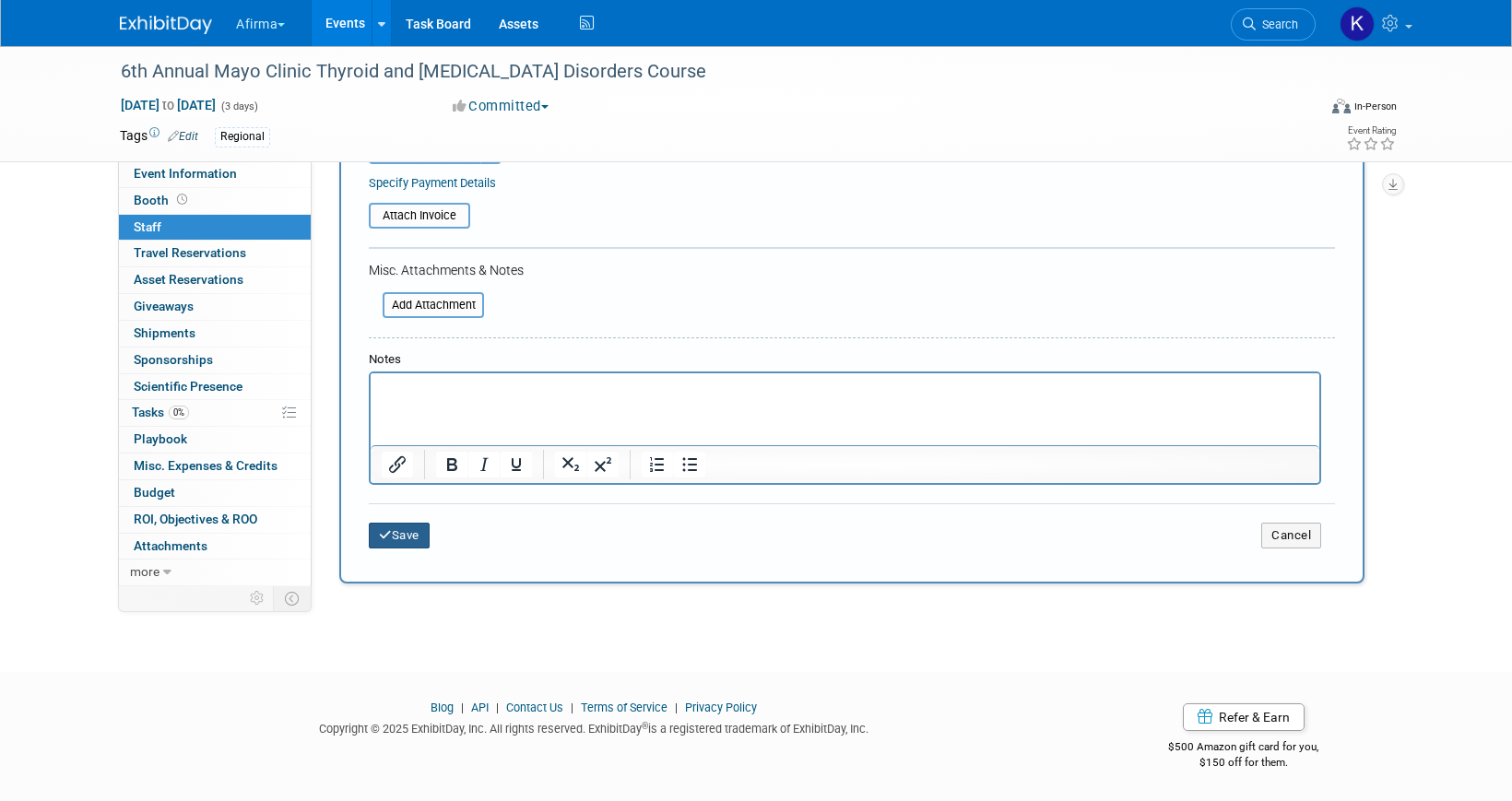
click at [409, 531] on button "Save" at bounding box center [399, 536] width 60 height 26
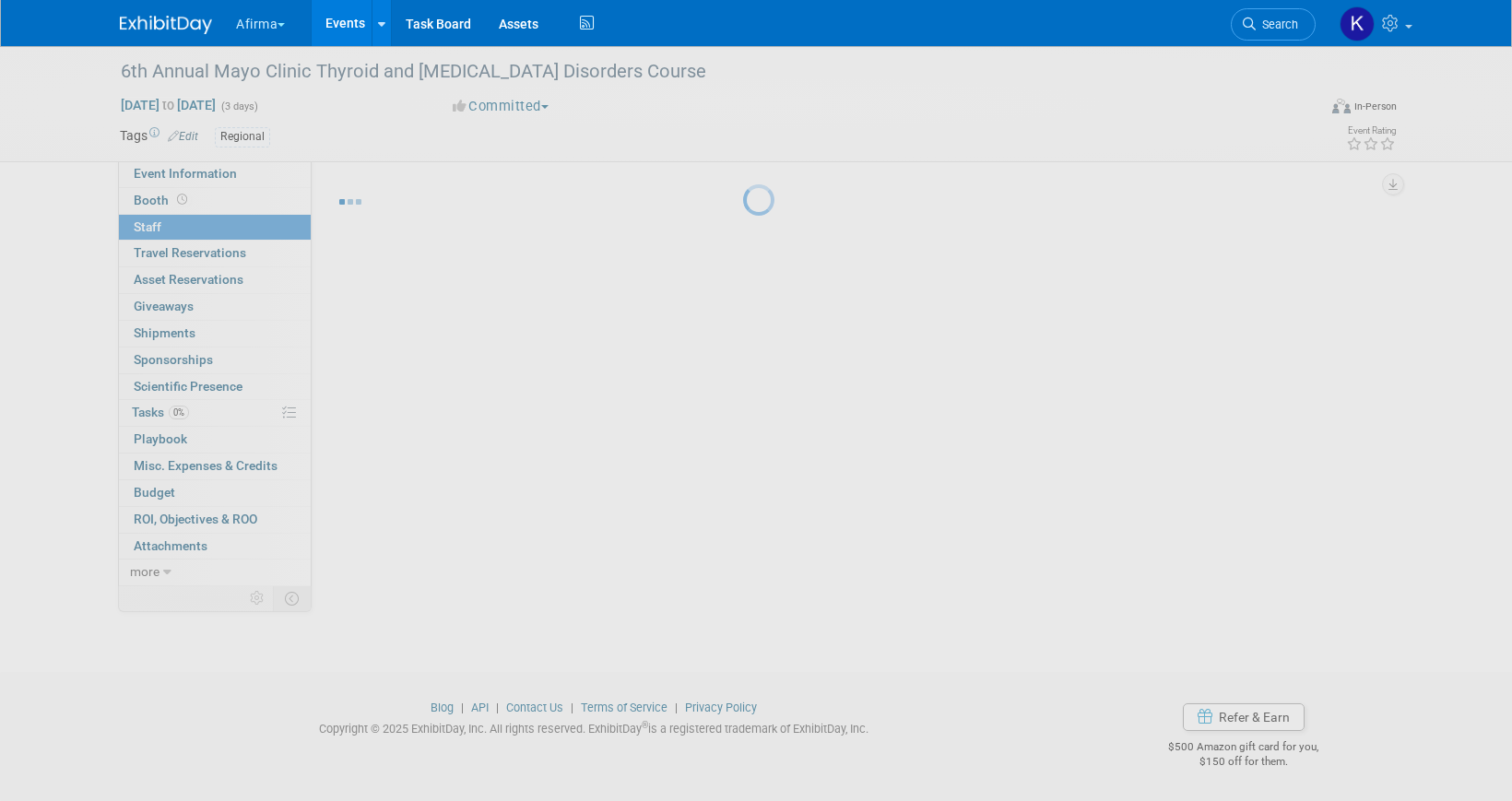
scroll to position [22, 0]
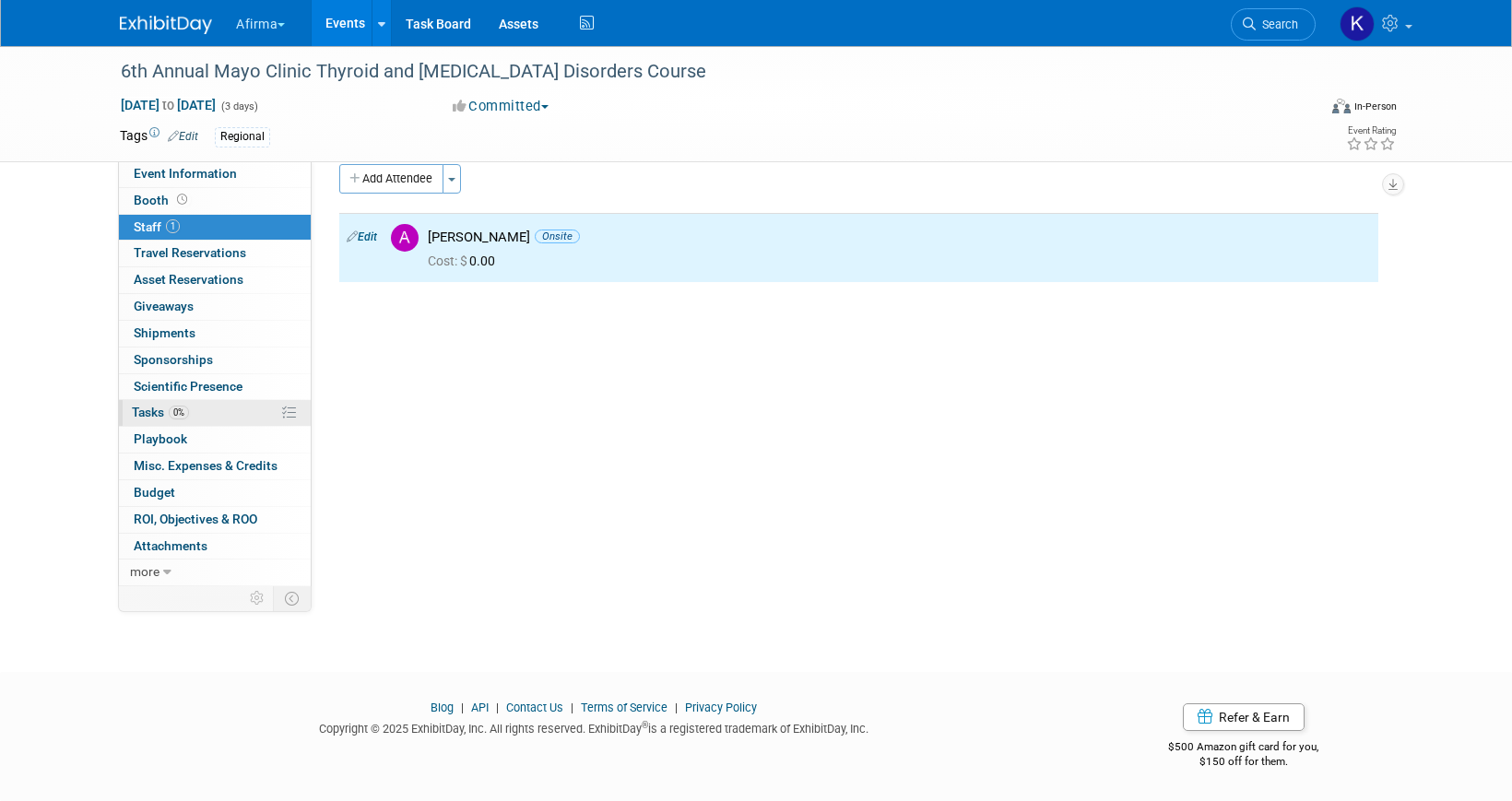
click at [204, 412] on link "0% Tasks 0%" at bounding box center [215, 414] width 191 height 26
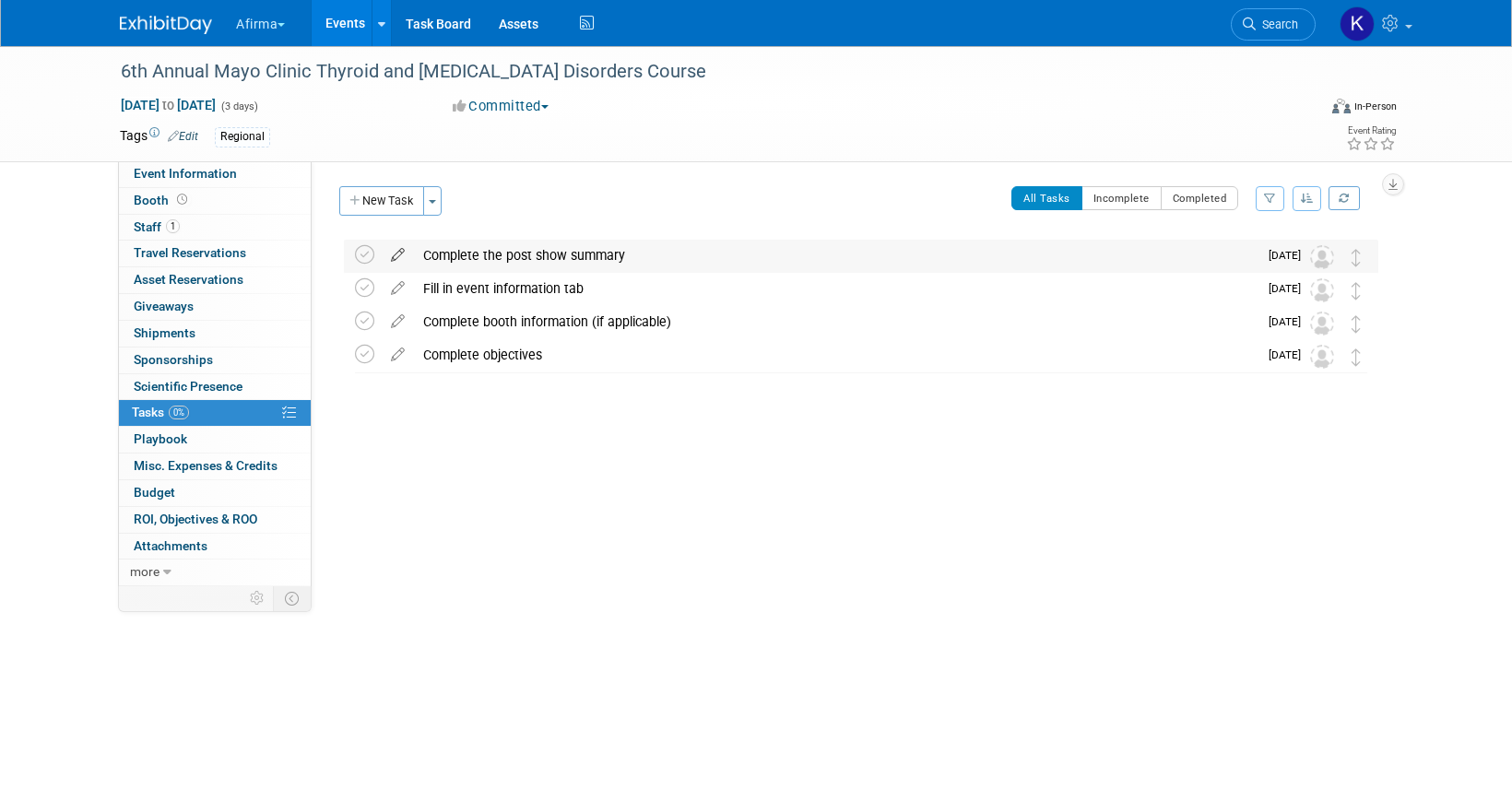
click at [403, 251] on icon at bounding box center [398, 251] width 33 height 23
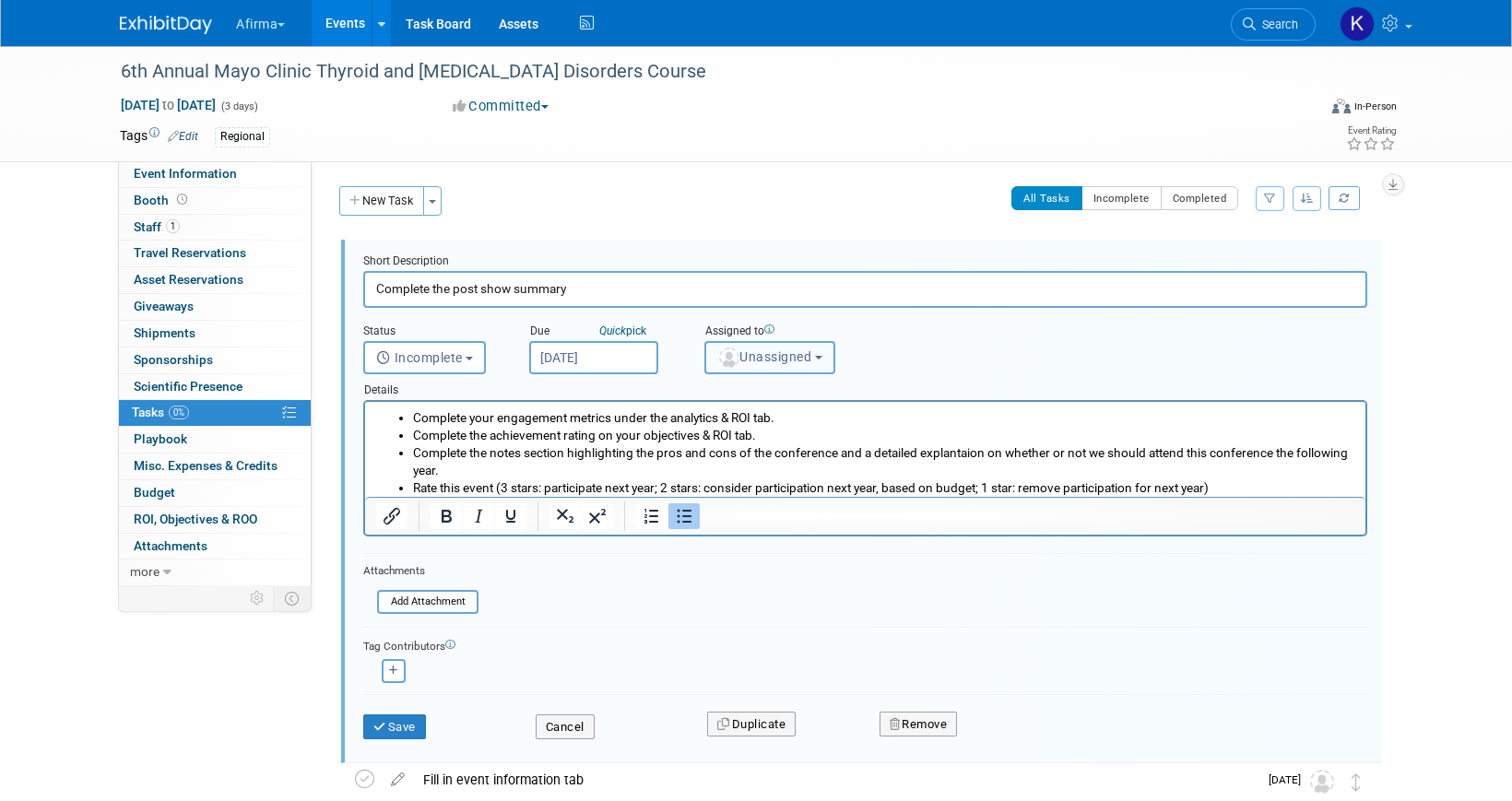
click at [729, 363] on img "button" at bounding box center [730, 358] width 20 height 20
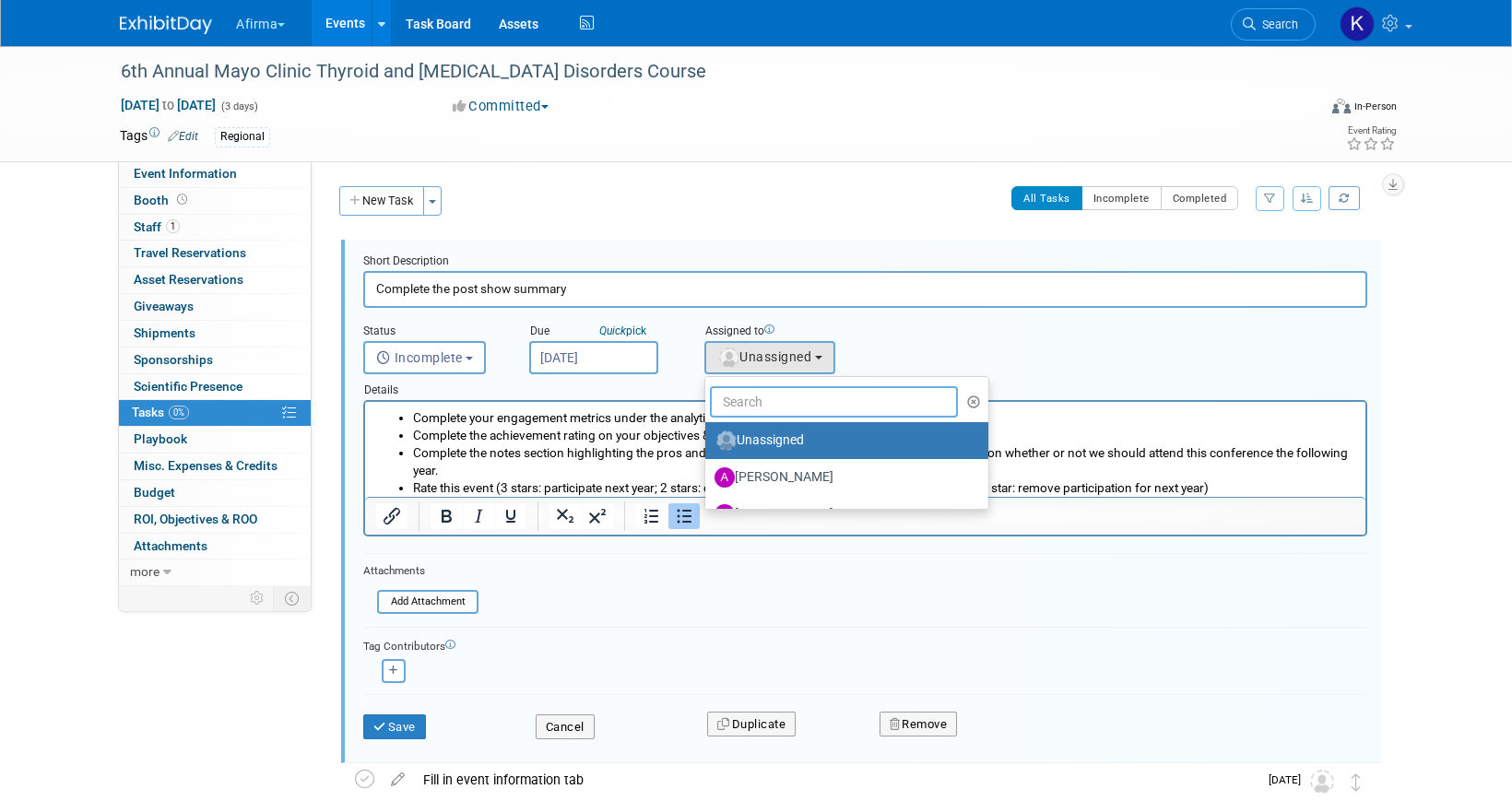
click at [741, 399] on input "text" at bounding box center [834, 402] width 248 height 32
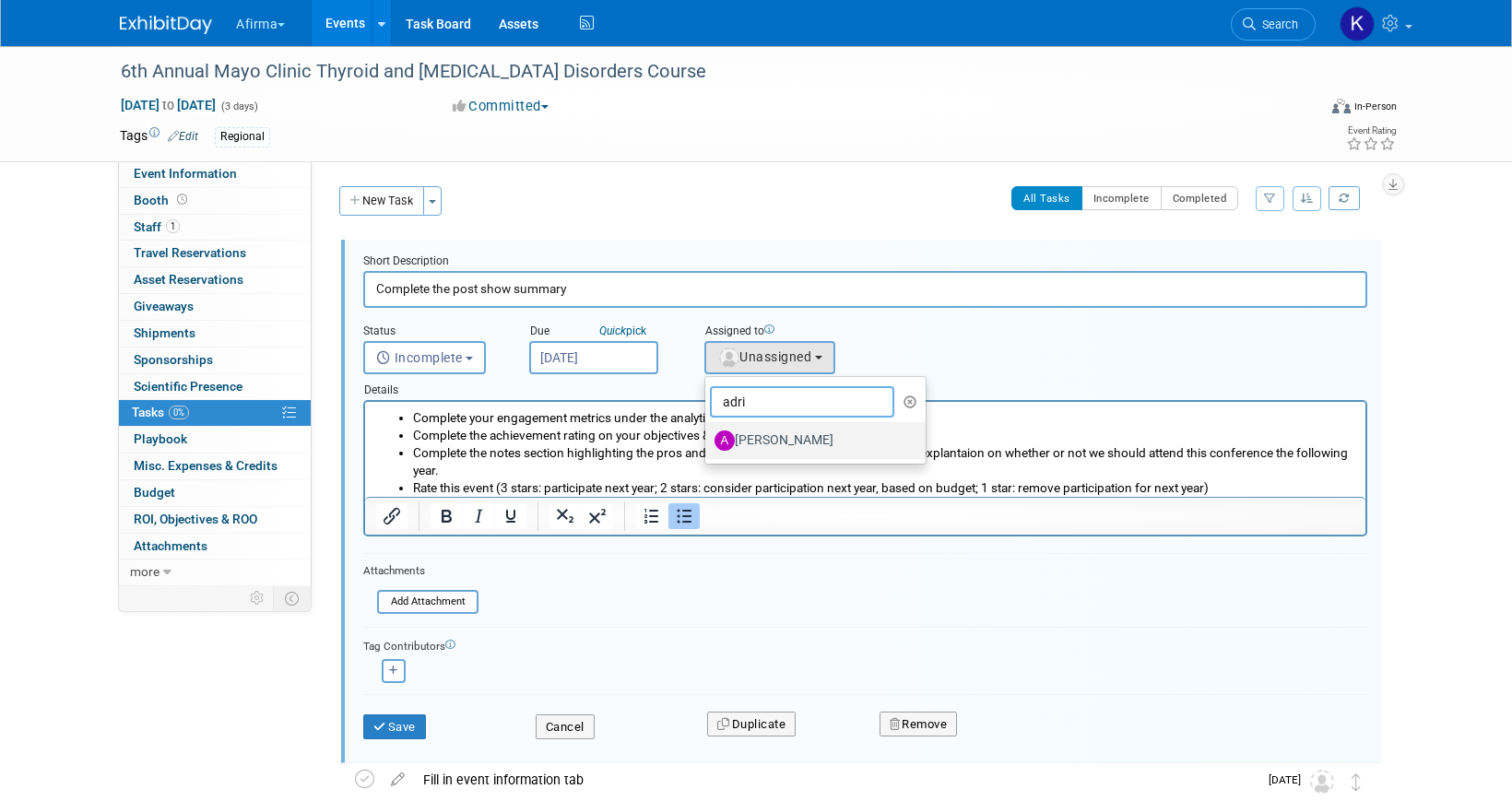
type input "adri"
click at [776, 435] on label "Adrienne Brooks" at bounding box center [810, 440] width 192 height 30
click at [708, 435] on input "Adrienne Brooks" at bounding box center [702, 438] width 12 height 12
select select "03bcb087-4c01-478d-9d2c-0bfac99510ac"
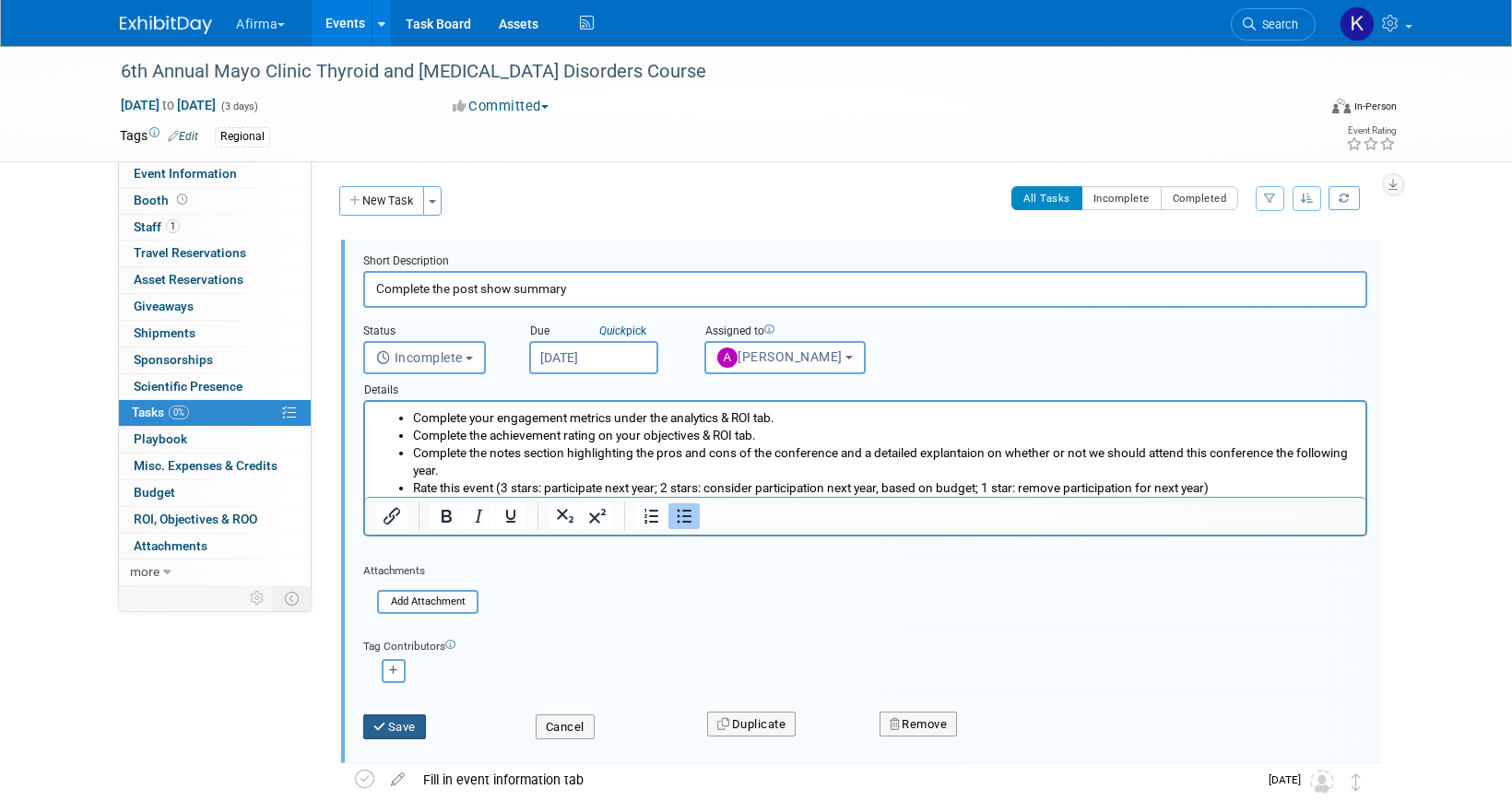
click at [399, 727] on button "Save" at bounding box center [394, 728] width 62 height 26
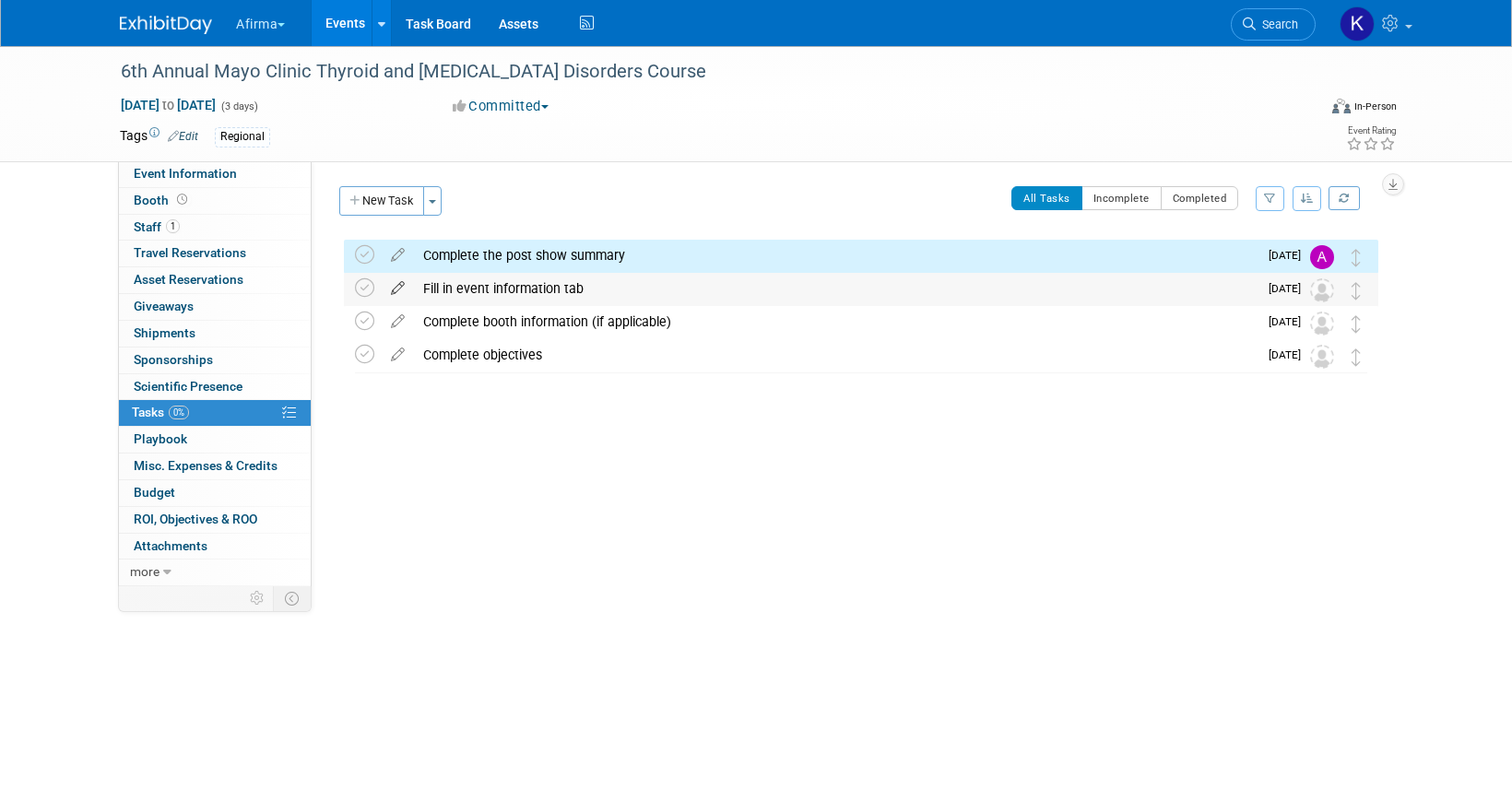
click at [404, 289] on icon at bounding box center [398, 284] width 33 height 23
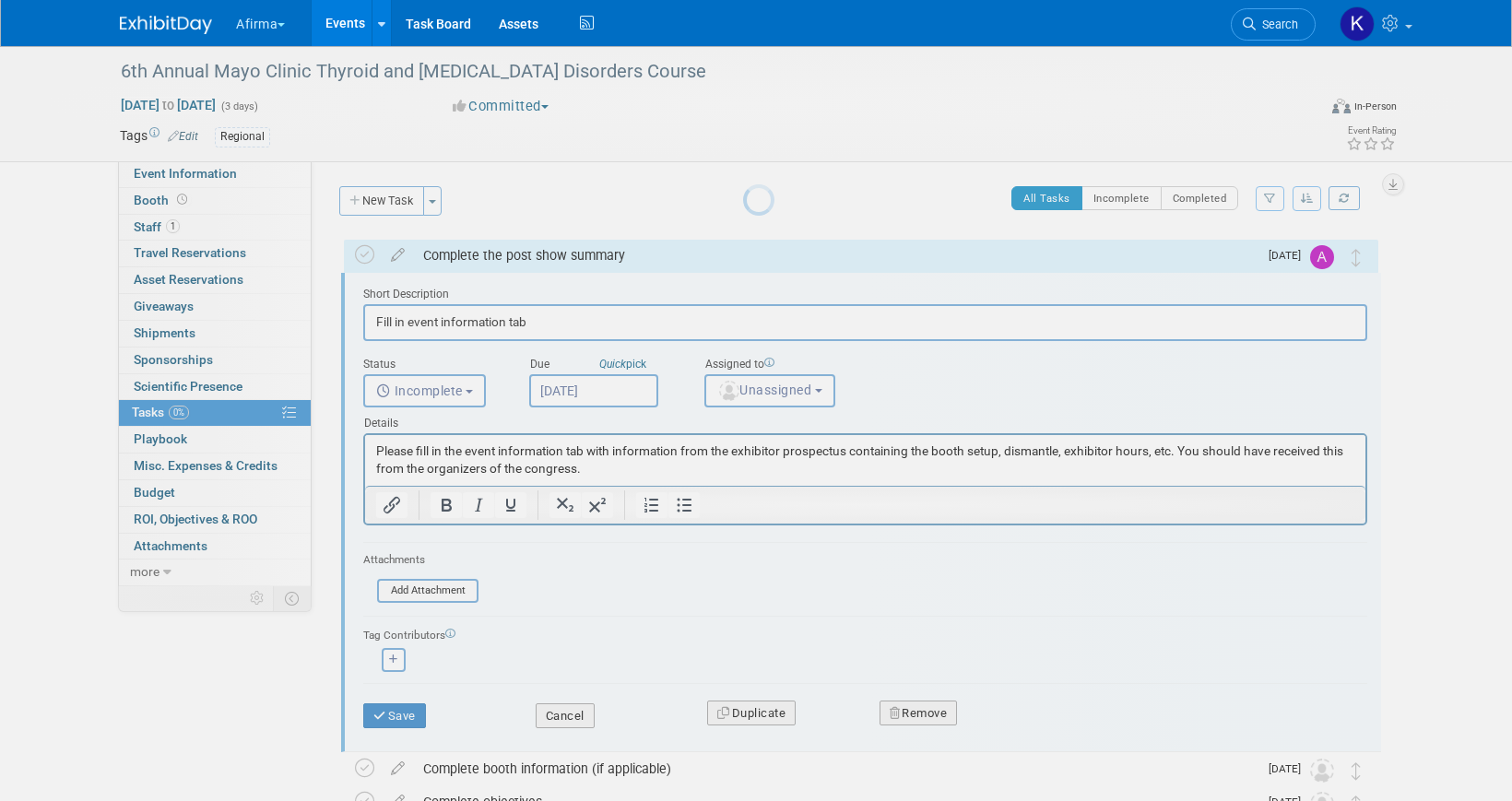
scroll to position [3, 0]
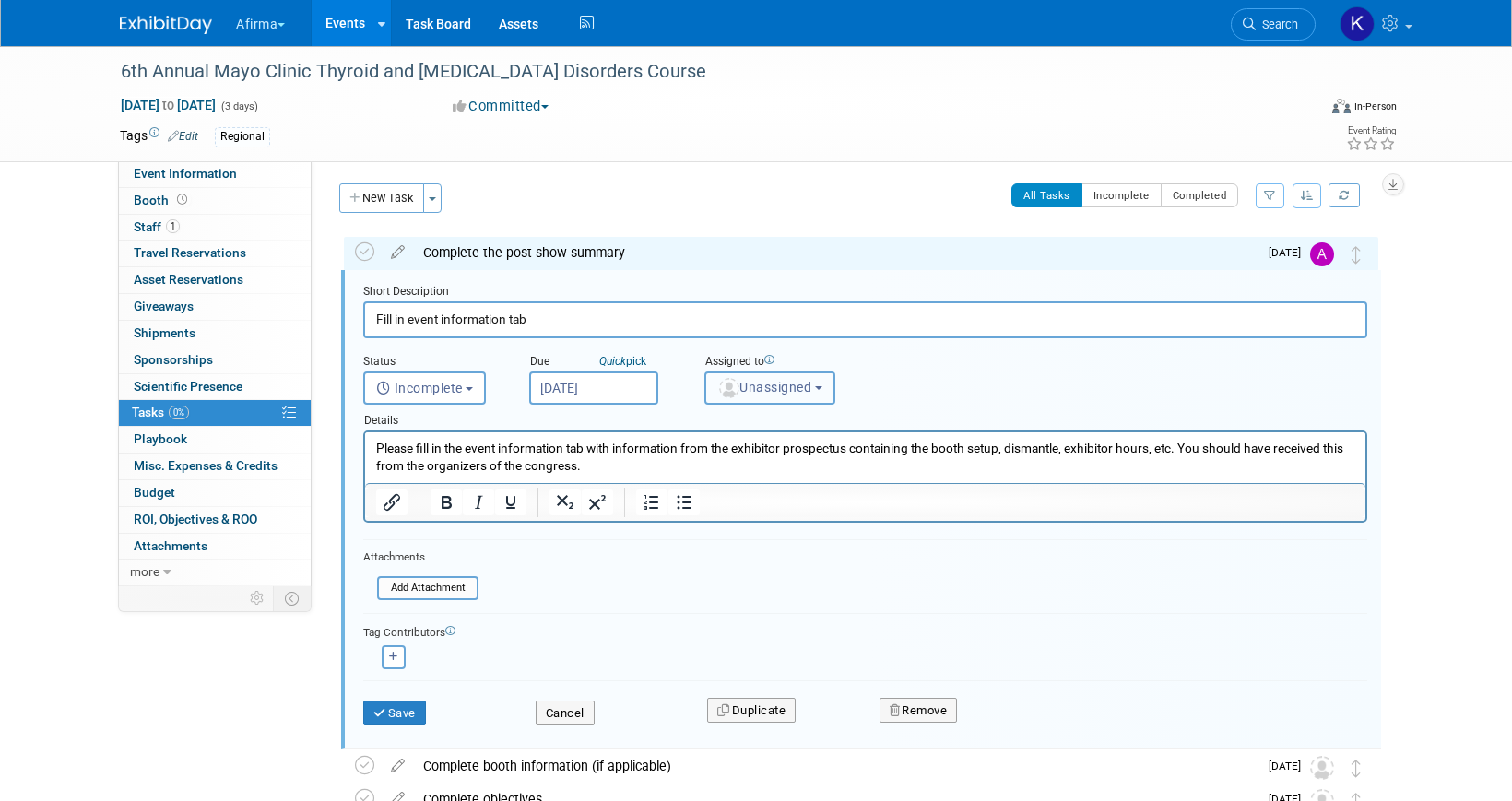
click at [778, 382] on span "Unassigned" at bounding box center [764, 387] width 94 height 15
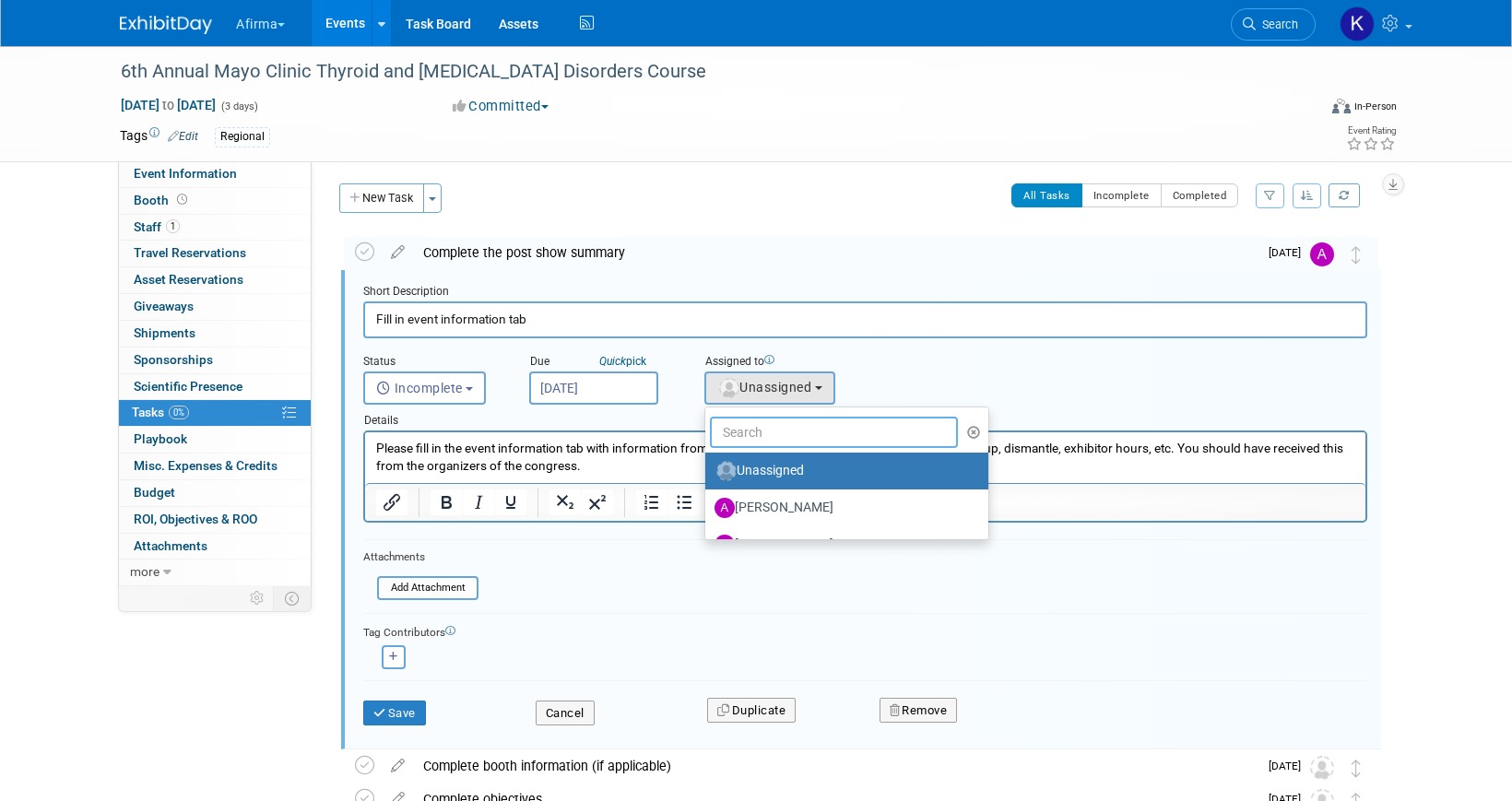
click at [769, 422] on input "text" at bounding box center [834, 432] width 248 height 32
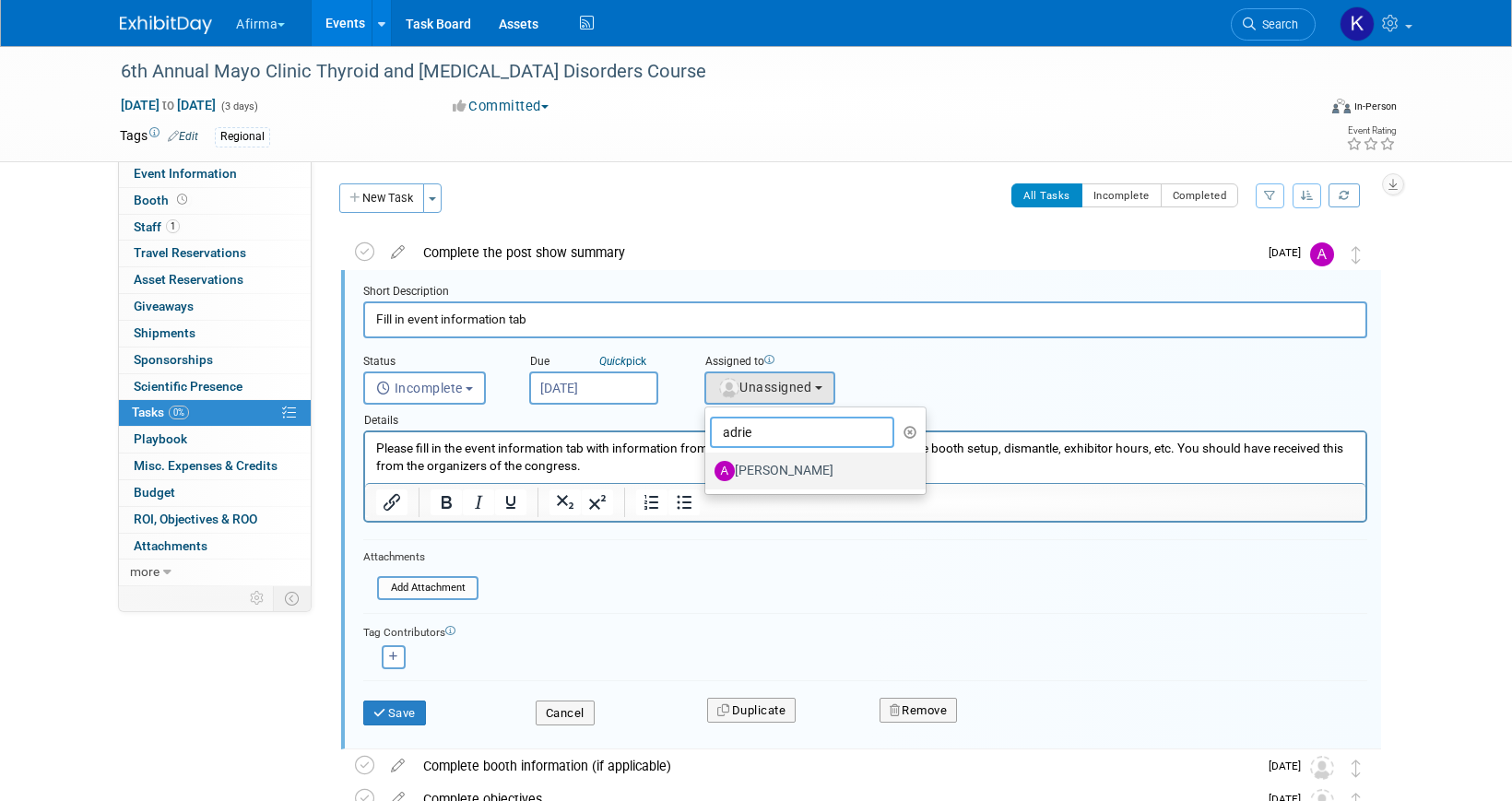
type input "adrie"
click at [774, 463] on label "Adrienne Brooks" at bounding box center [810, 471] width 192 height 30
click at [708, 463] on input "Adrienne Brooks" at bounding box center [702, 468] width 12 height 12
select select "03bcb087-4c01-478d-9d2c-0bfac99510ac"
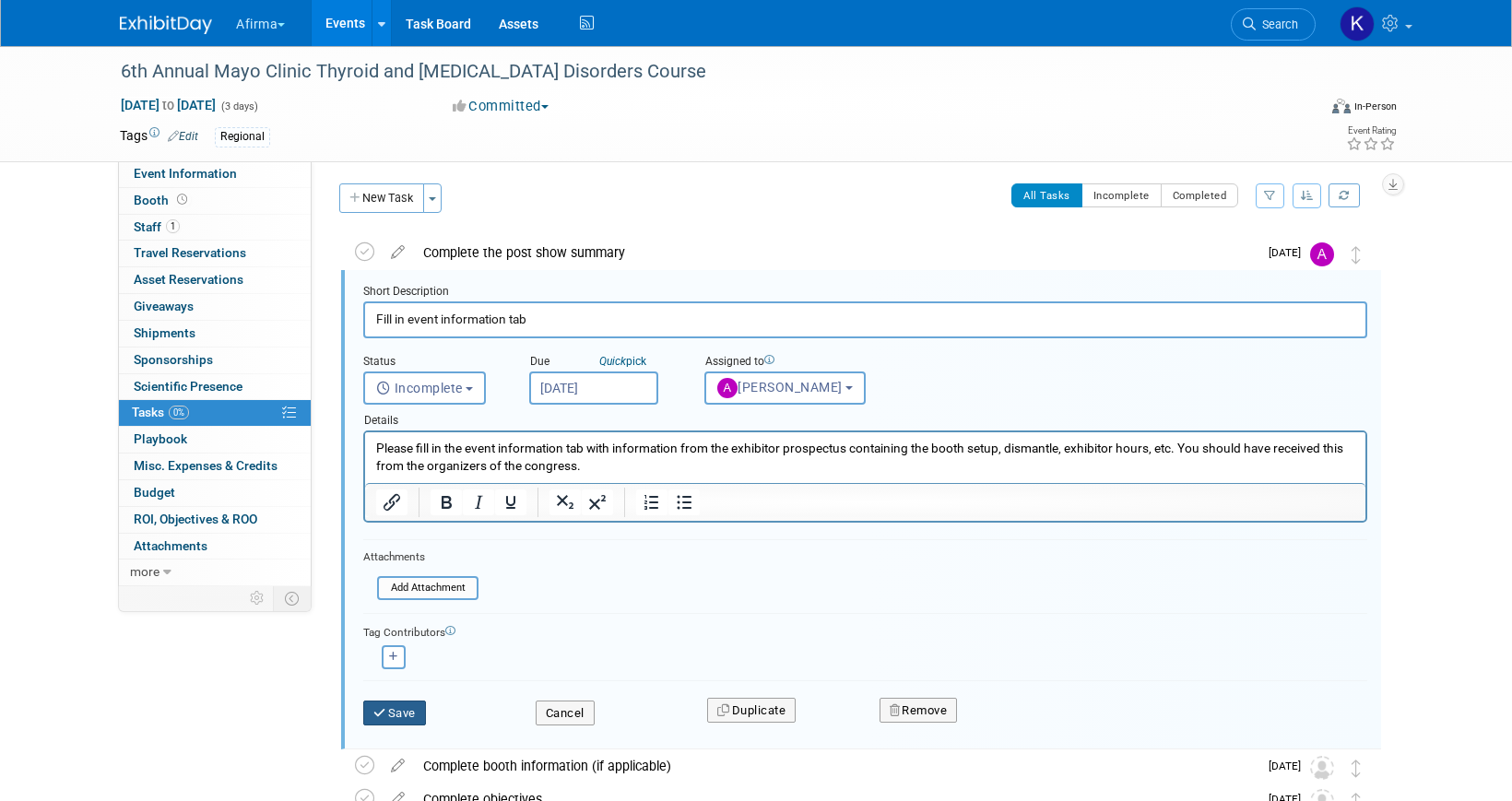
click at [390, 711] on button "Save" at bounding box center [394, 714] width 62 height 26
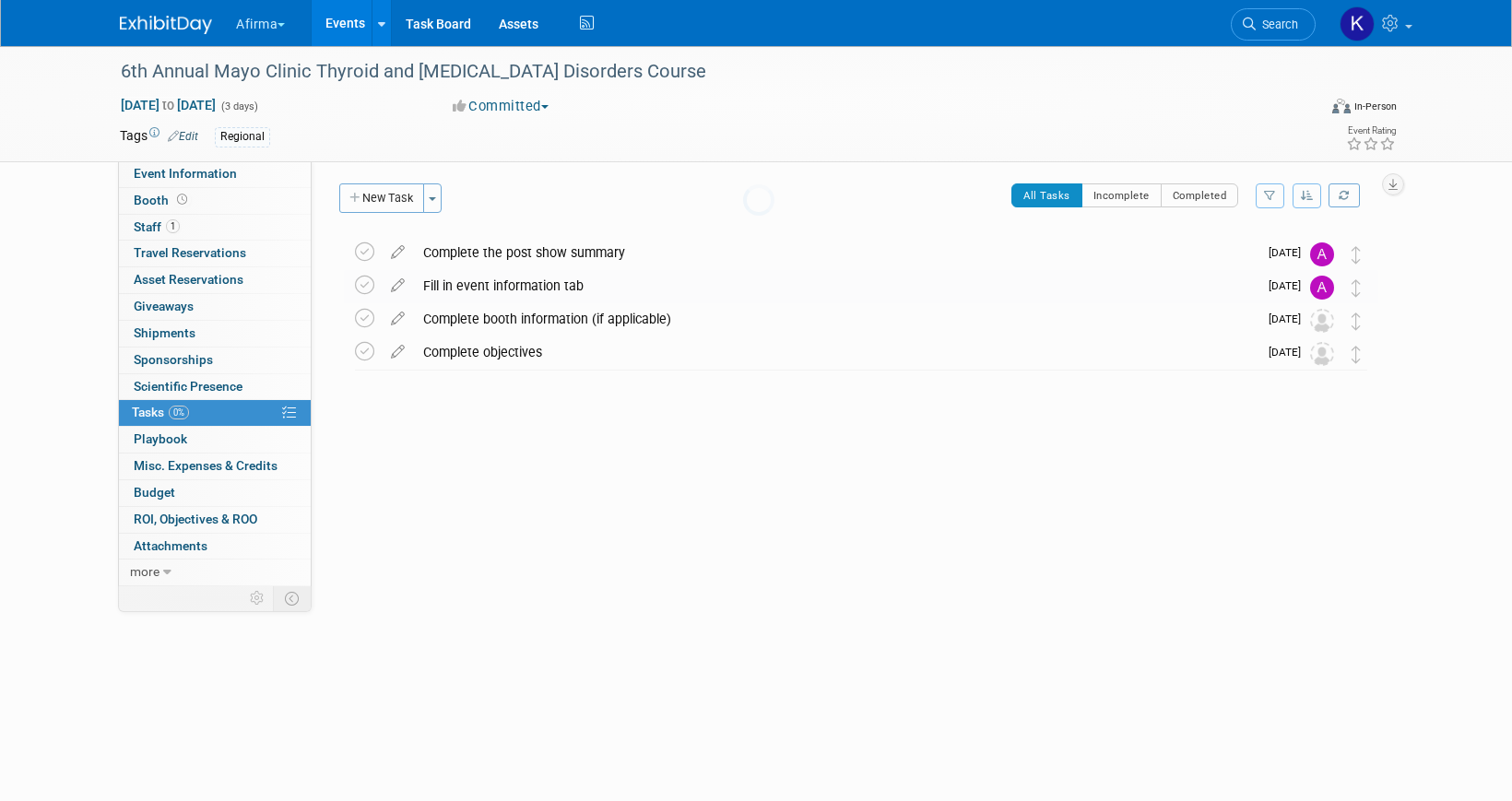
scroll to position [0, 0]
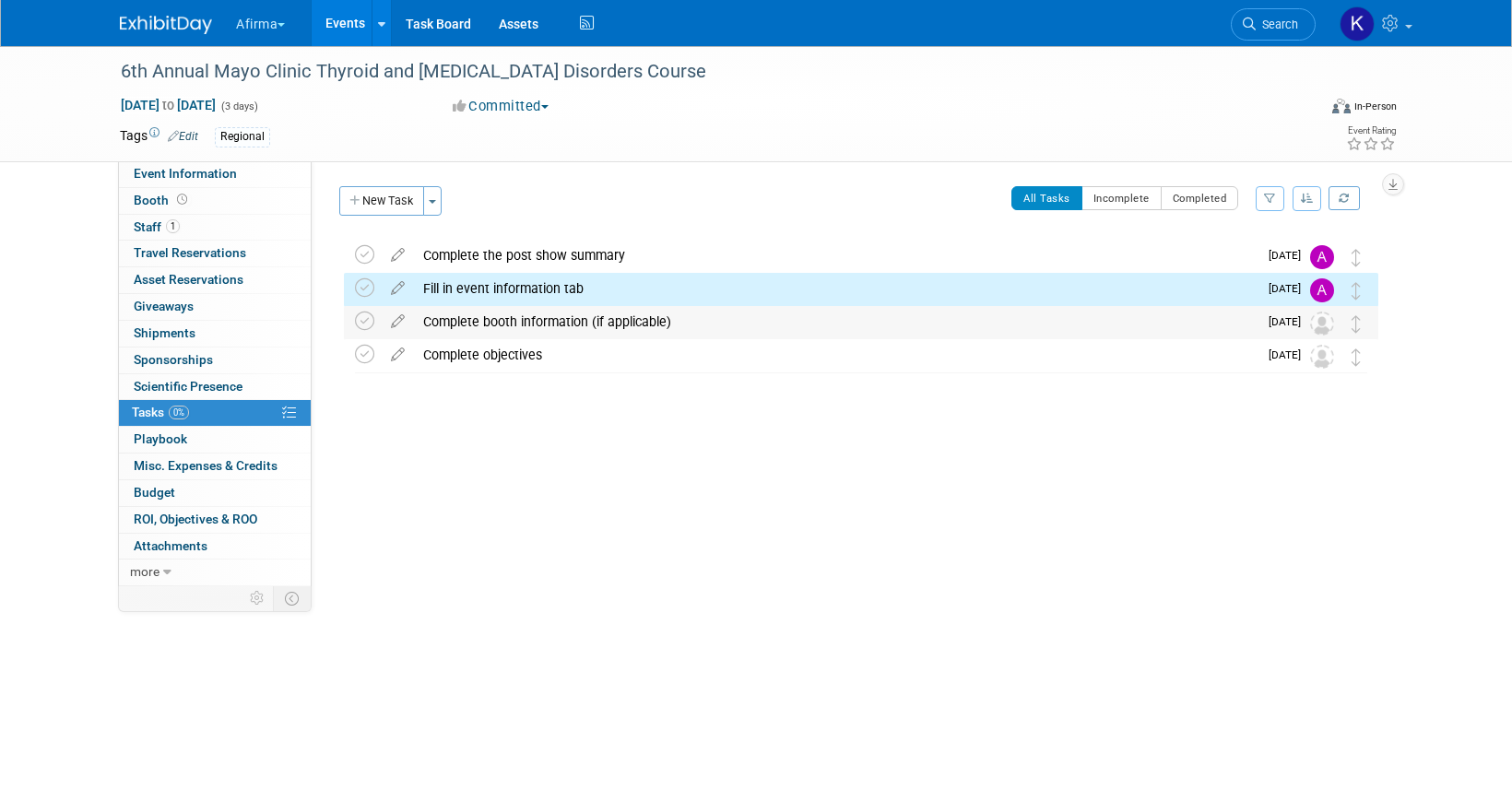
click at [503, 335] on div "Complete booth information (if applicable)" at bounding box center [835, 322] width 844 height 32
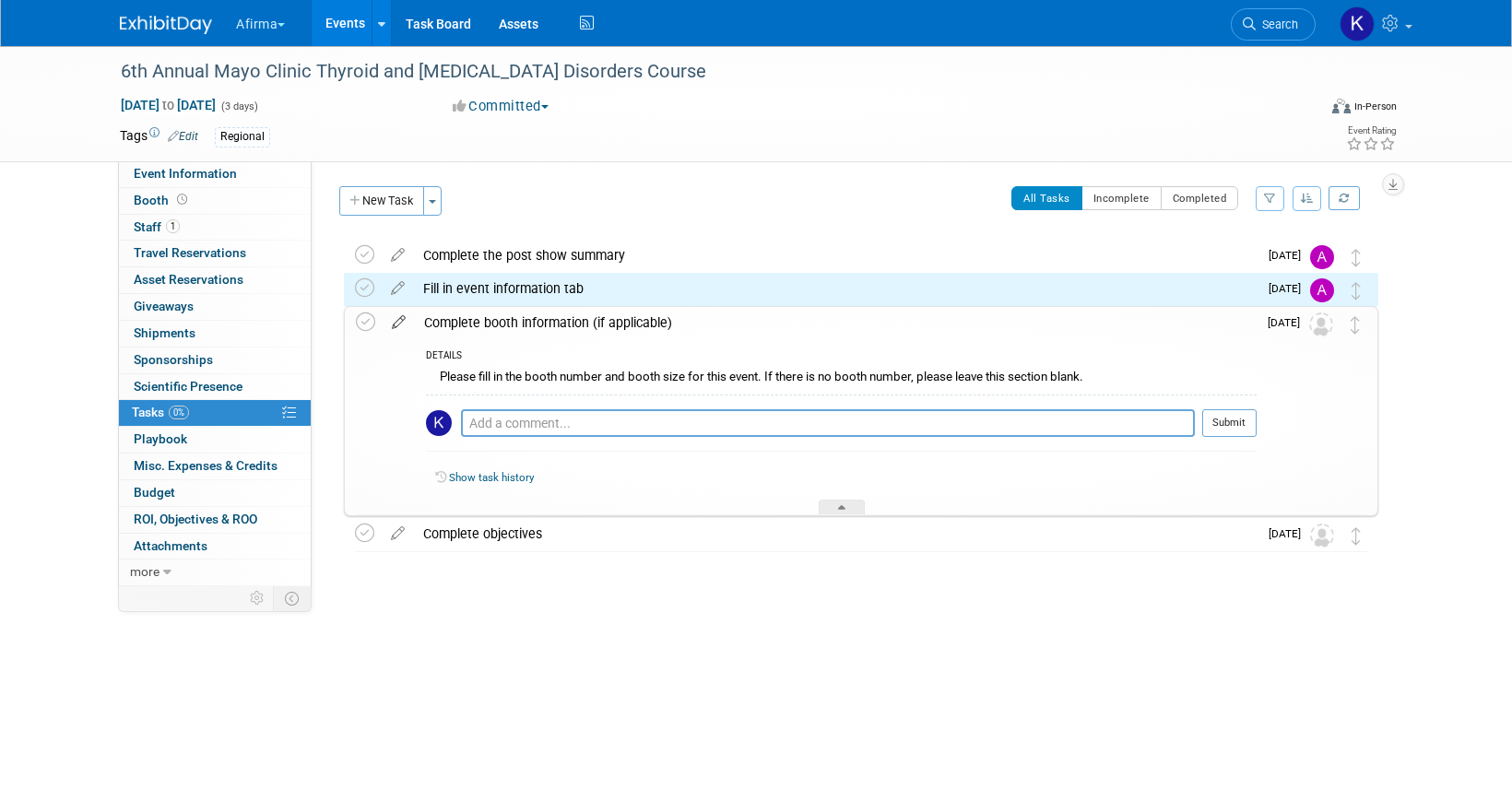
click at [399, 319] on icon at bounding box center [399, 318] width 33 height 23
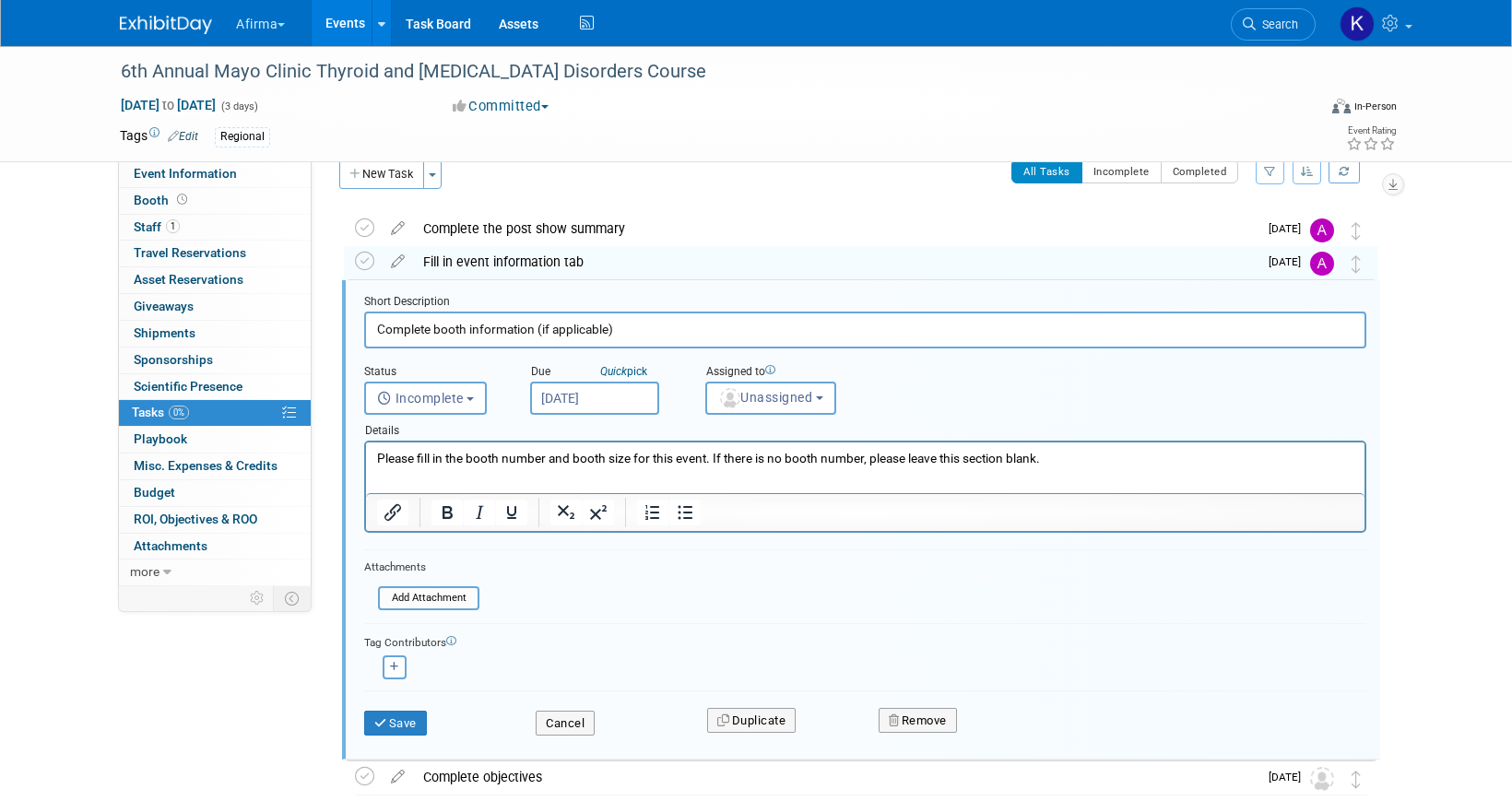
scroll to position [37, 0]
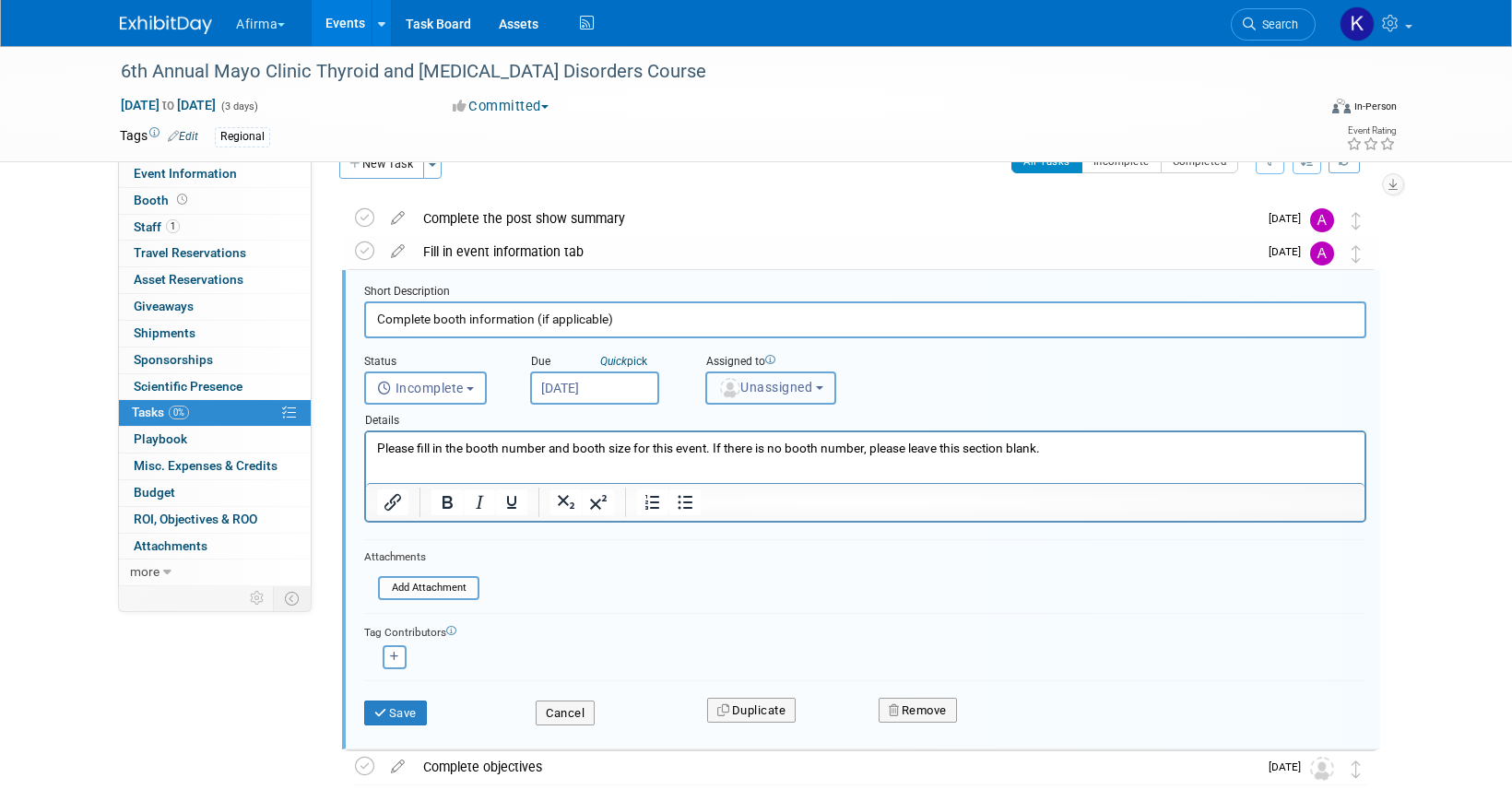
click at [756, 390] on span "Unassigned" at bounding box center [765, 387] width 94 height 15
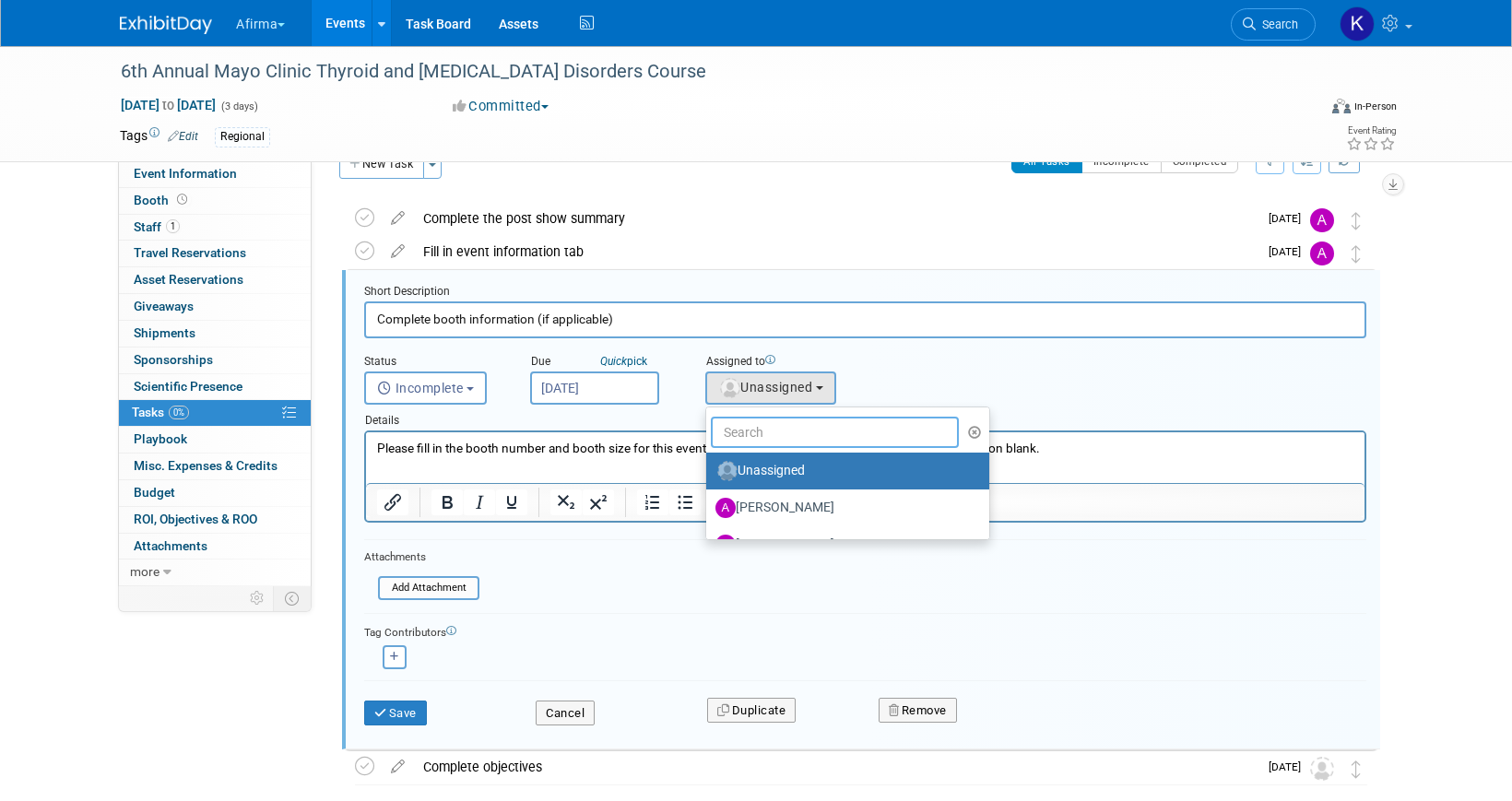
click at [756, 420] on input "text" at bounding box center [835, 432] width 248 height 32
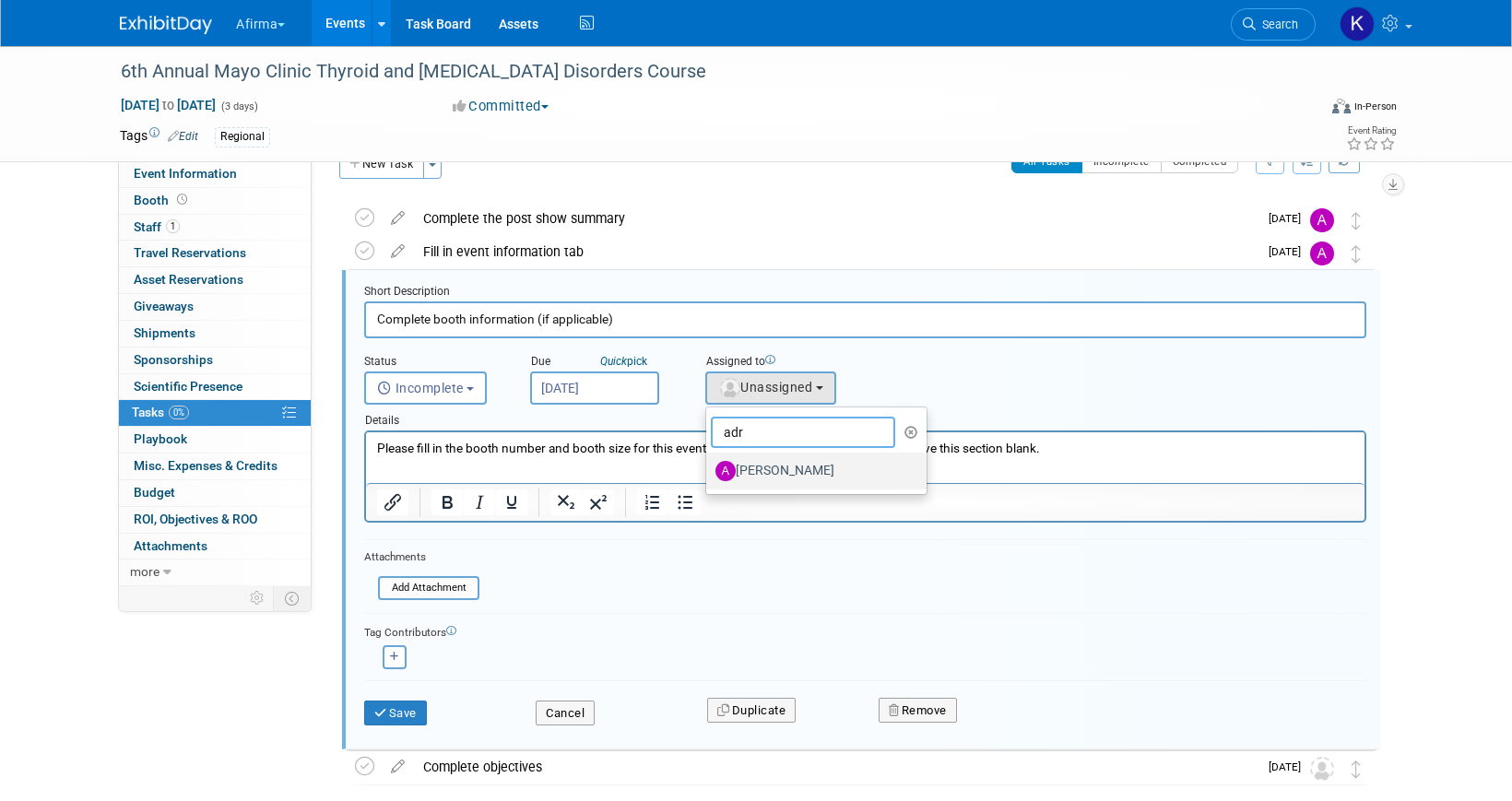
type input "adr"
click at [764, 473] on label "Adrienne Brooks" at bounding box center [811, 471] width 192 height 30
click at [709, 473] on input "Adrienne Brooks" at bounding box center [703, 468] width 12 height 12
select select "03bcb087-4c01-478d-9d2c-0bfac99510ac"
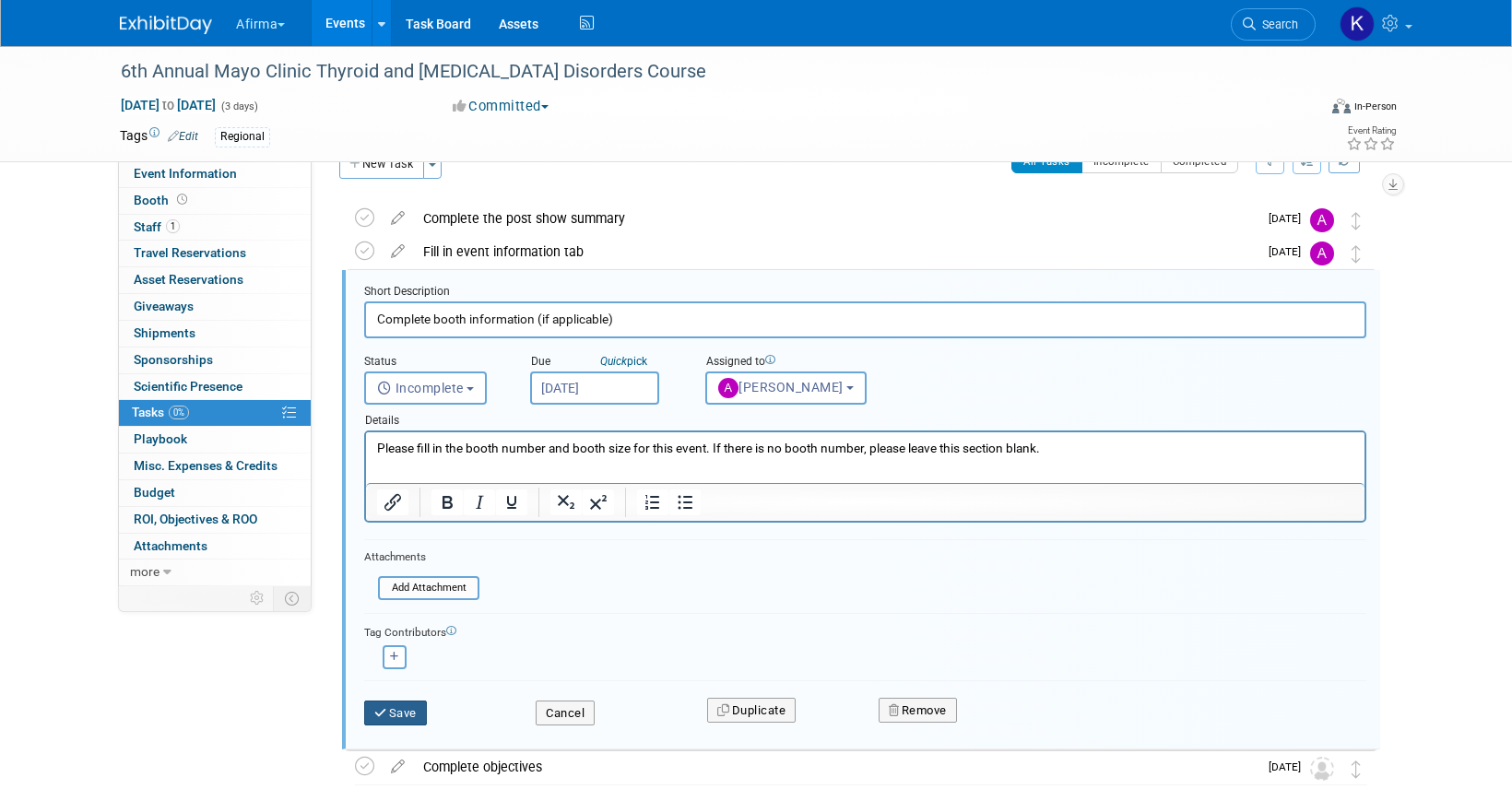
click at [400, 715] on button "Save" at bounding box center [395, 714] width 62 height 26
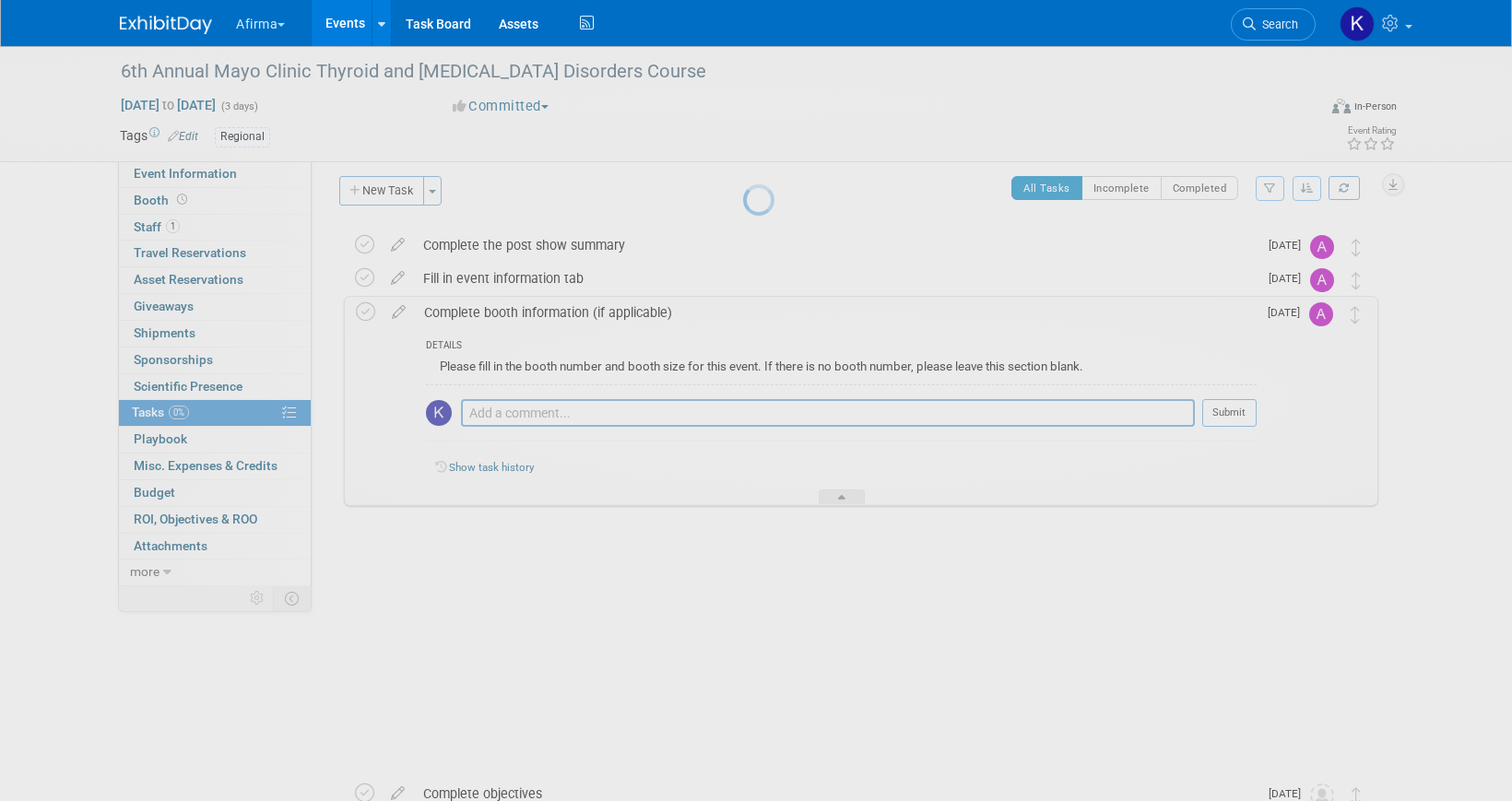
scroll to position [0, 0]
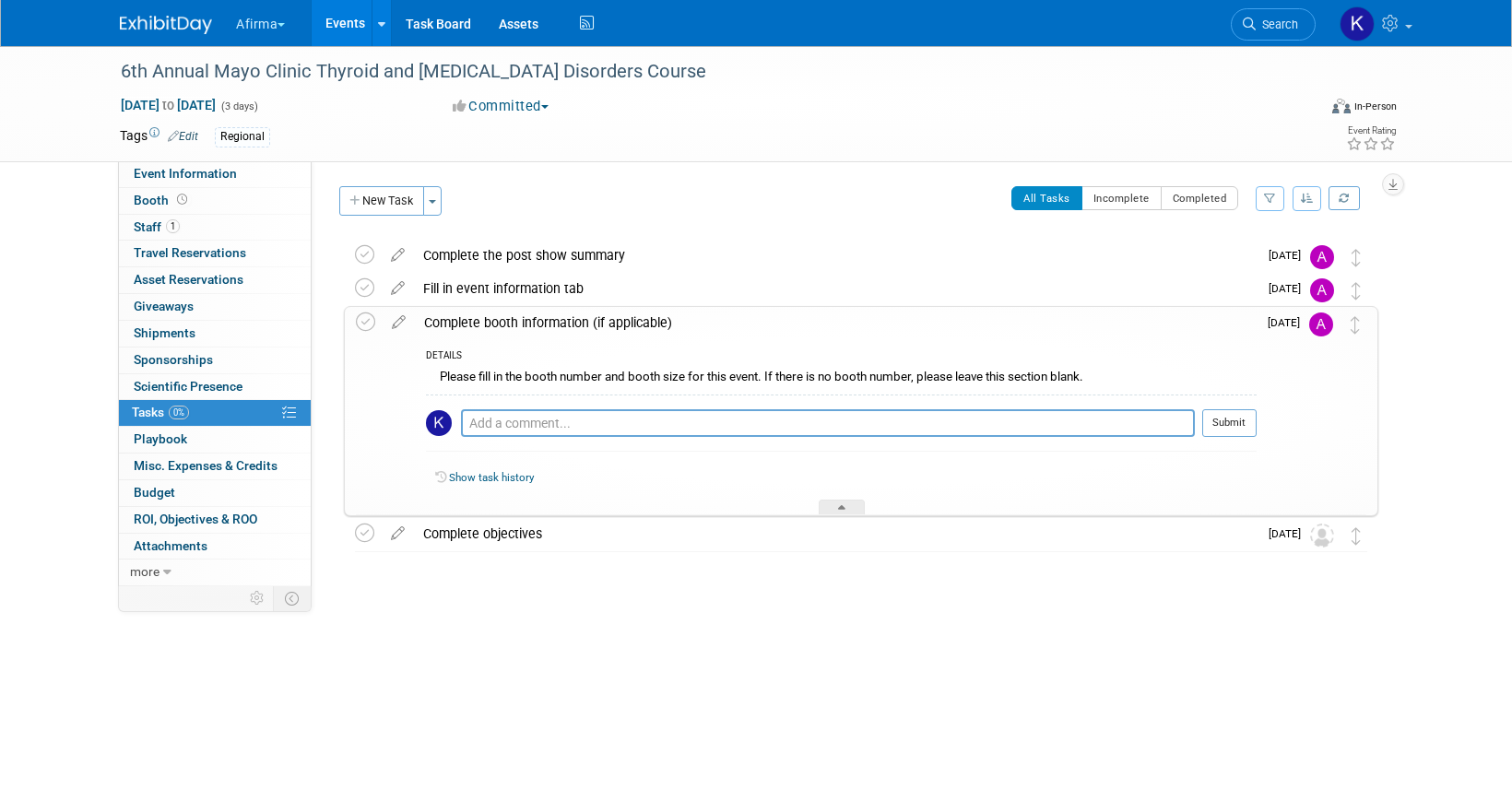
click at [467, 508] on div "DETAILS Please fill in the booth number and booth size for this event. If there…" at bounding box center [835, 427] width 842 height 177
click at [398, 534] on icon at bounding box center [398, 530] width 33 height 23
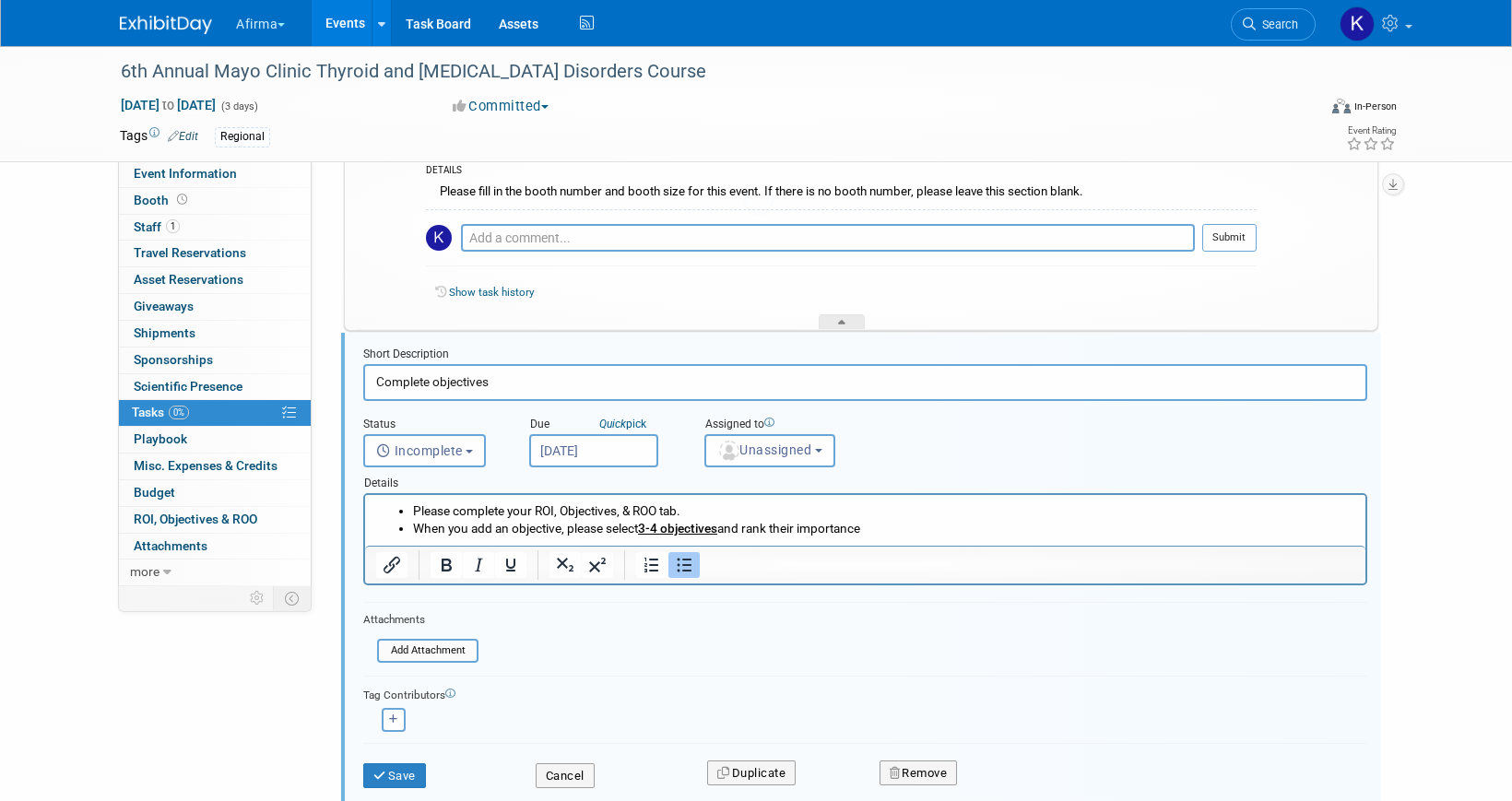
scroll to position [248, 0]
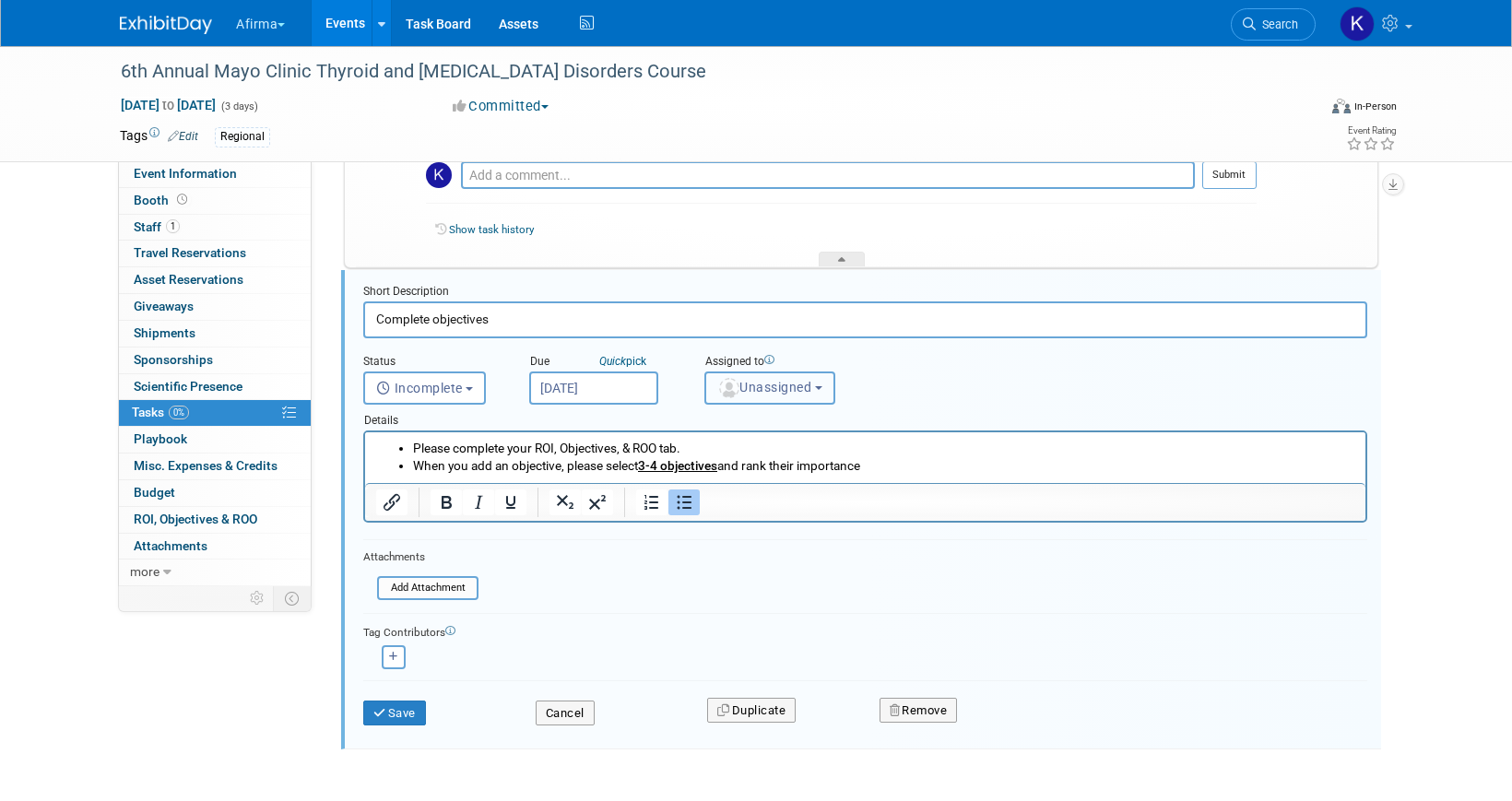
click at [761, 391] on span "Unassigned" at bounding box center [764, 387] width 94 height 15
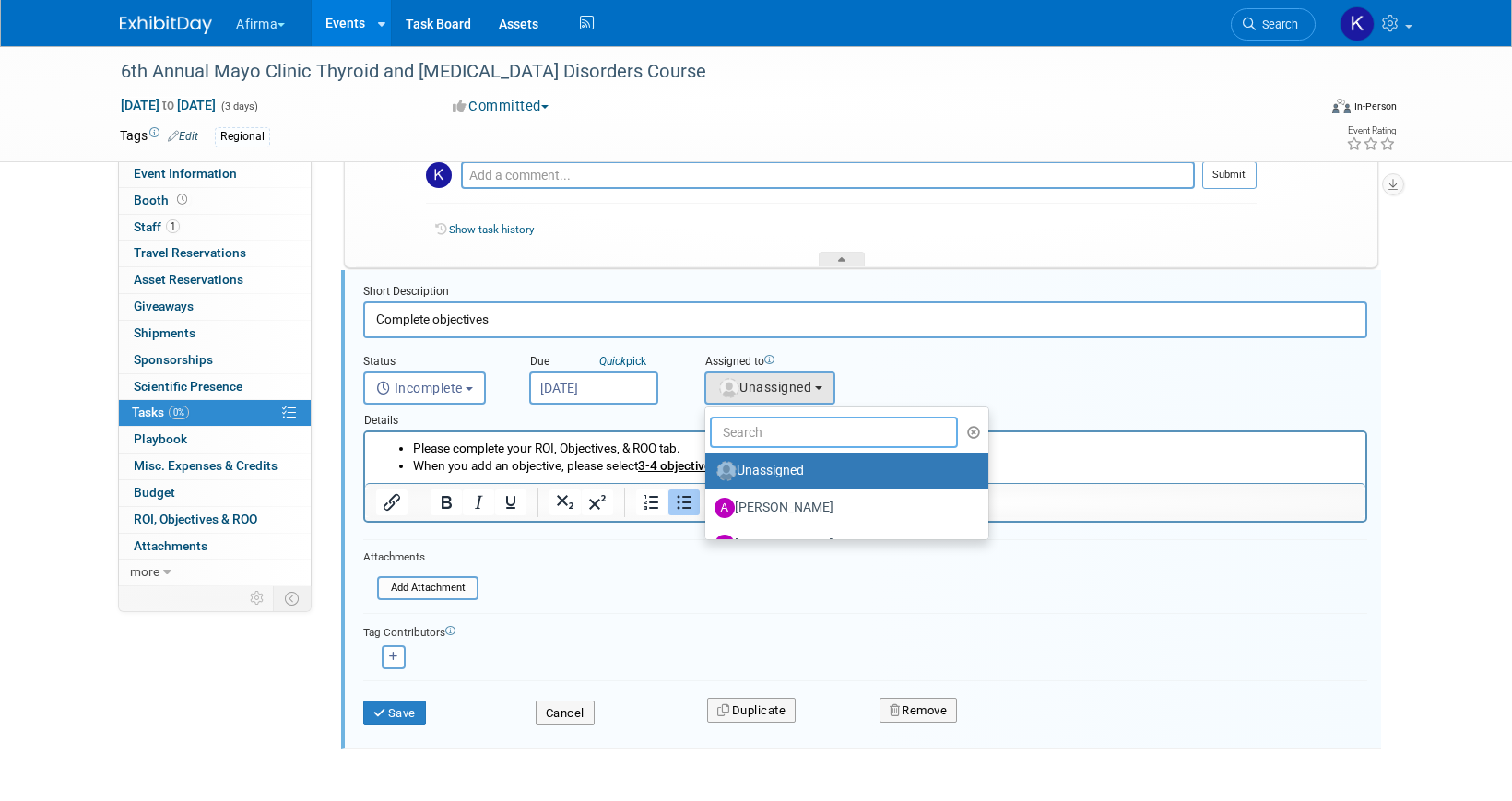
click at [761, 433] on input "text" at bounding box center [834, 432] width 248 height 32
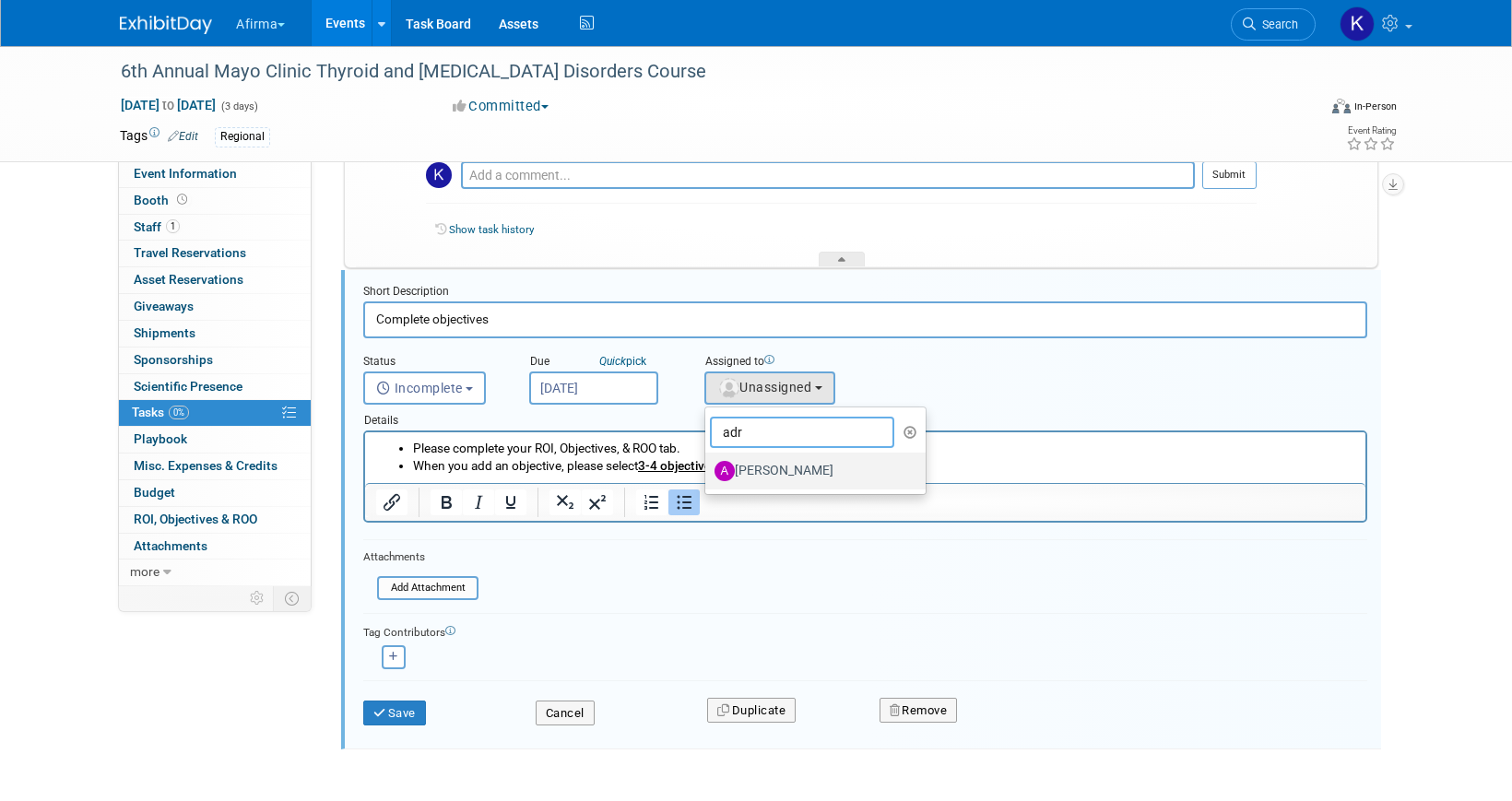
type input "adr"
click at [745, 453] on link "Adrienne Brooks" at bounding box center [815, 471] width 220 height 37
click at [746, 470] on label "Adrienne Brooks" at bounding box center [810, 471] width 192 height 30
click at [708, 470] on input "Adrienne Brooks" at bounding box center [702, 468] width 12 height 12
select select "03bcb087-4c01-478d-9d2c-0bfac99510ac"
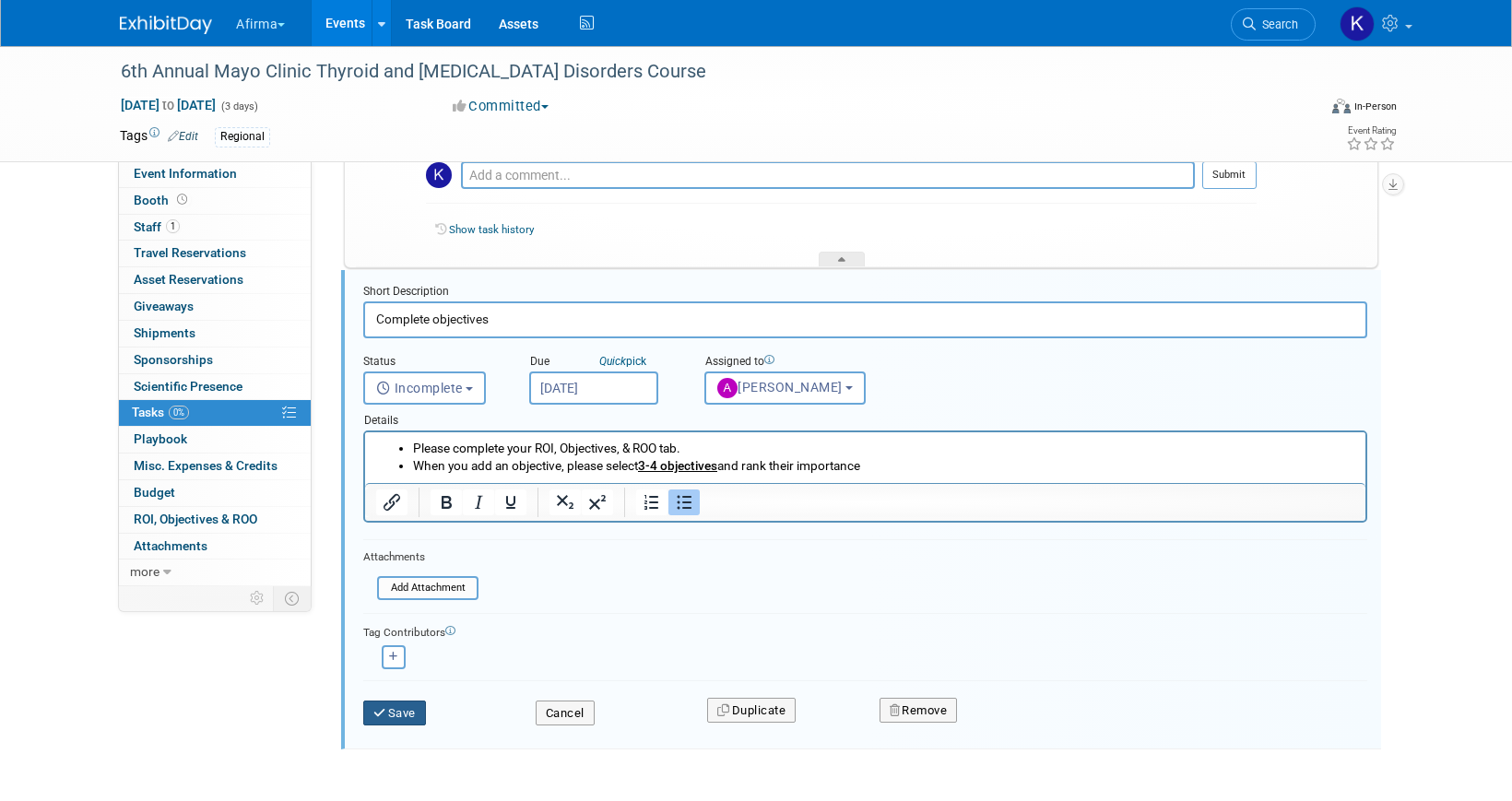
click at [407, 706] on button "Save" at bounding box center [394, 714] width 62 height 26
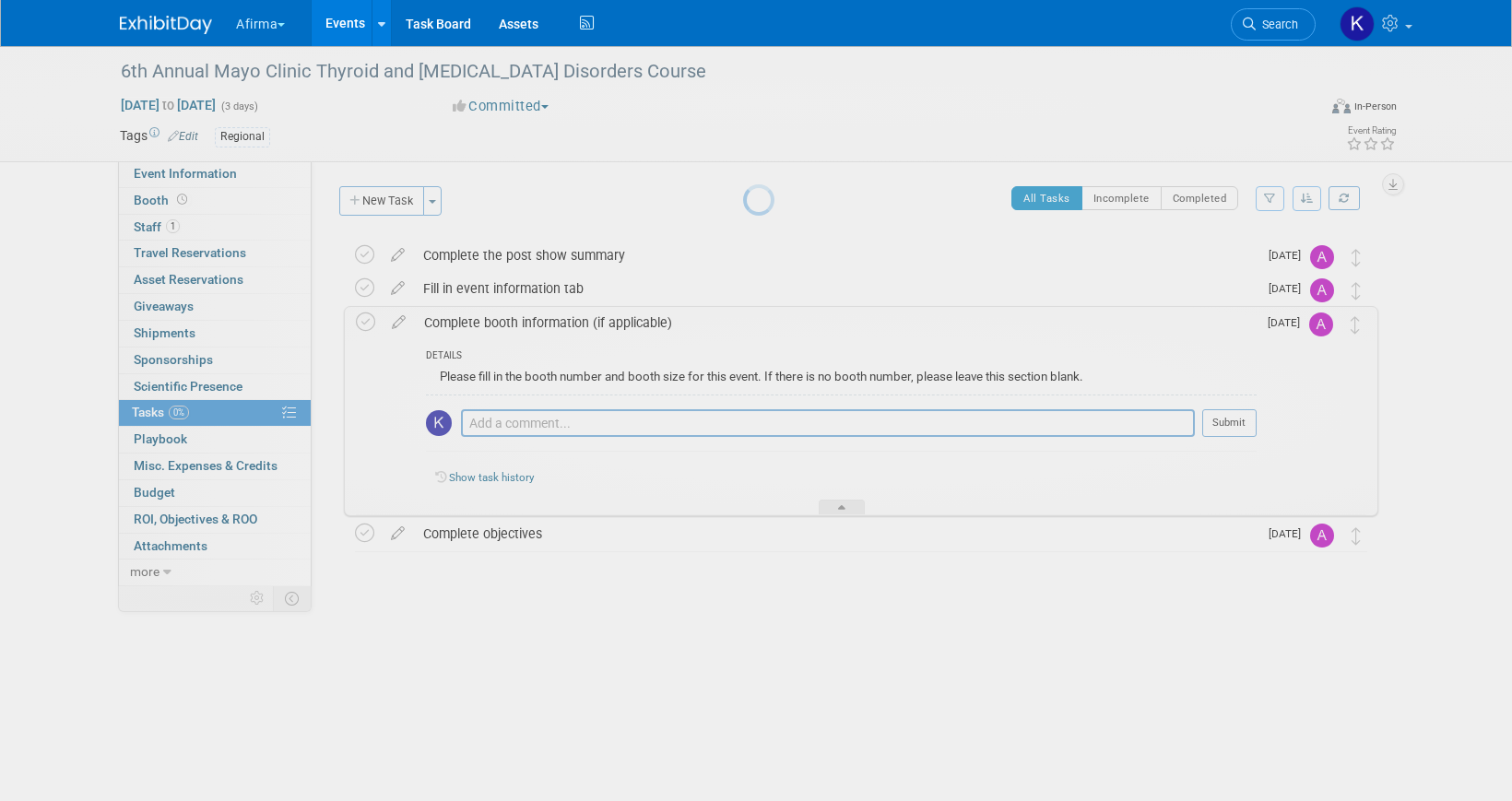
scroll to position [0, 0]
